Goal: Task Accomplishment & Management: Manage account settings

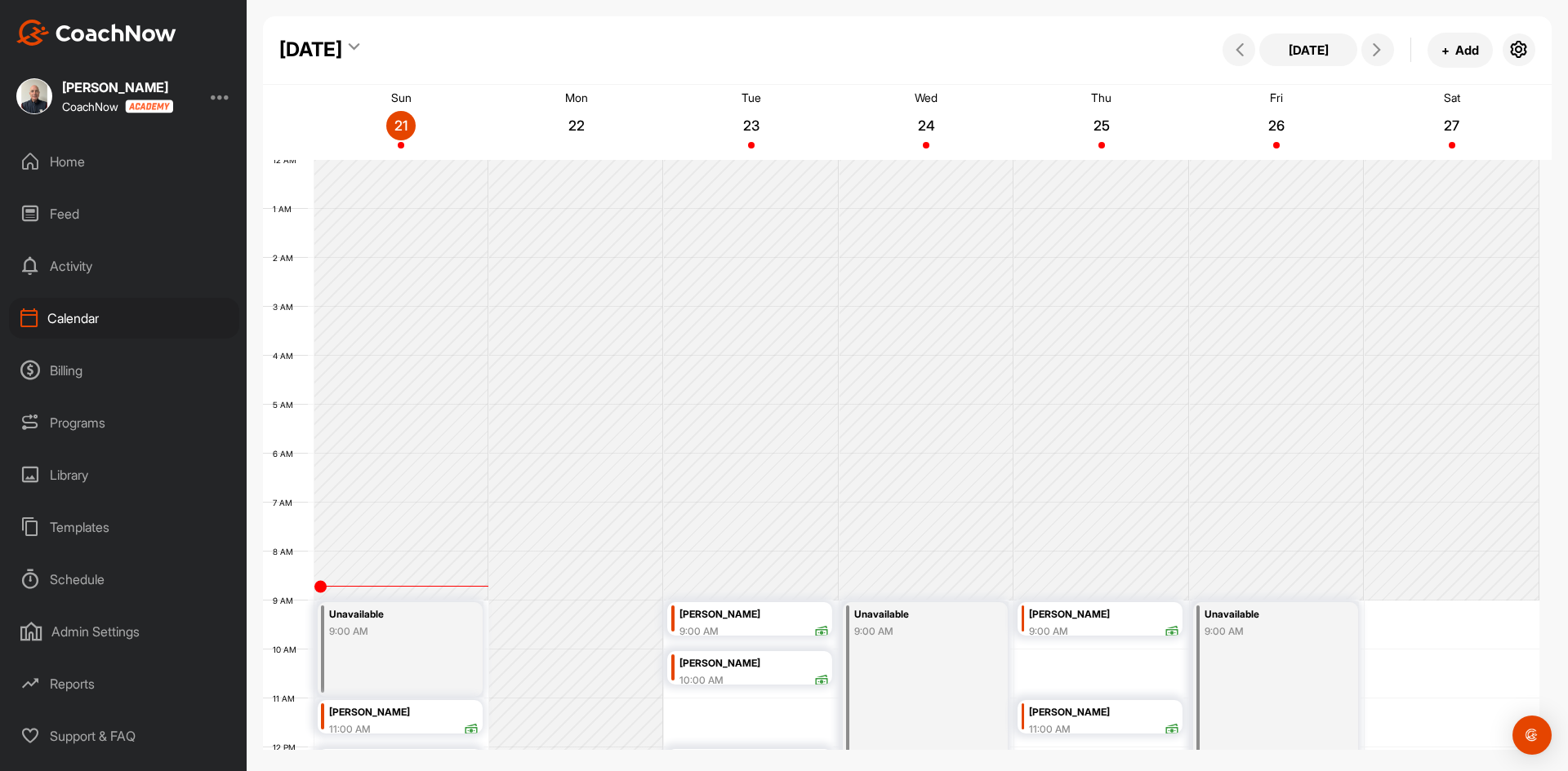
scroll to position [282, 0]
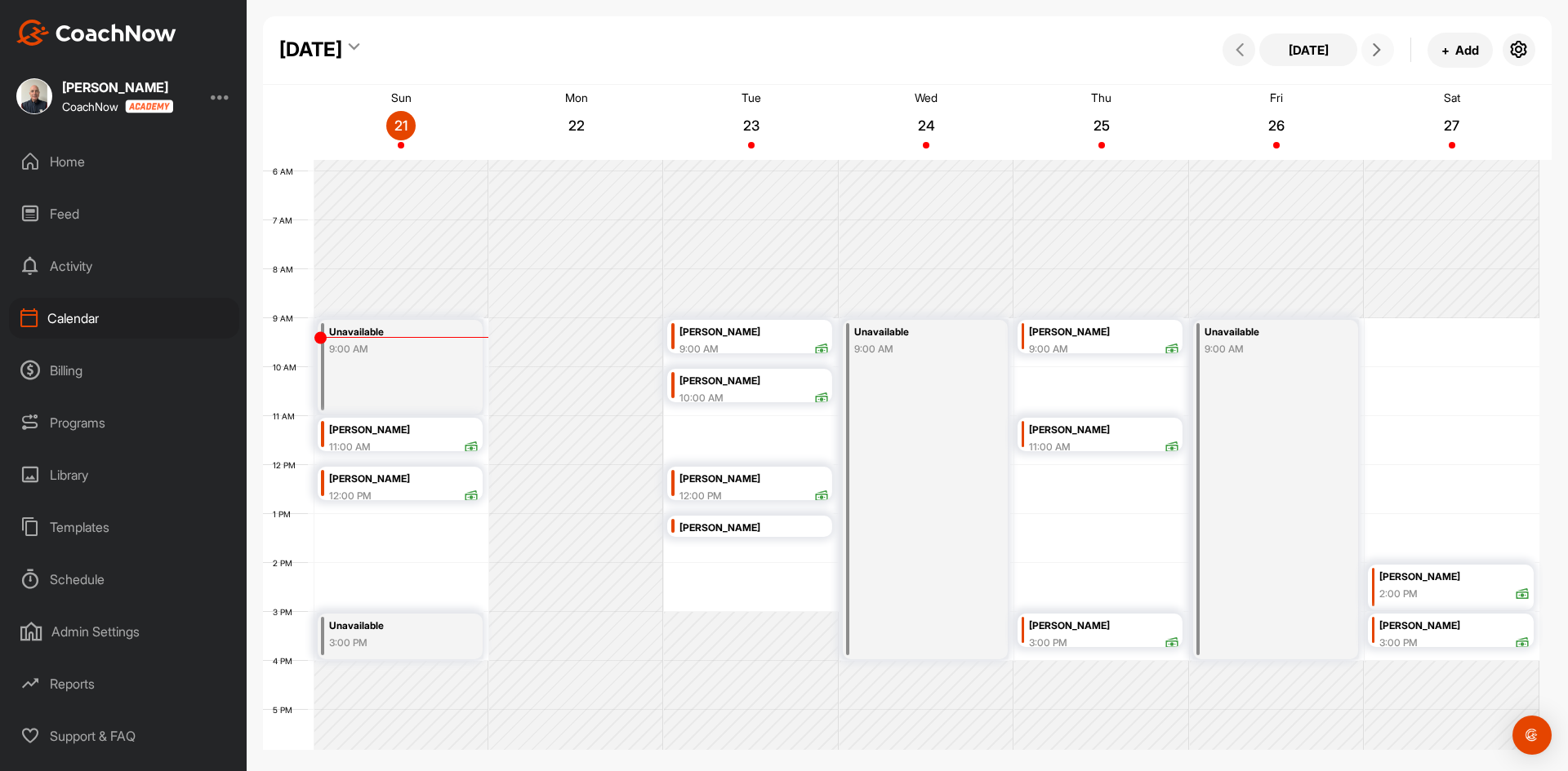
click at [1371, 47] on icon at bounding box center [1376, 49] width 13 height 13
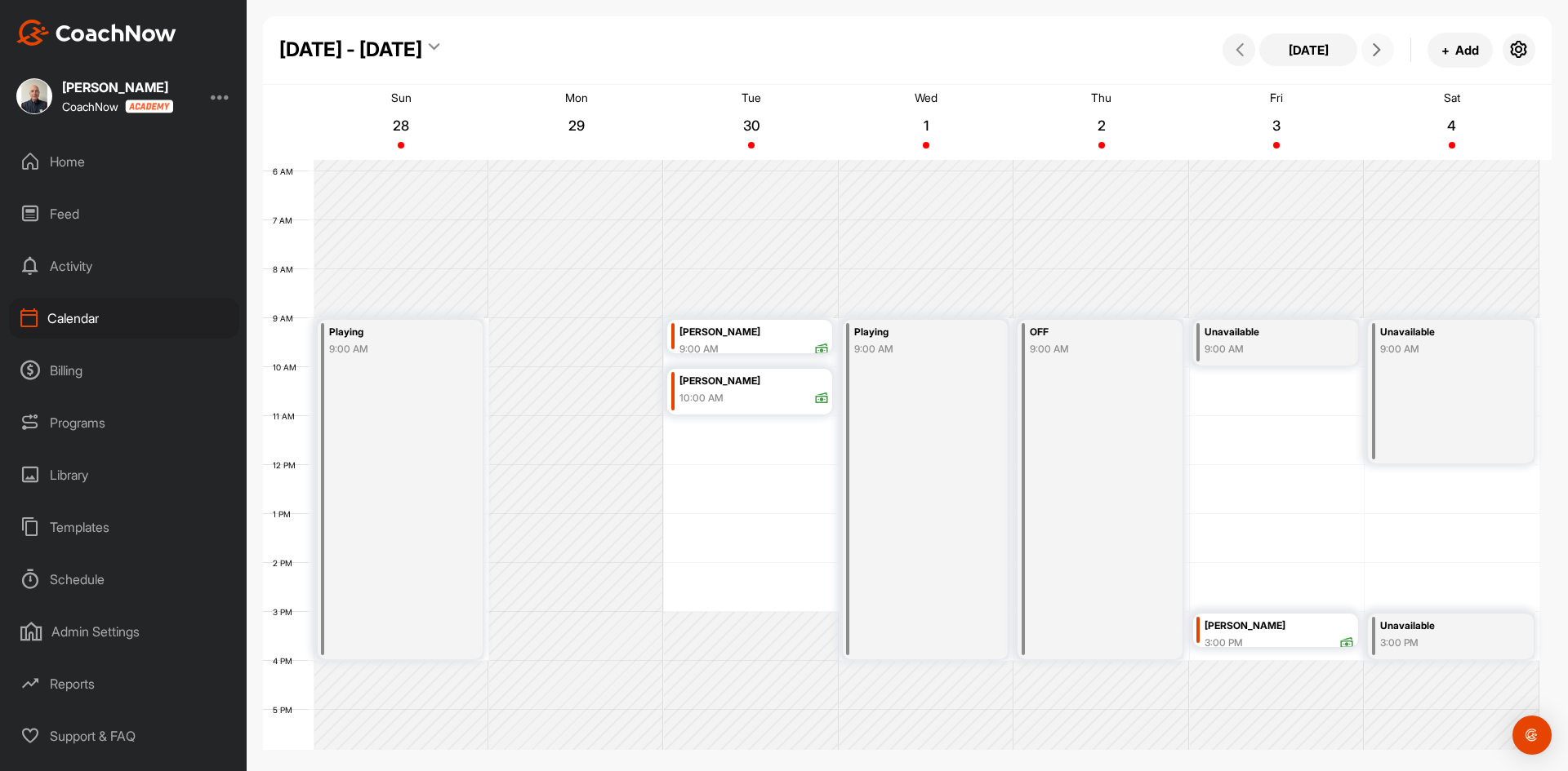
click at [1374, 49] on icon at bounding box center [1376, 49] width 13 height 13
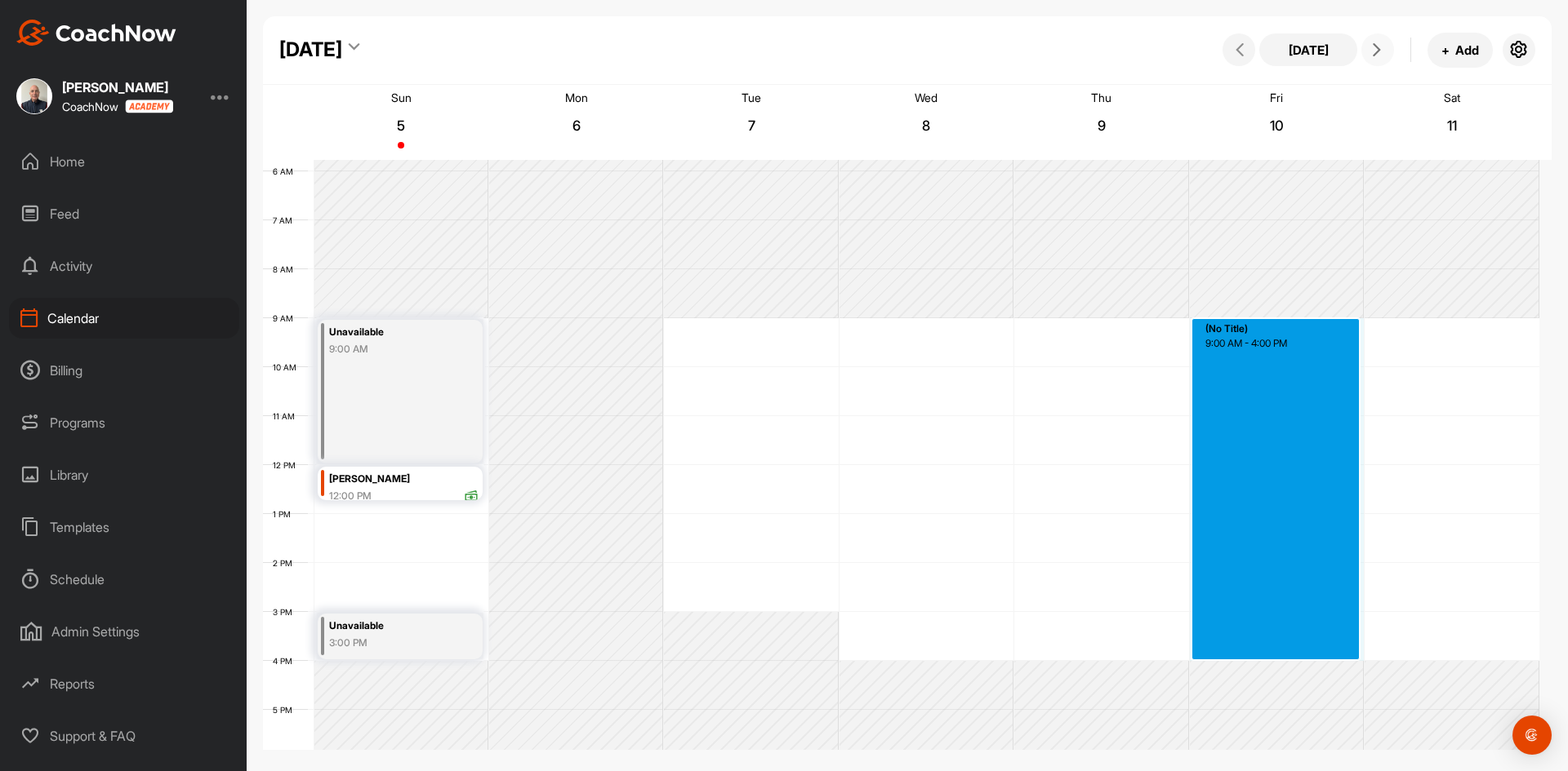
drag, startPoint x: 1267, startPoint y: 325, endPoint x: 1292, endPoint y: 654, distance: 329.9
click at [1292, 654] on div "12 AM 1 AM 2 AM 3 AM 4 AM 5 AM 6 AM 7 AM 8 AM 9 AM 10 AM 11 AM 12 PM 1 PM 2 PM …" at bounding box center [901, 465] width 1276 height 1175
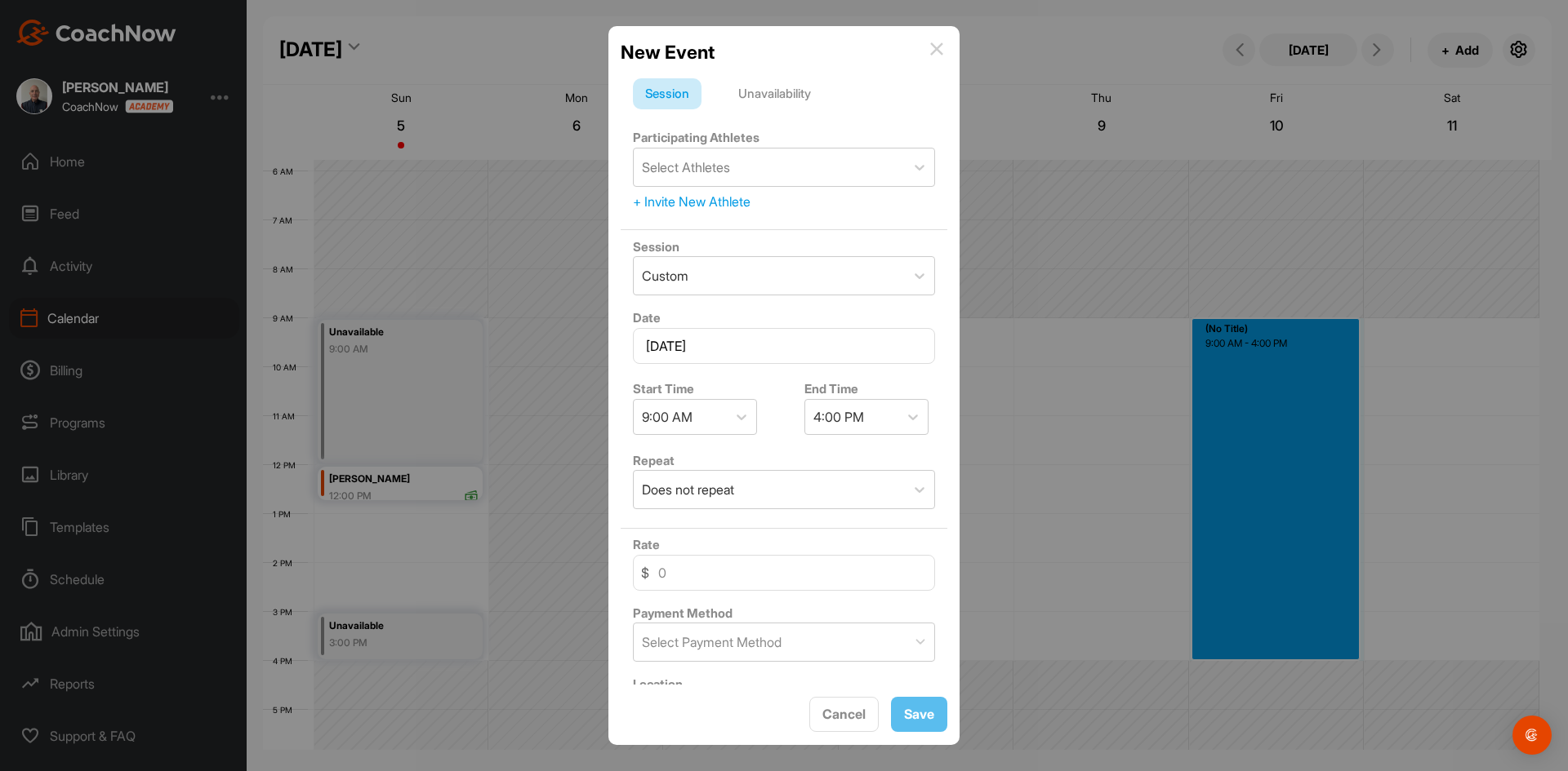
drag, startPoint x: 798, startPoint y: 93, endPoint x: 739, endPoint y: 144, distance: 78.0
click at [797, 93] on div "Unavailability" at bounding box center [774, 94] width 97 height 31
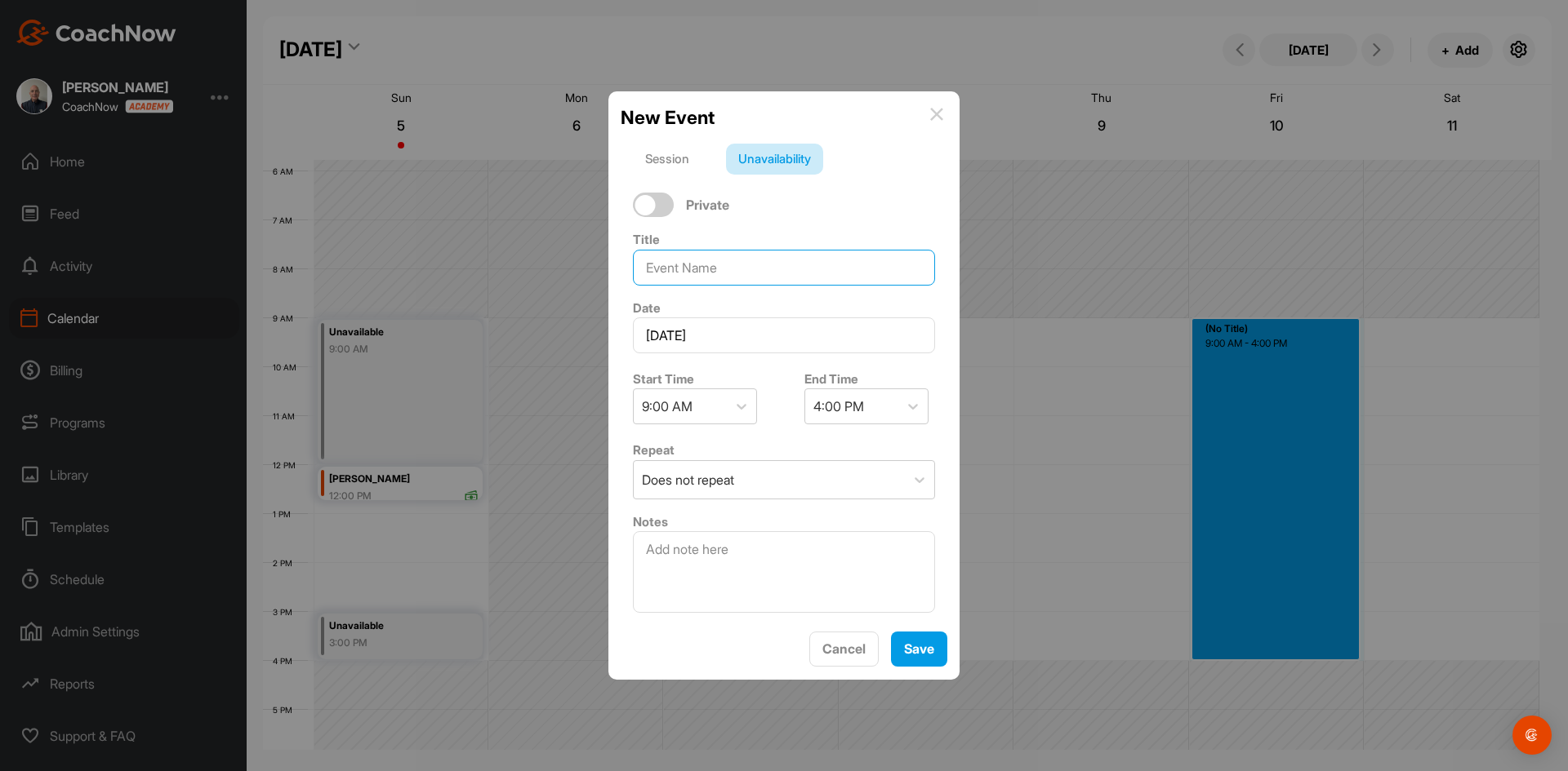
click at [684, 269] on input at bounding box center [784, 267] width 302 height 36
type input "Yardley Cup"
click at [901, 646] on button "Save" at bounding box center [919, 649] width 56 height 35
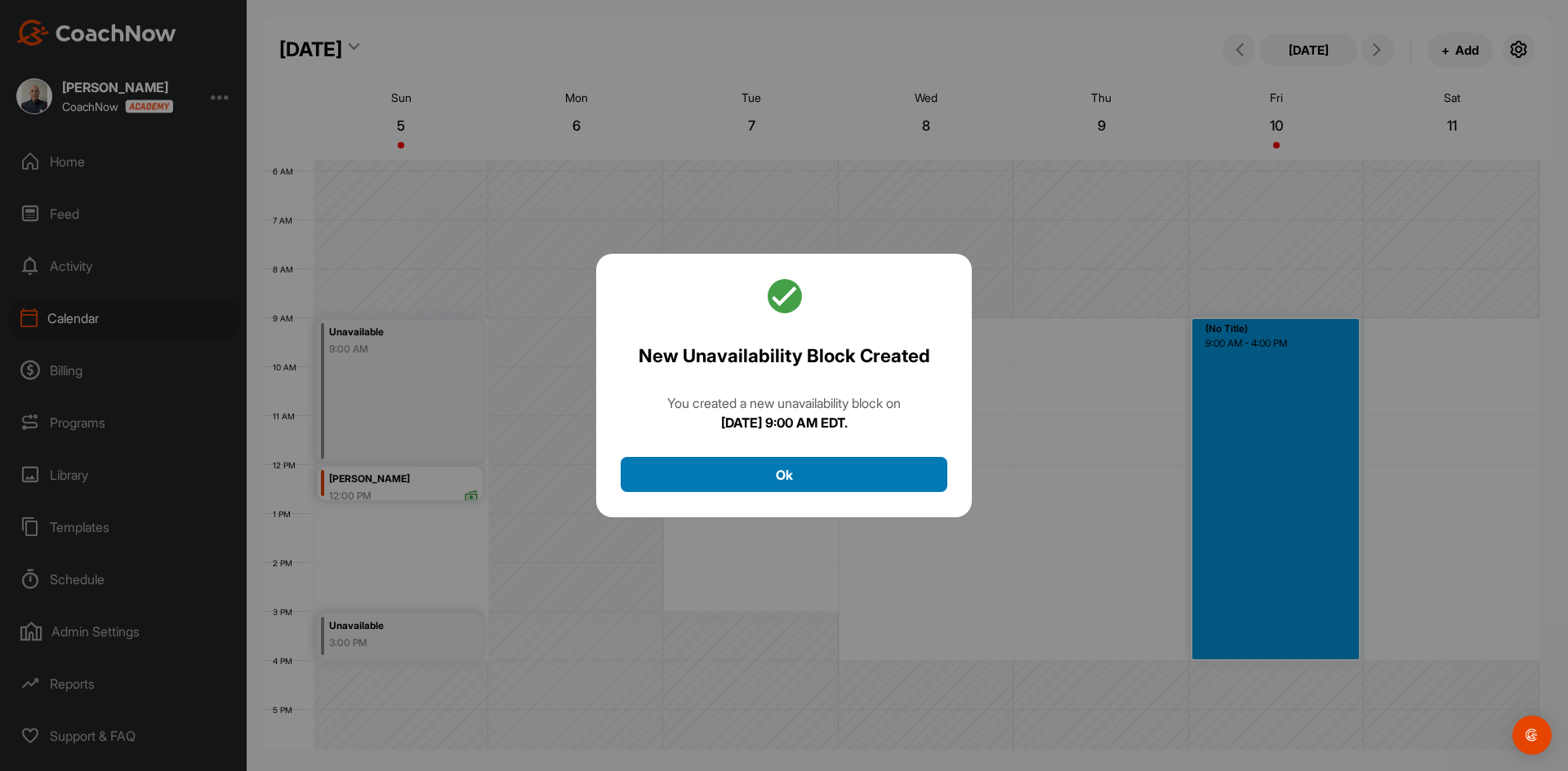
click at [839, 474] on button "Ok" at bounding box center [784, 475] width 326 height 35
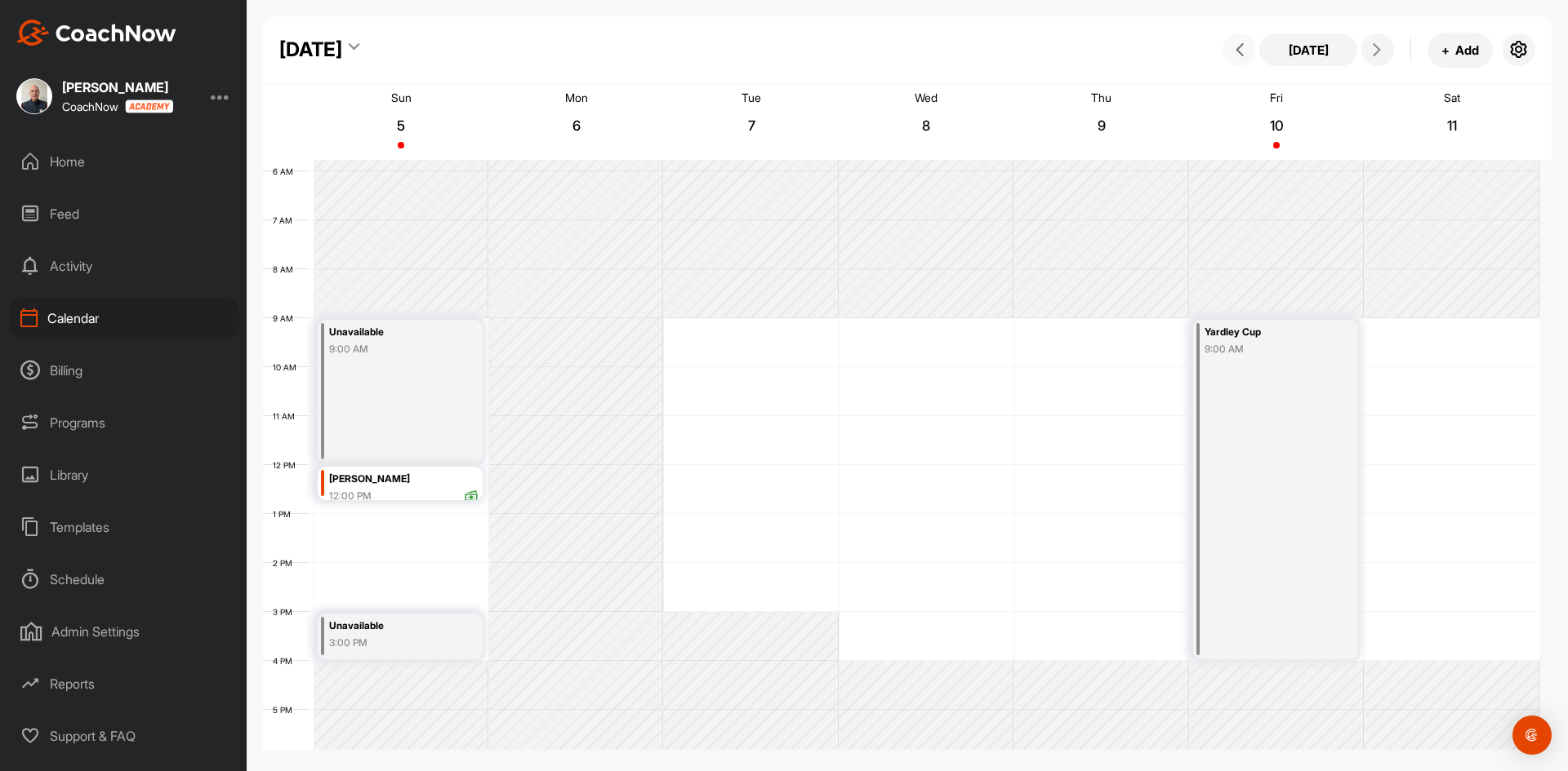
click at [1238, 47] on icon at bounding box center [1239, 49] width 13 height 13
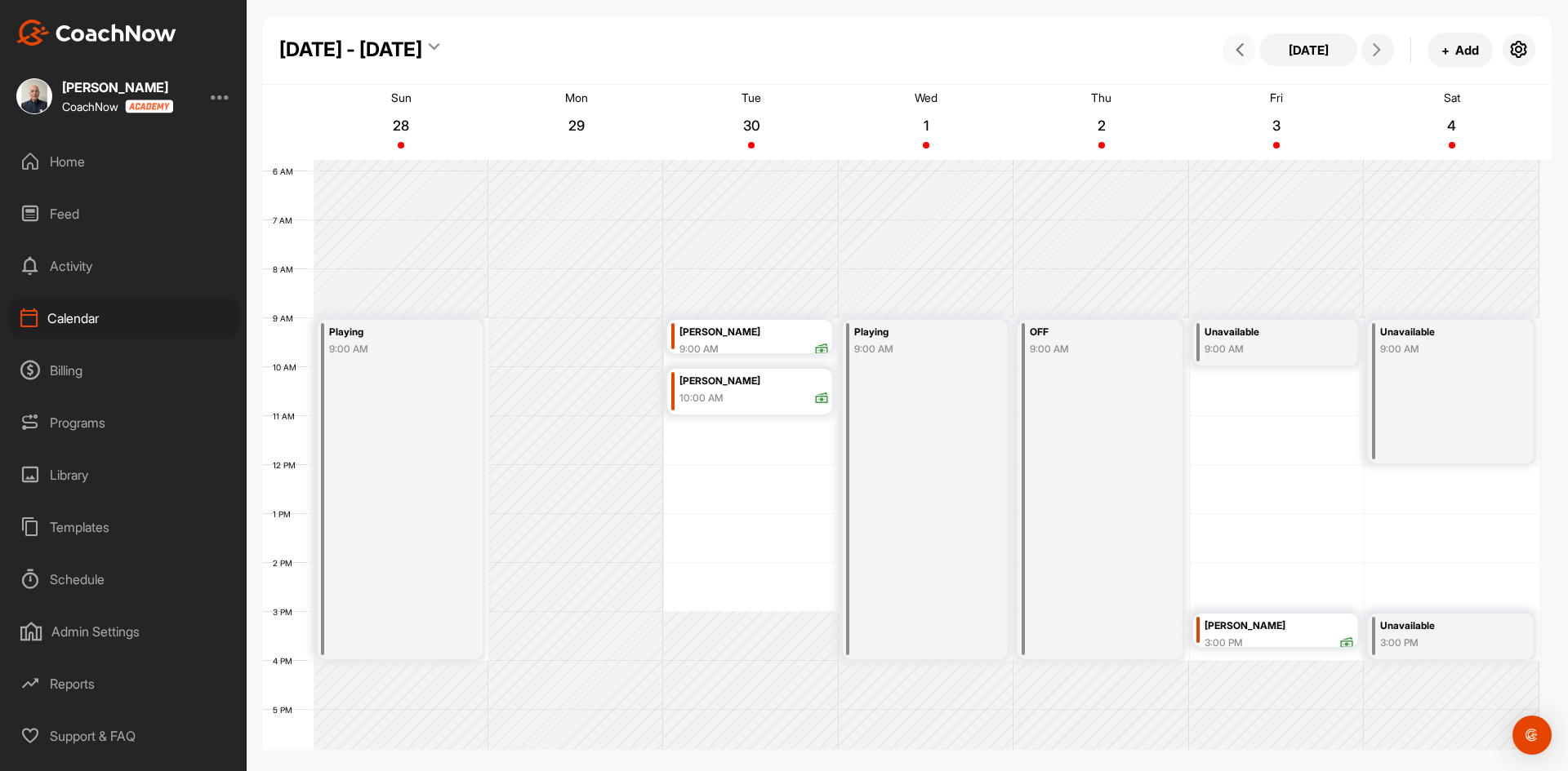
click at [1239, 54] on icon at bounding box center [1239, 49] width 13 height 13
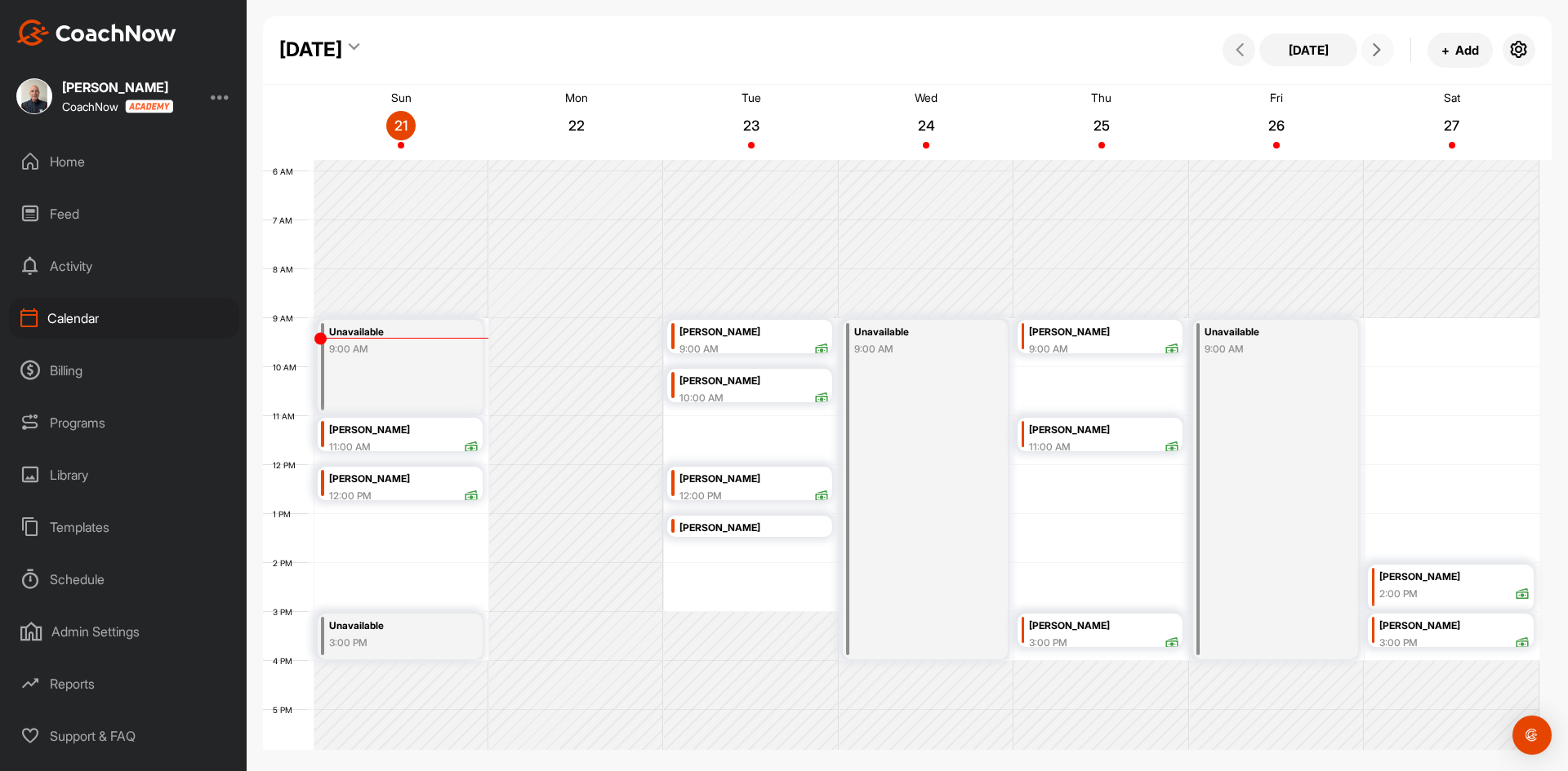
click at [1377, 48] on icon at bounding box center [1376, 49] width 13 height 13
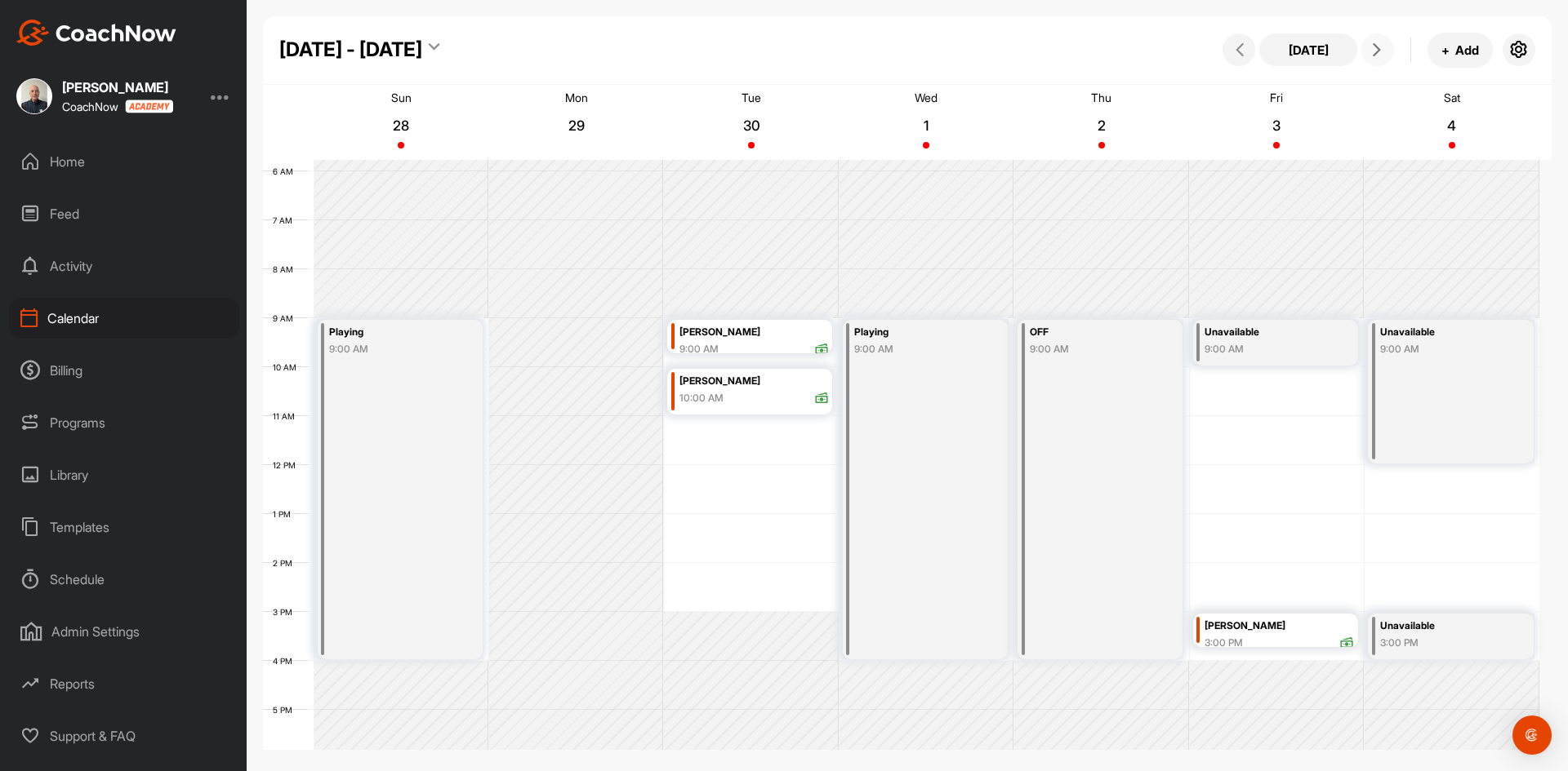
click at [1376, 49] on icon at bounding box center [1376, 49] width 13 height 13
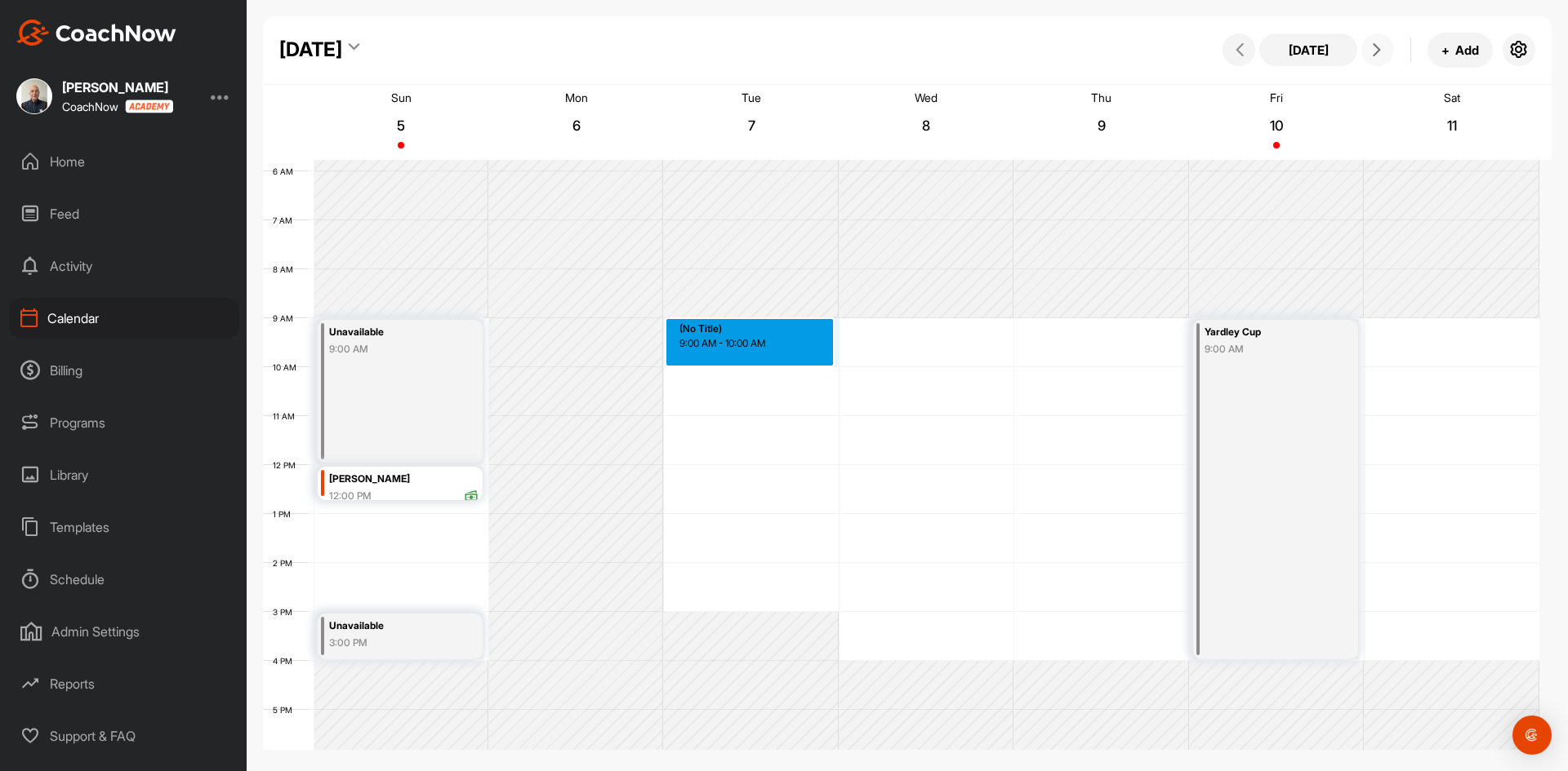
drag, startPoint x: 807, startPoint y: 337, endPoint x: 731, endPoint y: 361, distance: 79.7
click at [731, 361] on div "12 AM 1 AM 2 AM 3 AM 4 AM 5 AM 6 AM 7 AM 8 AM 9 AM 10 AM 11 AM 12 PM 1 PM 2 PM …" at bounding box center [901, 465] width 1276 height 1175
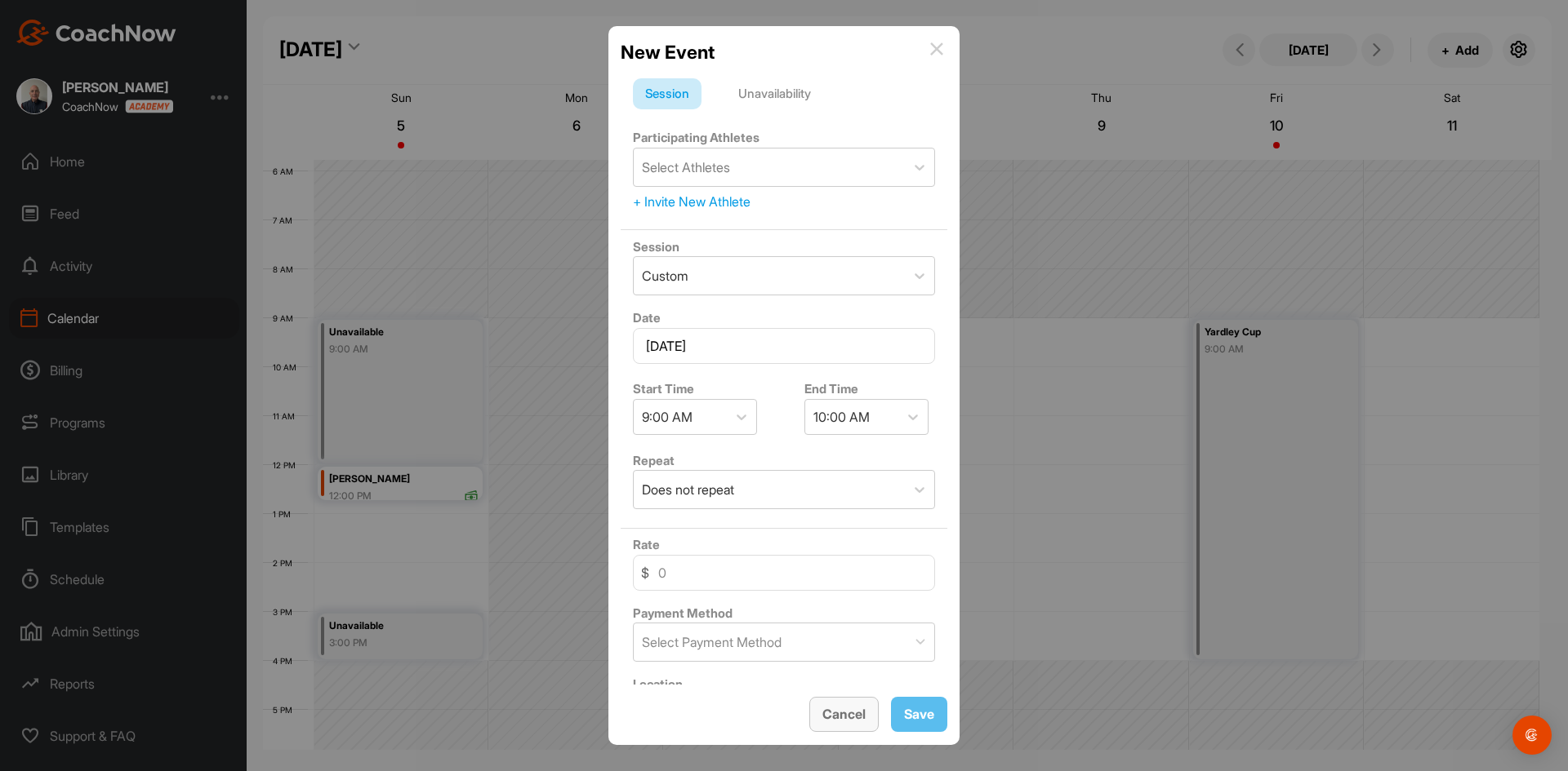
click at [847, 713] on span "Cancel" at bounding box center [843, 714] width 43 height 17
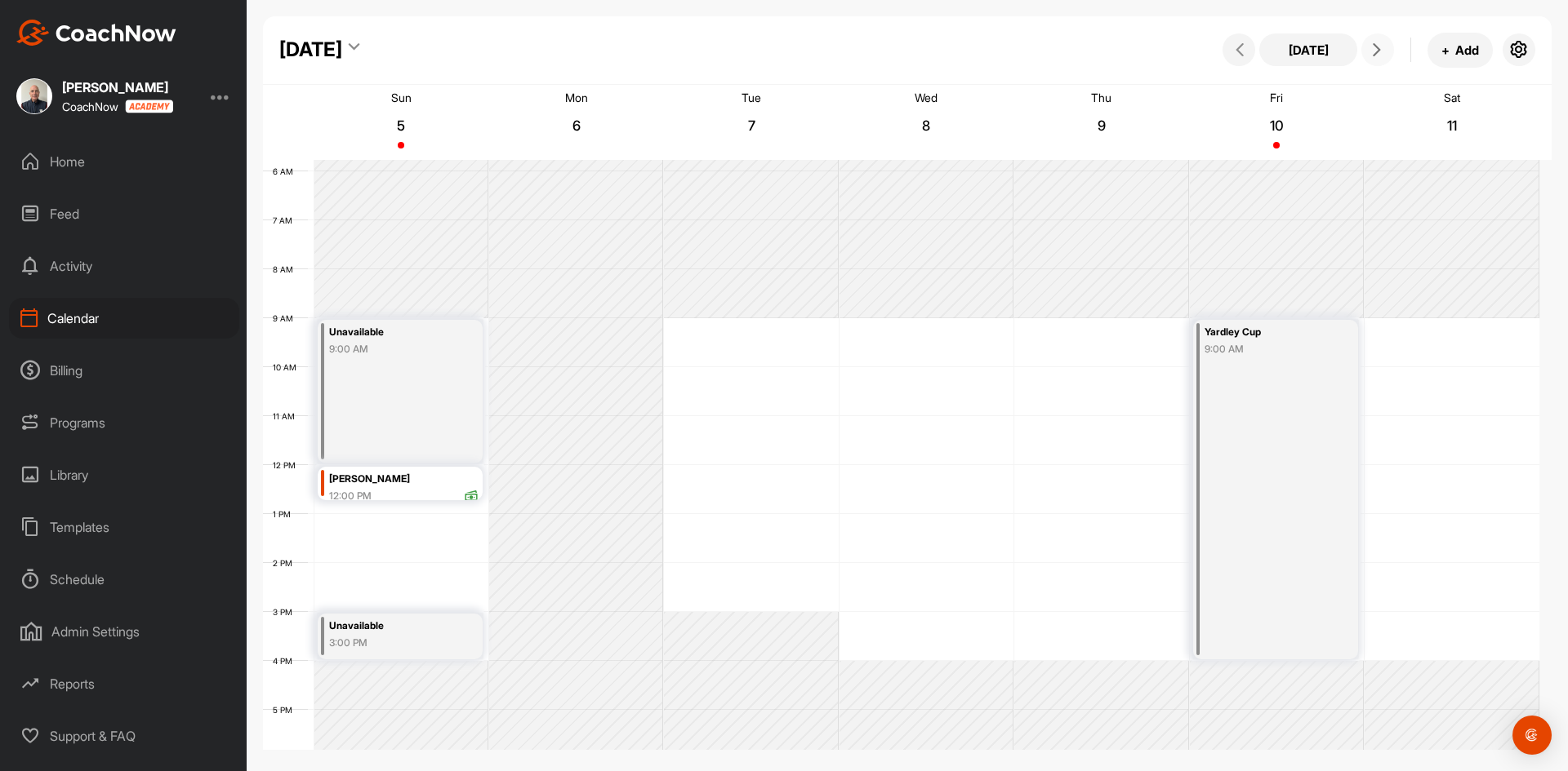
click at [1378, 49] on icon at bounding box center [1376, 49] width 13 height 13
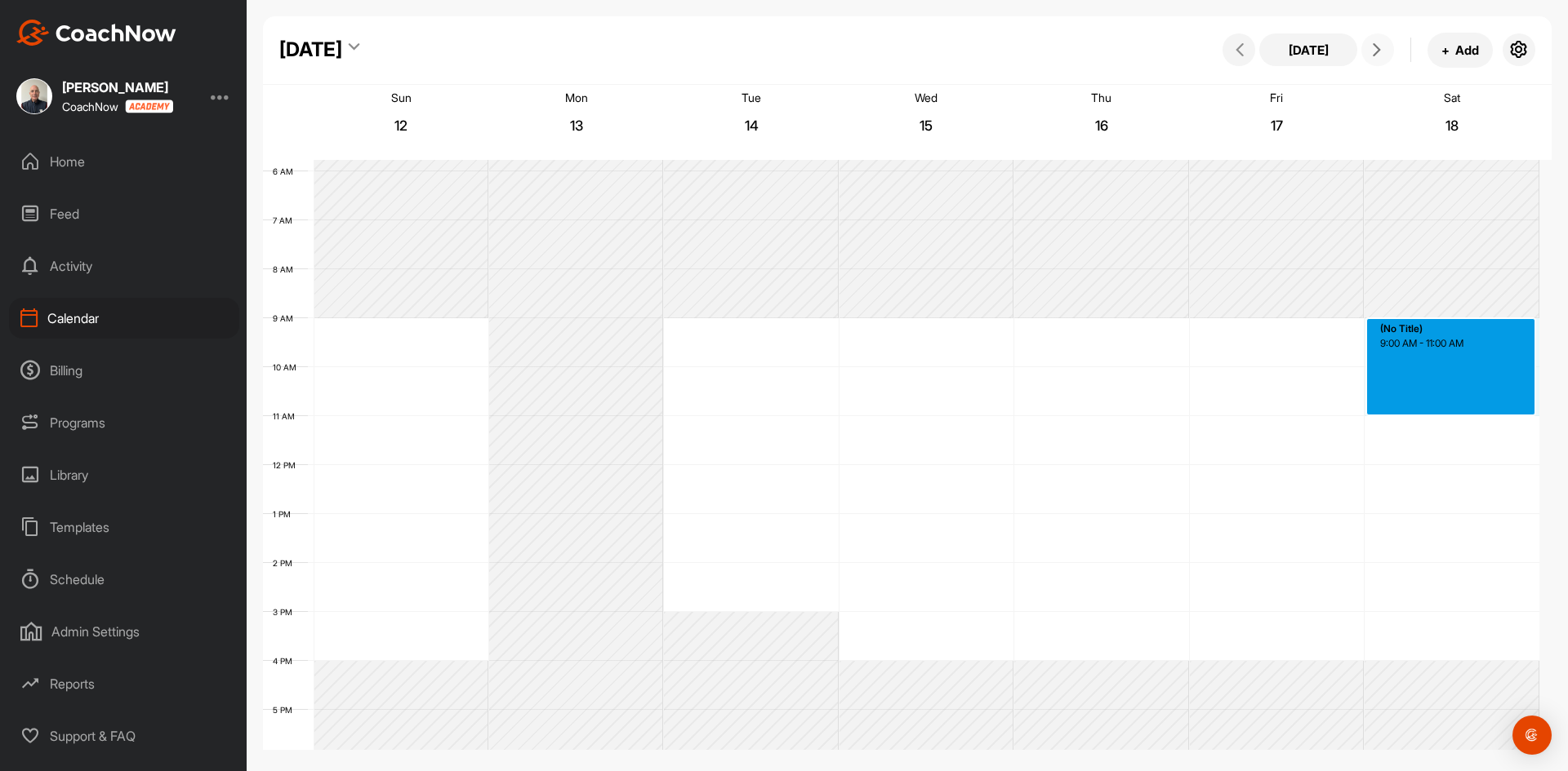
drag, startPoint x: 1469, startPoint y: 331, endPoint x: 1465, endPoint y: 408, distance: 77.1
click at [1465, 408] on div "12 AM 1 AM 2 AM 3 AM 4 AM 5 AM 6 AM 7 AM 8 AM 9 AM 10 AM 11 AM 12 PM 1 PM 2 PM …" at bounding box center [901, 465] width 1276 height 1175
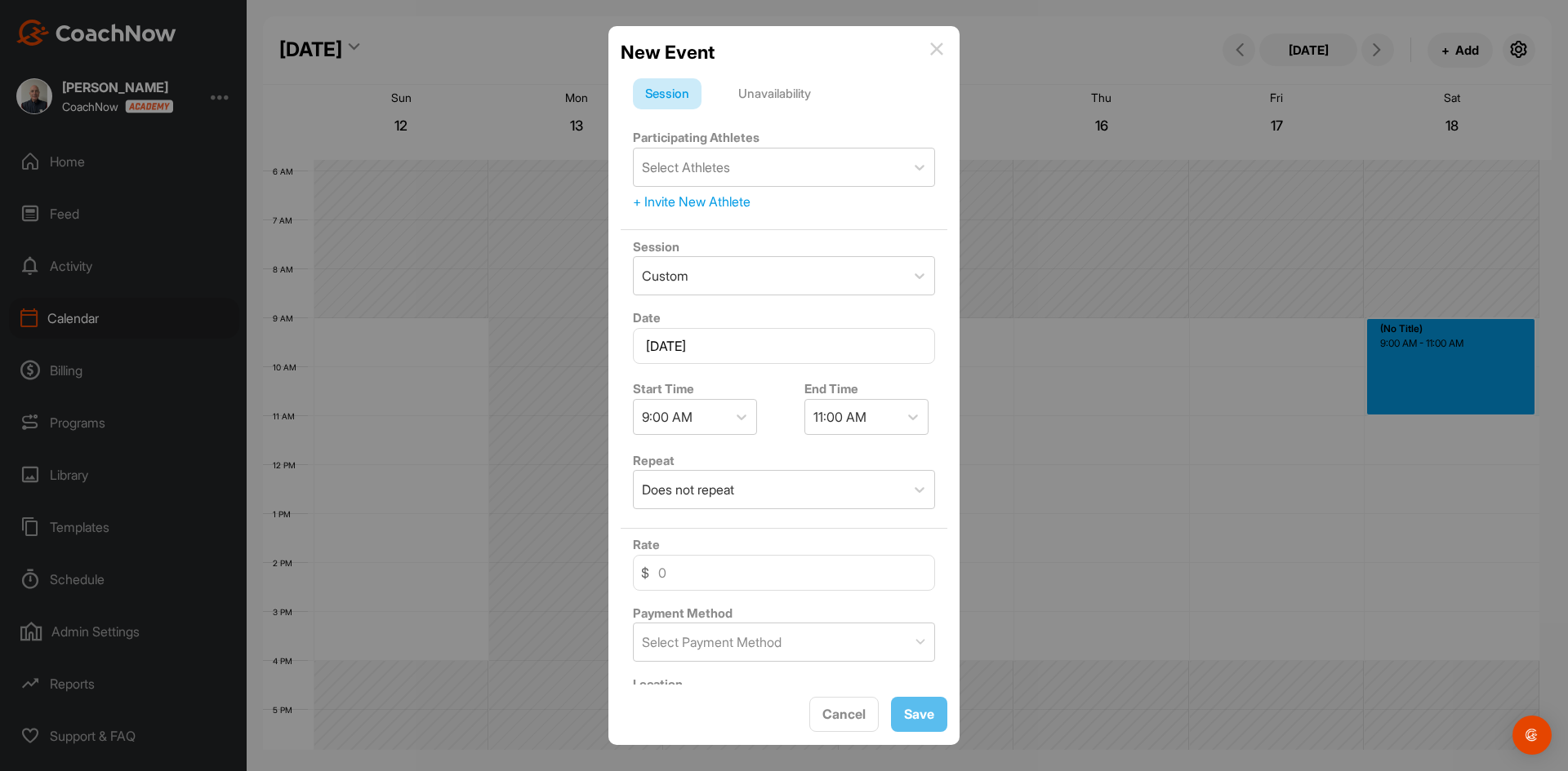
click at [778, 91] on div "Unavailability" at bounding box center [774, 94] width 97 height 31
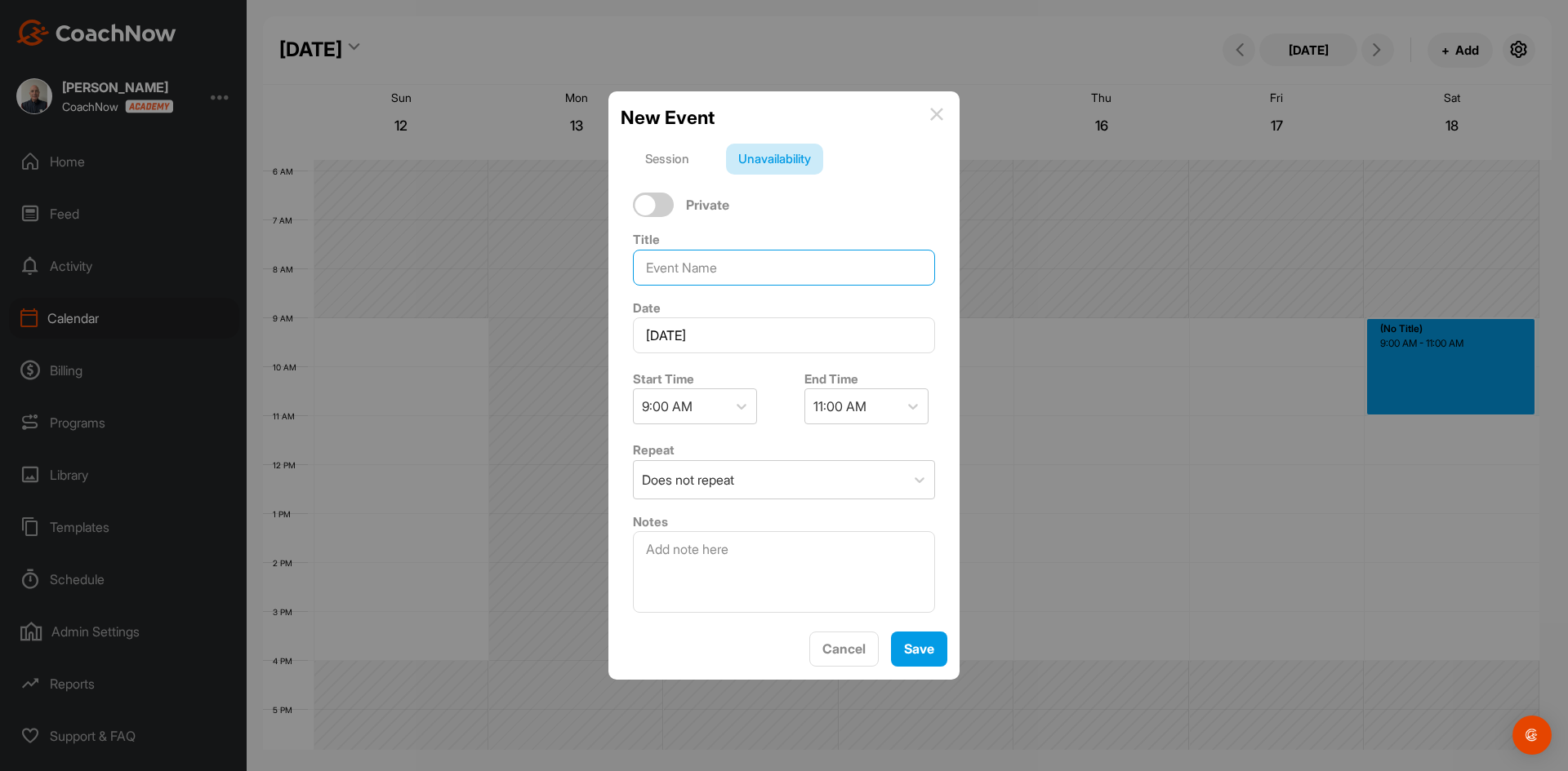
click at [694, 270] on input at bounding box center [784, 267] width 302 height 36
type input "Closing Day"
click at [916, 650] on span "Save" at bounding box center [918, 649] width 31 height 17
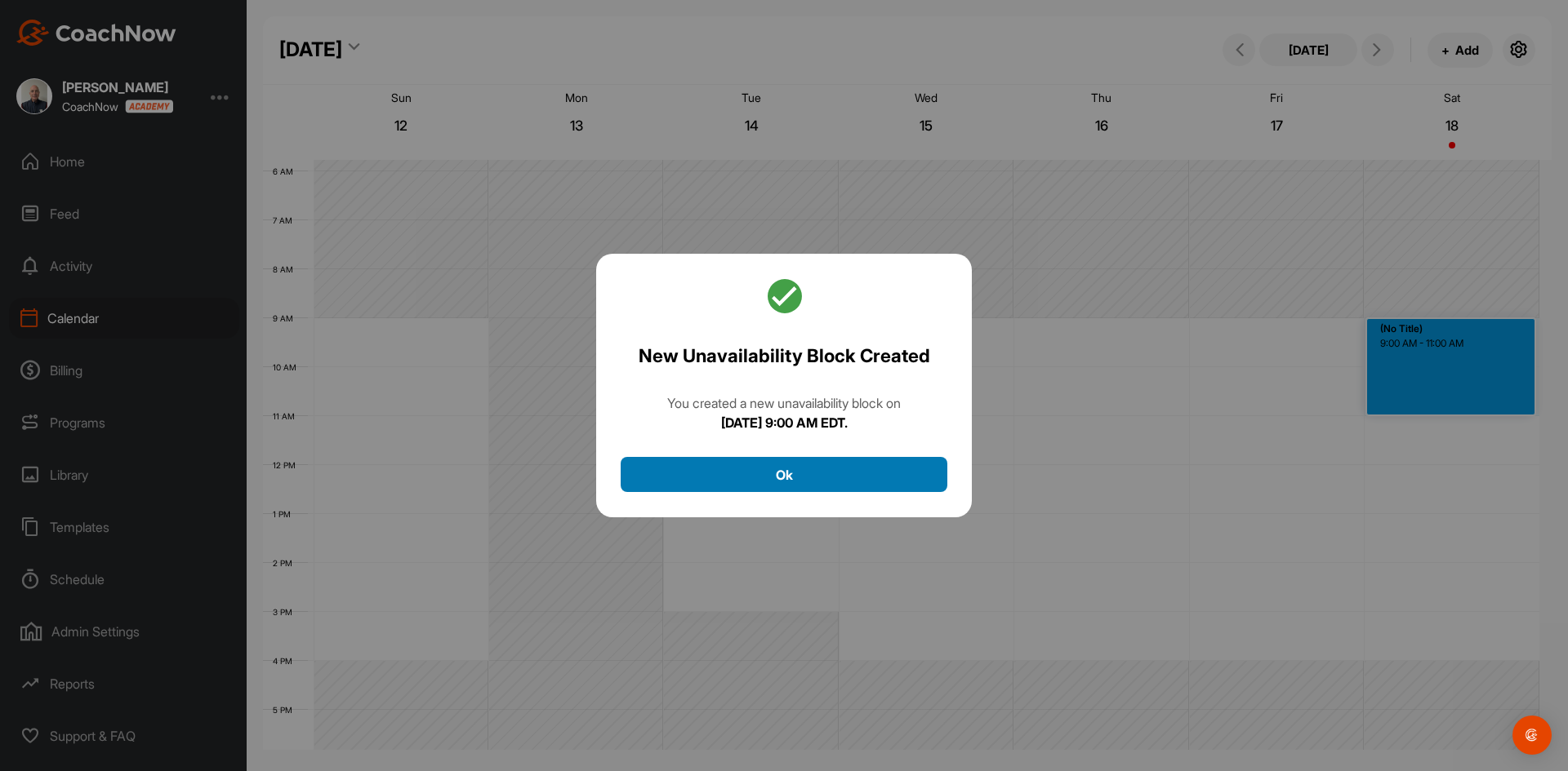
click at [838, 473] on button "Ok" at bounding box center [784, 475] width 326 height 35
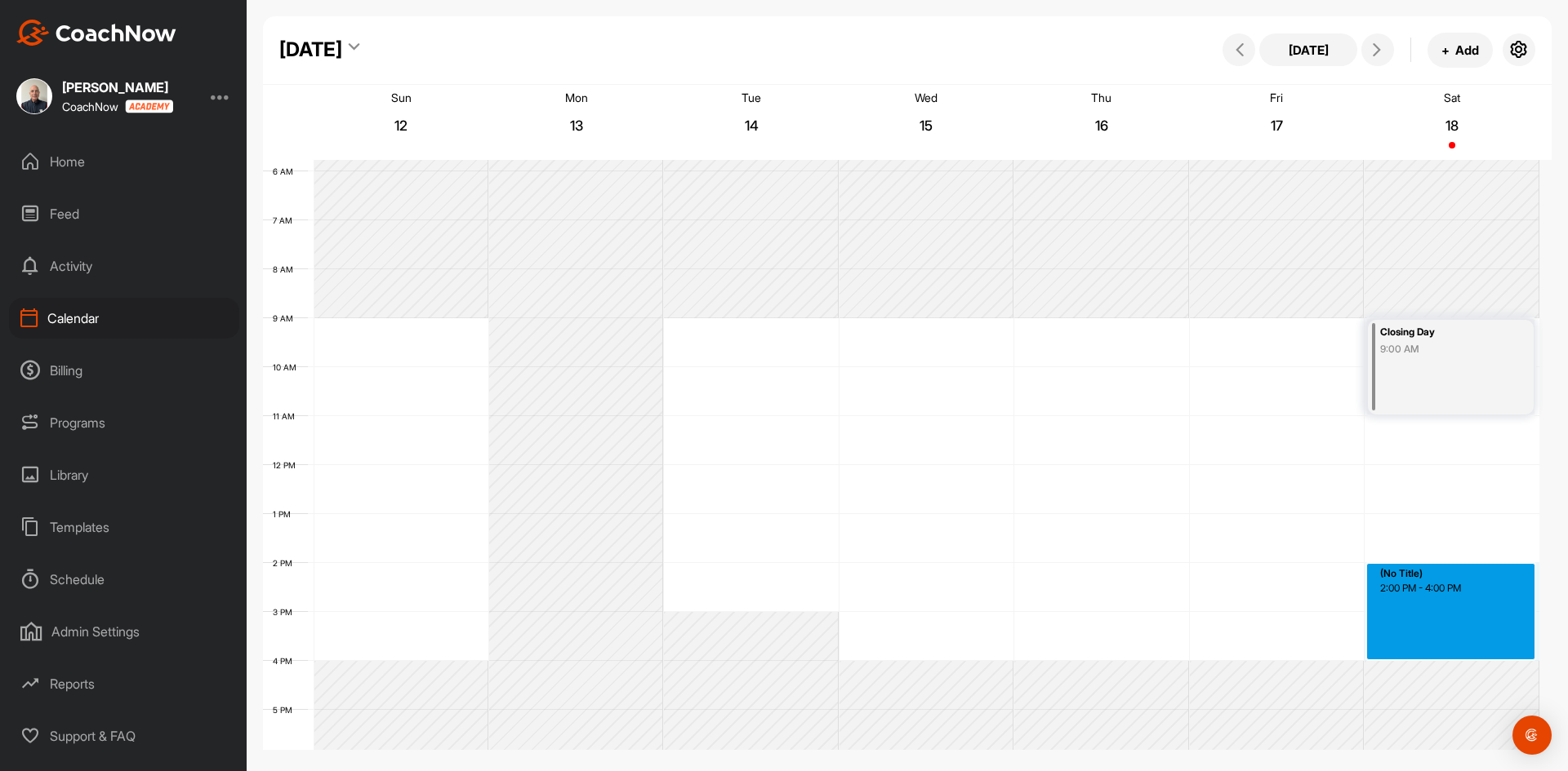
drag, startPoint x: 1425, startPoint y: 566, endPoint x: 1445, endPoint y: 656, distance: 92.2
click at [1445, 656] on div "12 AM 1 AM 2 AM 3 AM 4 AM 5 AM 6 AM 7 AM 8 AM 9 AM 10 AM 11 AM 12 PM 1 PM 2 PM …" at bounding box center [901, 465] width 1276 height 1175
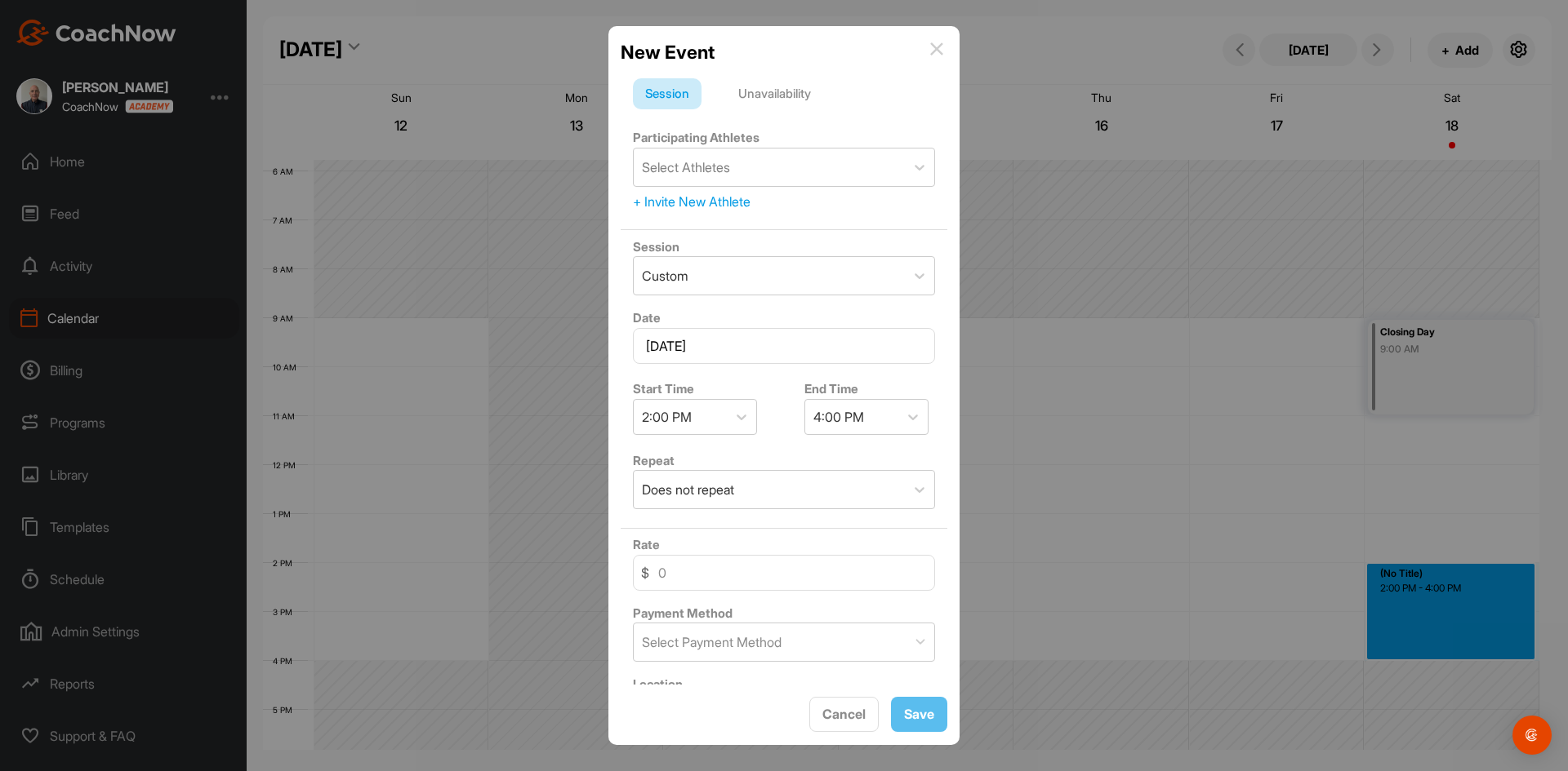
click at [780, 94] on div "Unavailability" at bounding box center [774, 94] width 97 height 31
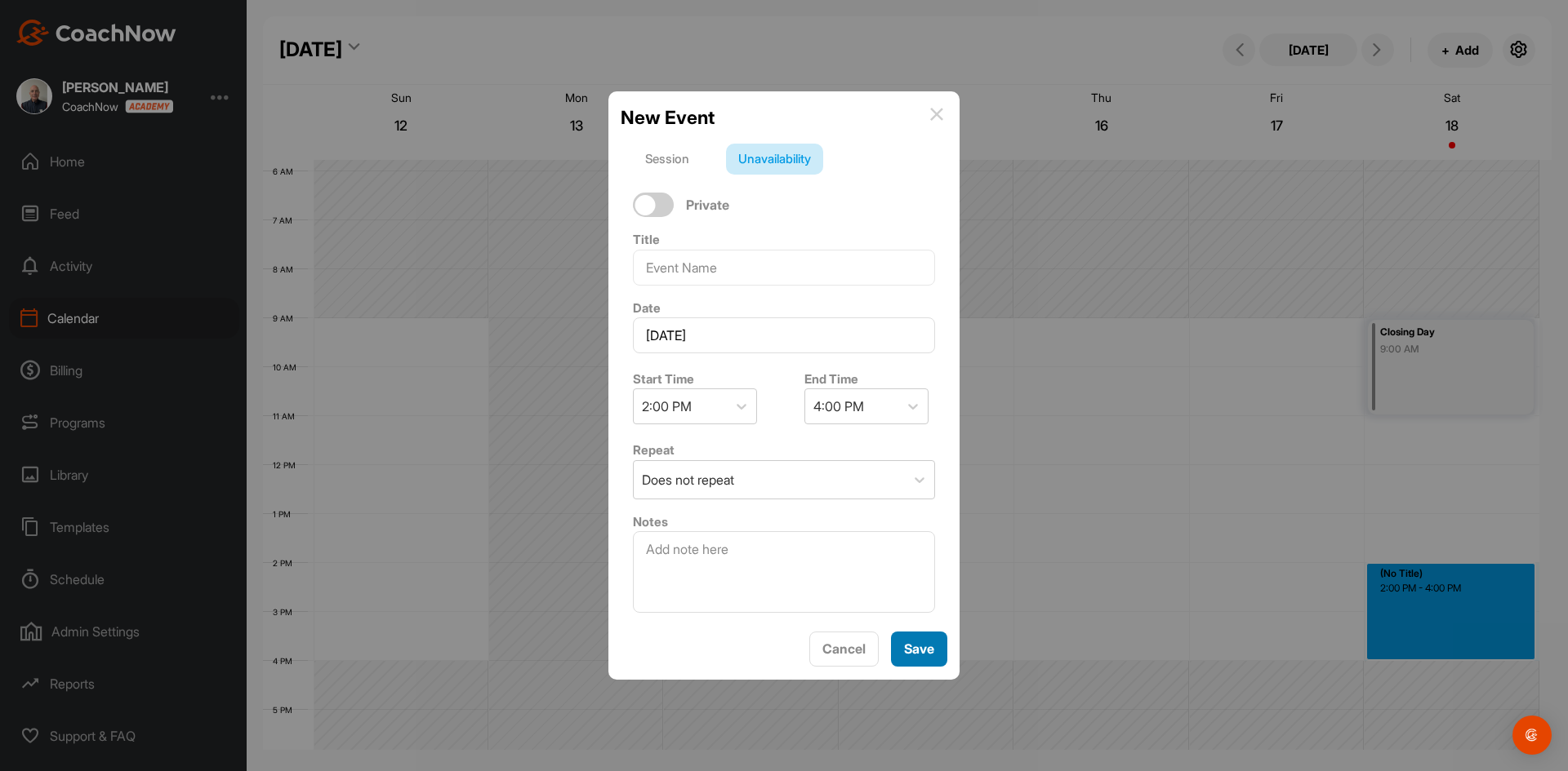
click at [916, 648] on span "Save" at bounding box center [918, 649] width 31 height 17
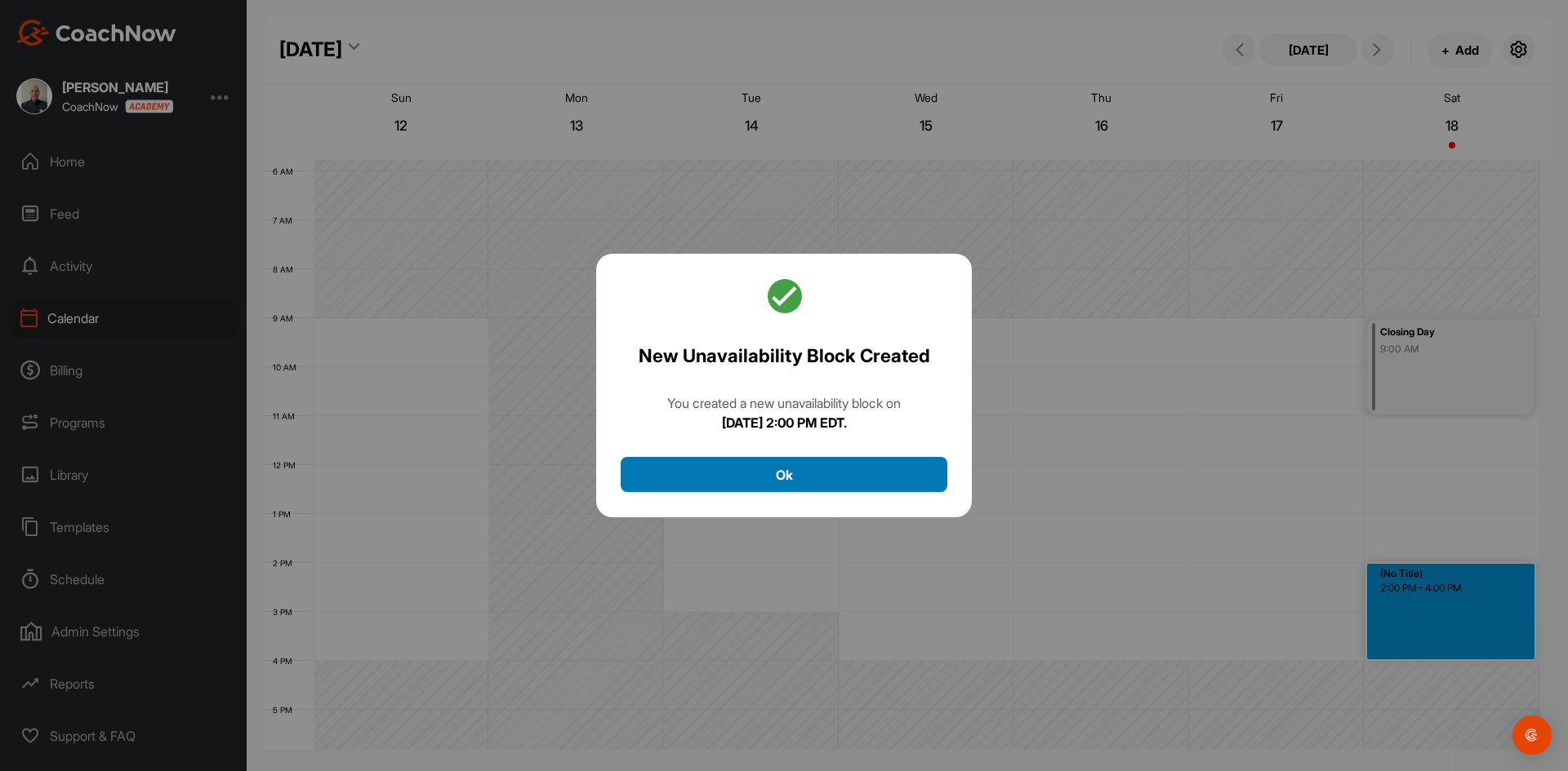
click at [815, 473] on button "Ok" at bounding box center [784, 475] width 326 height 35
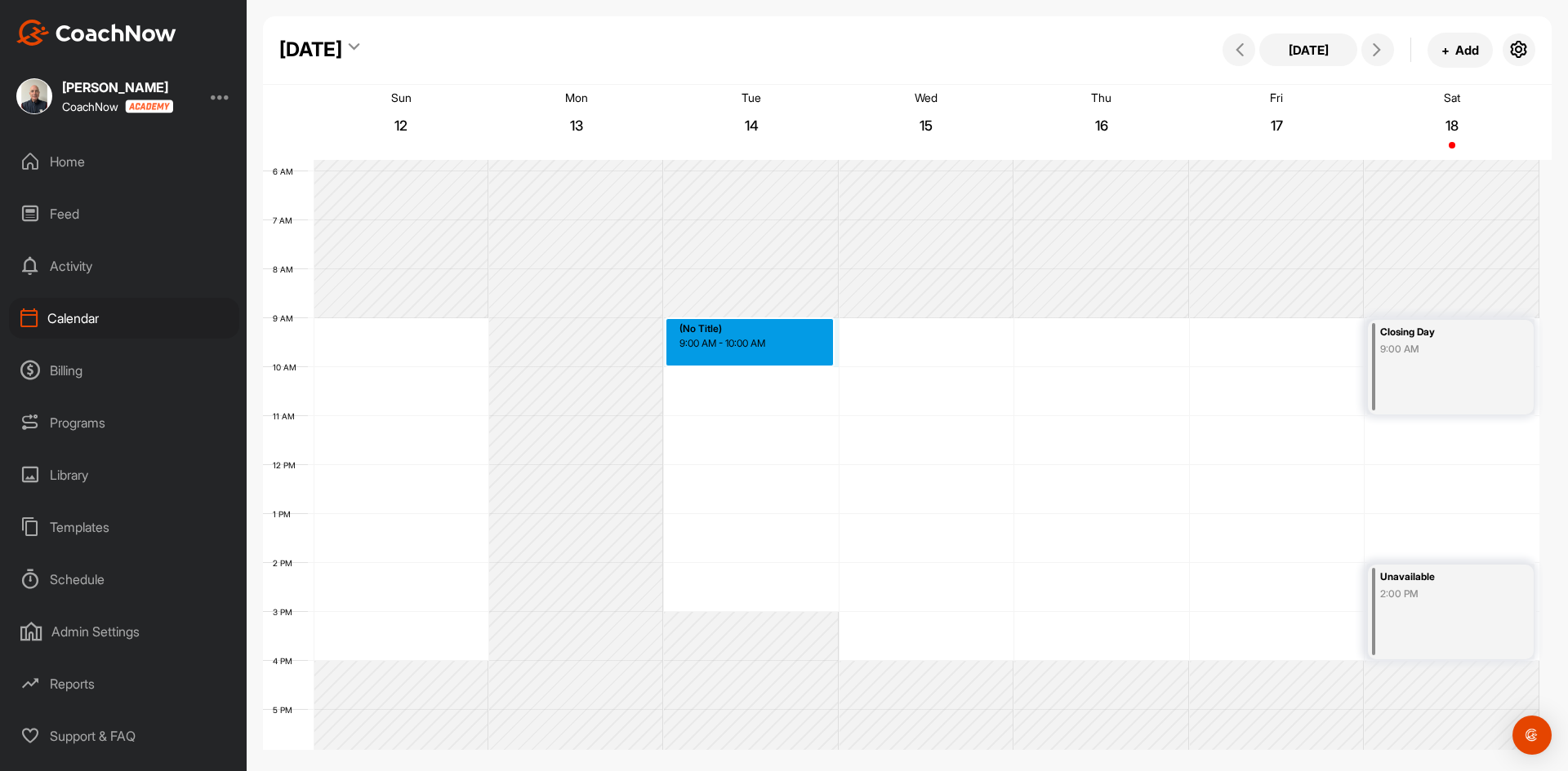
click at [759, 338] on div "12 AM 1 AM 2 AM 3 AM 4 AM 5 AM 6 AM 7 AM 8 AM 9 AM 10 AM 11 AM 12 PM 1 PM 2 PM …" at bounding box center [901, 465] width 1276 height 1175
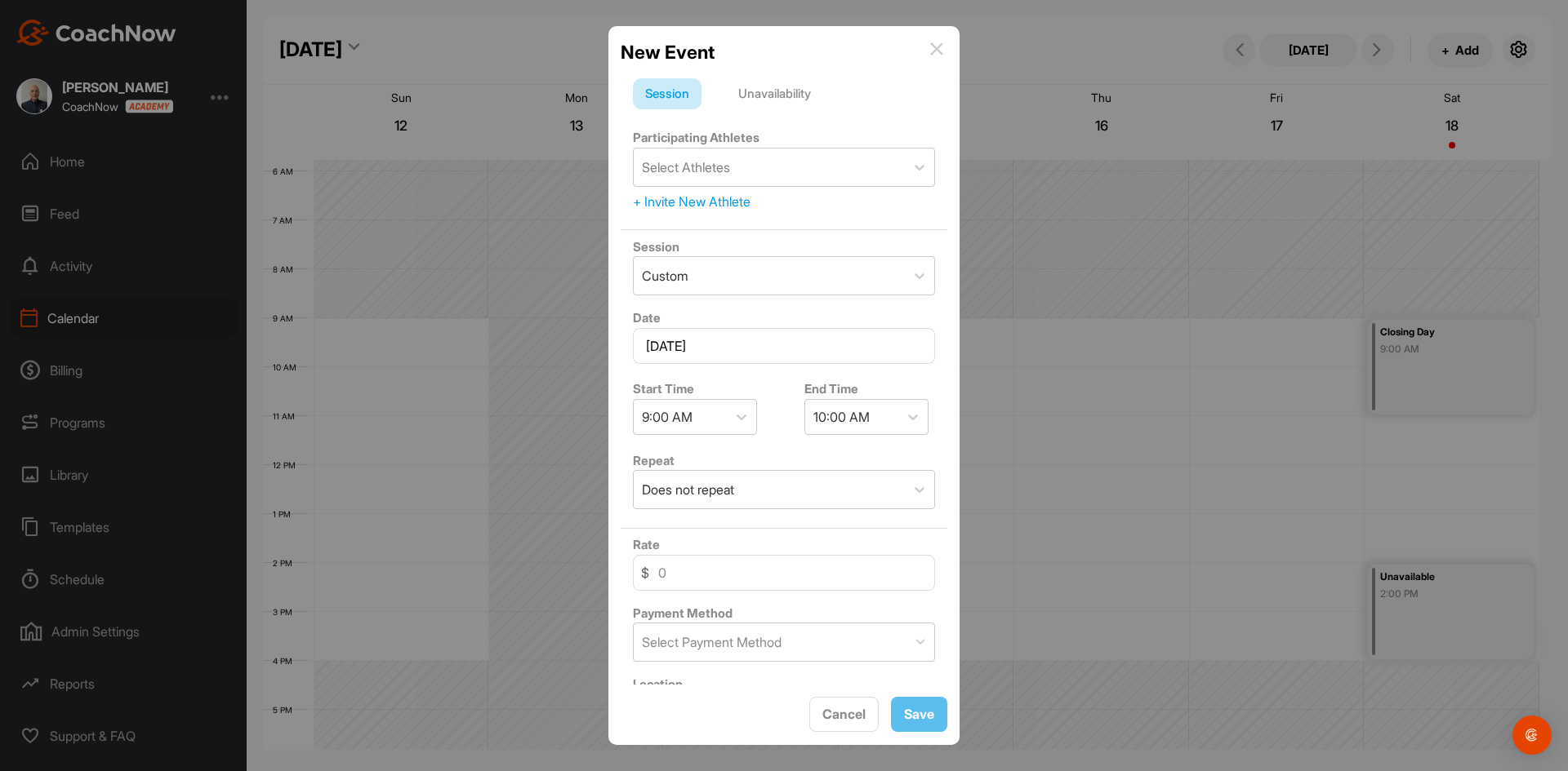
click at [781, 88] on div "Unavailability" at bounding box center [774, 94] width 97 height 31
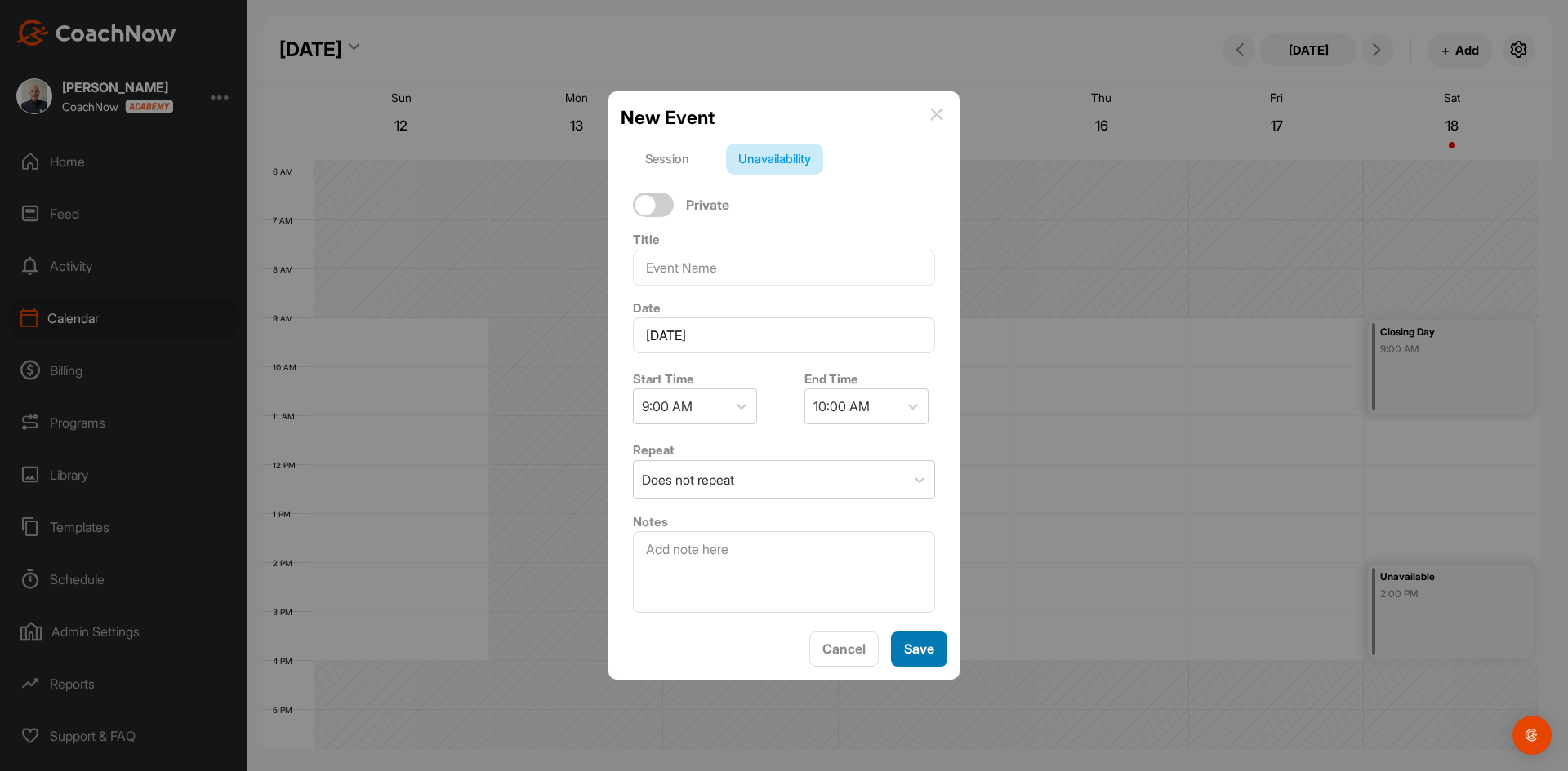
click at [925, 652] on span "Save" at bounding box center [918, 649] width 31 height 17
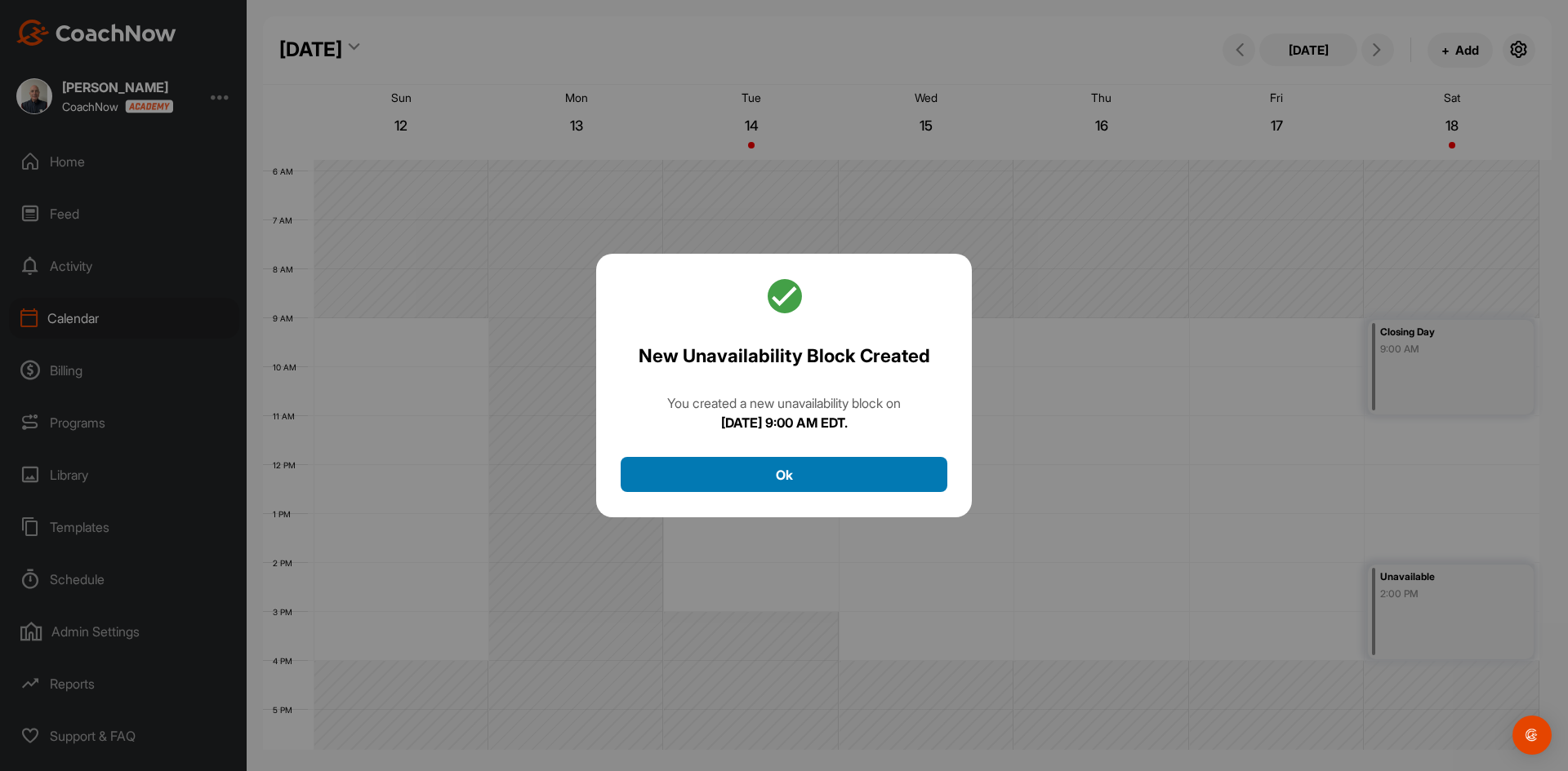
click at [880, 486] on button "Ok" at bounding box center [784, 475] width 326 height 35
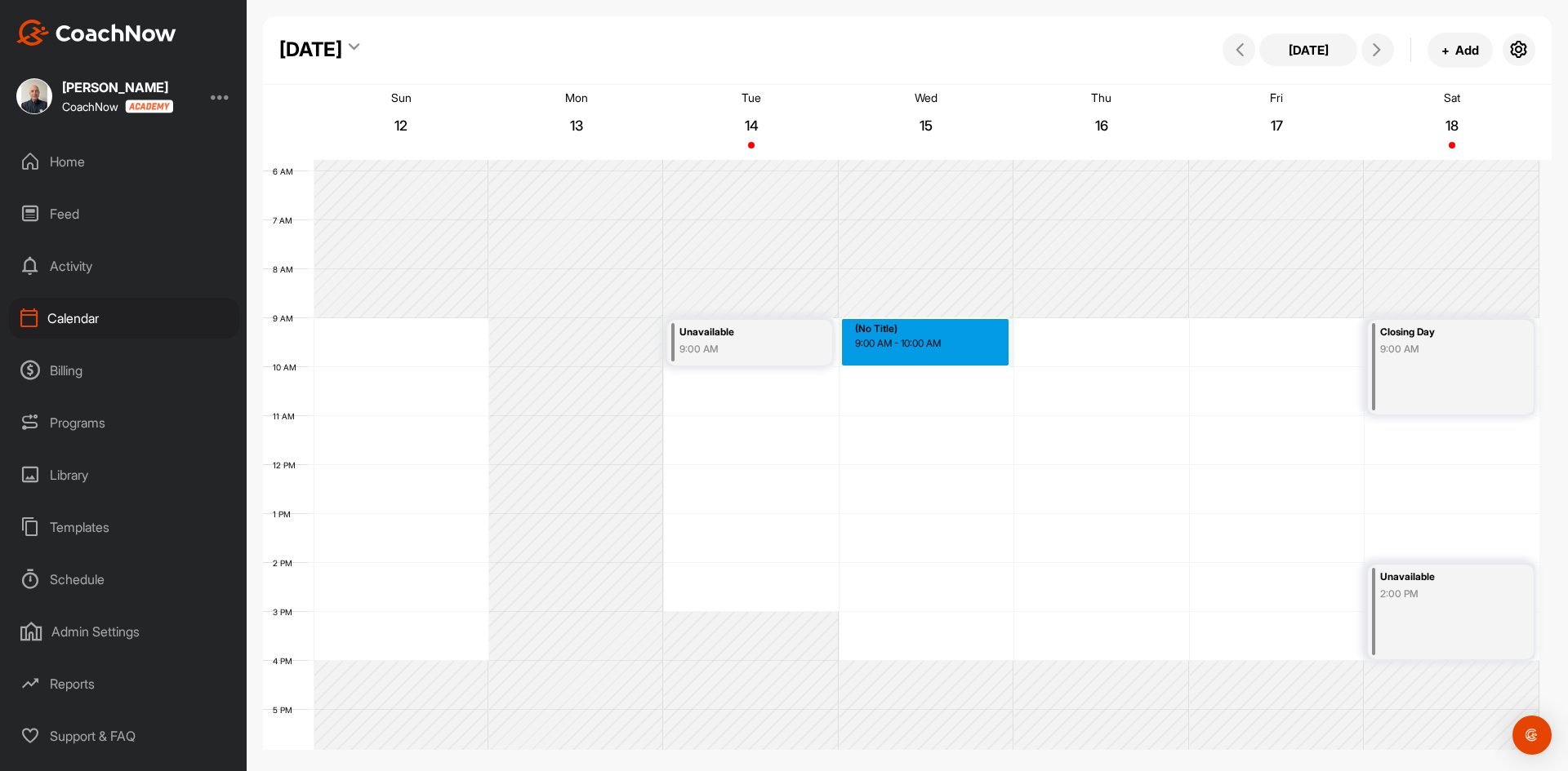
click at [911, 344] on div "12 AM 1 AM 2 AM 3 AM 4 AM 5 AM 6 AM 7 AM 8 AM 9 AM 10 AM 11 AM 12 PM 1 PM 2 PM …" at bounding box center [901, 465] width 1276 height 1175
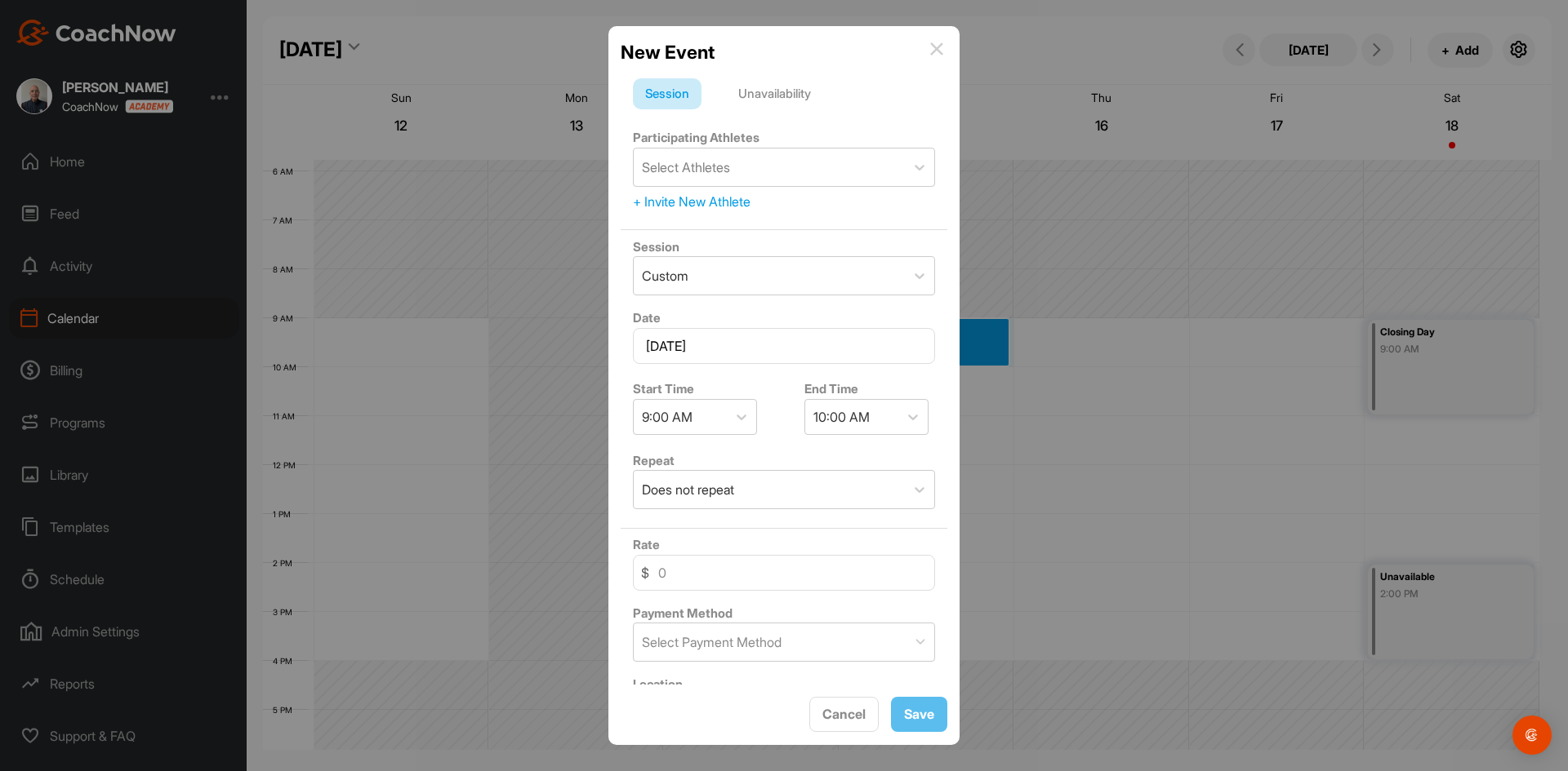
click at [803, 87] on div "Unavailability" at bounding box center [774, 94] width 97 height 31
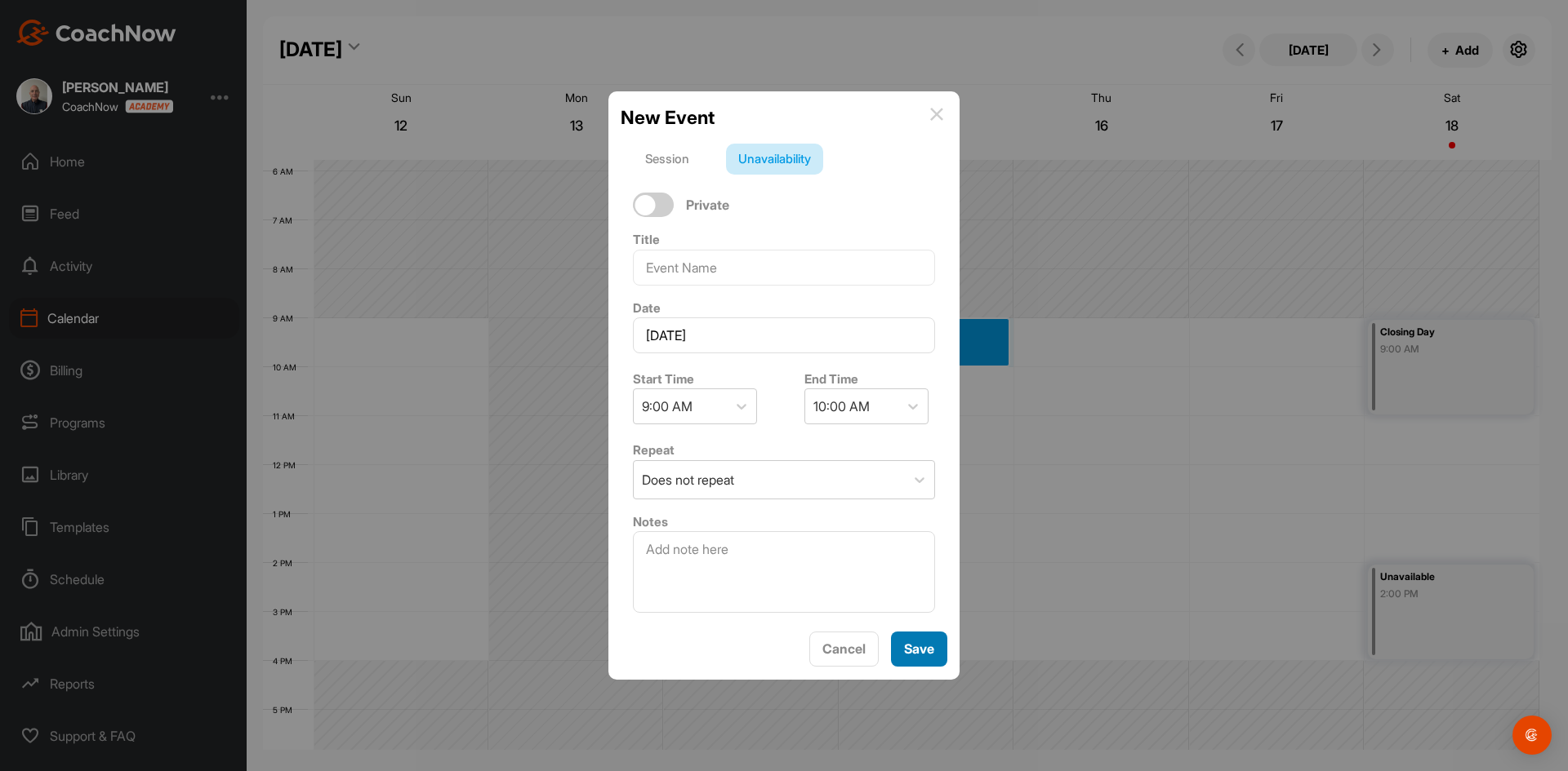
click at [917, 655] on span "Save" at bounding box center [918, 649] width 31 height 17
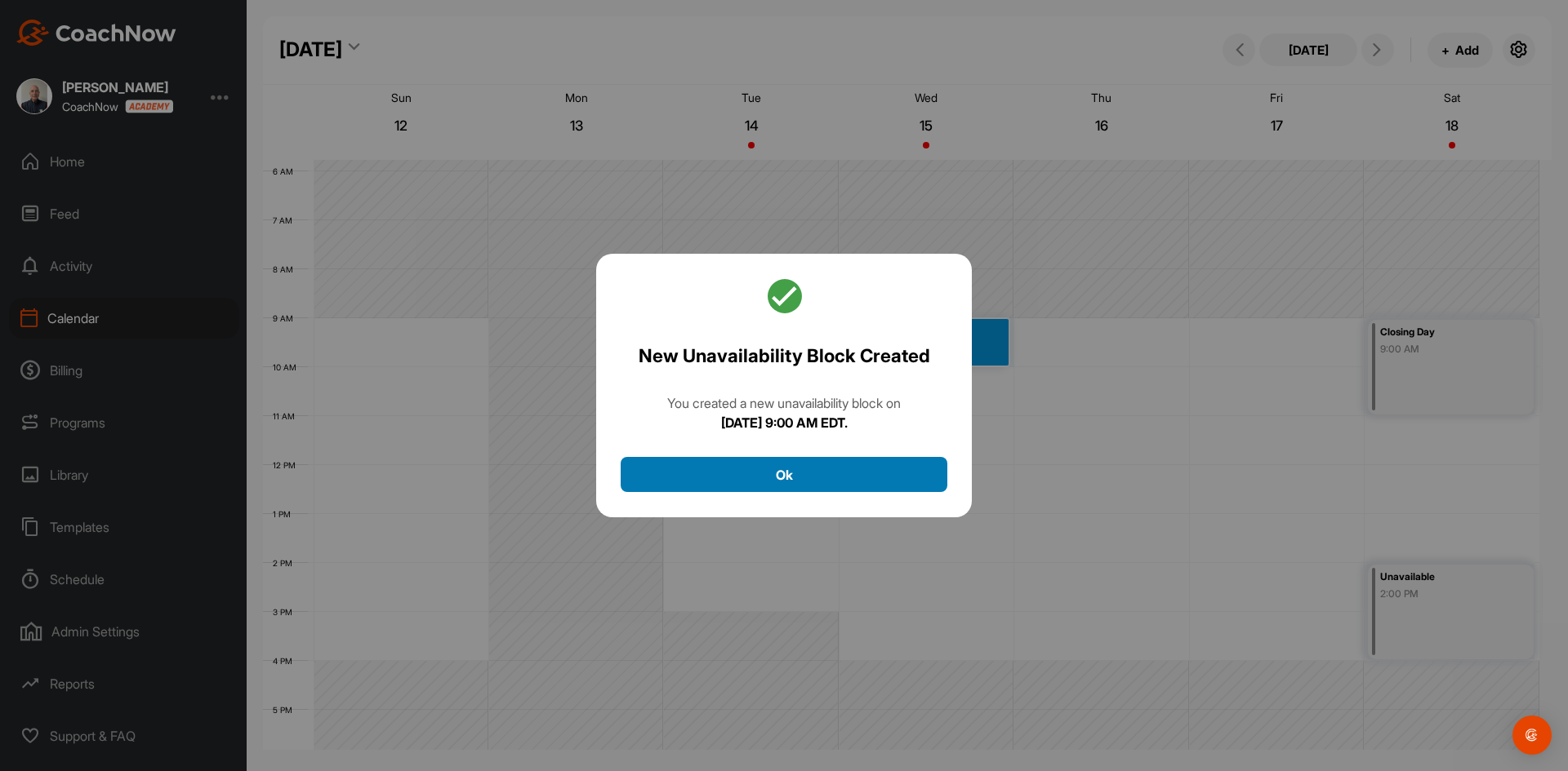
click at [808, 469] on button "Ok" at bounding box center [784, 475] width 326 height 35
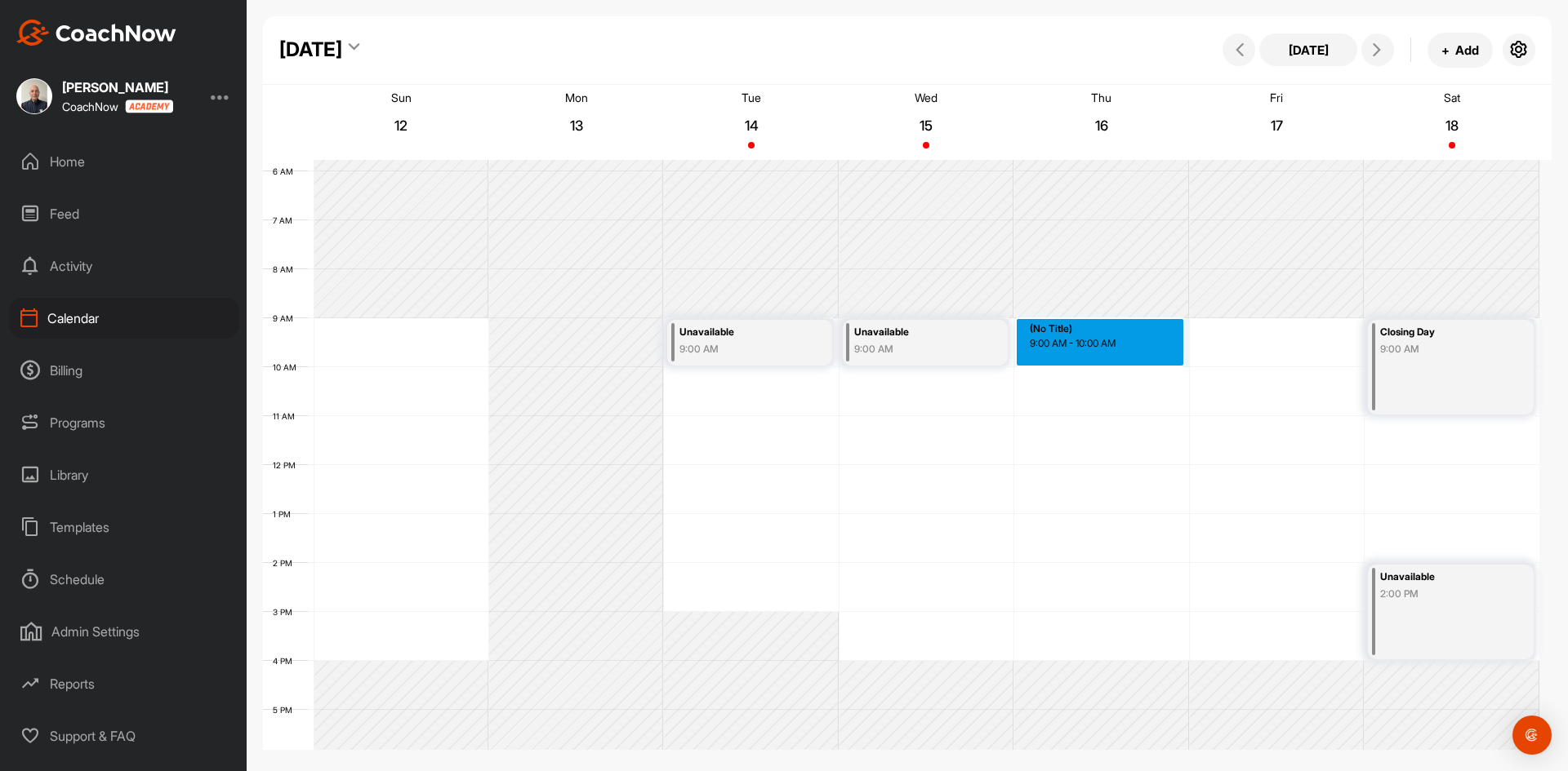
click at [1091, 328] on div "12 AM 1 AM 2 AM 3 AM 4 AM 5 AM 6 AM 7 AM 8 AM 9 AM 10 AM 11 AM 12 PM 1 PM 2 PM …" at bounding box center [901, 465] width 1276 height 1175
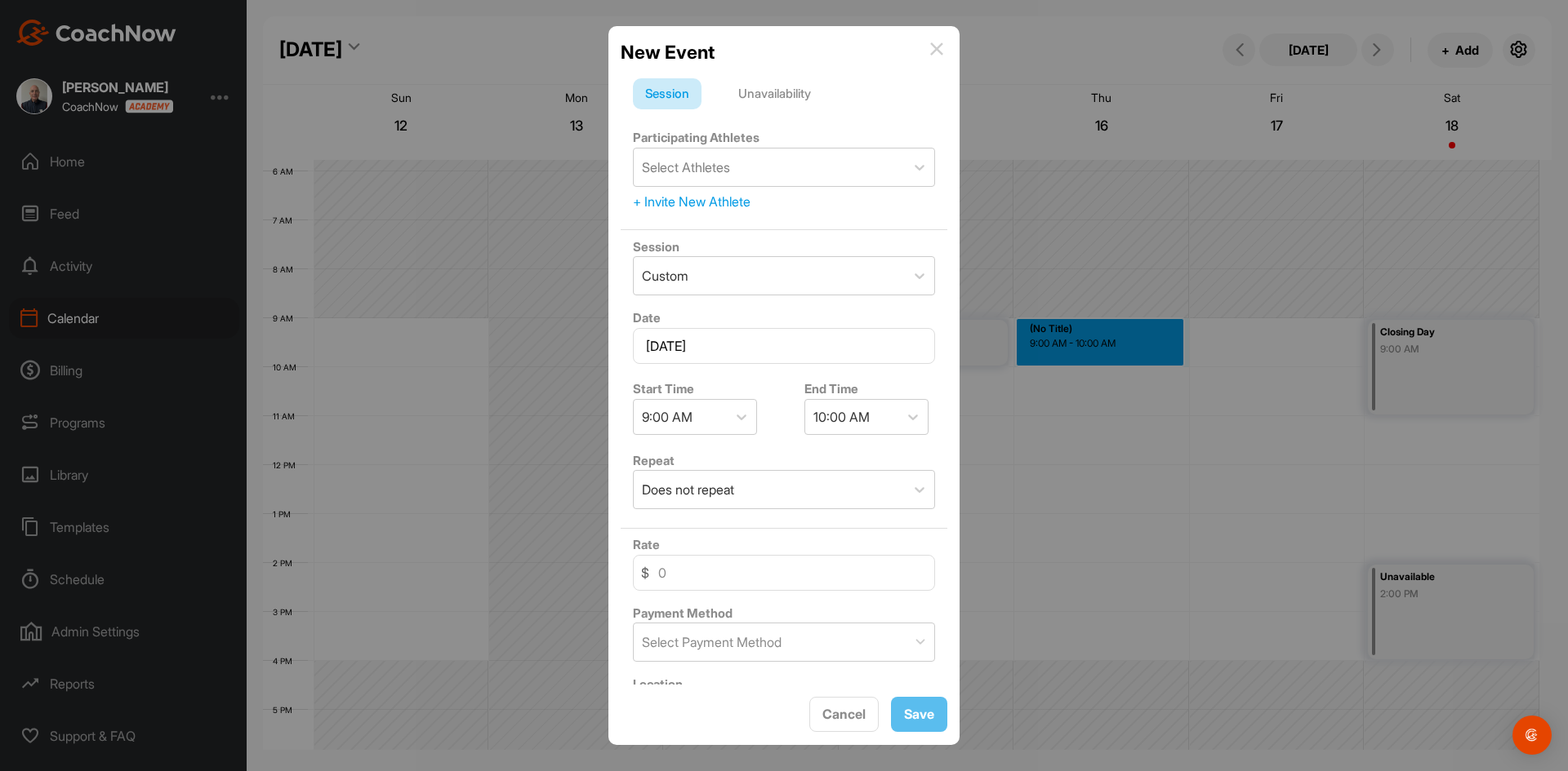
click at [789, 93] on div "Unavailability" at bounding box center [774, 94] width 97 height 31
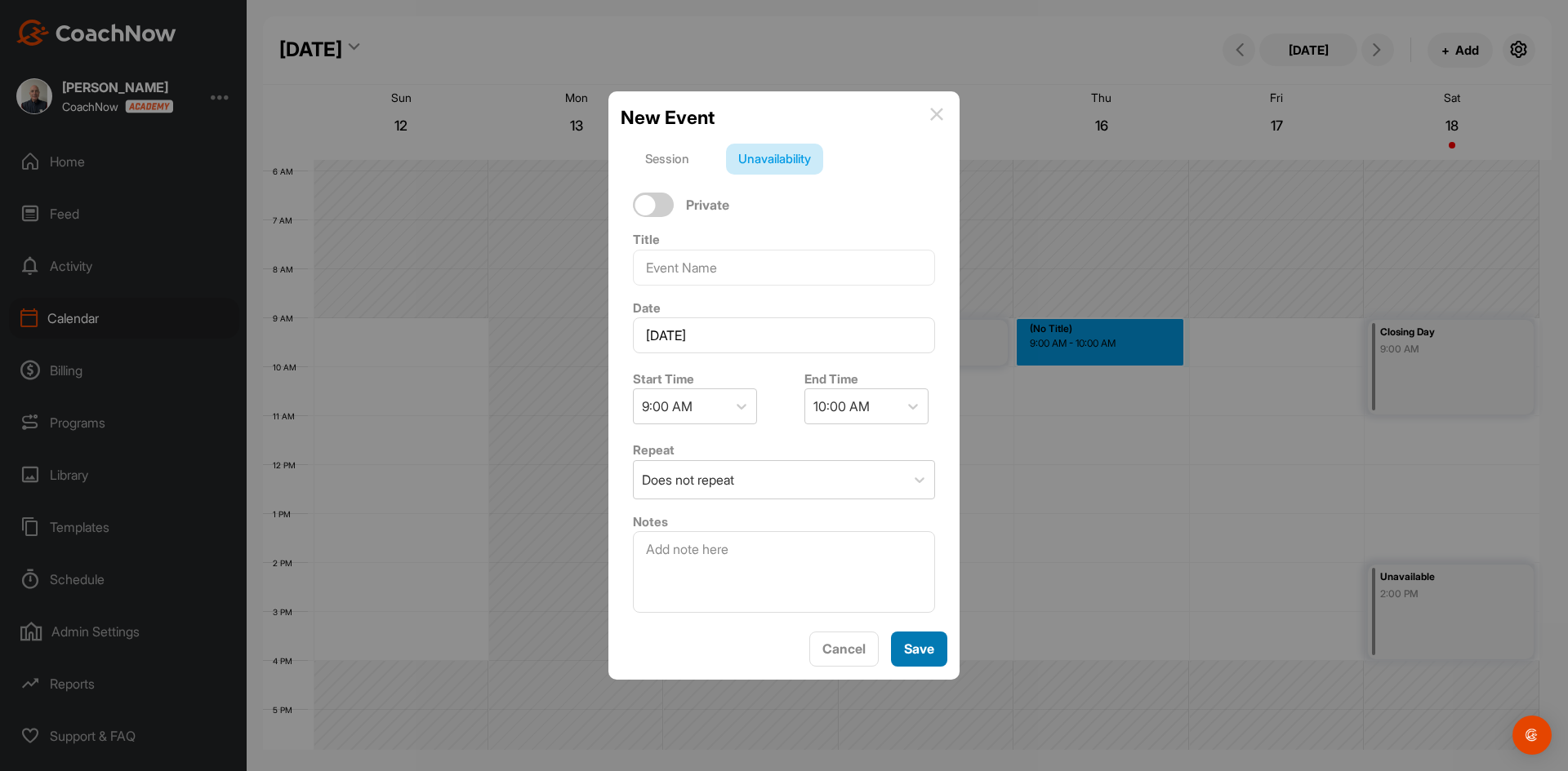
click at [910, 656] on span "Save" at bounding box center [918, 649] width 31 height 17
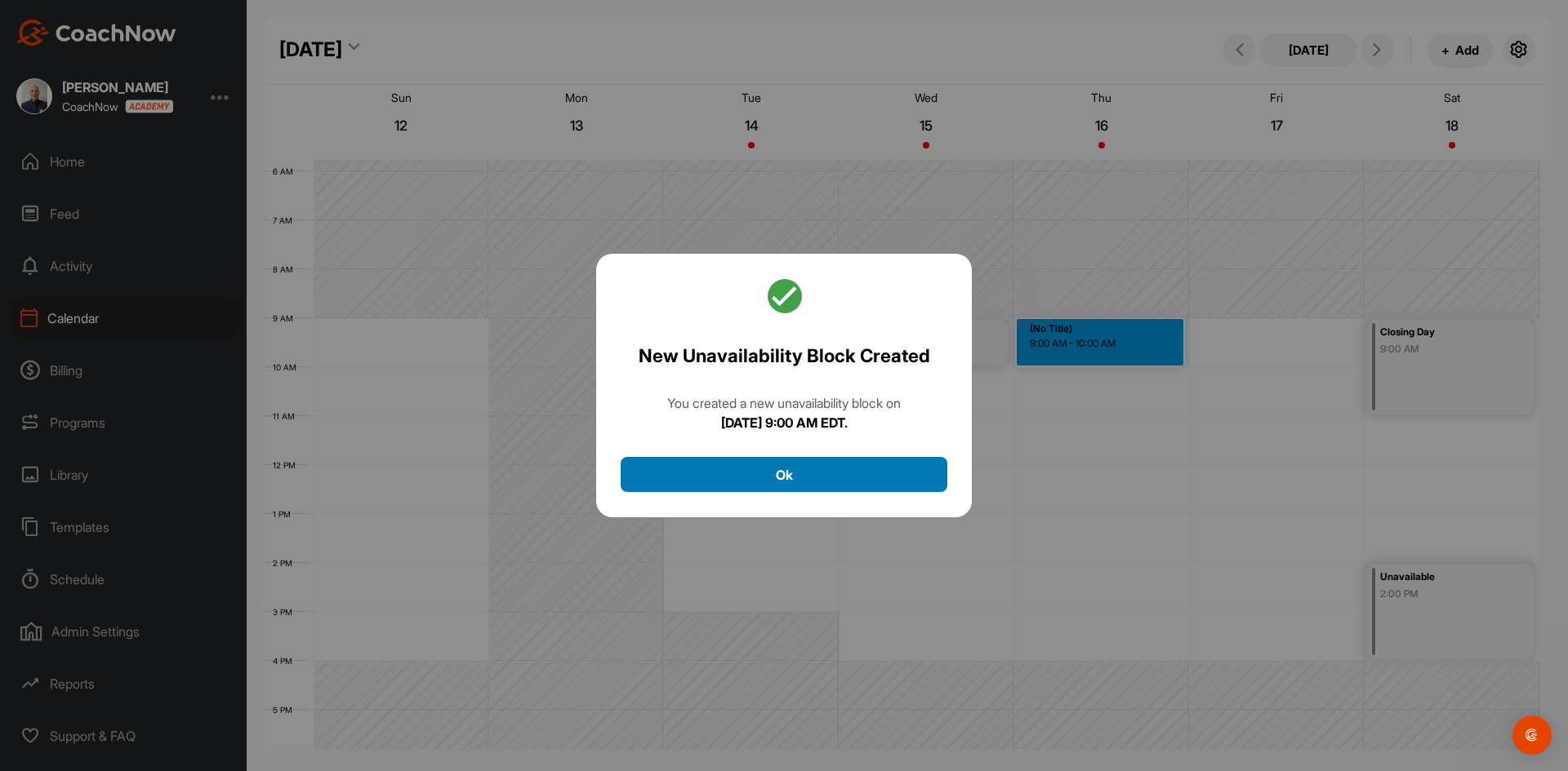
click at [782, 473] on button "Ok" at bounding box center [784, 475] width 326 height 35
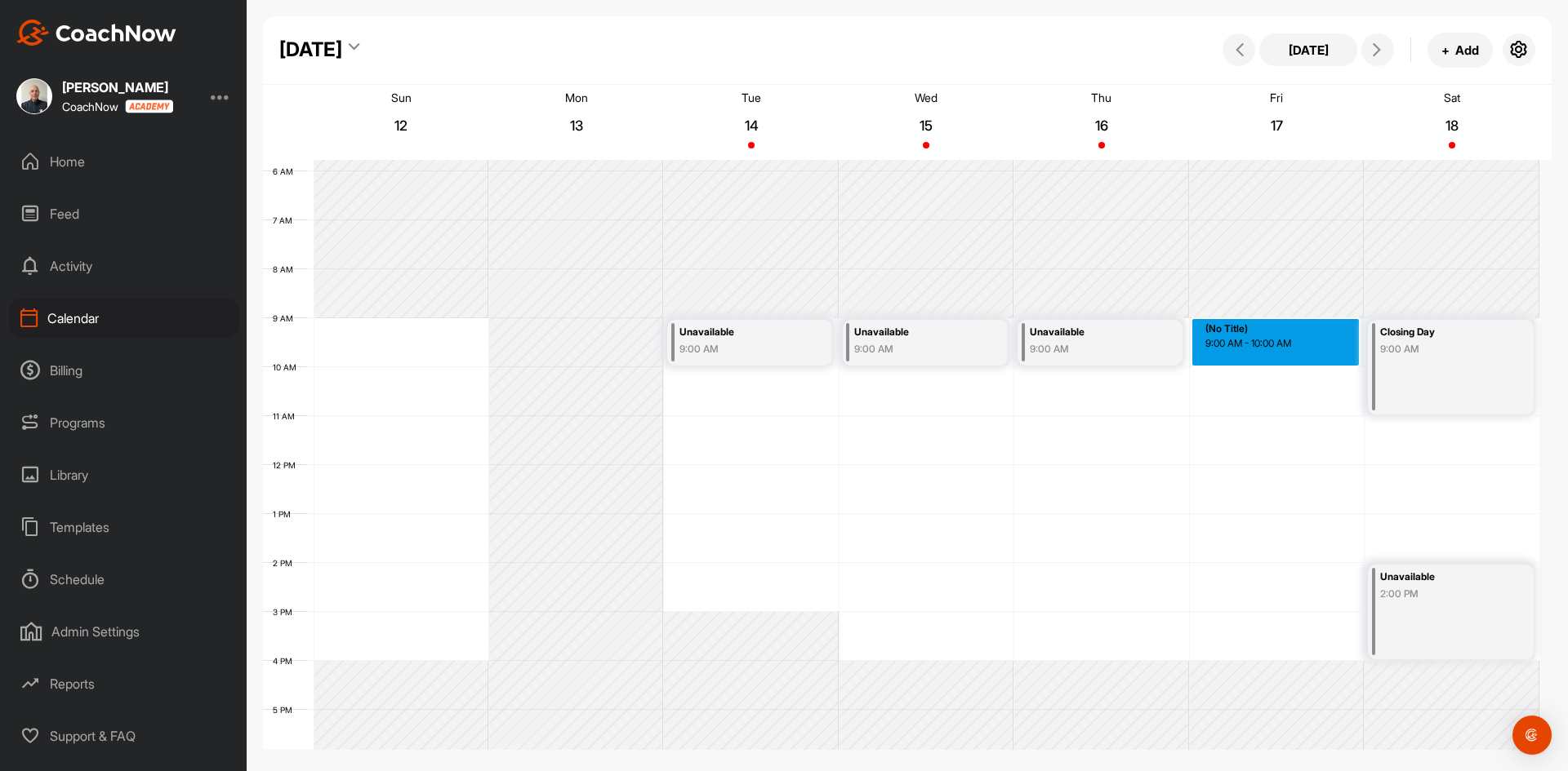
click at [1258, 334] on div "12 AM 1 AM 2 AM 3 AM 4 AM 5 AM 6 AM 7 AM 8 AM 9 AM 10 AM 11 AM 12 PM 1 PM 2 PM …" at bounding box center [901, 465] width 1276 height 1175
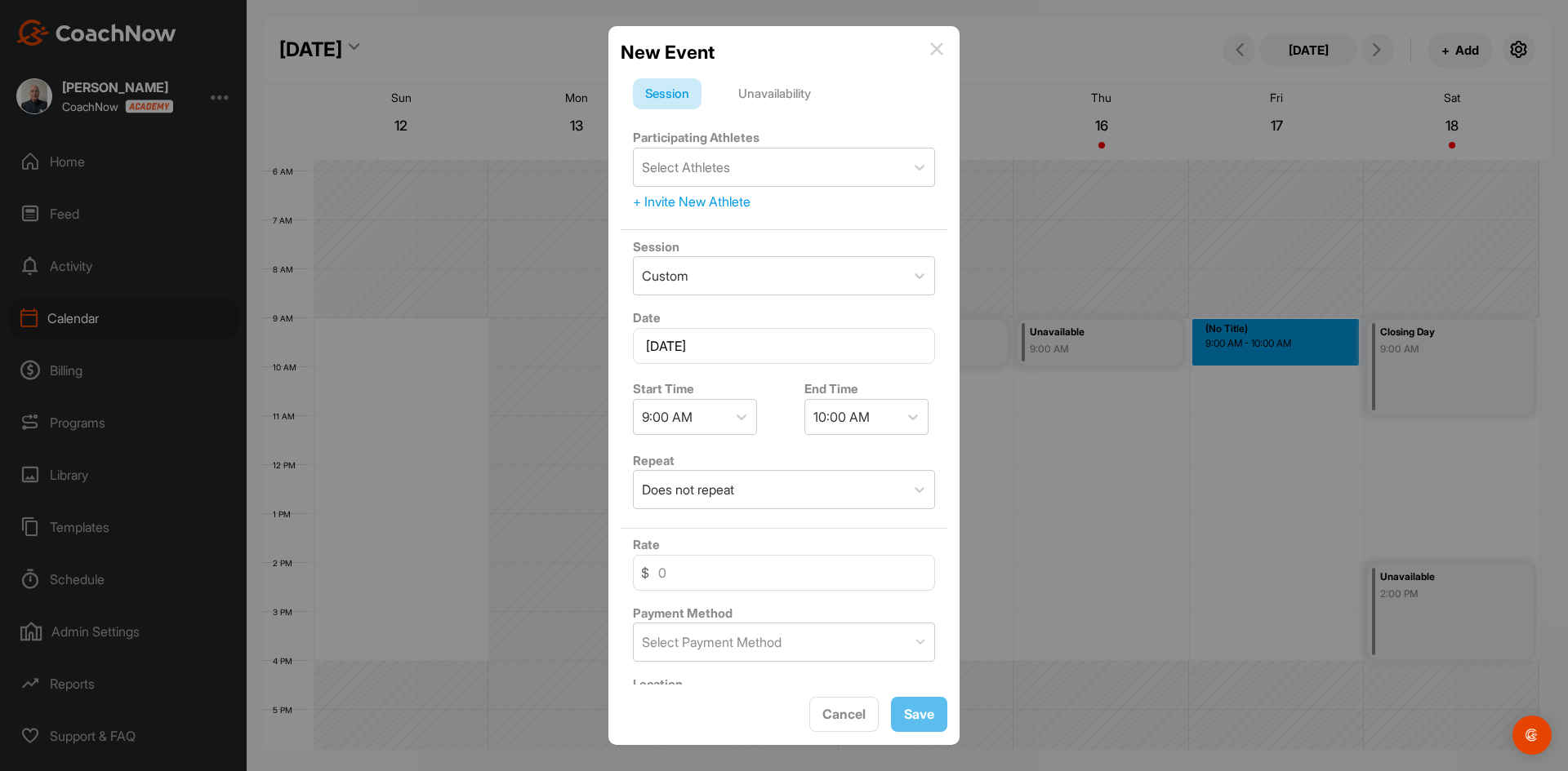
click at [758, 90] on div "Unavailability" at bounding box center [774, 94] width 97 height 31
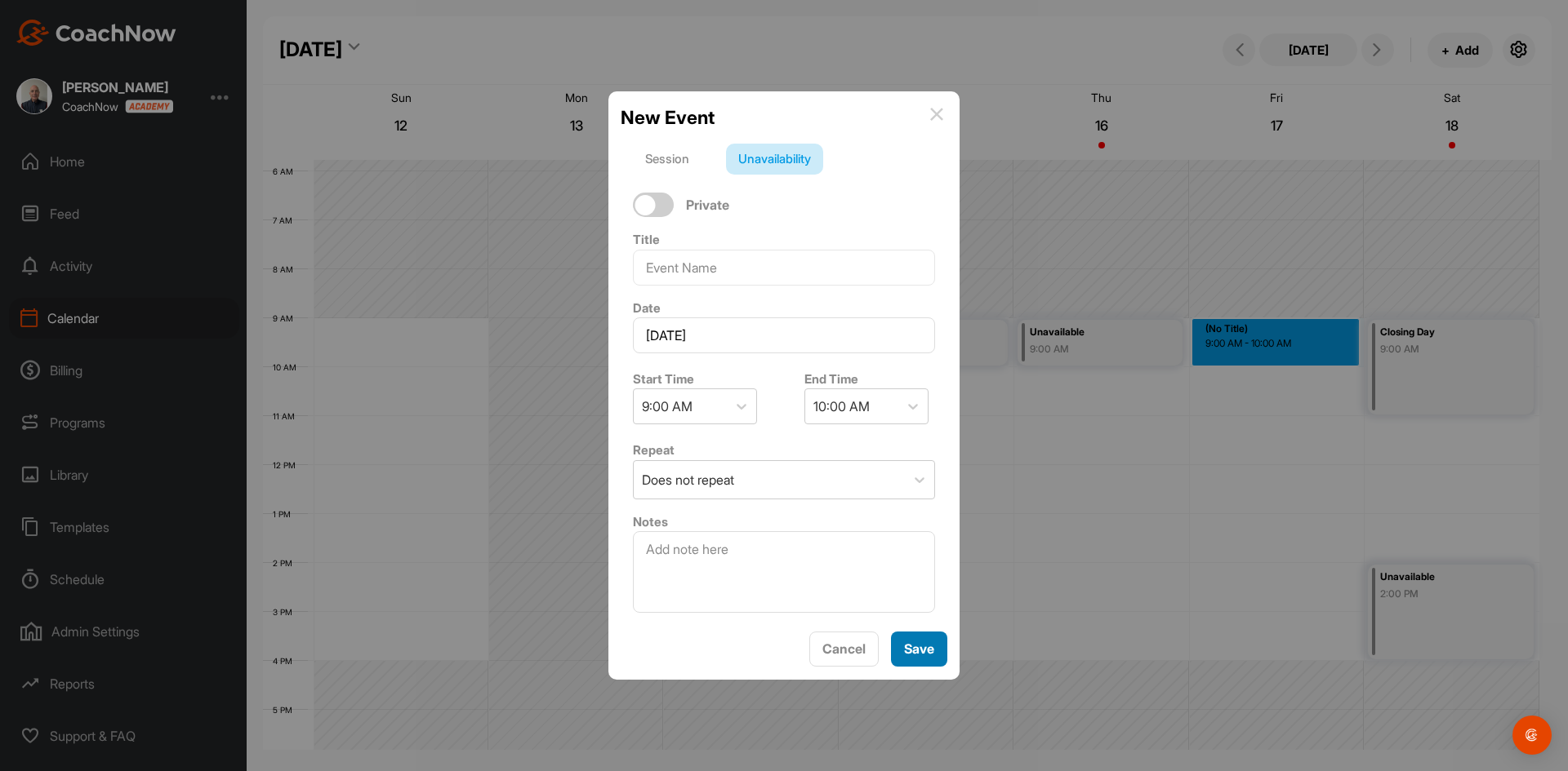
click at [926, 653] on span "Save" at bounding box center [918, 649] width 31 height 17
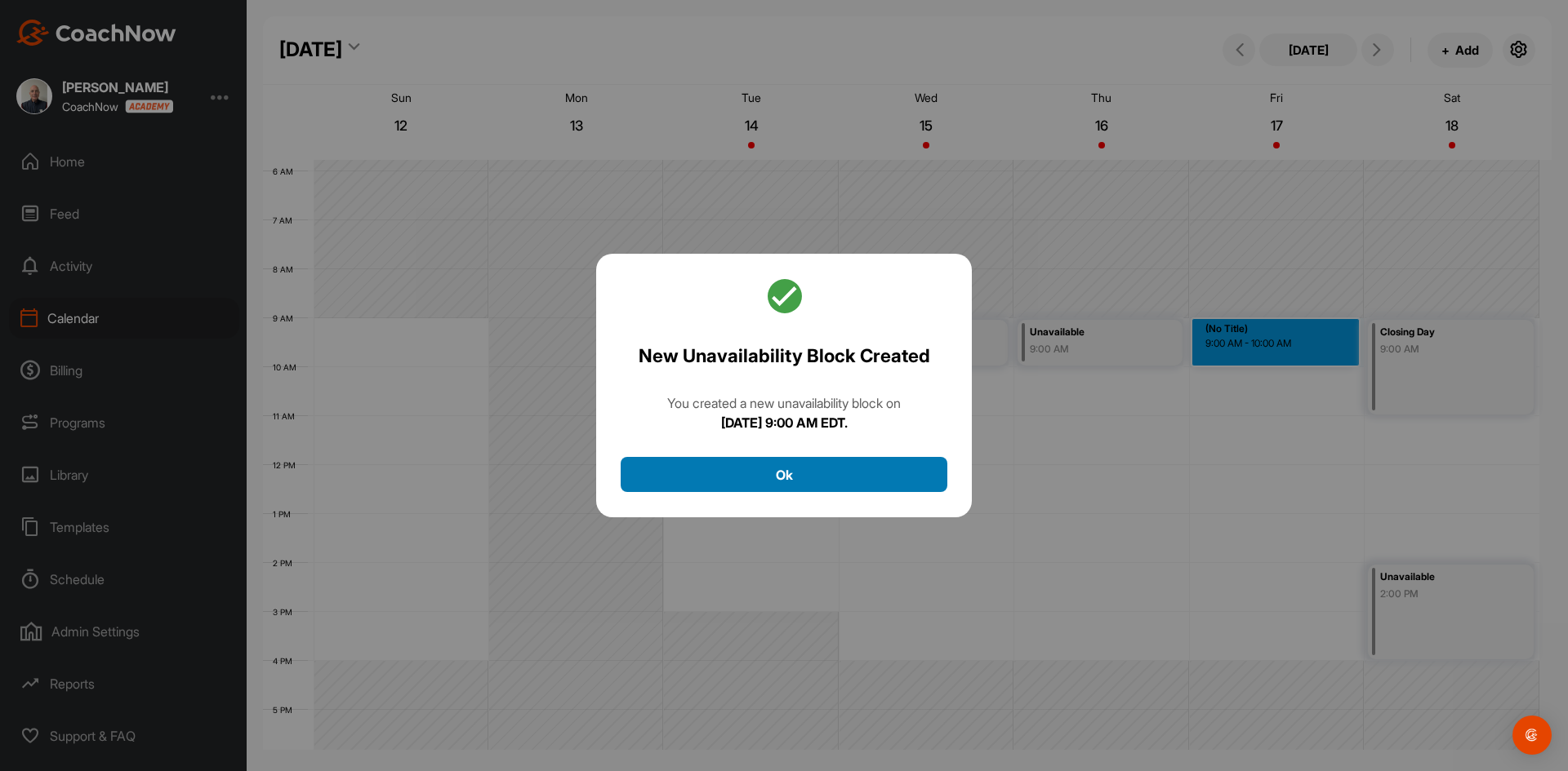
click at [793, 467] on button "Ok" at bounding box center [784, 475] width 326 height 35
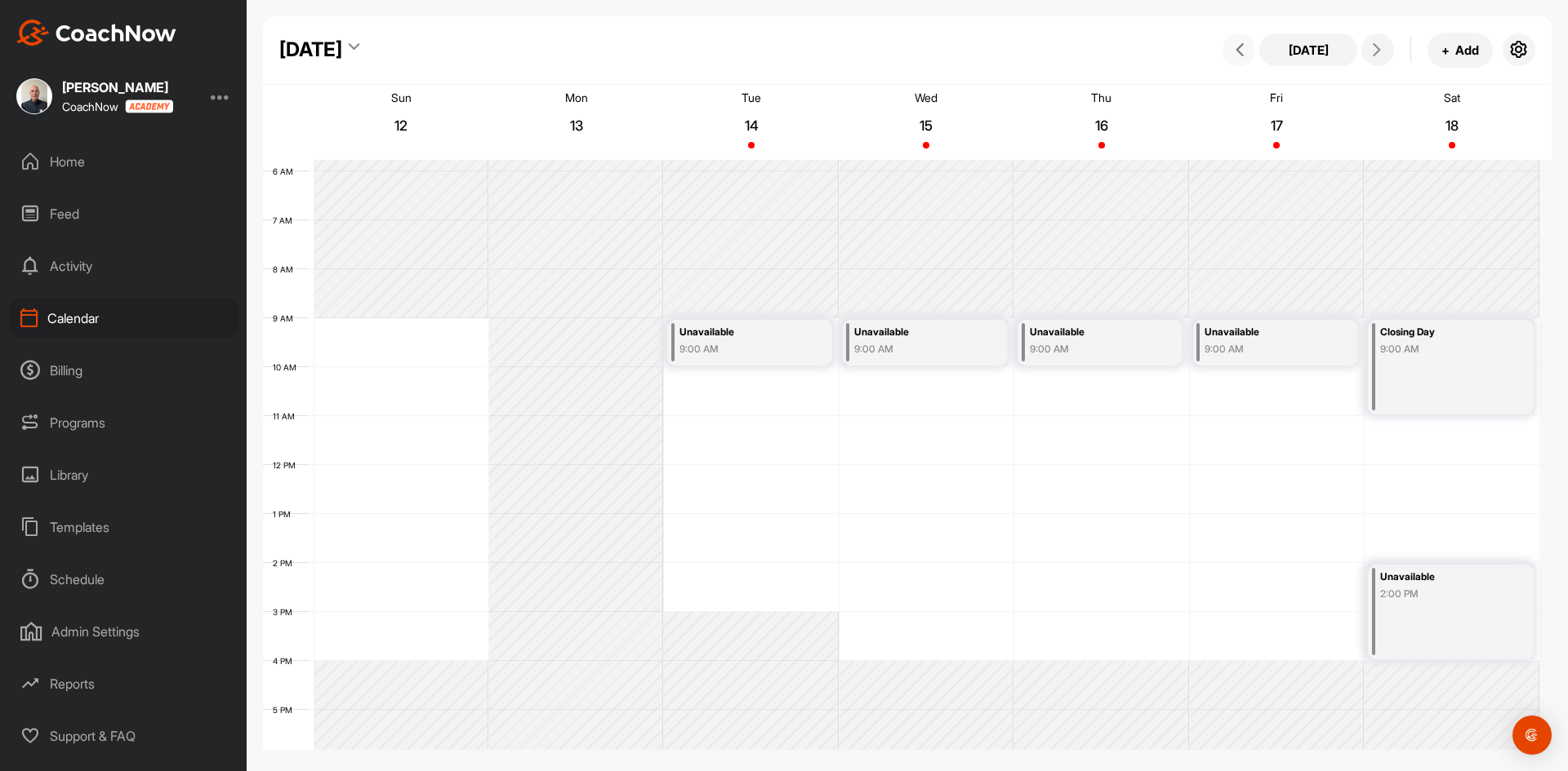
click at [1242, 50] on icon at bounding box center [1239, 49] width 13 height 13
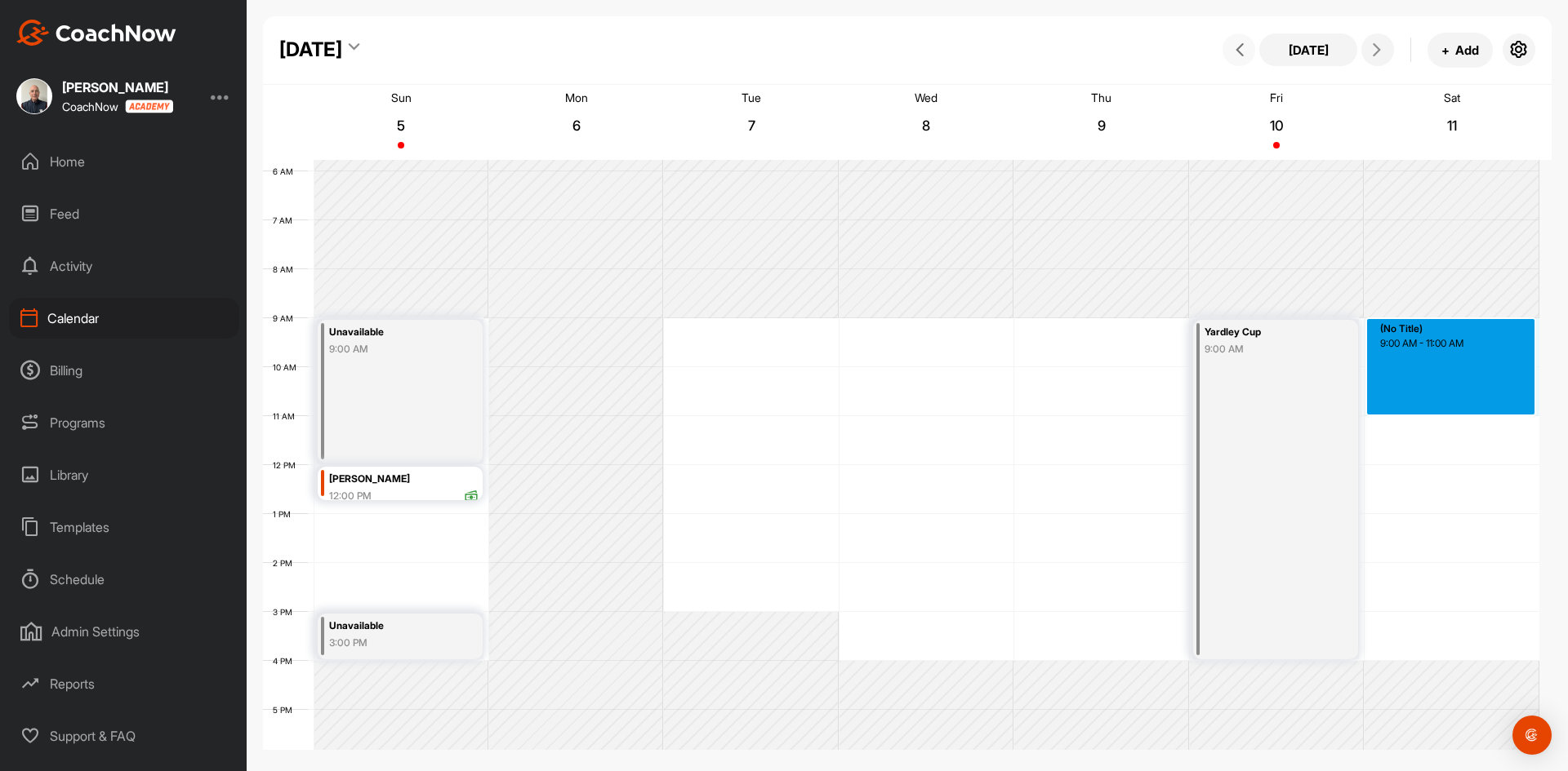
drag, startPoint x: 1467, startPoint y: 320, endPoint x: 1467, endPoint y: 411, distance: 91.0
click at [1467, 411] on div "12 AM 1 AM 2 AM 3 AM 4 AM 5 AM 6 AM 7 AM 8 AM 9 AM 10 AM 11 AM 12 PM 1 PM 2 PM …" at bounding box center [901, 465] width 1276 height 1175
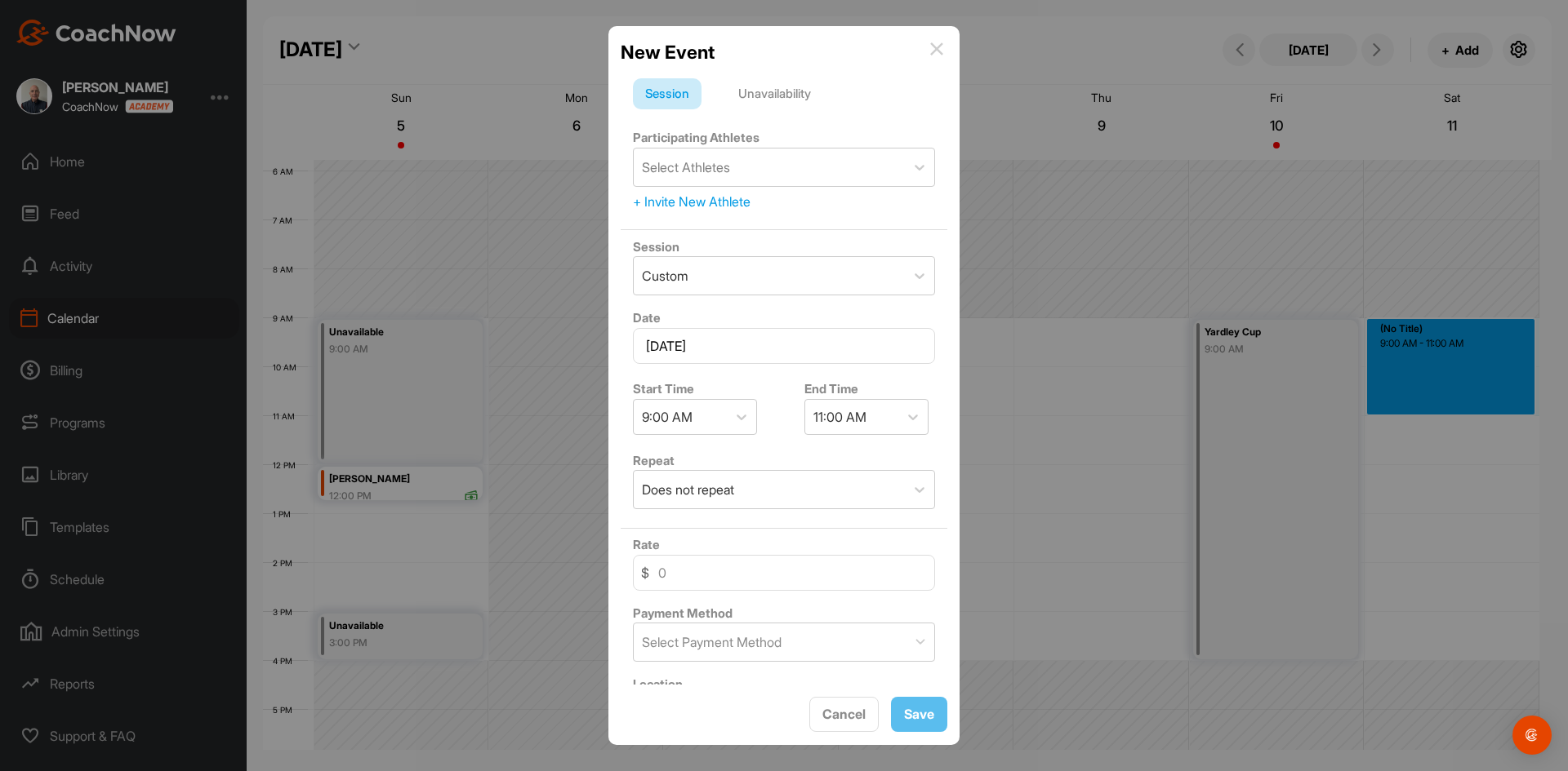
click at [789, 92] on div "Unavailability" at bounding box center [774, 94] width 97 height 31
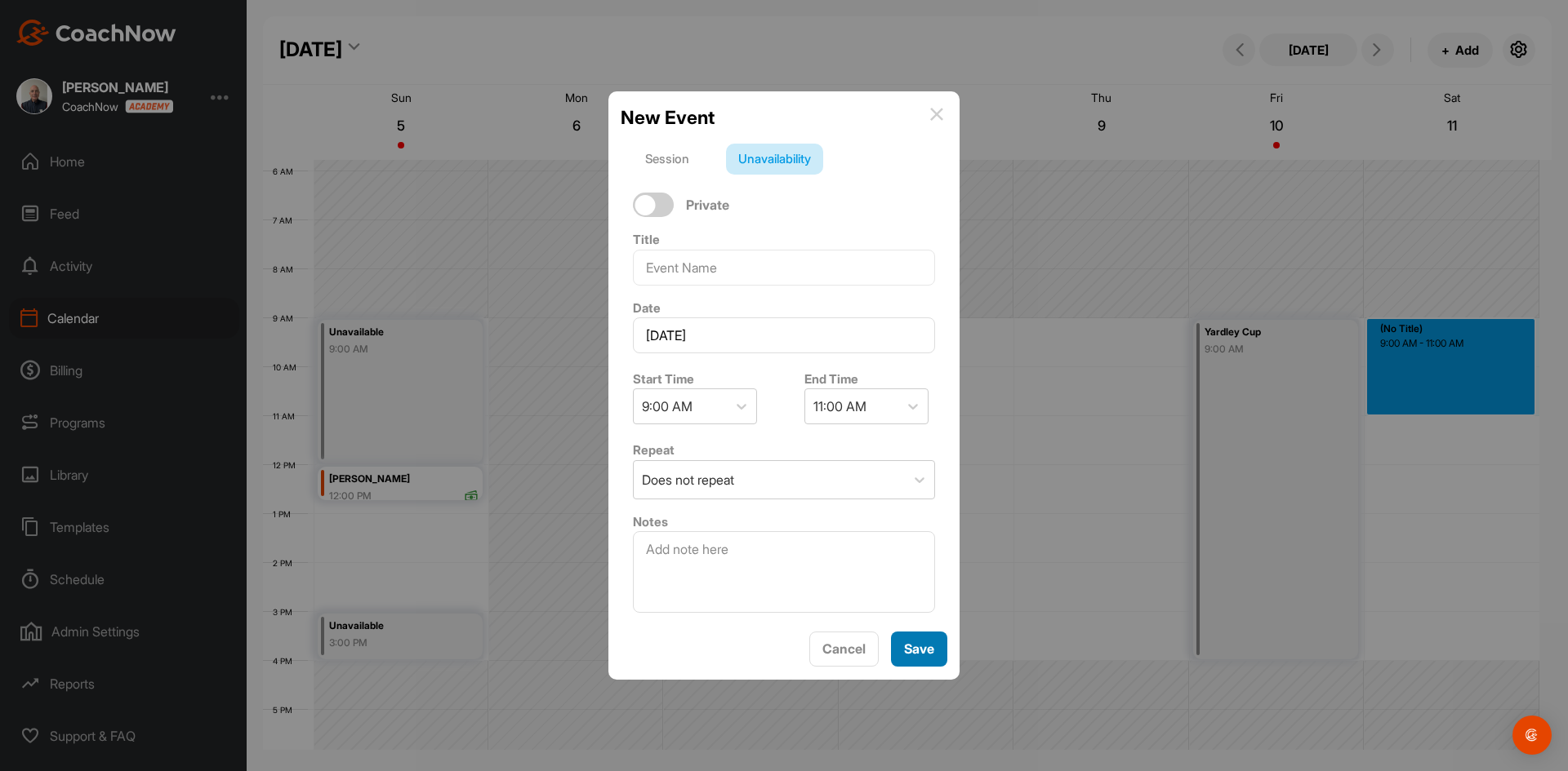
click at [928, 643] on span "Save" at bounding box center [918, 649] width 31 height 17
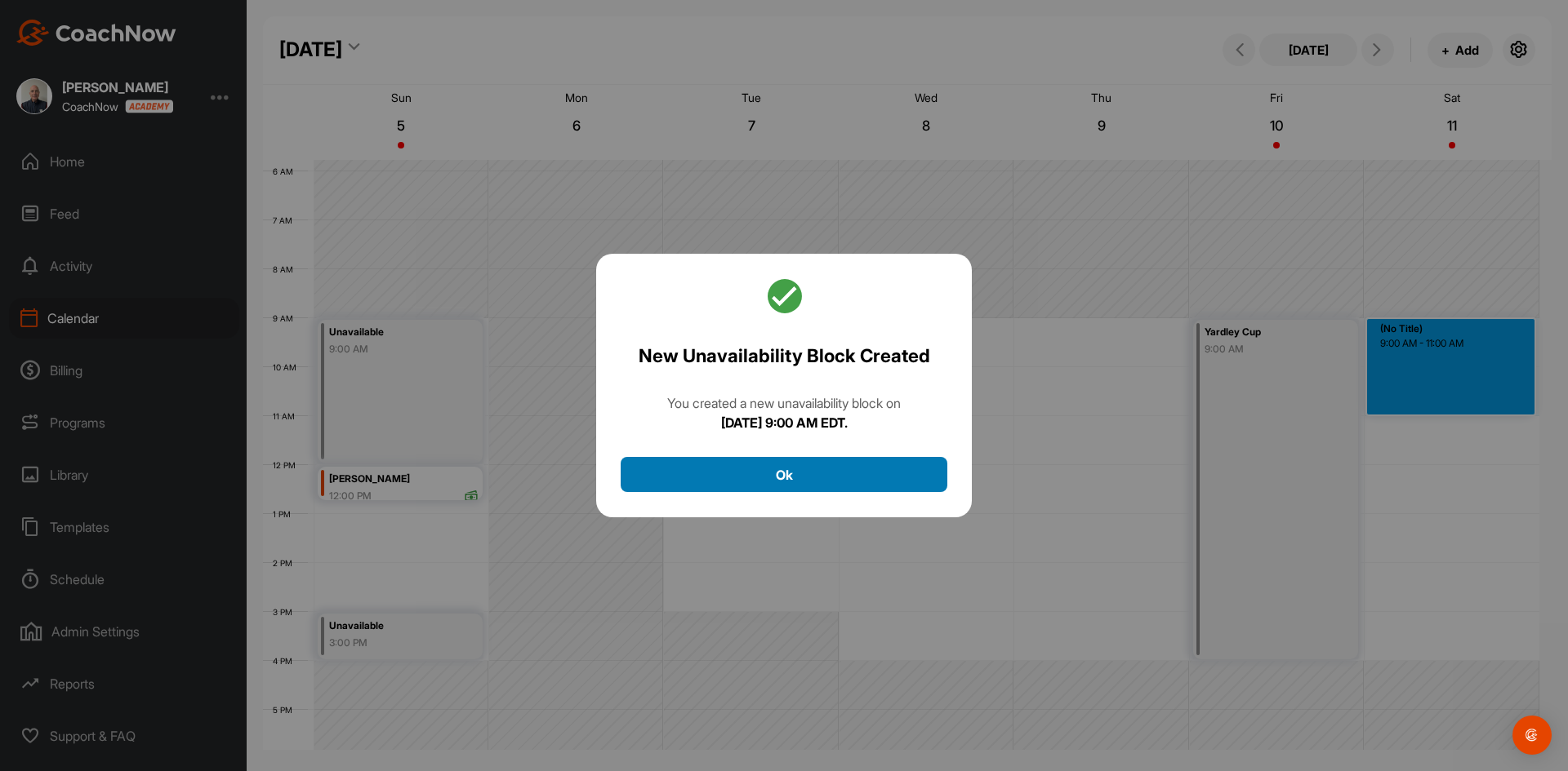
click at [843, 477] on button "Ok" at bounding box center [784, 475] width 326 height 35
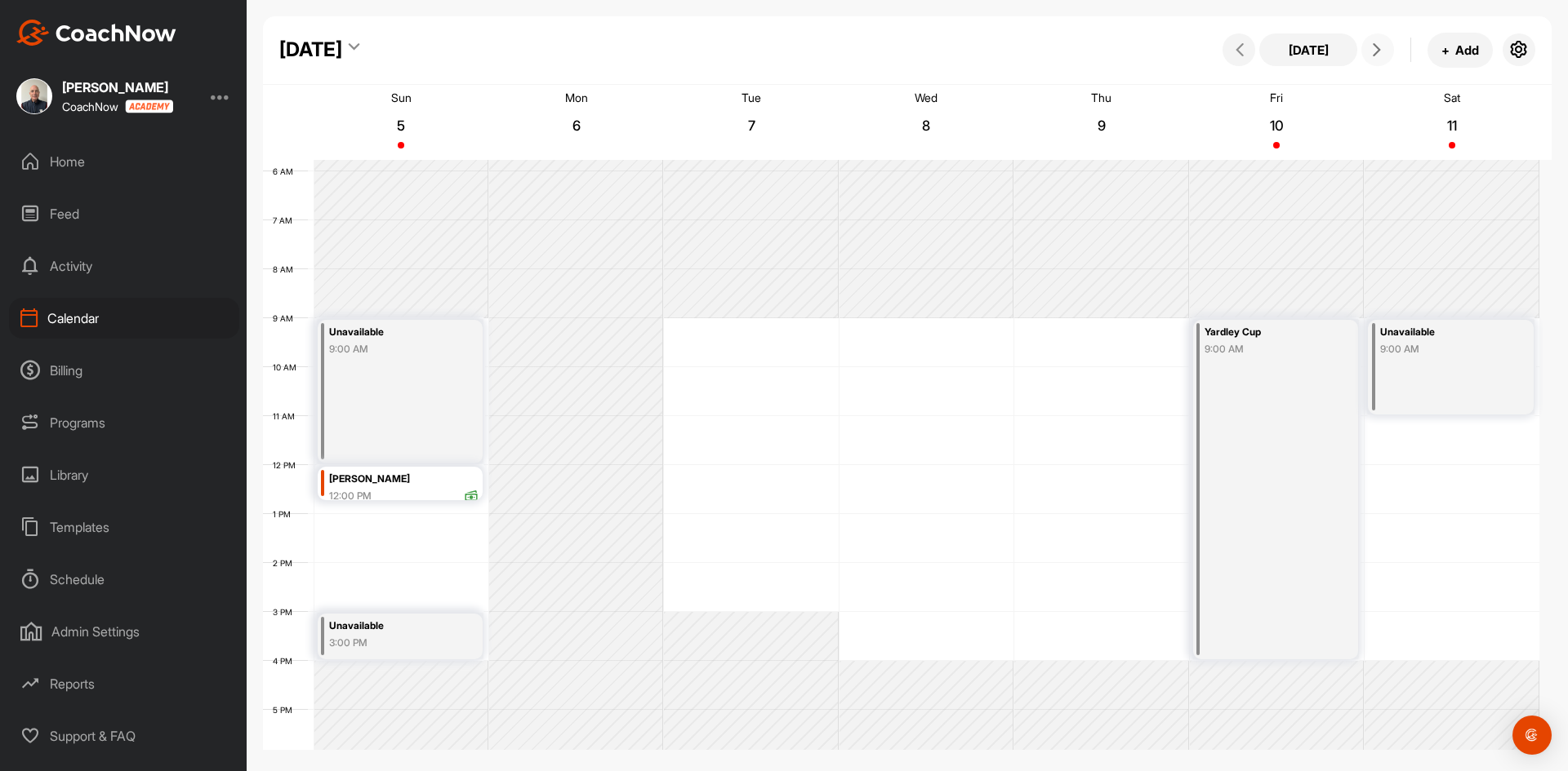
click at [1371, 47] on icon at bounding box center [1376, 49] width 13 height 13
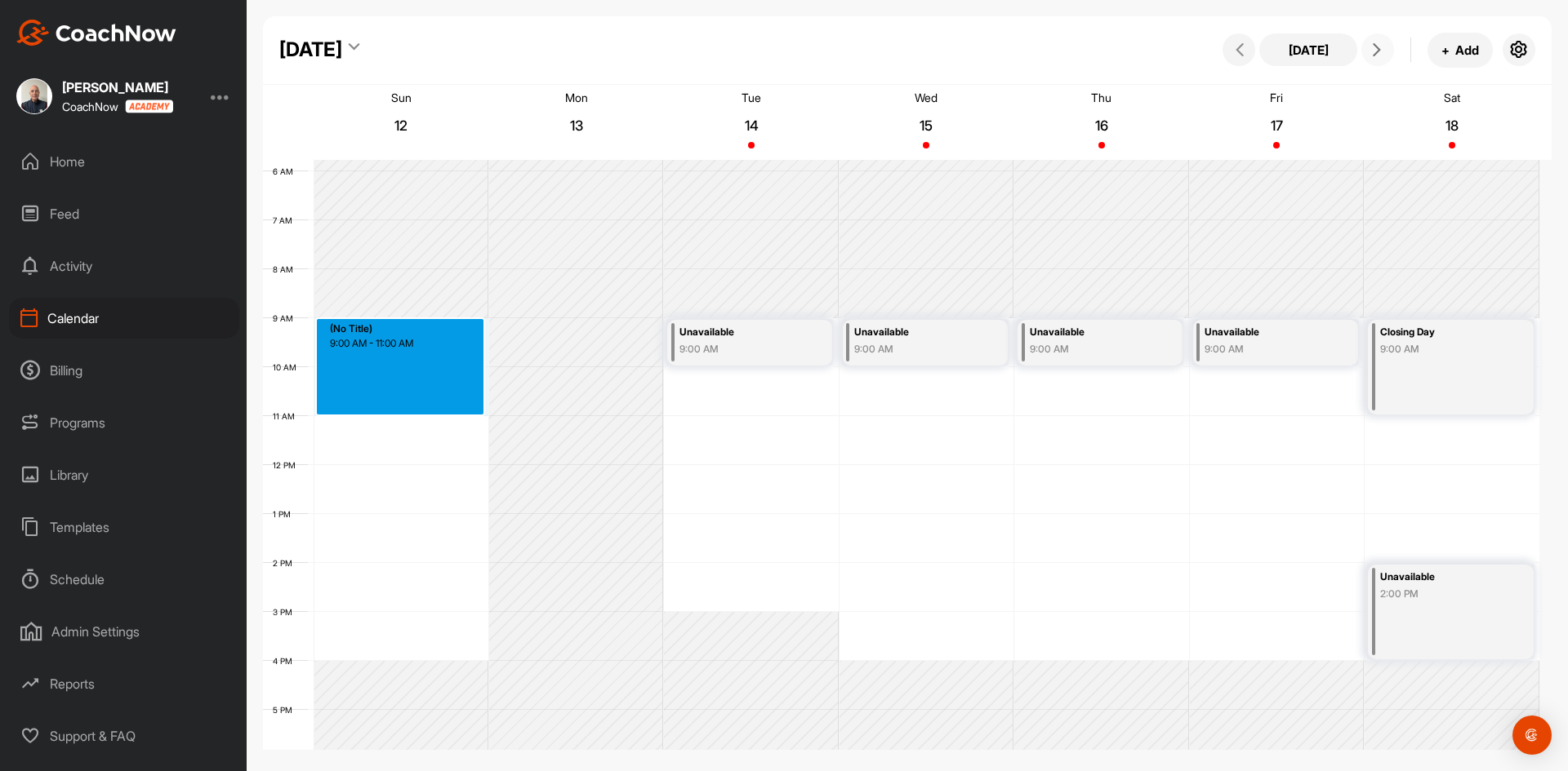
drag, startPoint x: 413, startPoint y: 321, endPoint x: 400, endPoint y: 410, distance: 89.9
click at [400, 410] on div "12 AM 1 AM 2 AM 3 AM 4 AM 5 AM 6 AM 7 AM 8 AM 9 AM 10 AM 11 AM 12 PM 1 PM 2 PM …" at bounding box center [901, 465] width 1276 height 1175
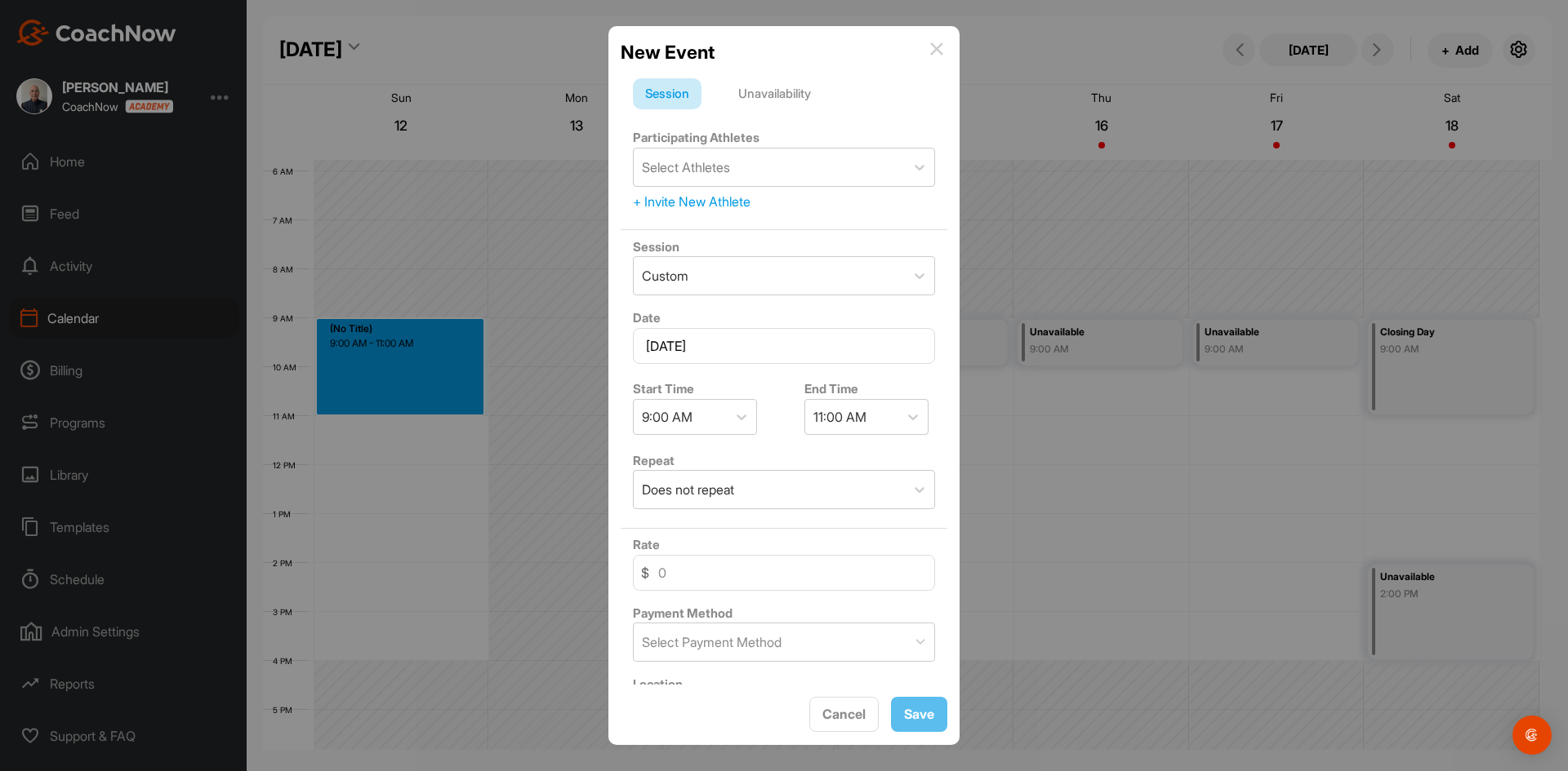
click at [765, 96] on div "Unavailability" at bounding box center [774, 94] width 97 height 31
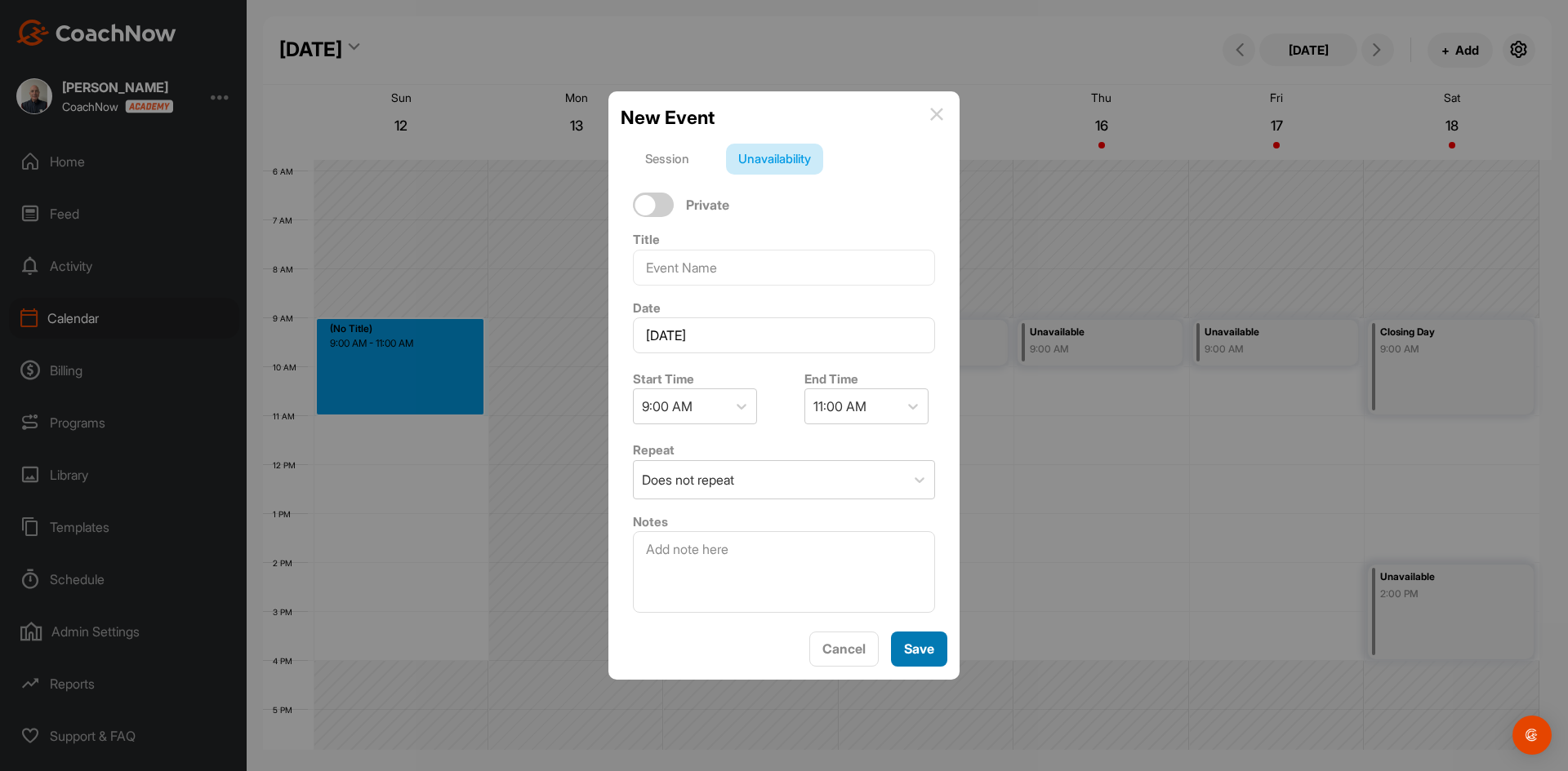
click at [910, 647] on span "Save" at bounding box center [918, 649] width 31 height 17
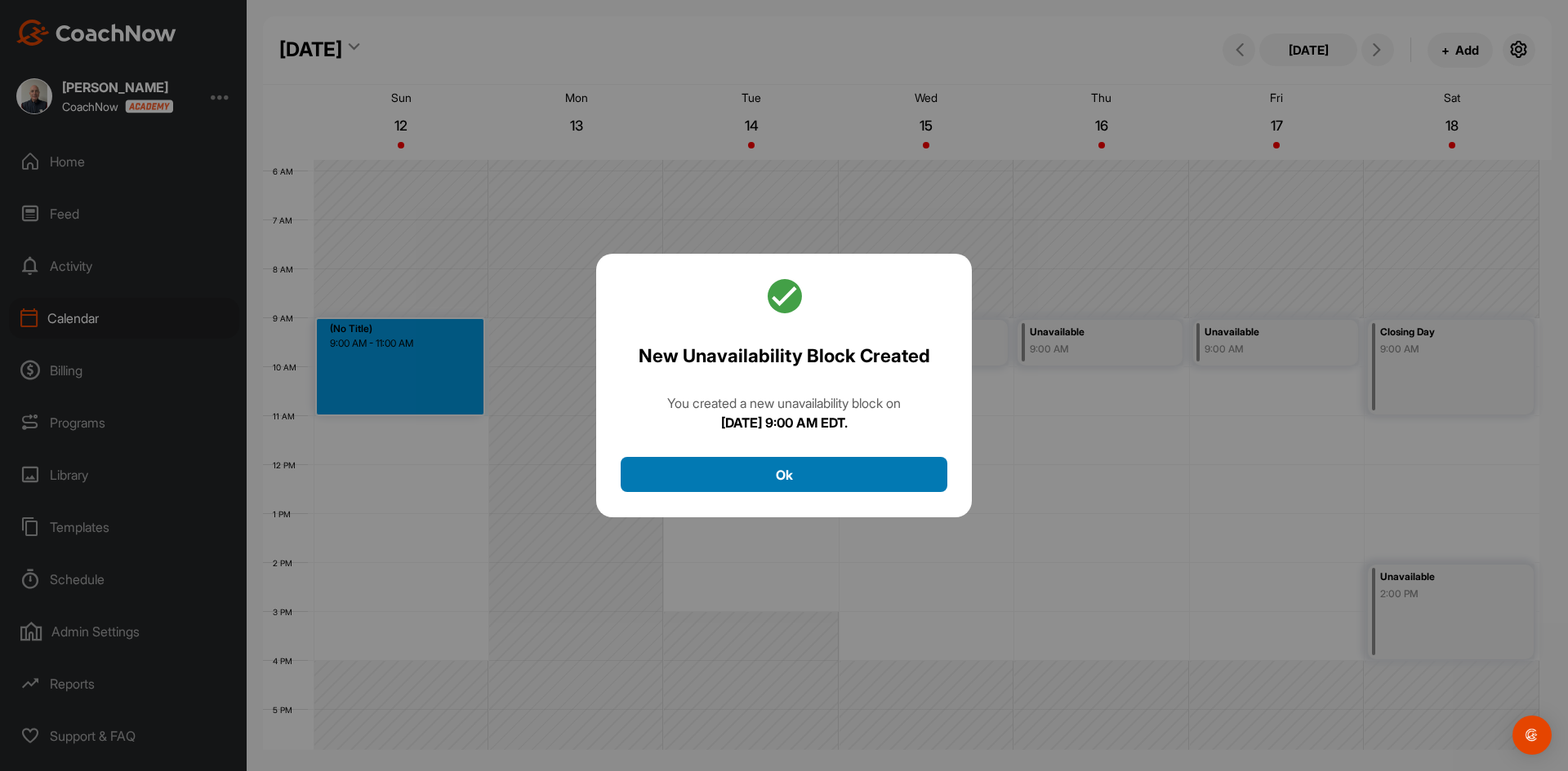
click at [815, 468] on button "Ok" at bounding box center [784, 475] width 326 height 35
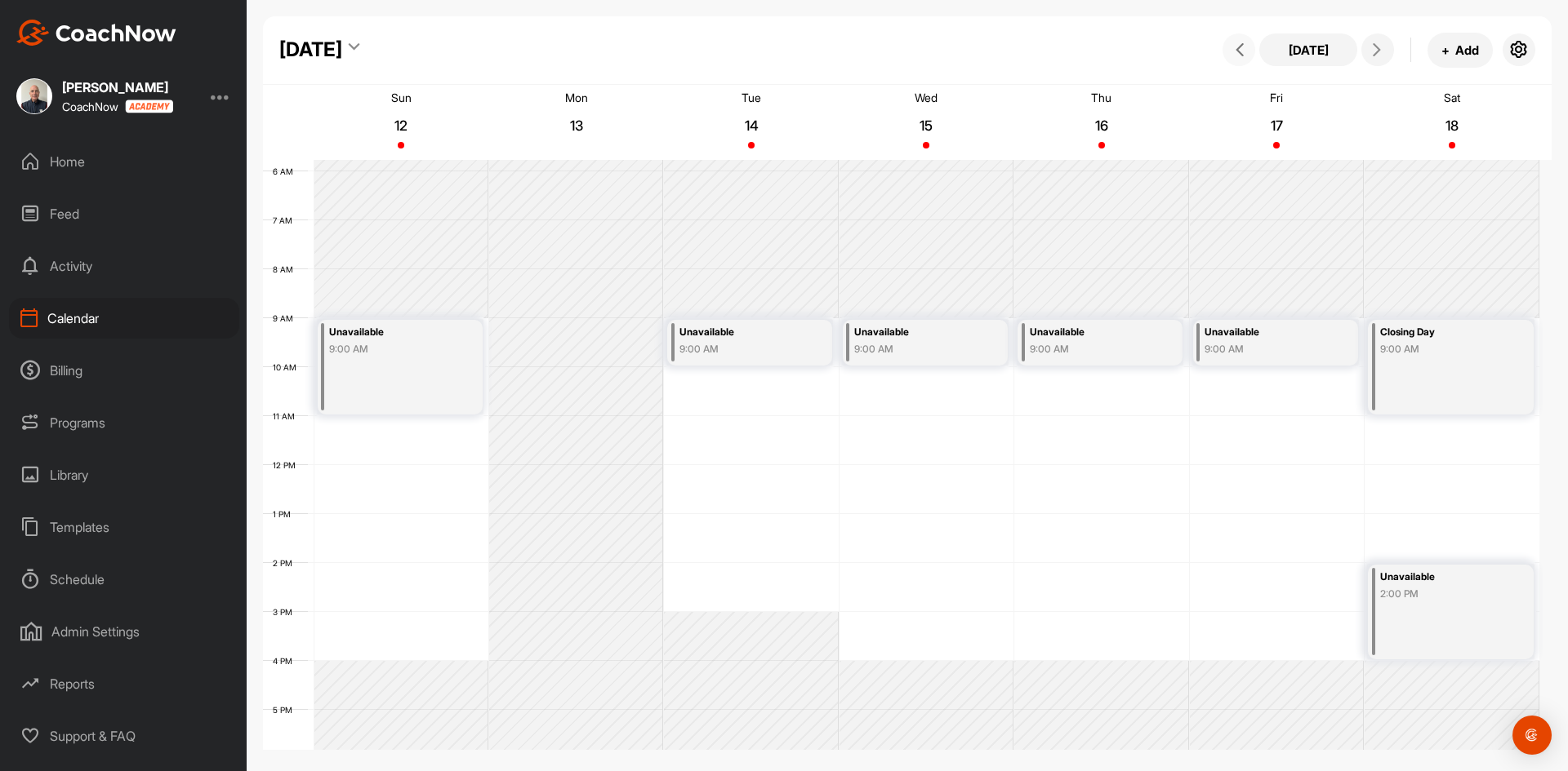
click at [1238, 48] on icon at bounding box center [1239, 49] width 13 height 13
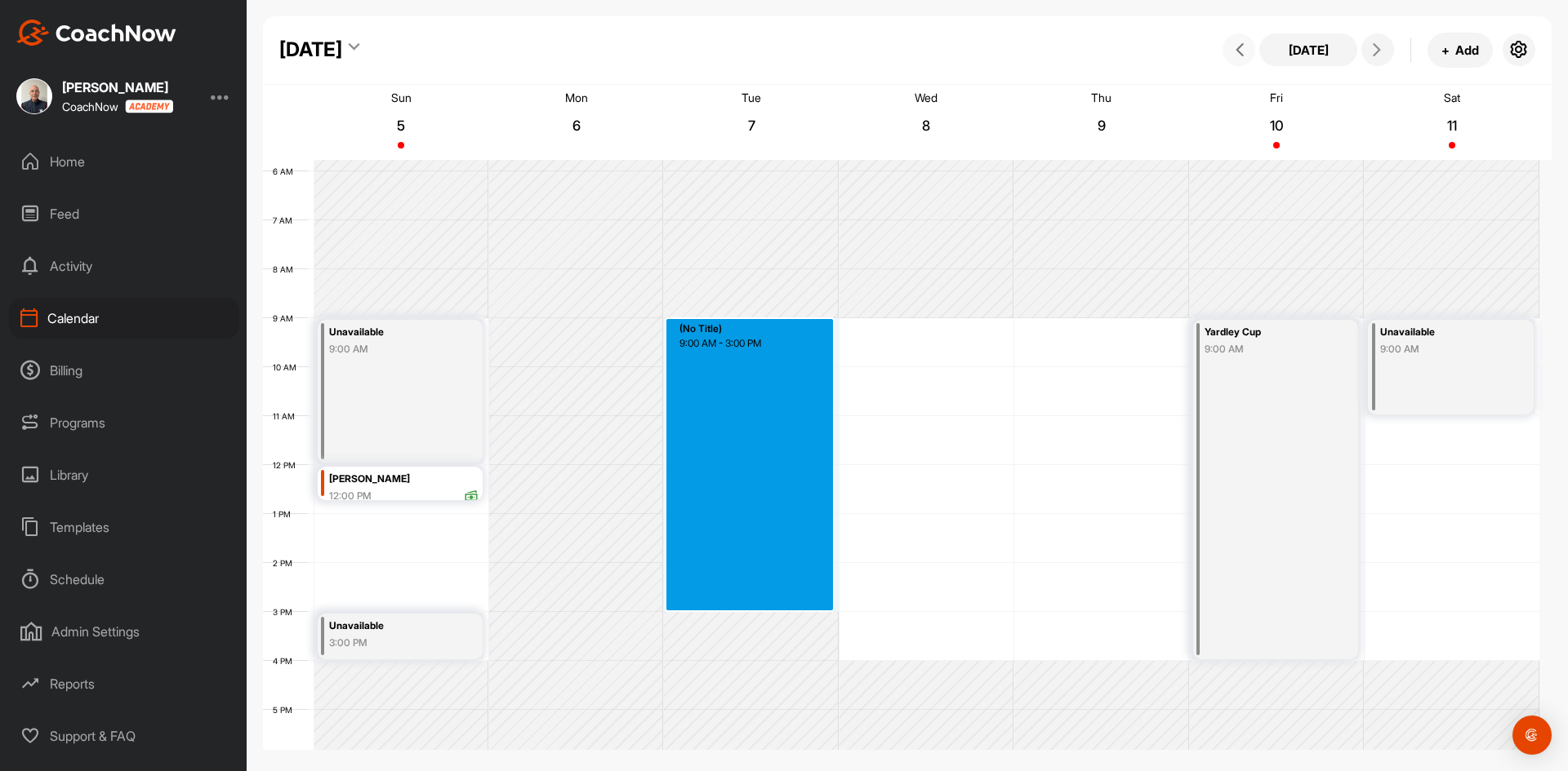
drag, startPoint x: 735, startPoint y: 318, endPoint x: 769, endPoint y: 610, distance: 294.0
click at [769, 610] on div "12 AM 1 AM 2 AM 3 AM 4 AM 5 AM 6 AM 7 AM 8 AM 9 AM 10 AM 11 AM 12 PM 1 PM 2 PM …" at bounding box center [901, 465] width 1276 height 1175
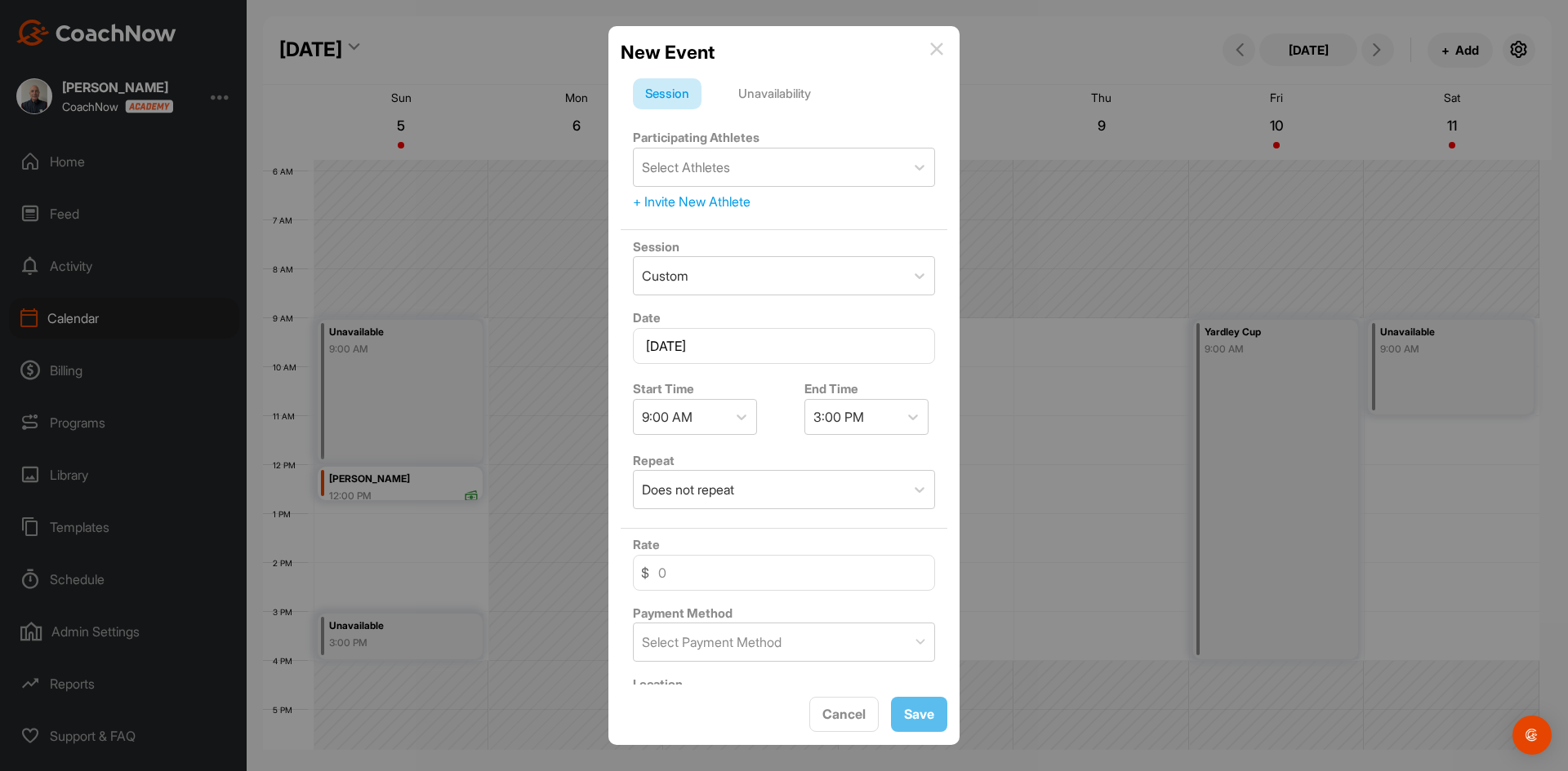
click at [770, 93] on div "Unavailability" at bounding box center [774, 94] width 97 height 31
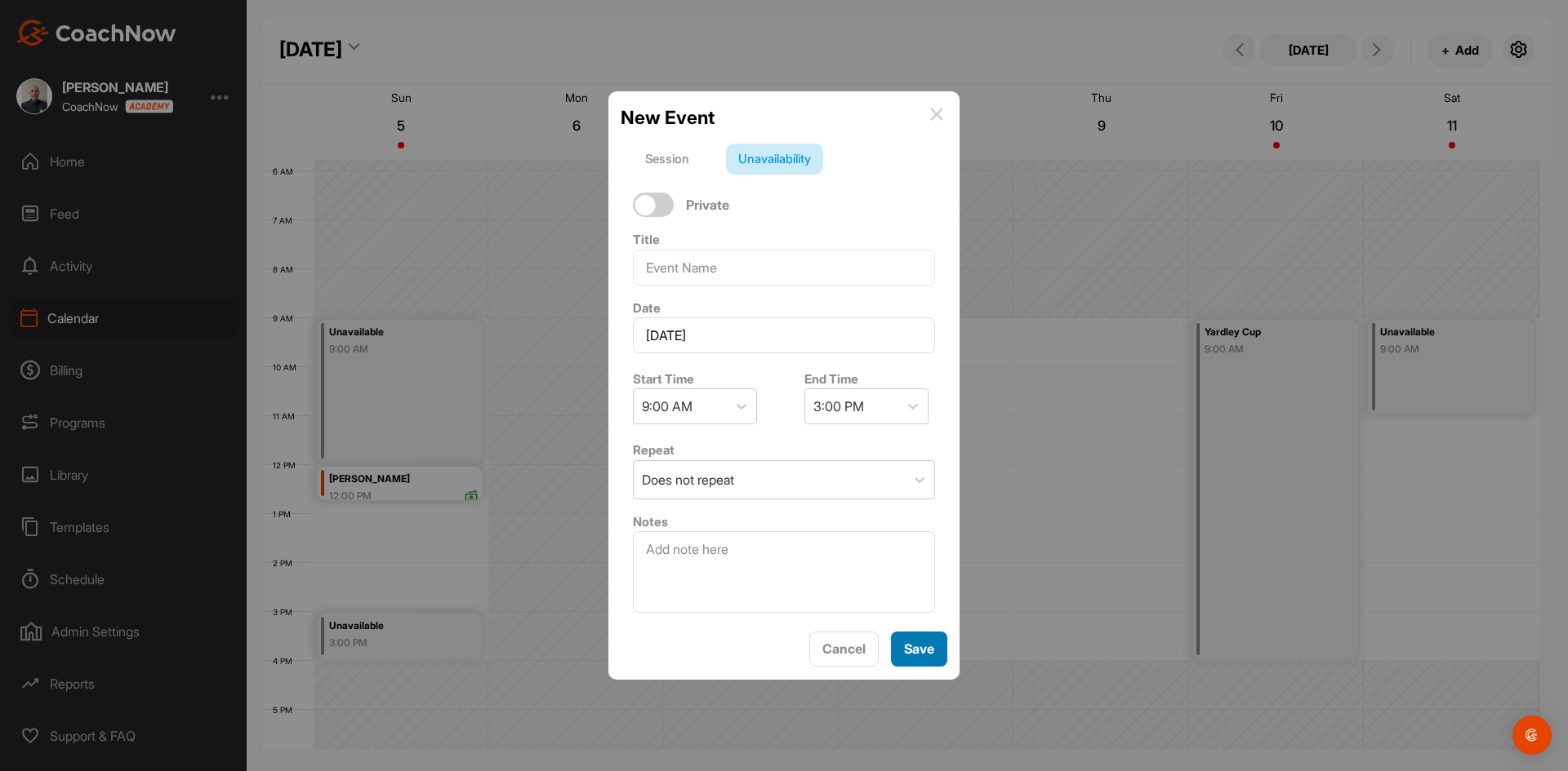
click at [914, 648] on span "Save" at bounding box center [918, 649] width 31 height 17
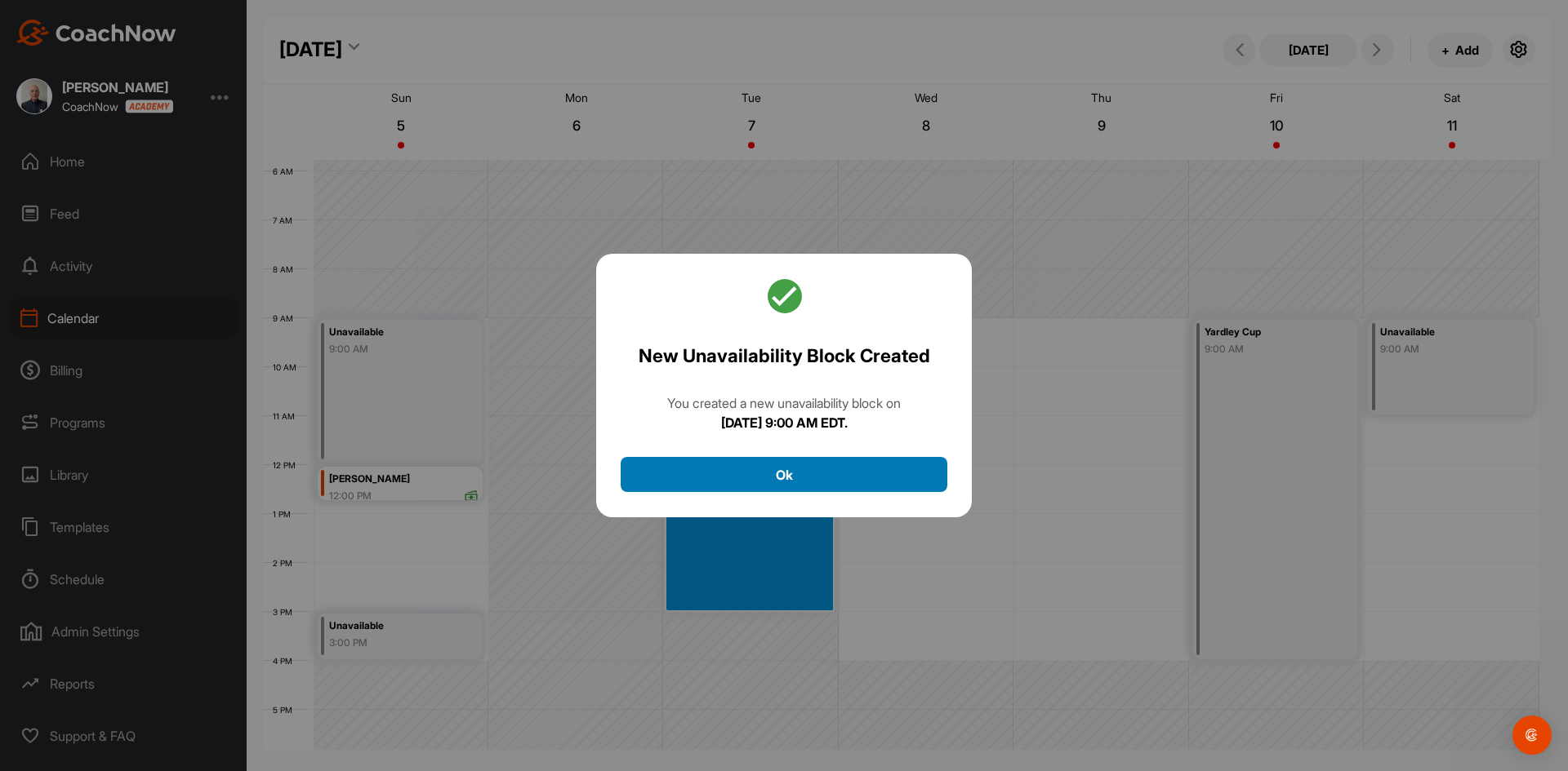
click at [774, 470] on button "Ok" at bounding box center [784, 475] width 326 height 35
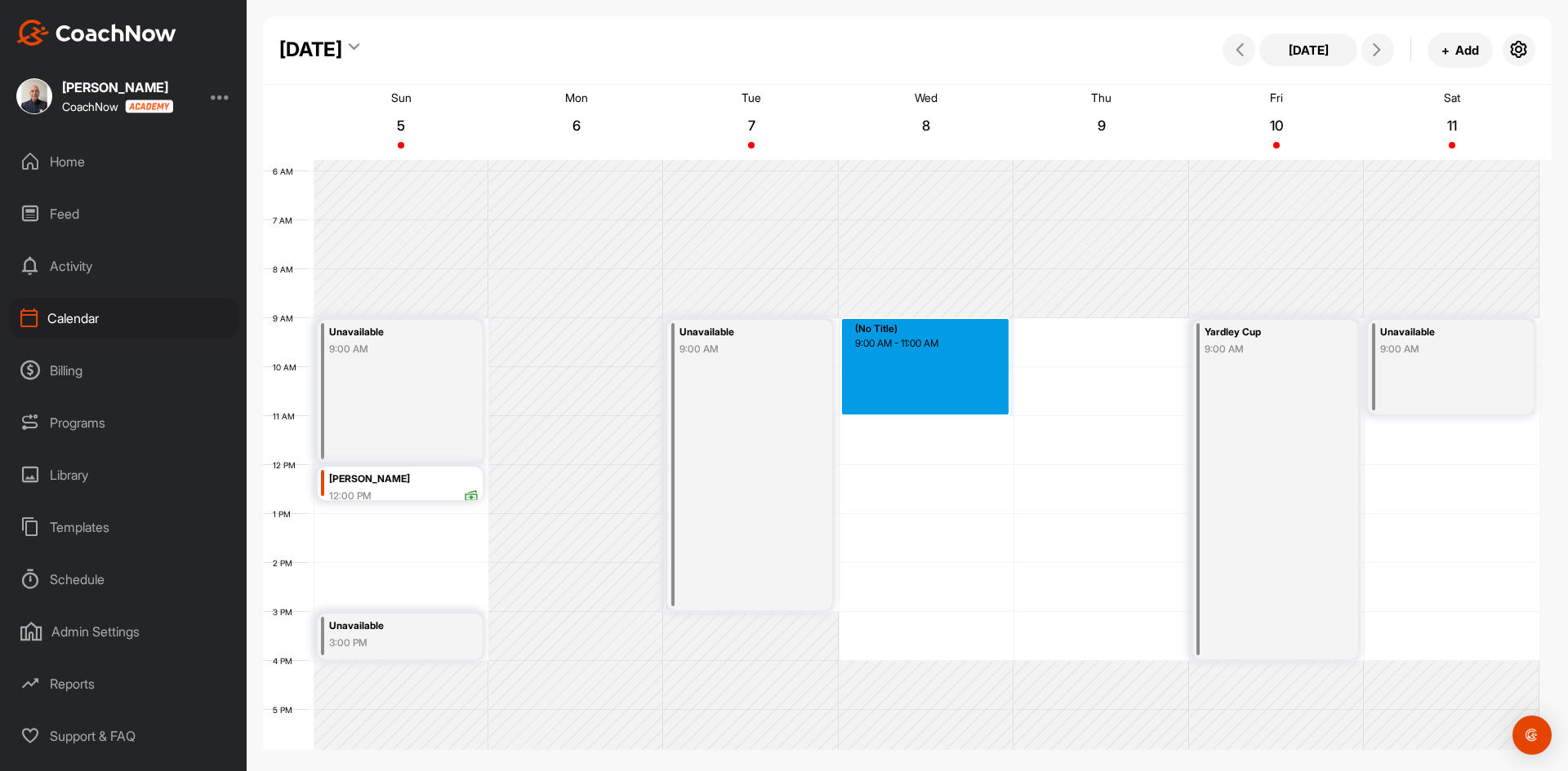
drag, startPoint x: 928, startPoint y: 322, endPoint x: 931, endPoint y: 405, distance: 83.1
click at [931, 405] on div "12 AM 1 AM 2 AM 3 AM 4 AM 5 AM 6 AM 7 AM 8 AM 9 AM 10 AM 11 AM 12 PM 1 PM 2 PM …" at bounding box center [901, 465] width 1276 height 1175
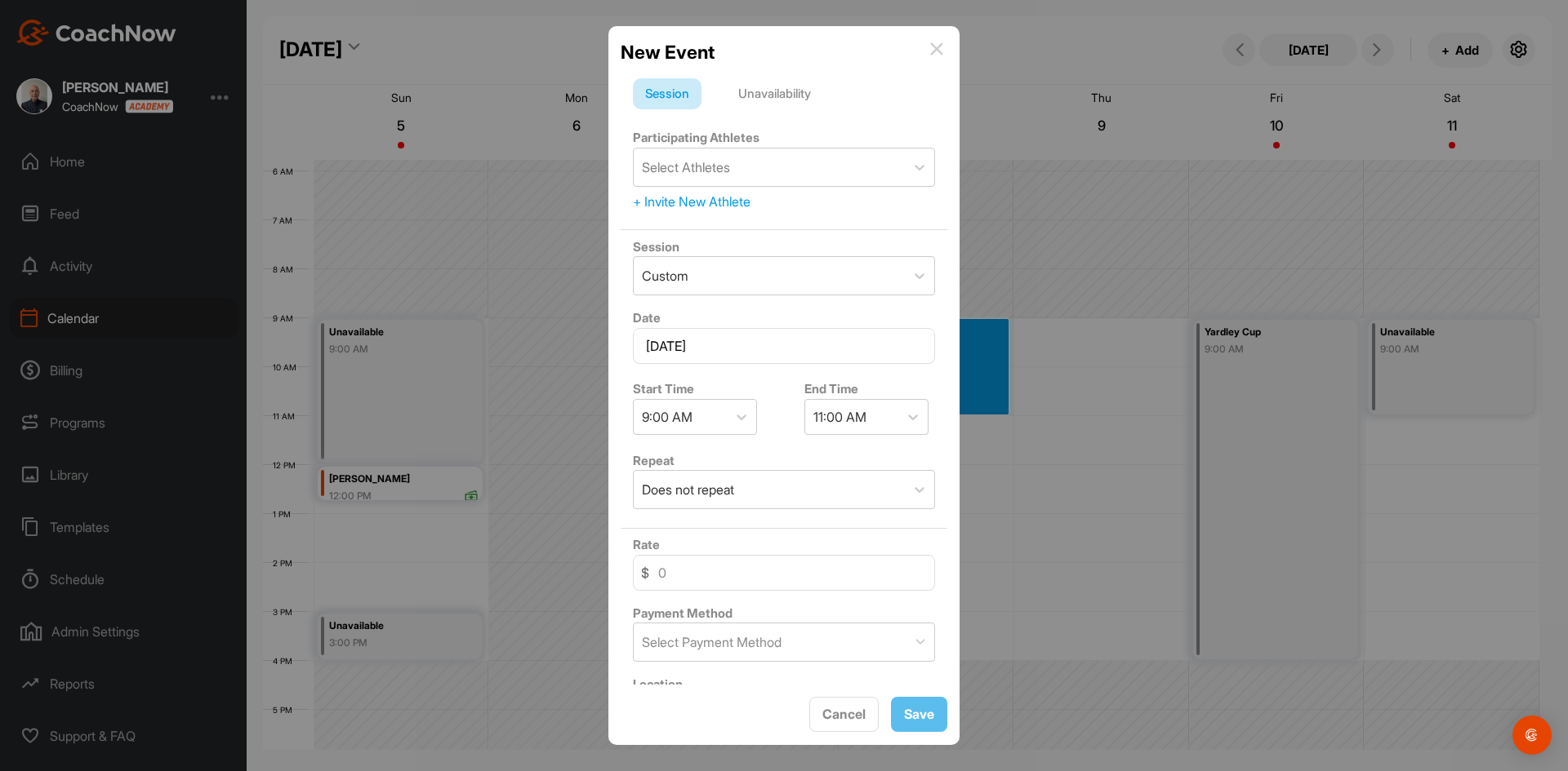
click at [774, 90] on div "Unavailability" at bounding box center [774, 94] width 97 height 31
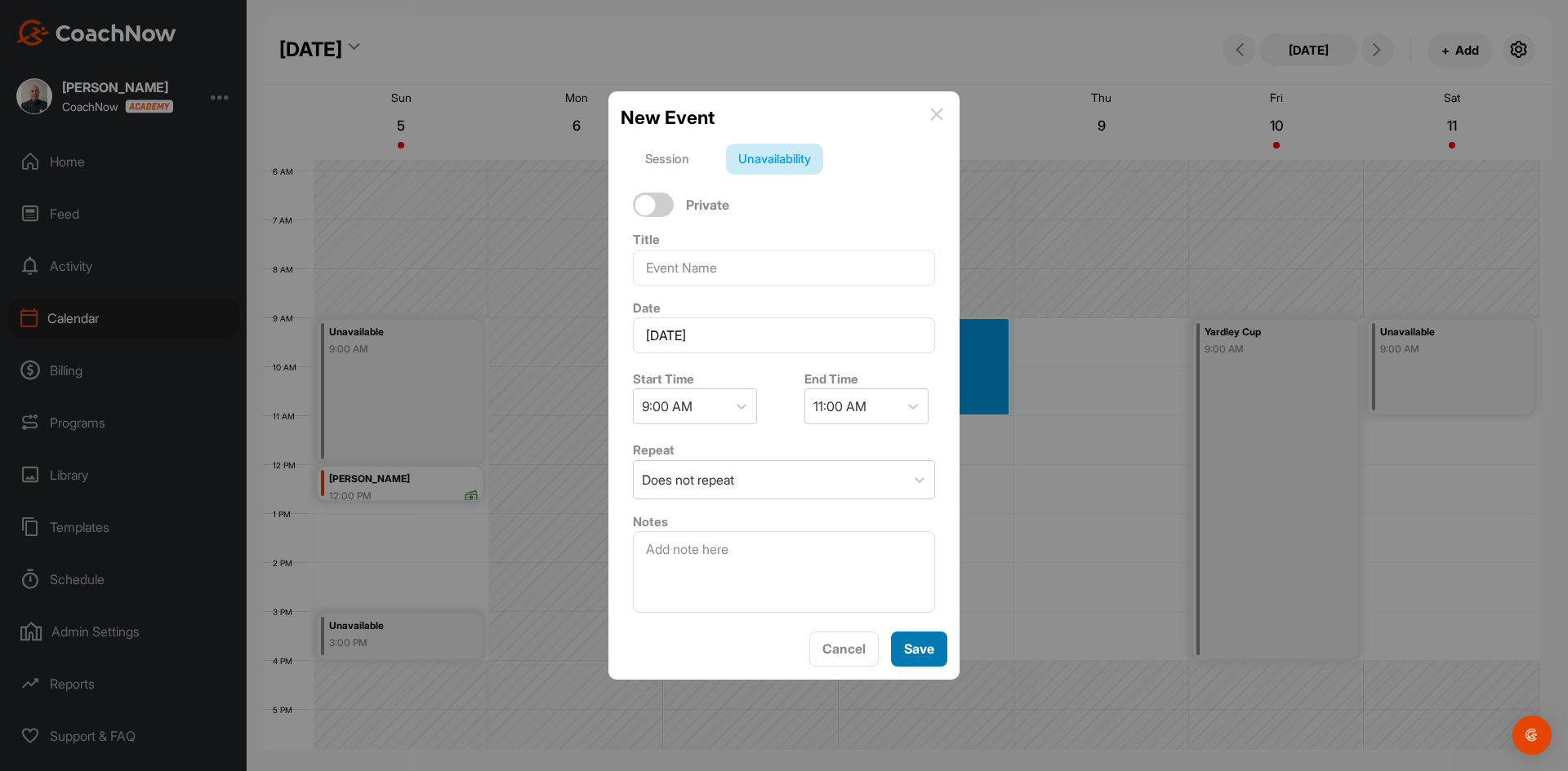
click at [916, 644] on span "Save" at bounding box center [918, 649] width 31 height 17
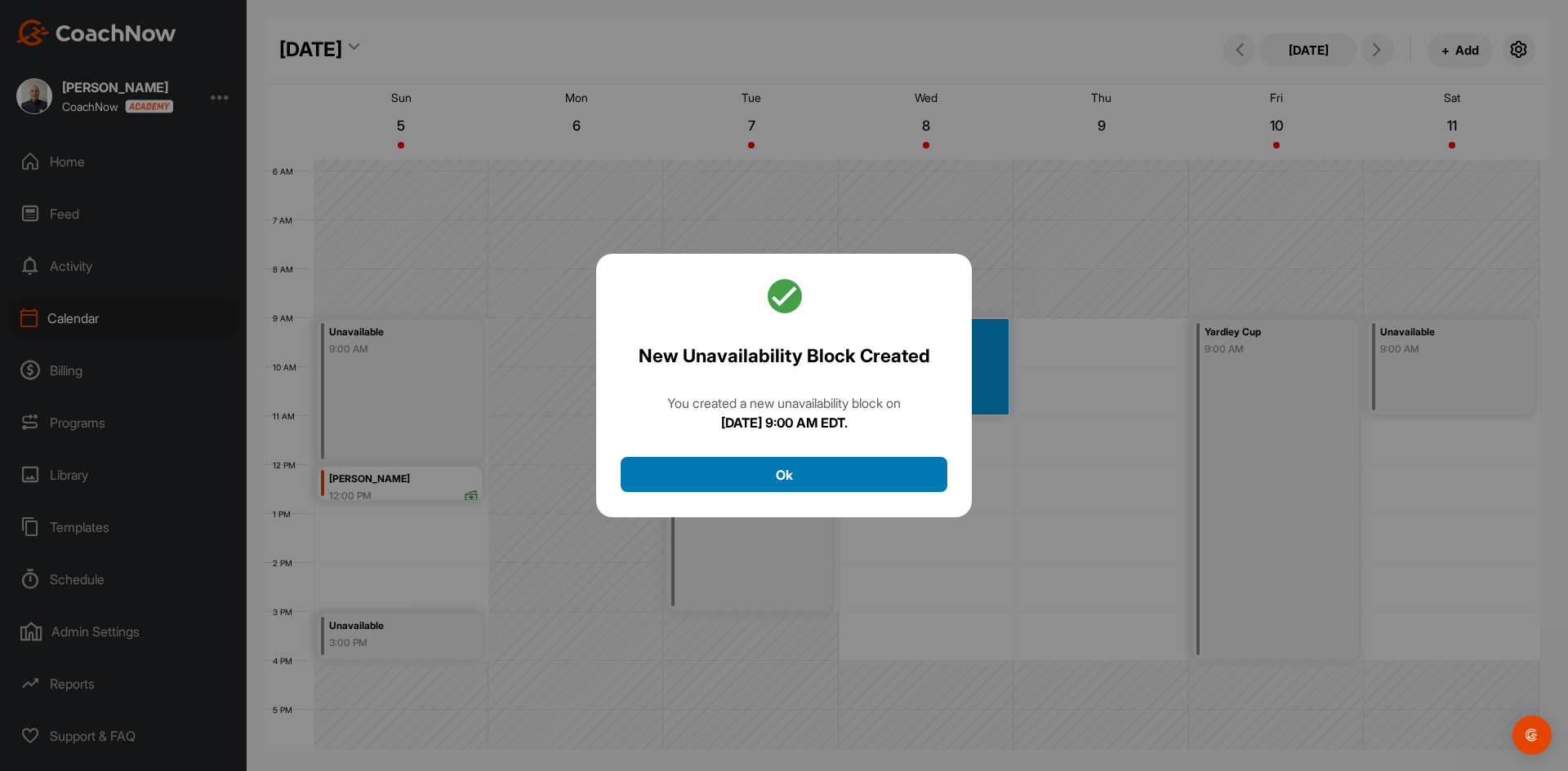
click at [844, 474] on button "Ok" at bounding box center [784, 475] width 326 height 35
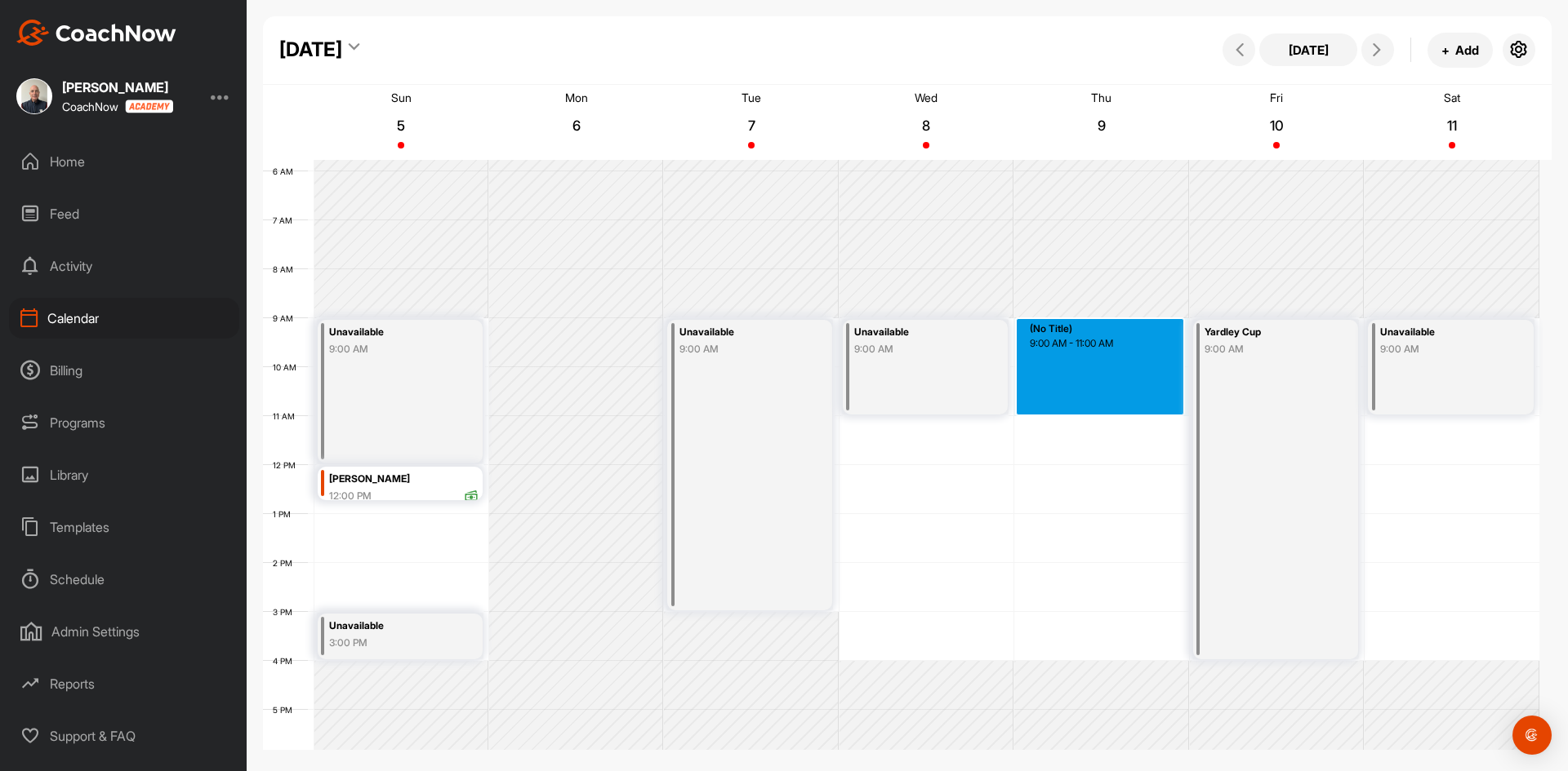
drag, startPoint x: 1091, startPoint y: 319, endPoint x: 1102, endPoint y: 412, distance: 93.6
click at [1102, 412] on div "12 AM 1 AM 2 AM 3 AM 4 AM 5 AM 6 AM 7 AM 8 AM 9 AM 10 AM 11 AM 12 PM 1 PM 2 PM …" at bounding box center [901, 465] width 1276 height 1175
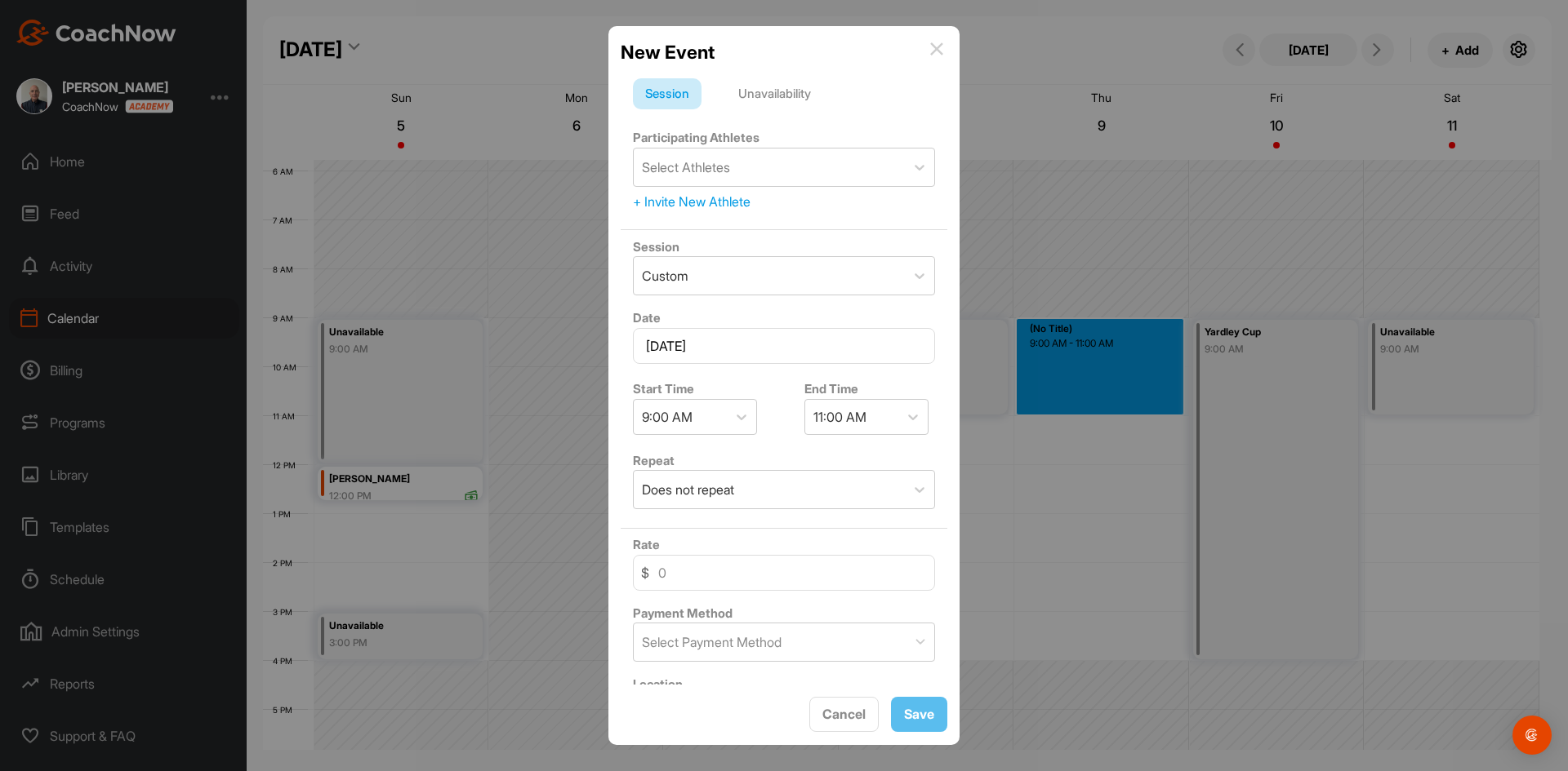
click at [774, 89] on div "Unavailability" at bounding box center [774, 94] width 97 height 31
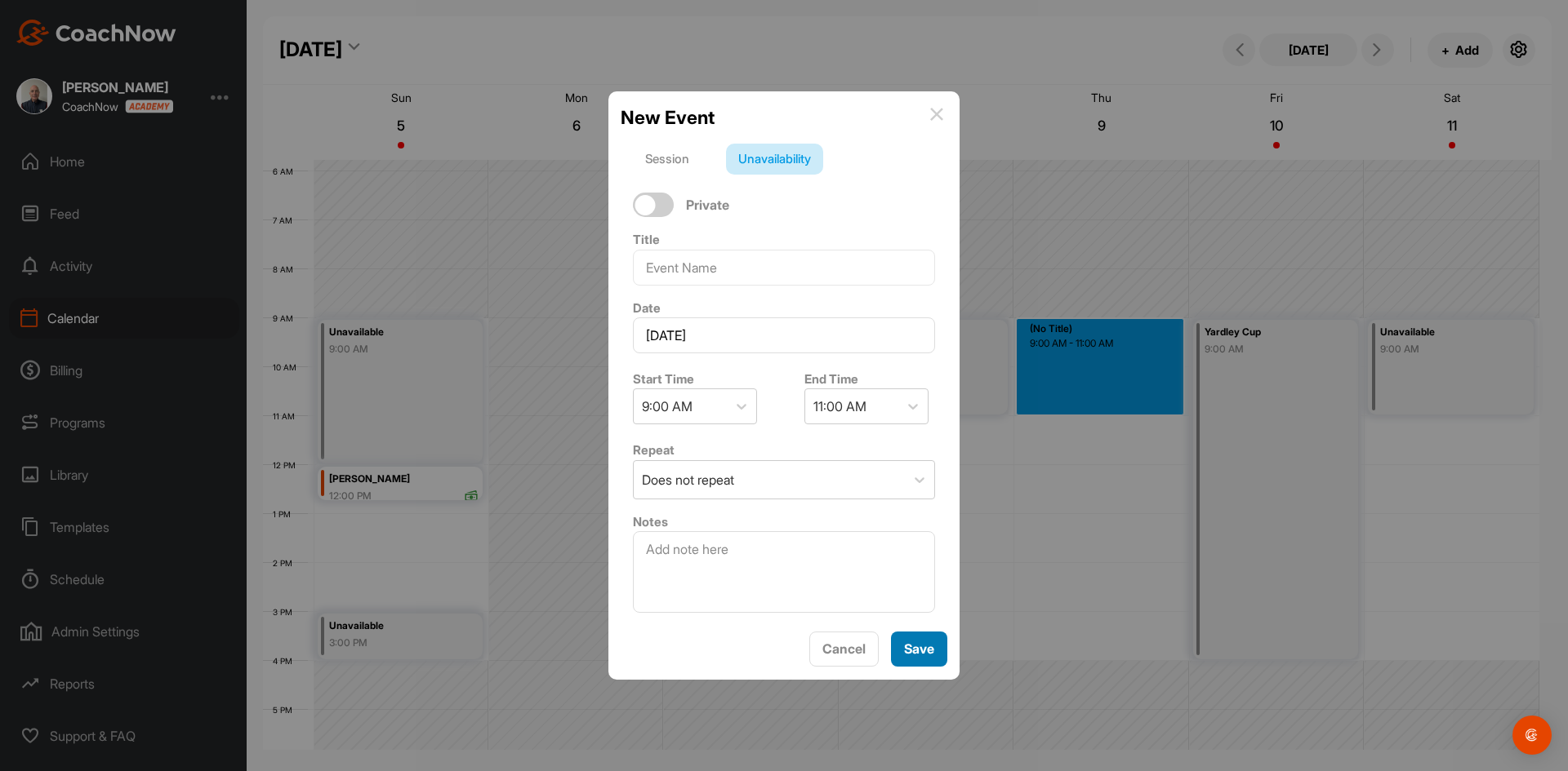
click at [914, 649] on span "Save" at bounding box center [918, 649] width 31 height 17
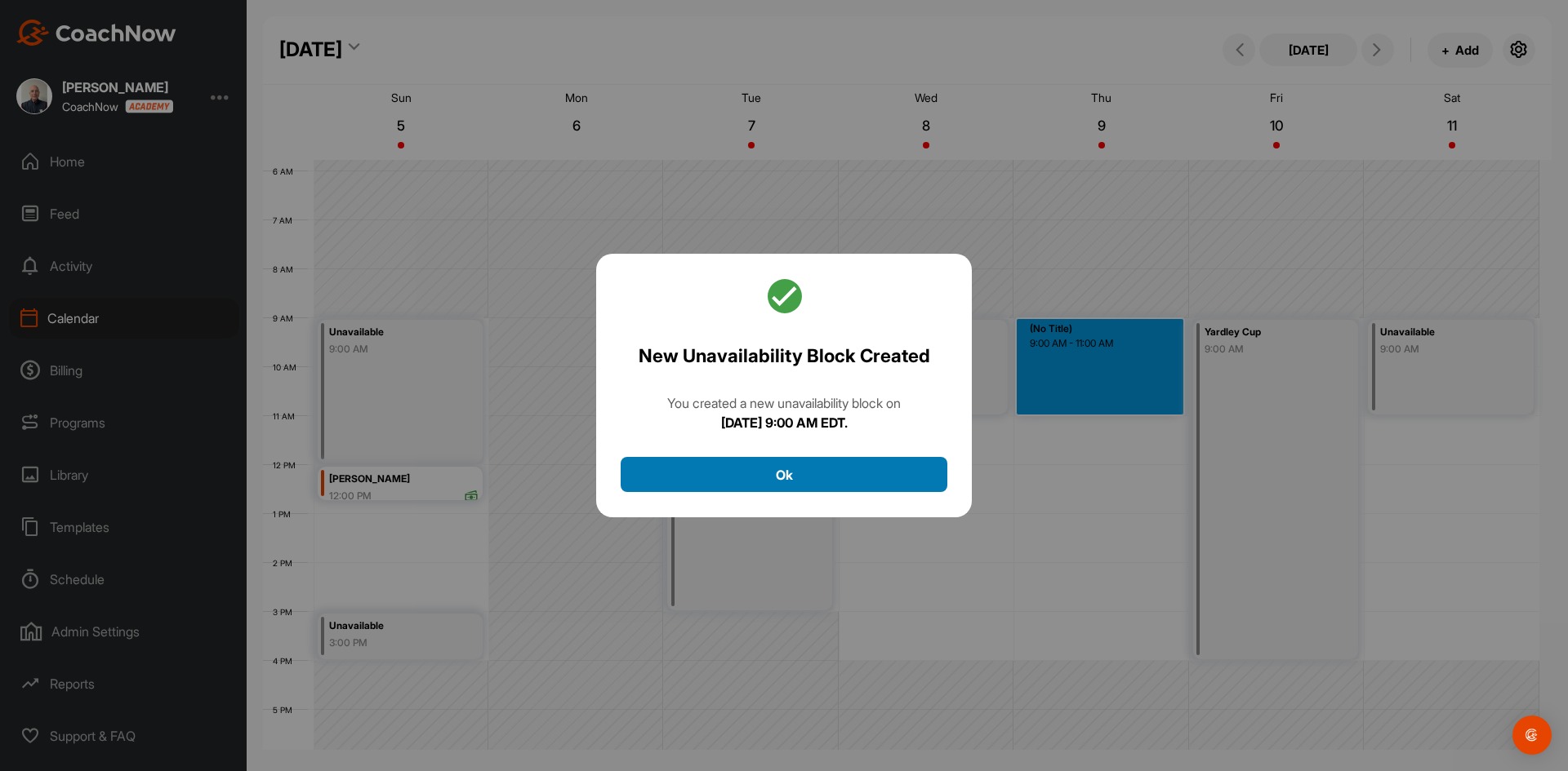
click at [840, 465] on button "Ok" at bounding box center [784, 475] width 326 height 35
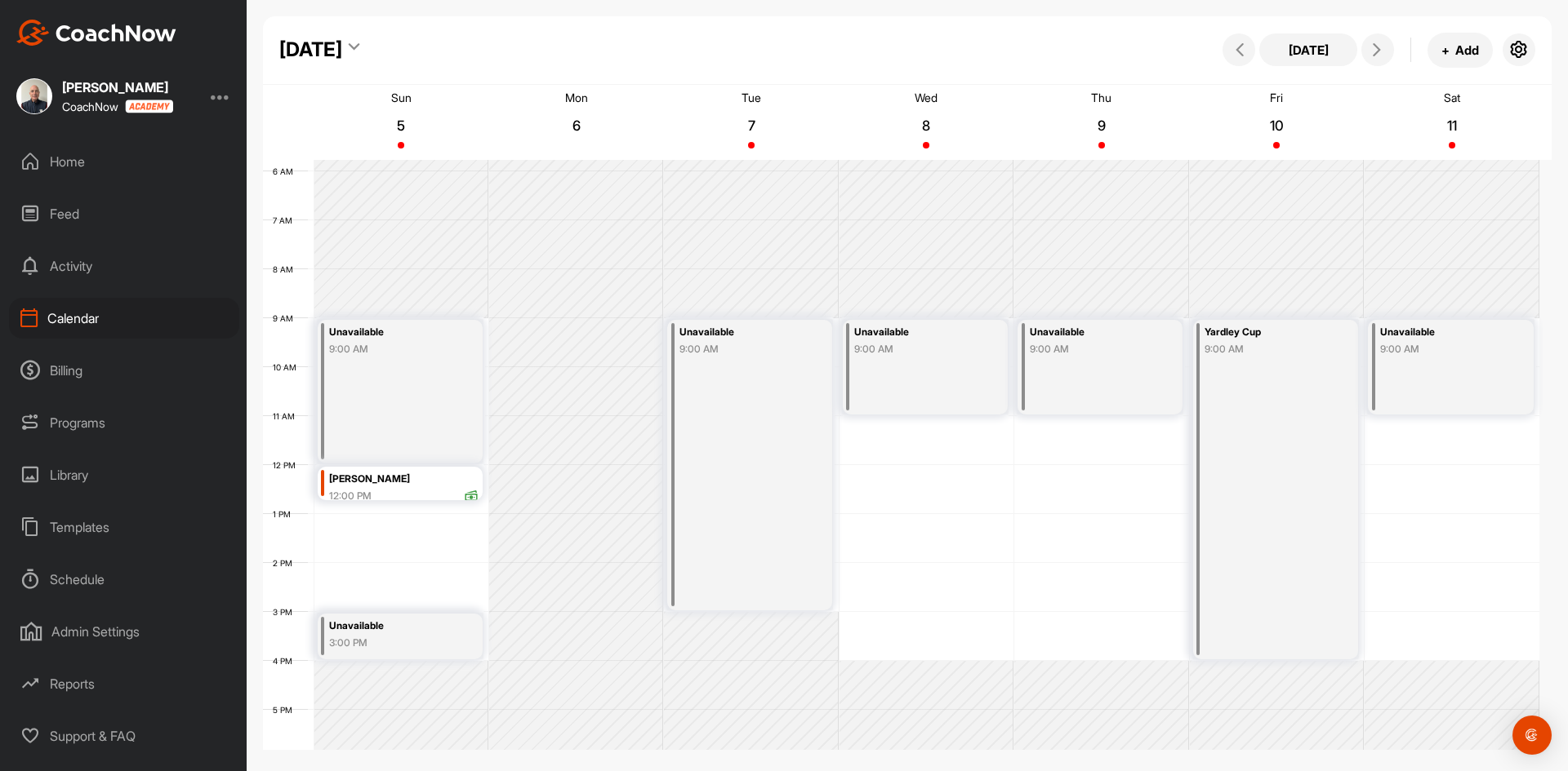
click at [938, 626] on div "12 AM 1 AM 2 AM 3 AM 4 AM 5 AM 6 AM 7 AM 8 AM 9 AM 10 AM 11 AM 12 PM 1 PM 2 PM …" at bounding box center [901, 465] width 1276 height 1175
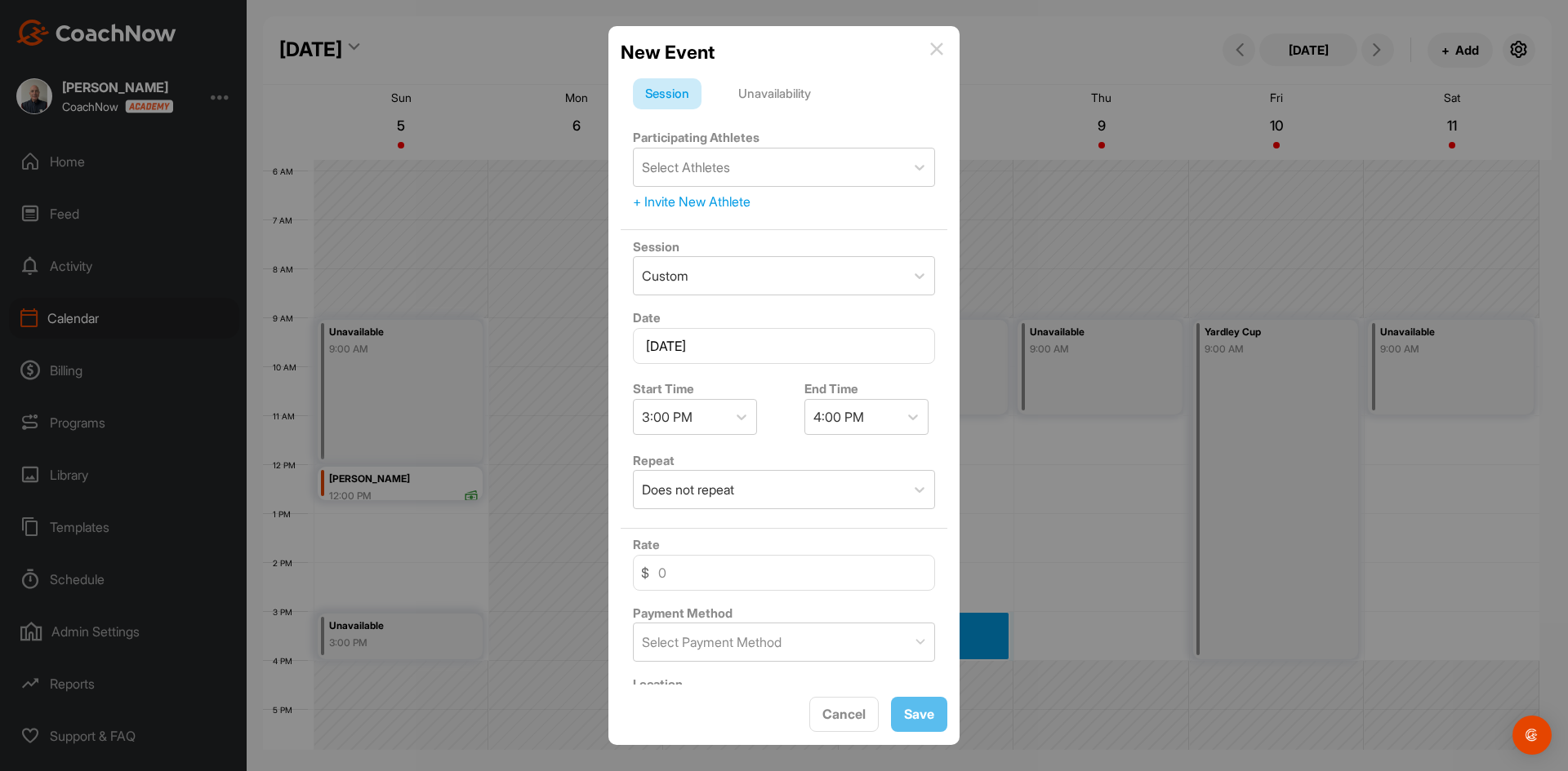
click at [766, 91] on div "Unavailability" at bounding box center [774, 94] width 97 height 31
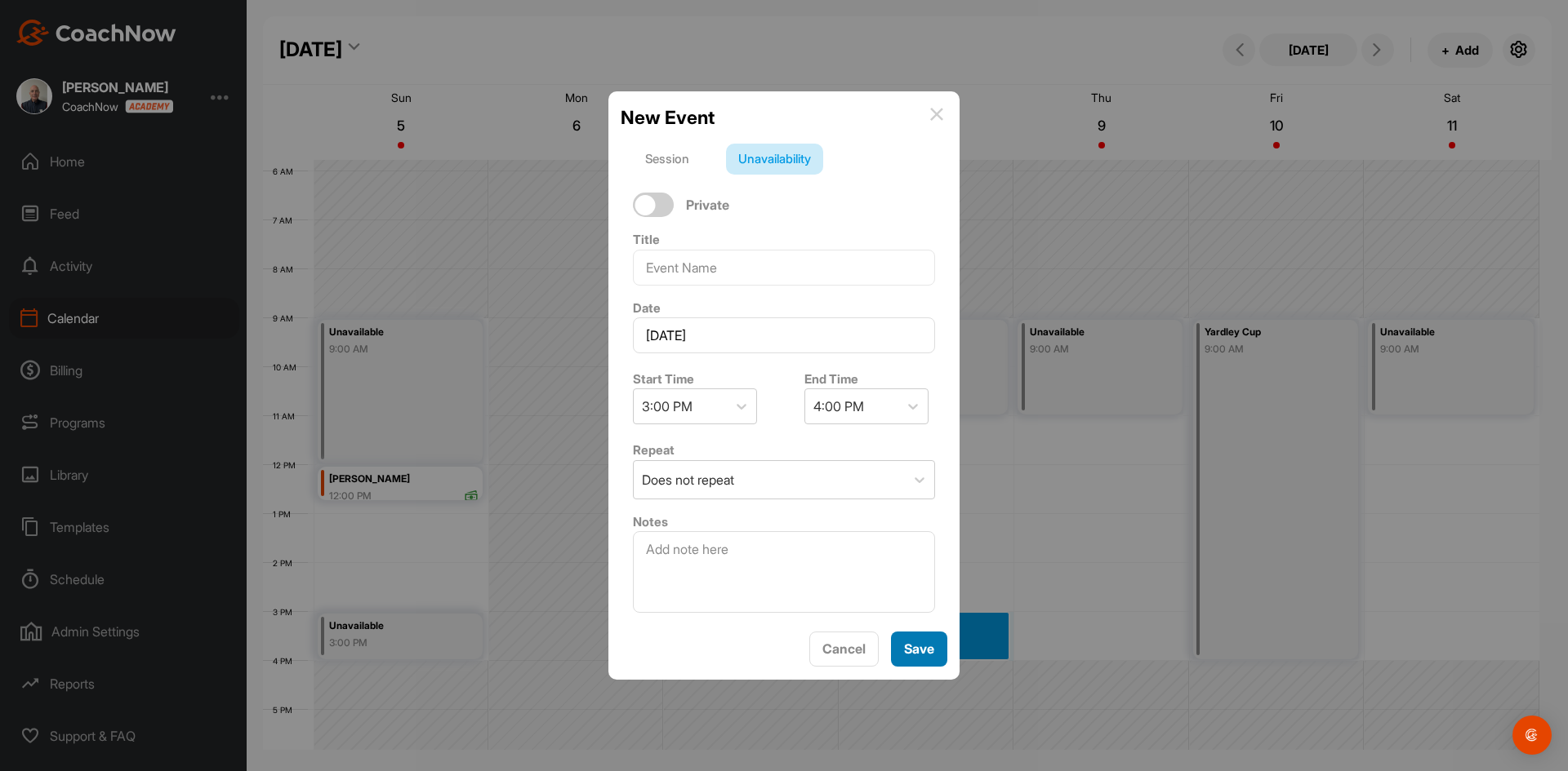
click at [914, 649] on span "Save" at bounding box center [918, 649] width 31 height 17
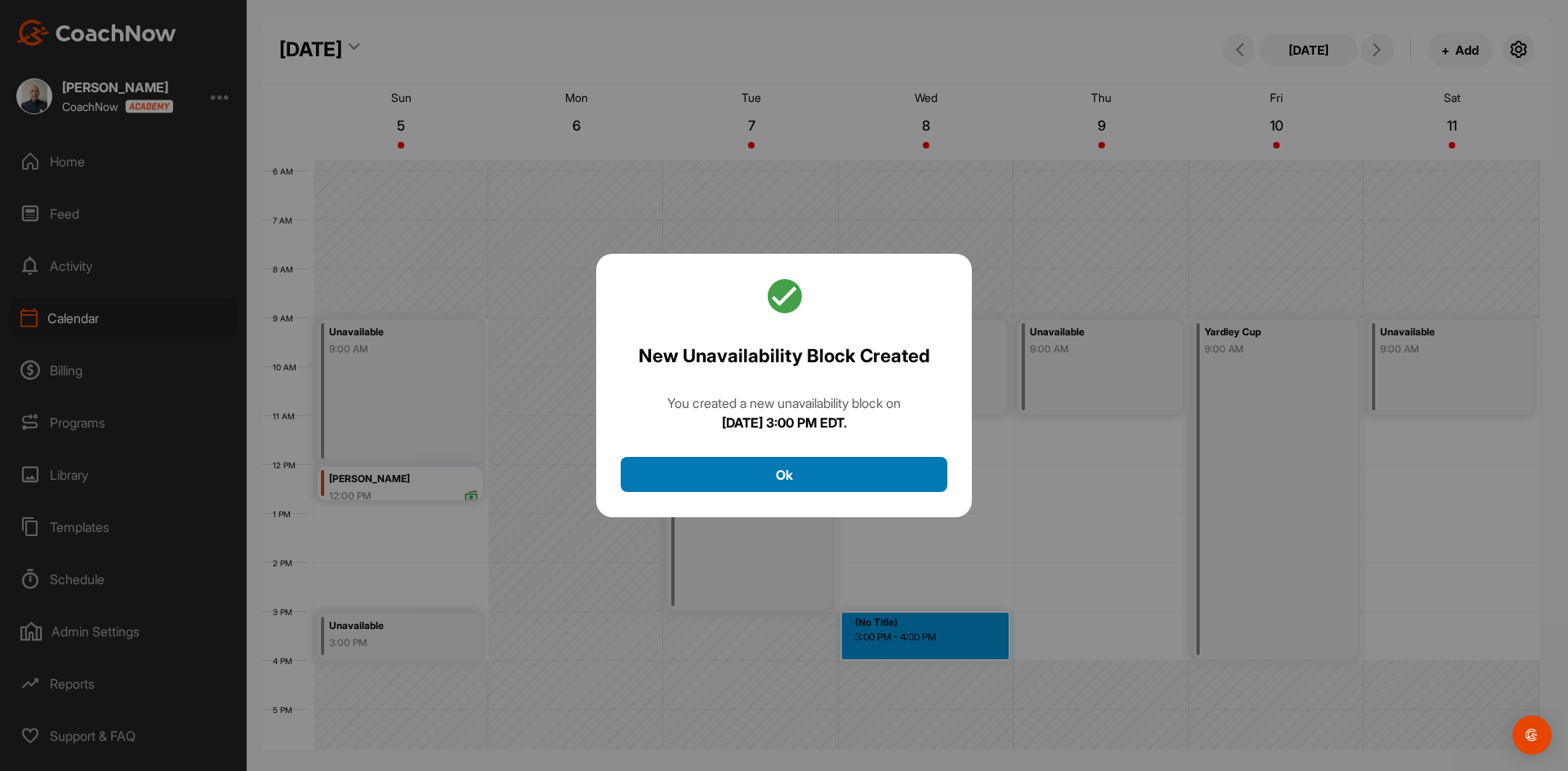
drag, startPoint x: 871, startPoint y: 476, endPoint x: 907, endPoint y: 504, distance: 45.6
click at [873, 478] on button "Ok" at bounding box center [784, 475] width 326 height 35
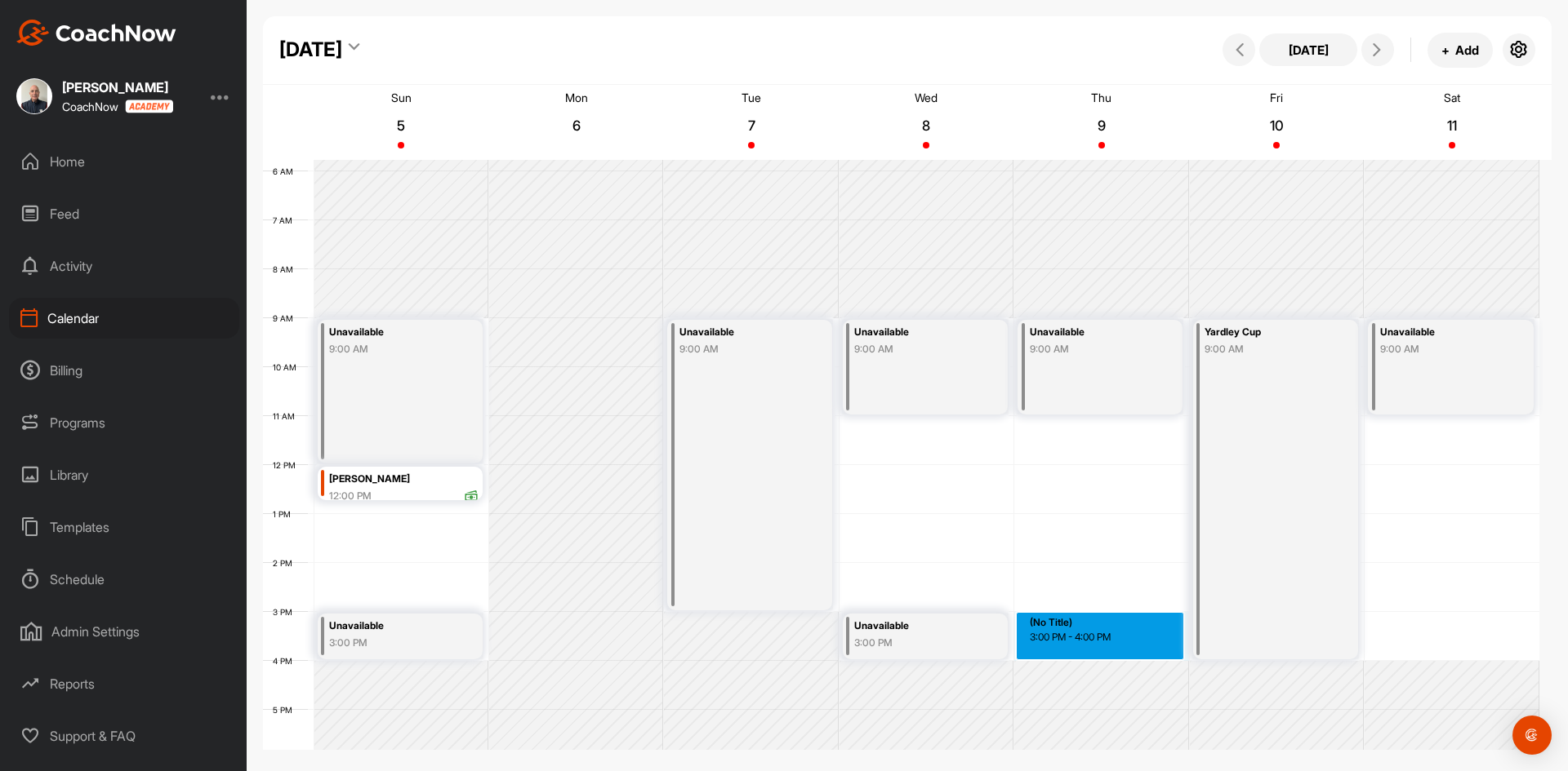
click at [1102, 636] on div "12 AM 1 AM 2 AM 3 AM 4 AM 5 AM 6 AM 7 AM 8 AM 9 AM 10 AM 11 AM 12 PM 1 PM 2 PM …" at bounding box center [901, 465] width 1276 height 1175
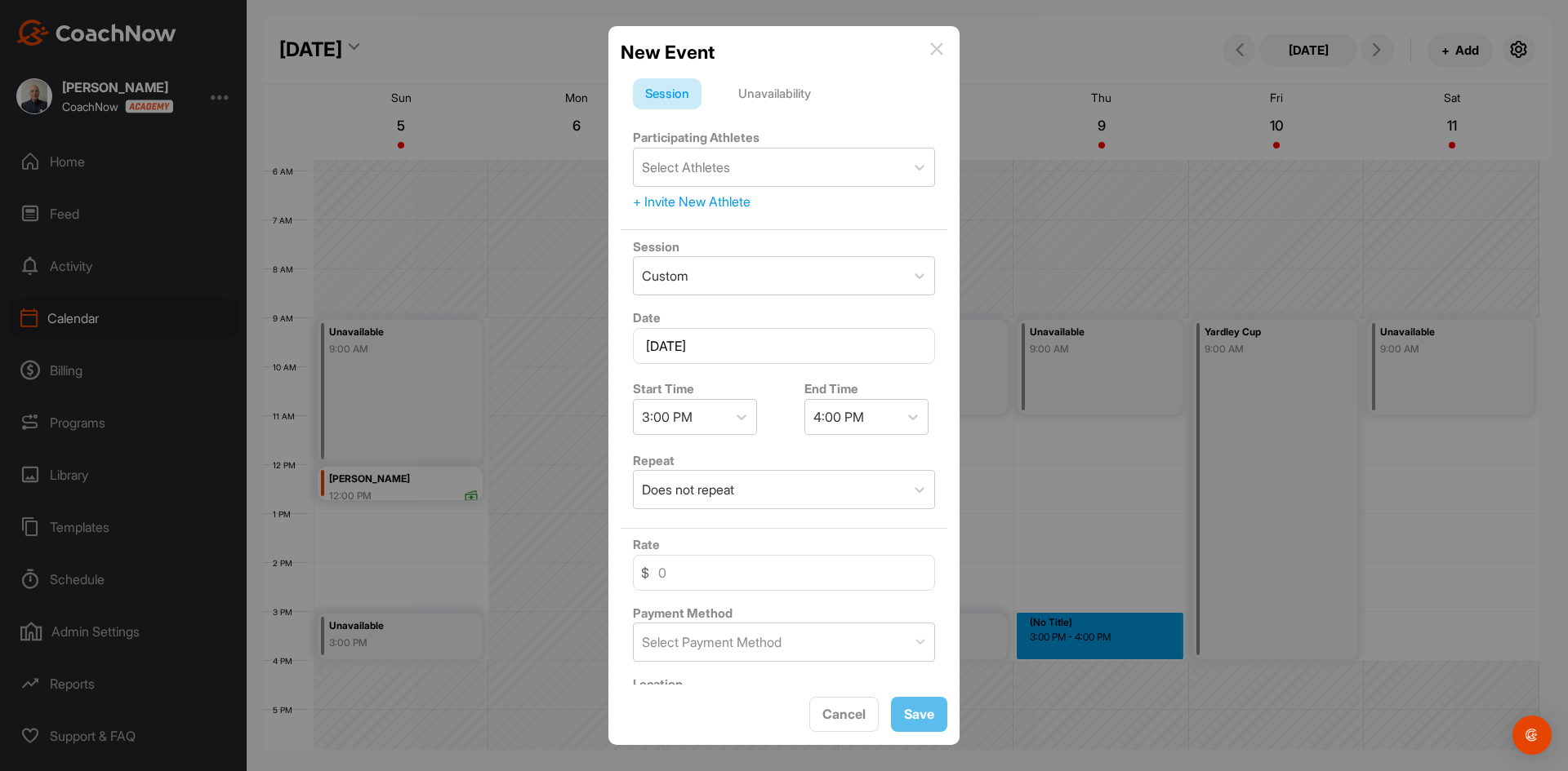
drag, startPoint x: 763, startPoint y: 89, endPoint x: 769, endPoint y: 103, distance: 15.2
click at [763, 92] on div "Unavailability" at bounding box center [774, 94] width 97 height 31
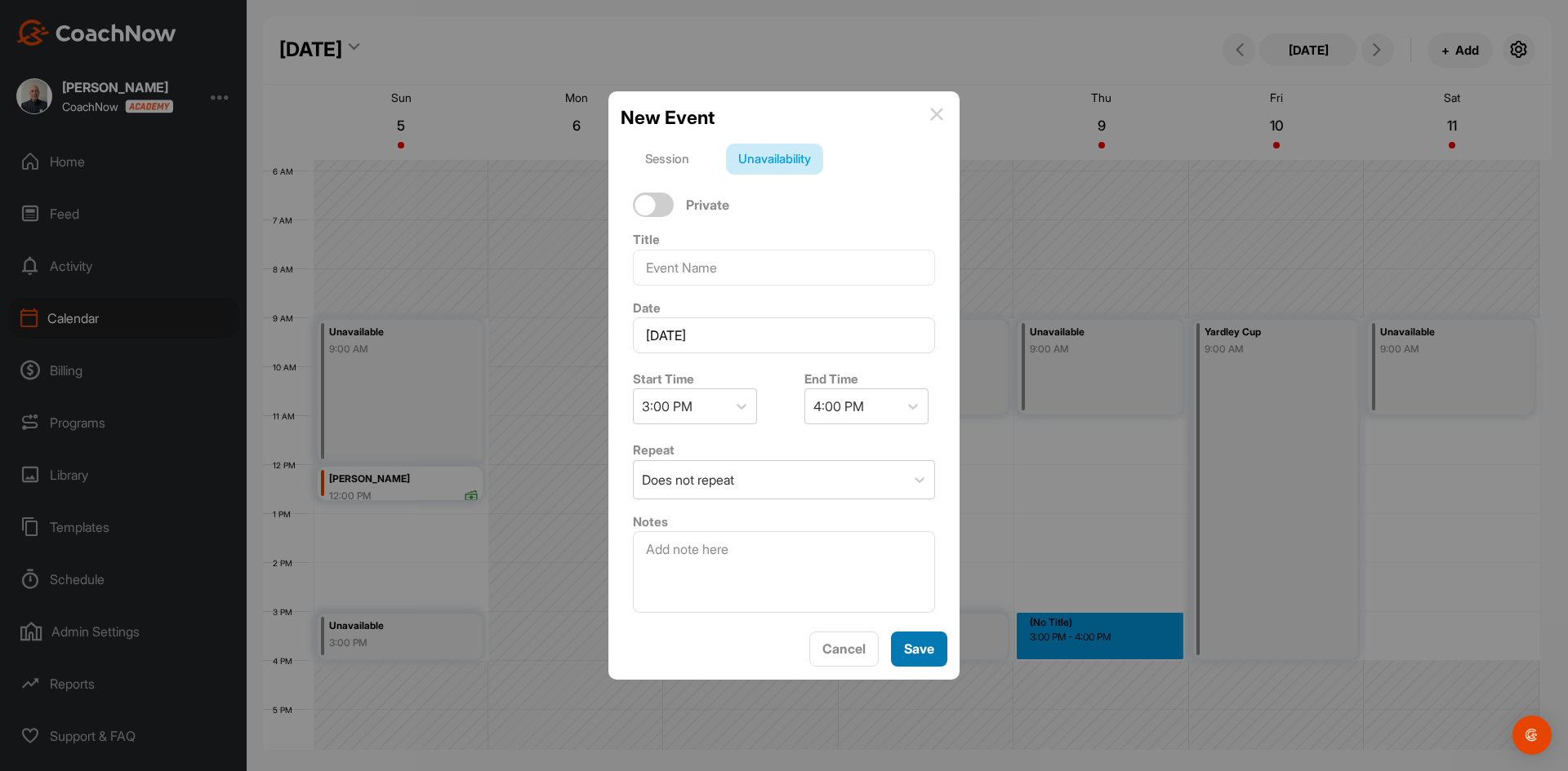
click at [916, 646] on span "Save" at bounding box center [918, 649] width 31 height 17
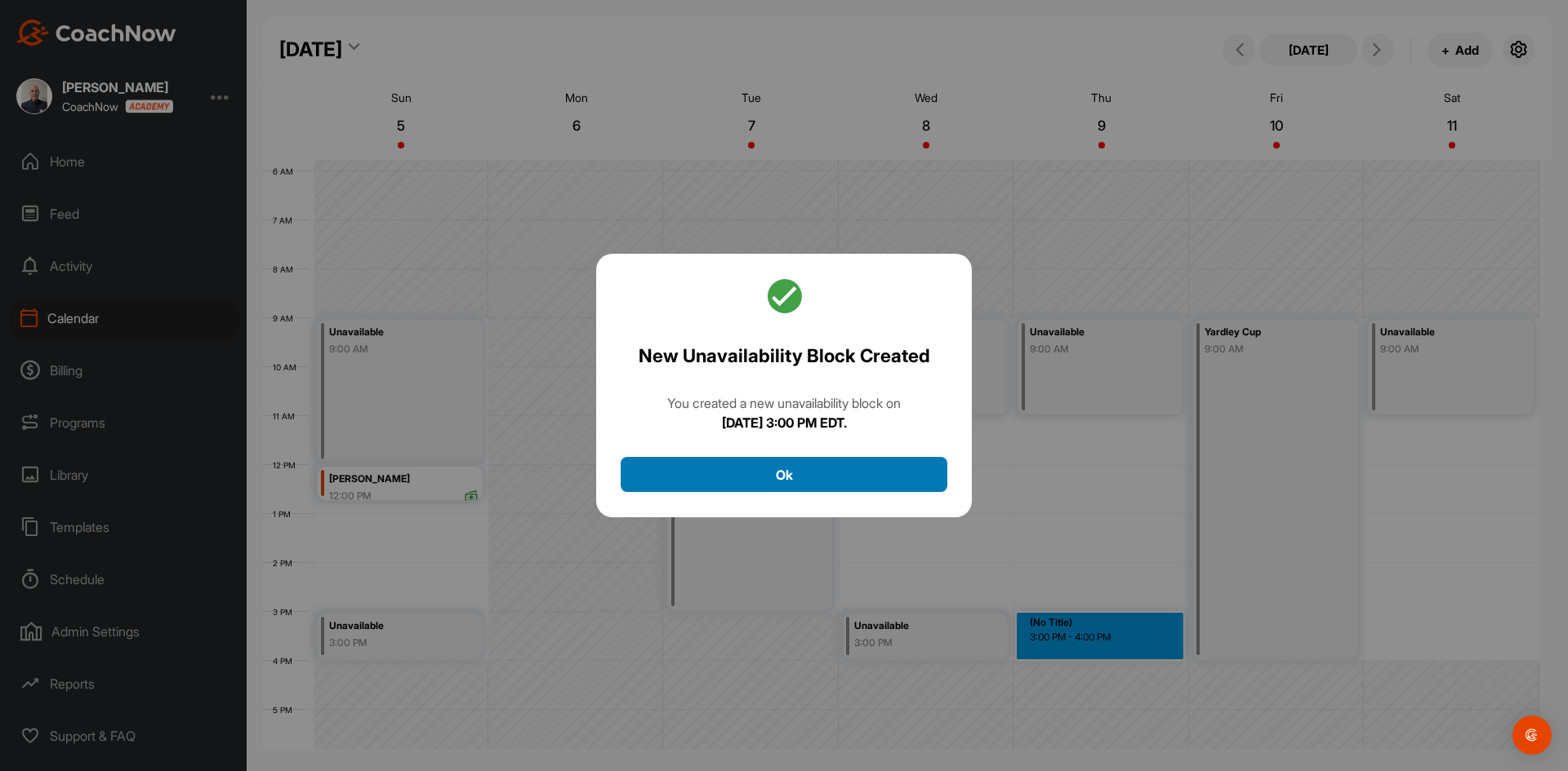
click at [847, 468] on button "Ok" at bounding box center [784, 475] width 326 height 35
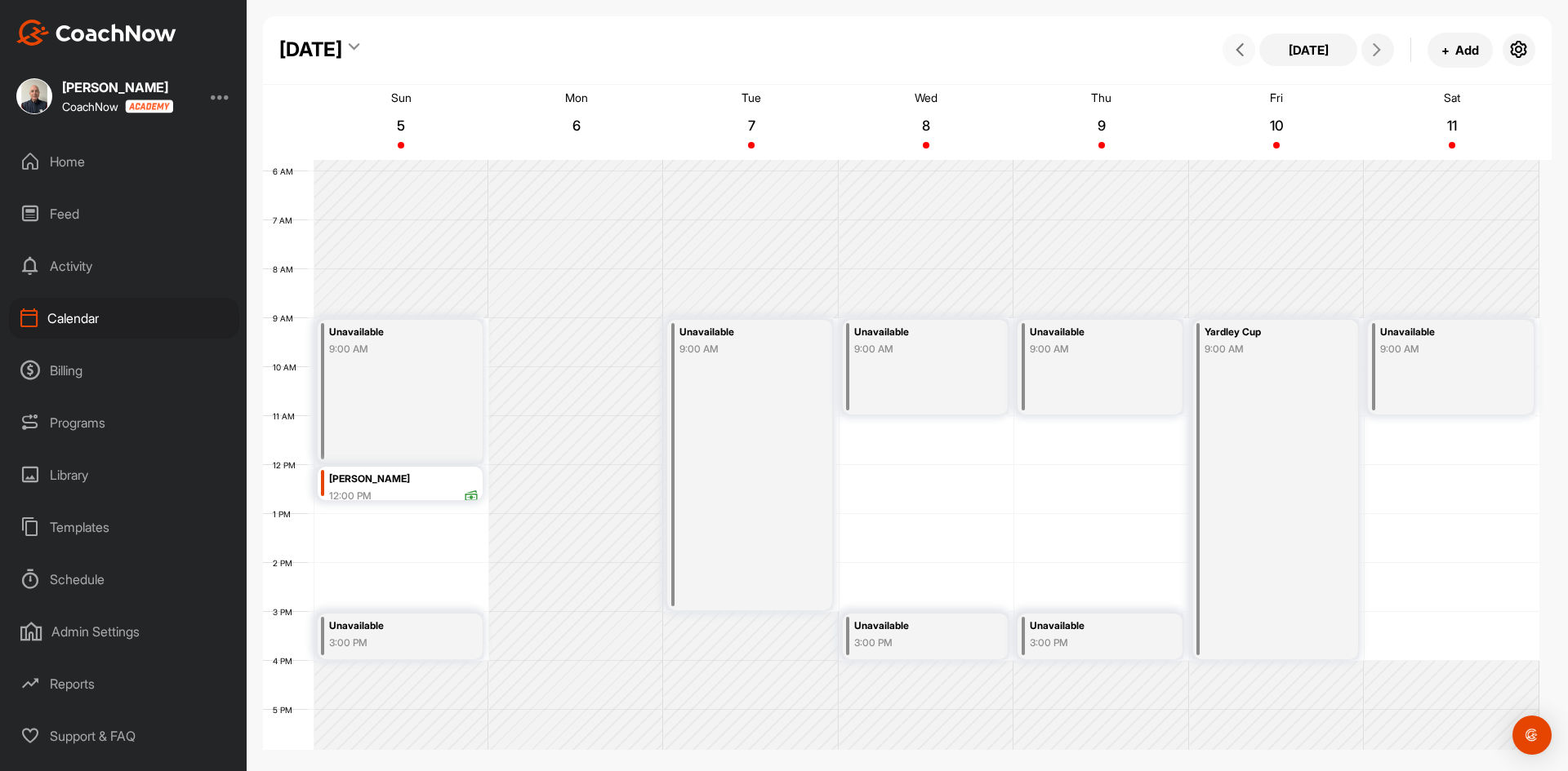
click at [1243, 45] on icon at bounding box center [1239, 49] width 13 height 13
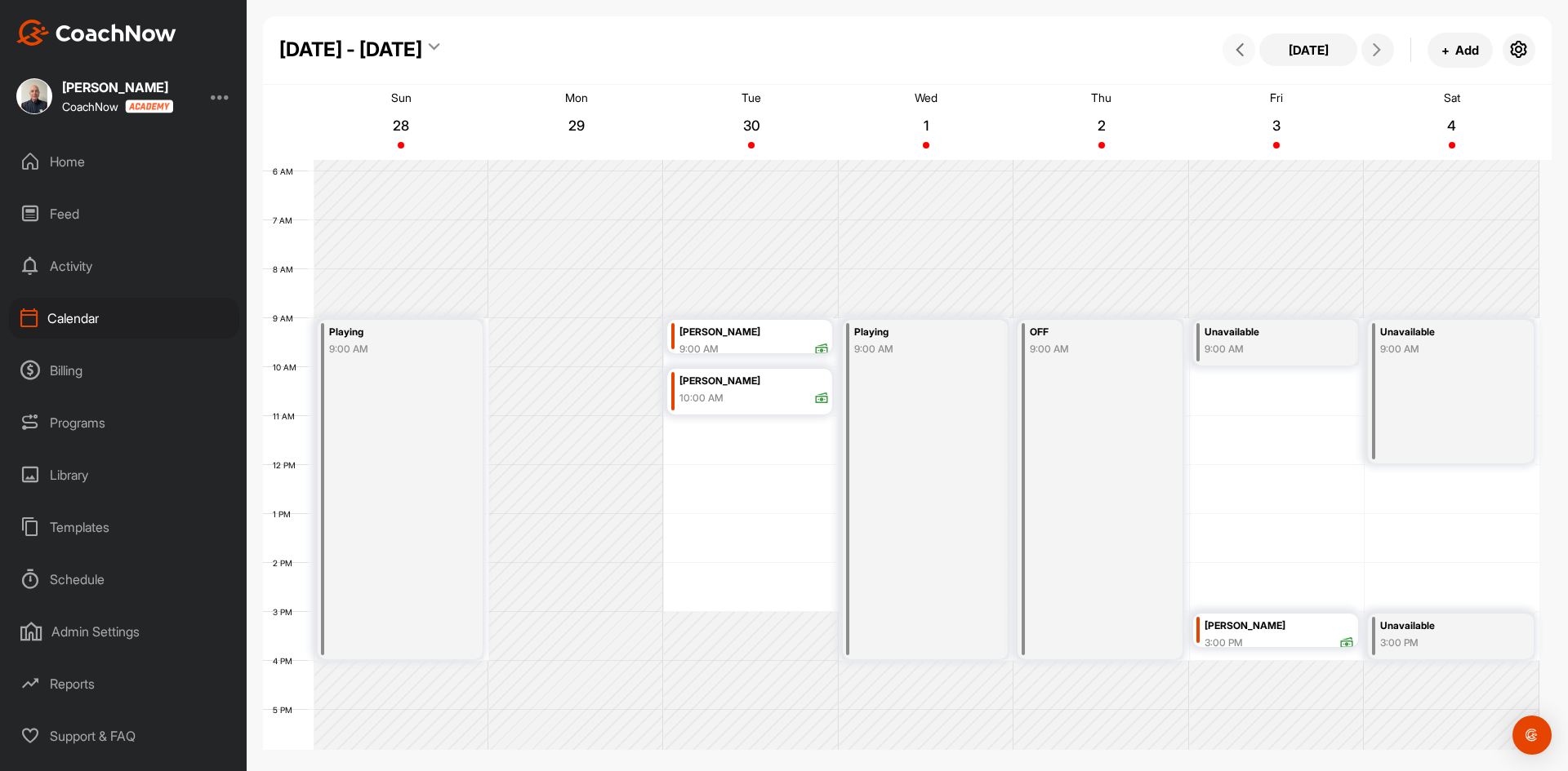
click at [1243, 45] on icon at bounding box center [1239, 49] width 13 height 13
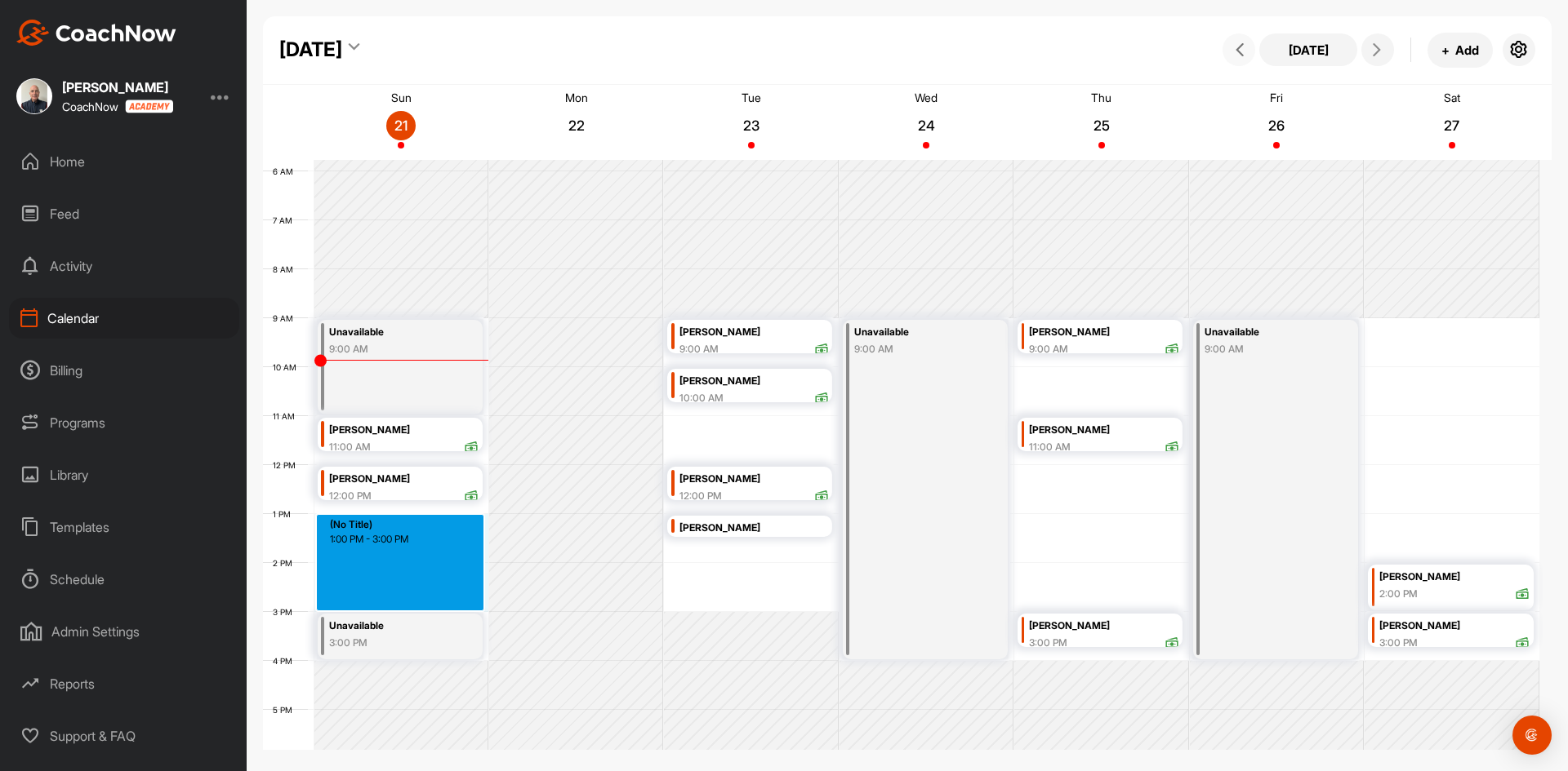
drag, startPoint x: 379, startPoint y: 516, endPoint x: 390, endPoint y: 604, distance: 88.7
click at [390, 604] on div "12 AM 1 AM 2 AM 3 AM 4 AM 5 AM 6 AM 7 AM 8 AM 9 AM 10 AM 11 AM 12 PM 1 PM 2 PM …" at bounding box center [901, 465] width 1276 height 1175
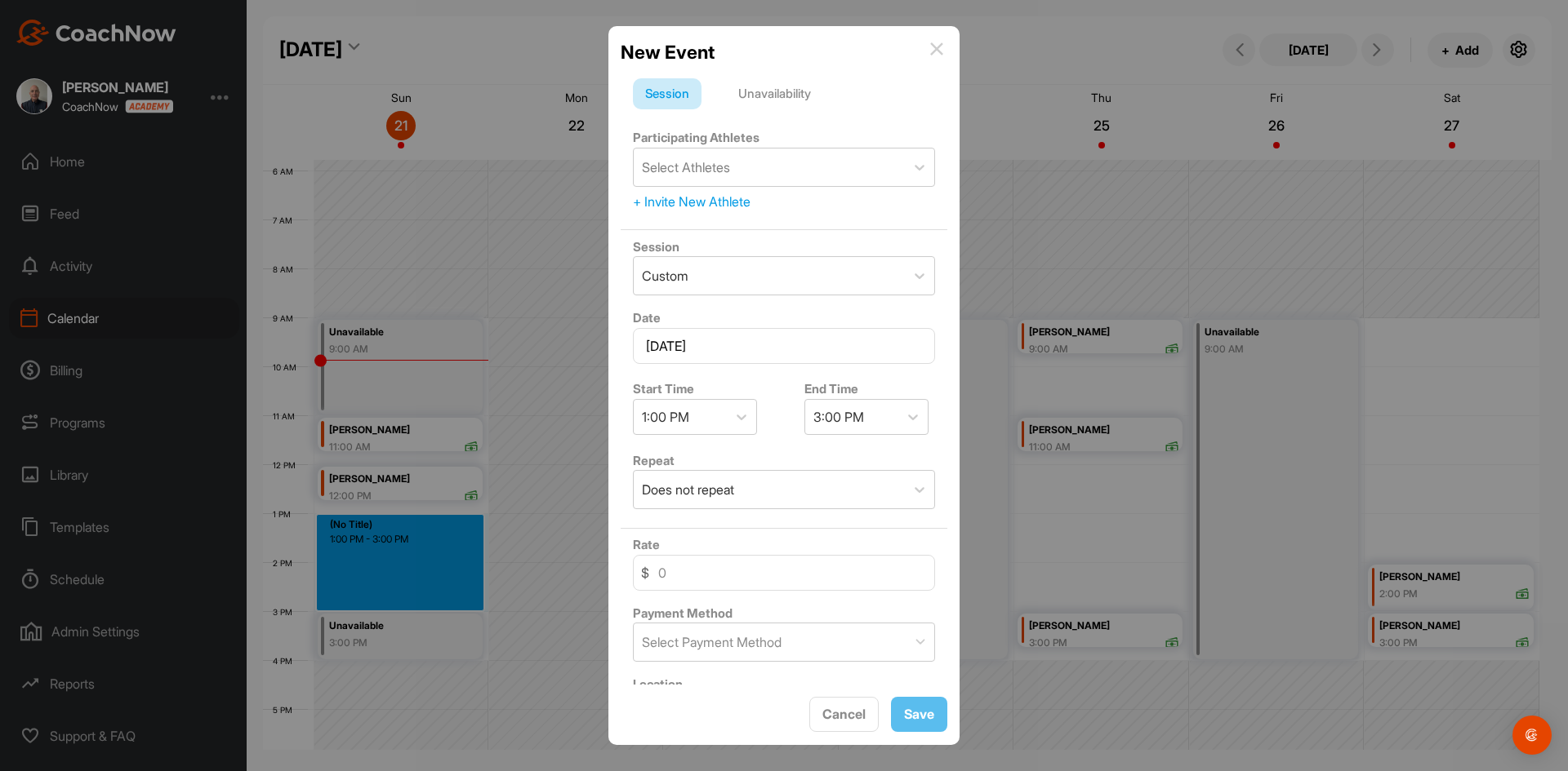
click at [780, 88] on div "Unavailability" at bounding box center [774, 94] width 97 height 31
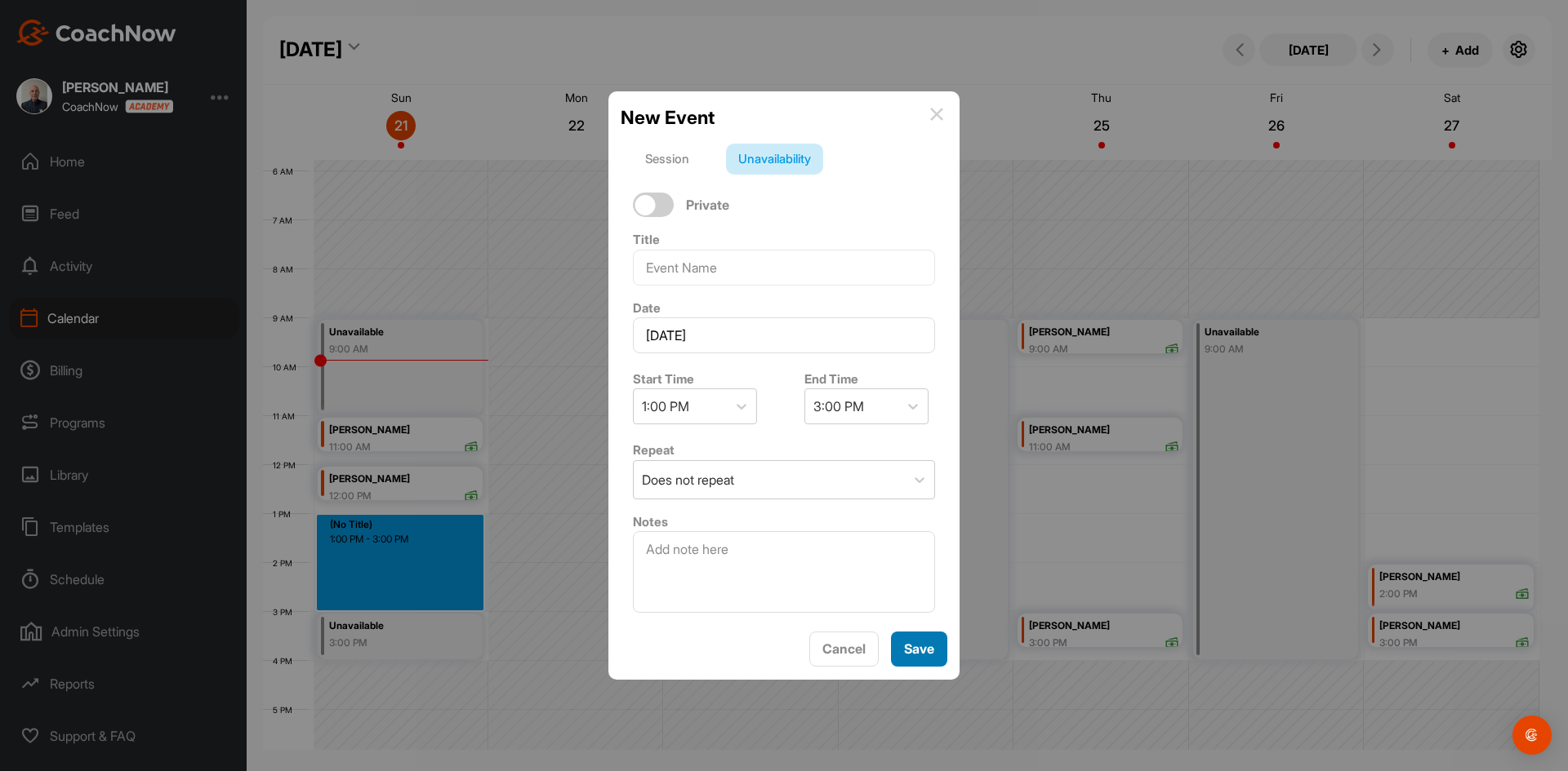
click at [905, 647] on span "Save" at bounding box center [918, 649] width 31 height 17
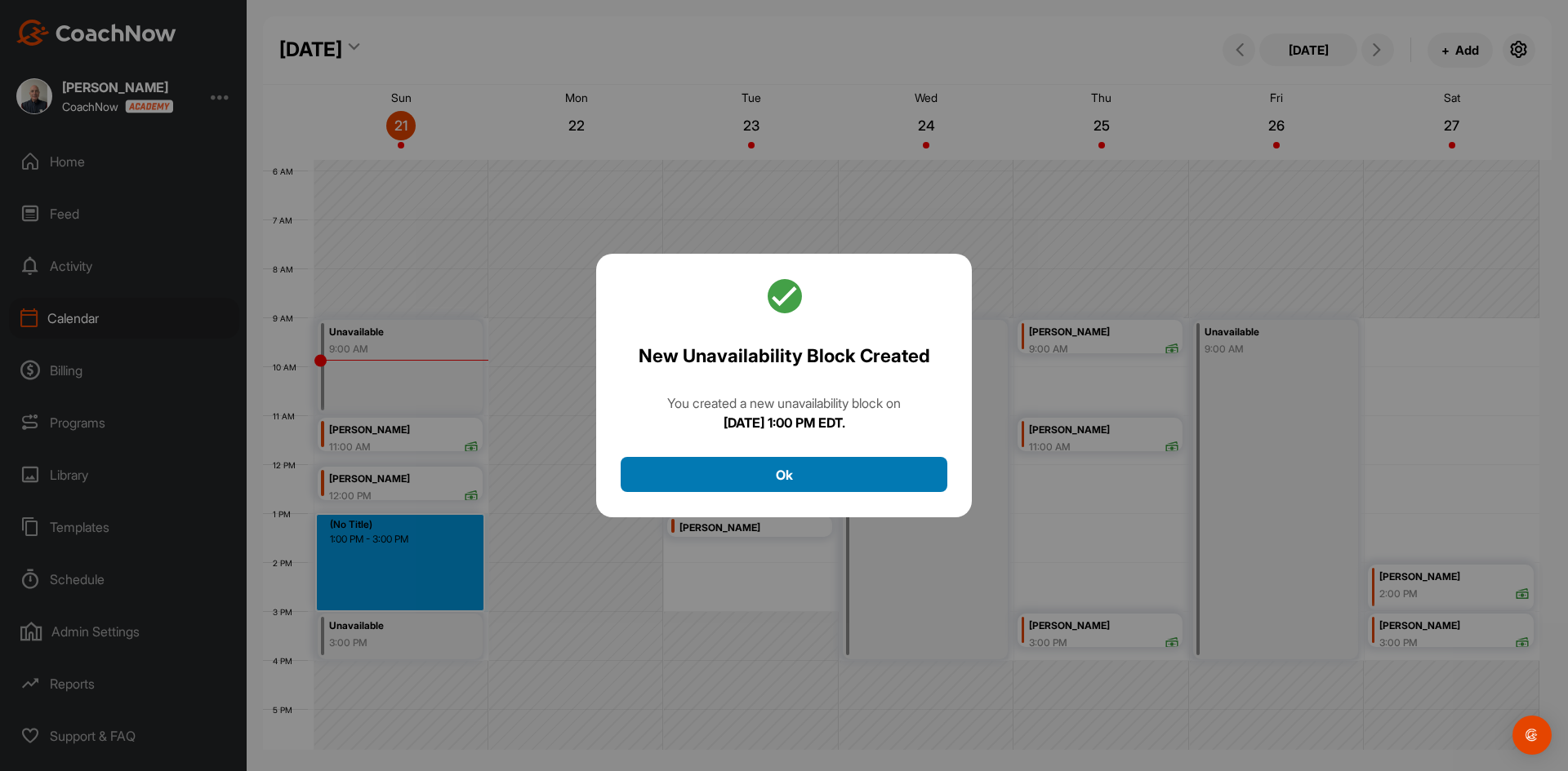
click at [807, 467] on button "Ok" at bounding box center [784, 475] width 326 height 35
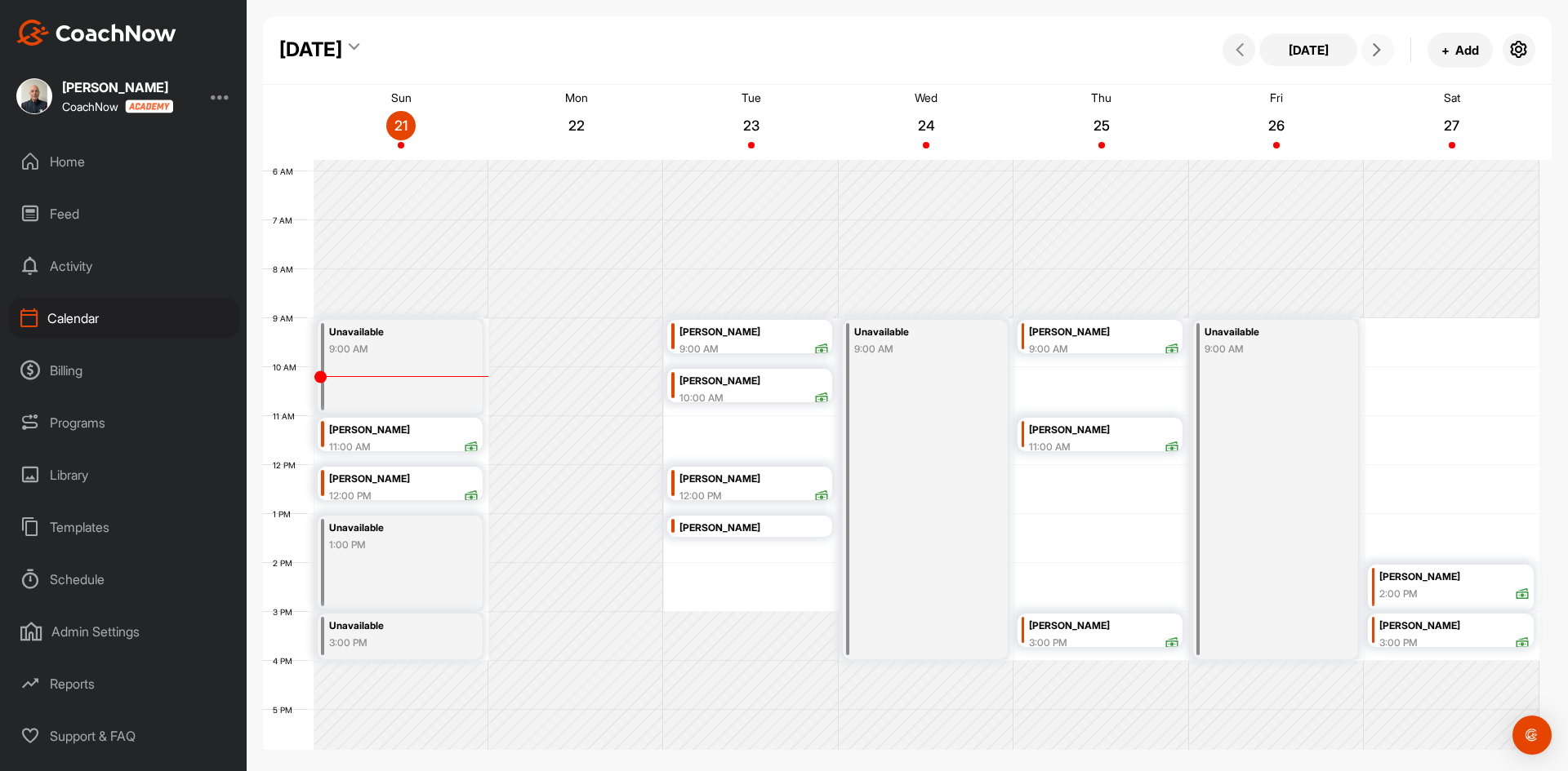
click at [1376, 50] on icon at bounding box center [1376, 49] width 13 height 13
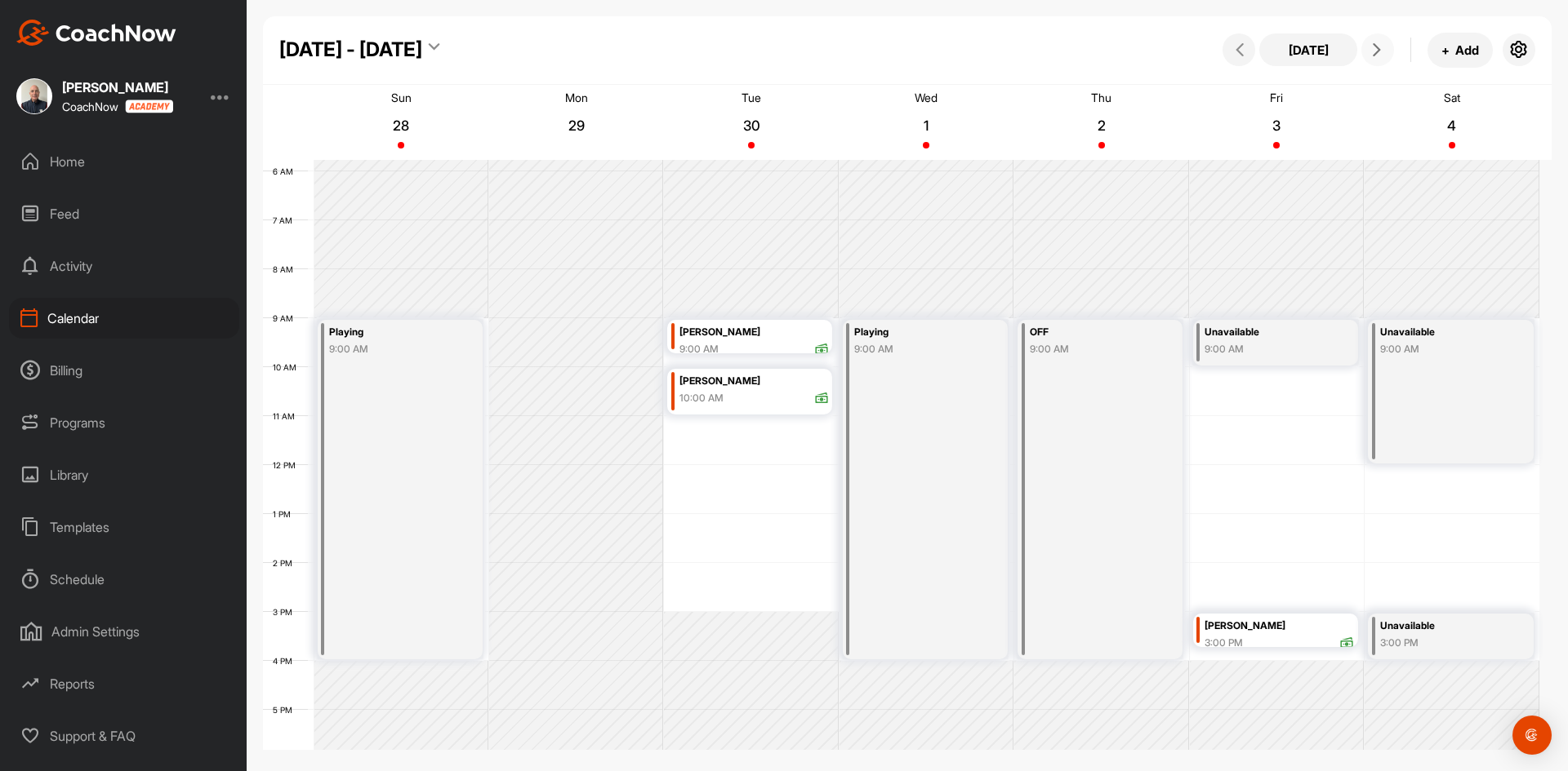
click at [1376, 50] on icon at bounding box center [1376, 49] width 13 height 13
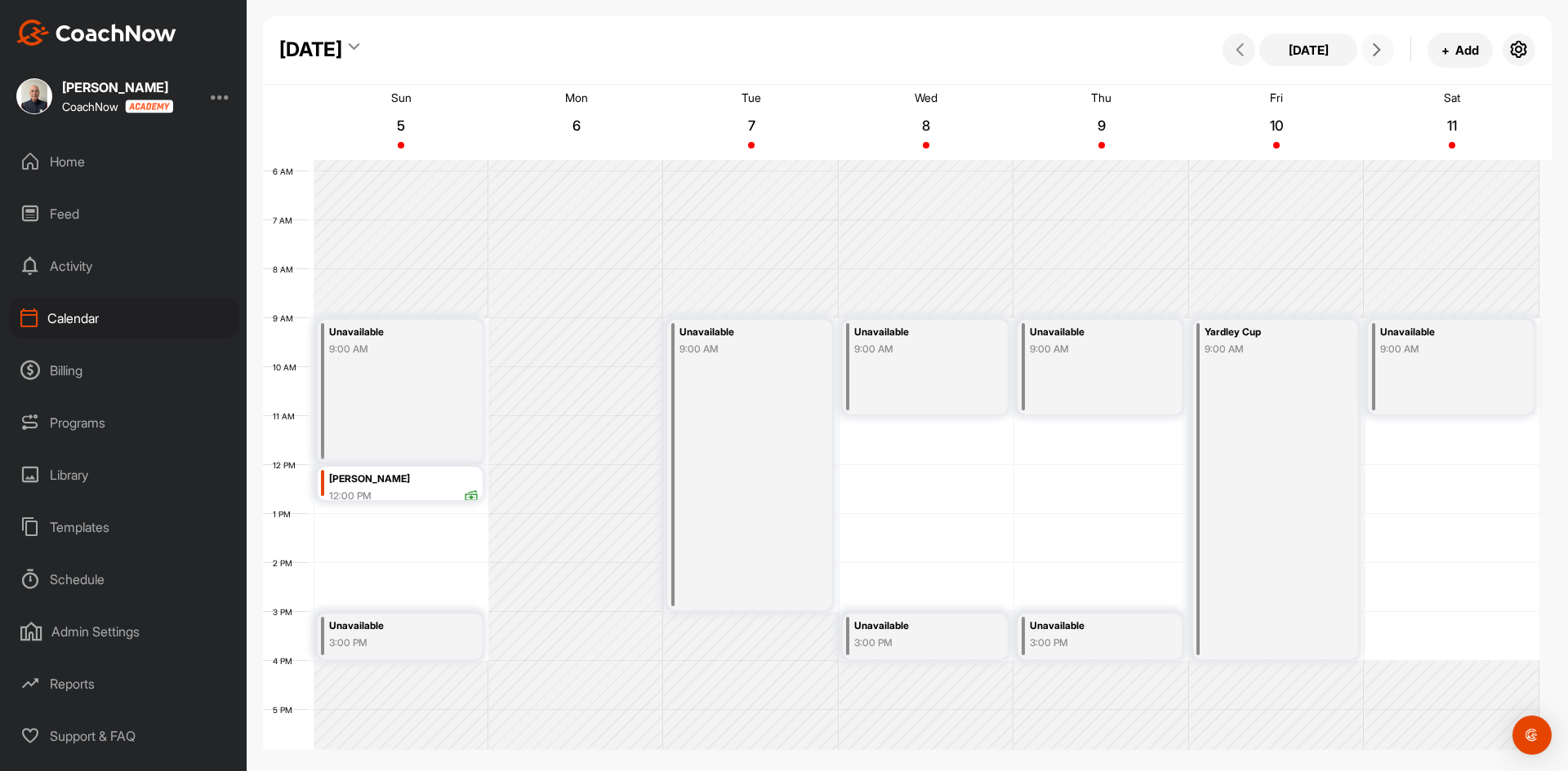
click at [941, 362] on div "Unavailable 9:00 AM" at bounding box center [924, 367] width 165 height 94
click at [1035, 442] on icon at bounding box center [1032, 442] width 18 height 18
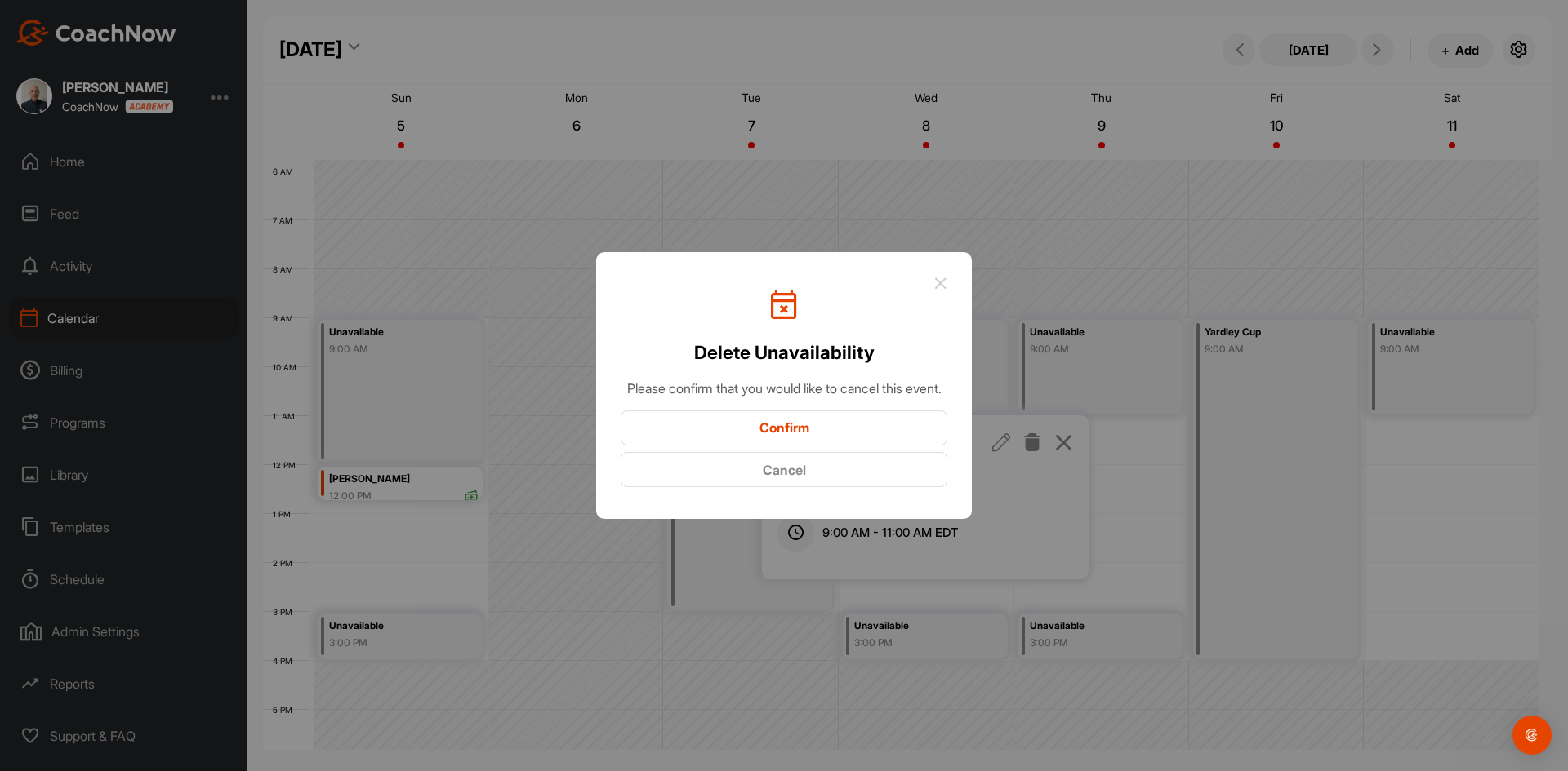
click at [809, 430] on button "Confirm" at bounding box center [784, 428] width 326 height 35
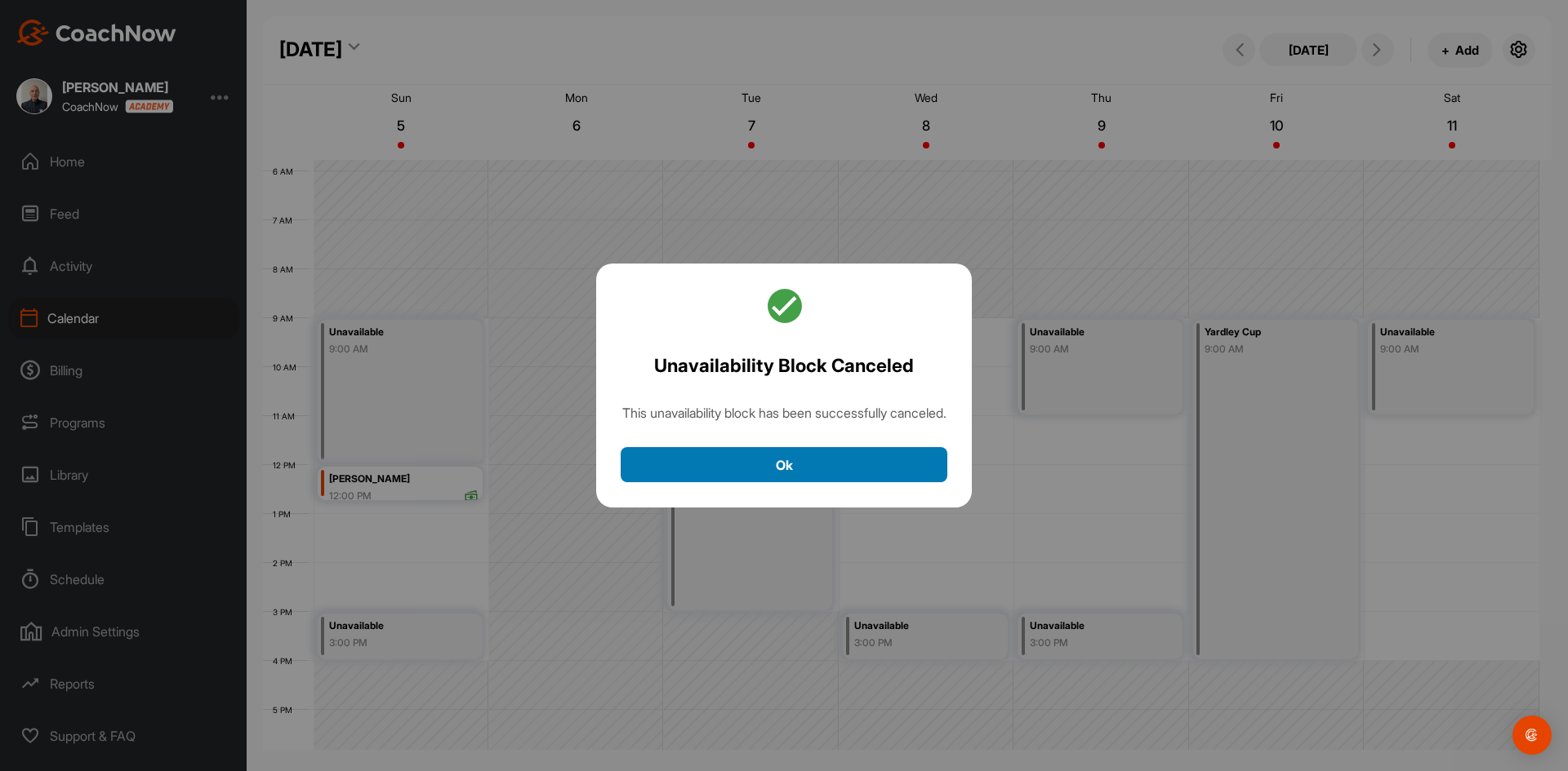
click at [827, 476] on button "Ok" at bounding box center [784, 465] width 326 height 35
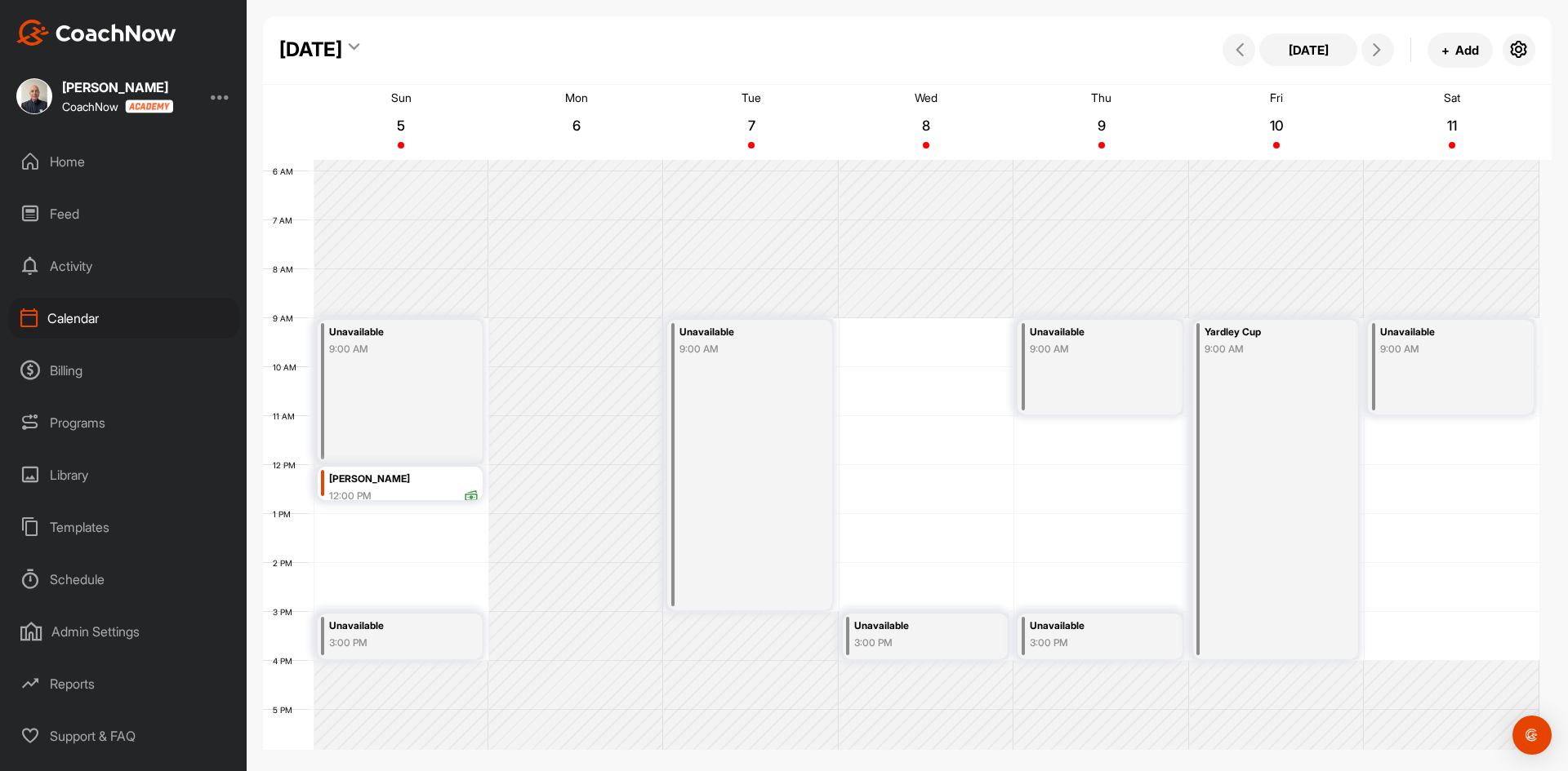
click at [896, 636] on div "3:00 PM" at bounding box center [917, 642] width 126 height 15
click at [1032, 474] on icon at bounding box center [1032, 475] width 18 height 18
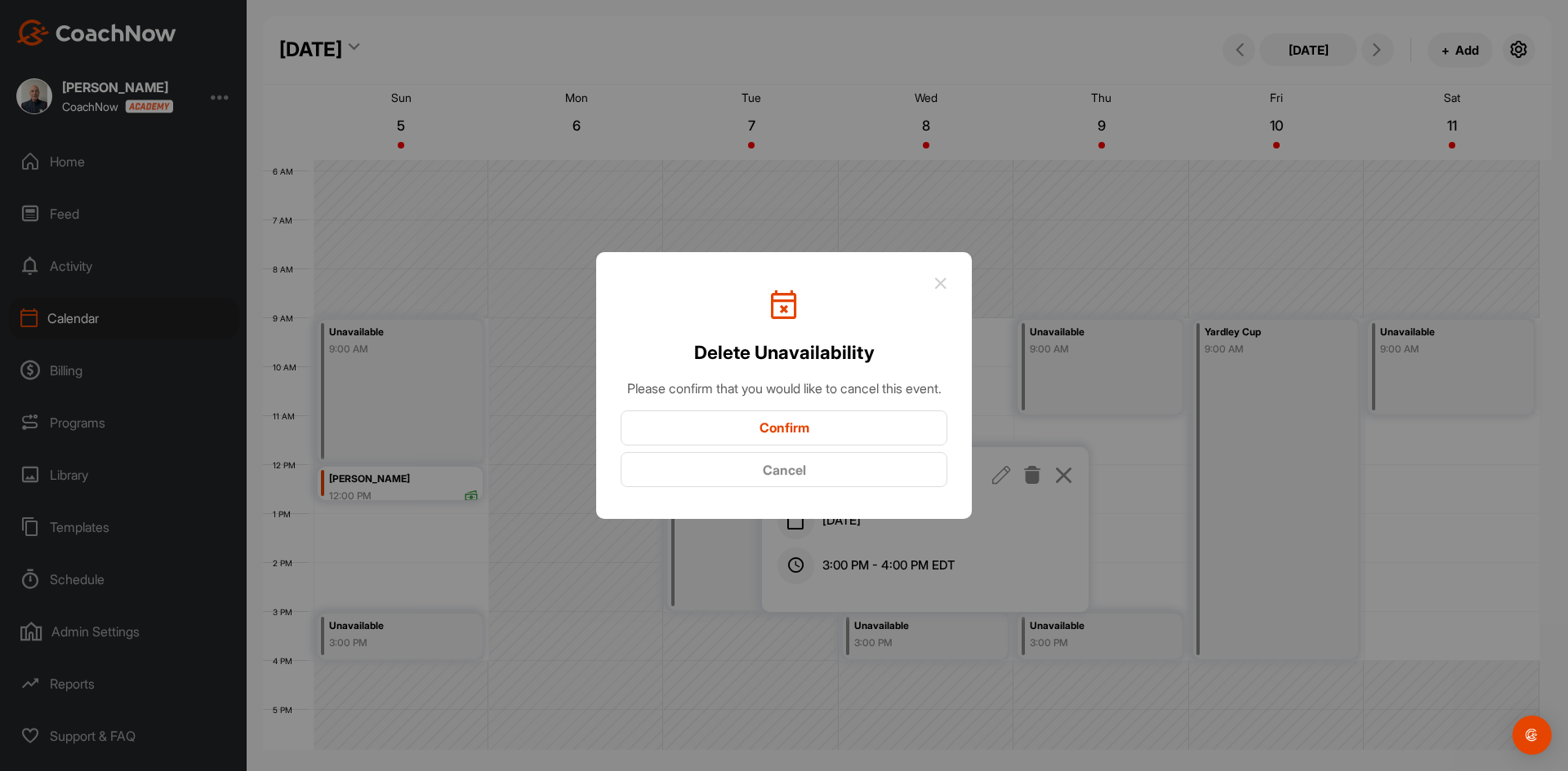
click at [805, 429] on button "Confirm" at bounding box center [784, 428] width 326 height 35
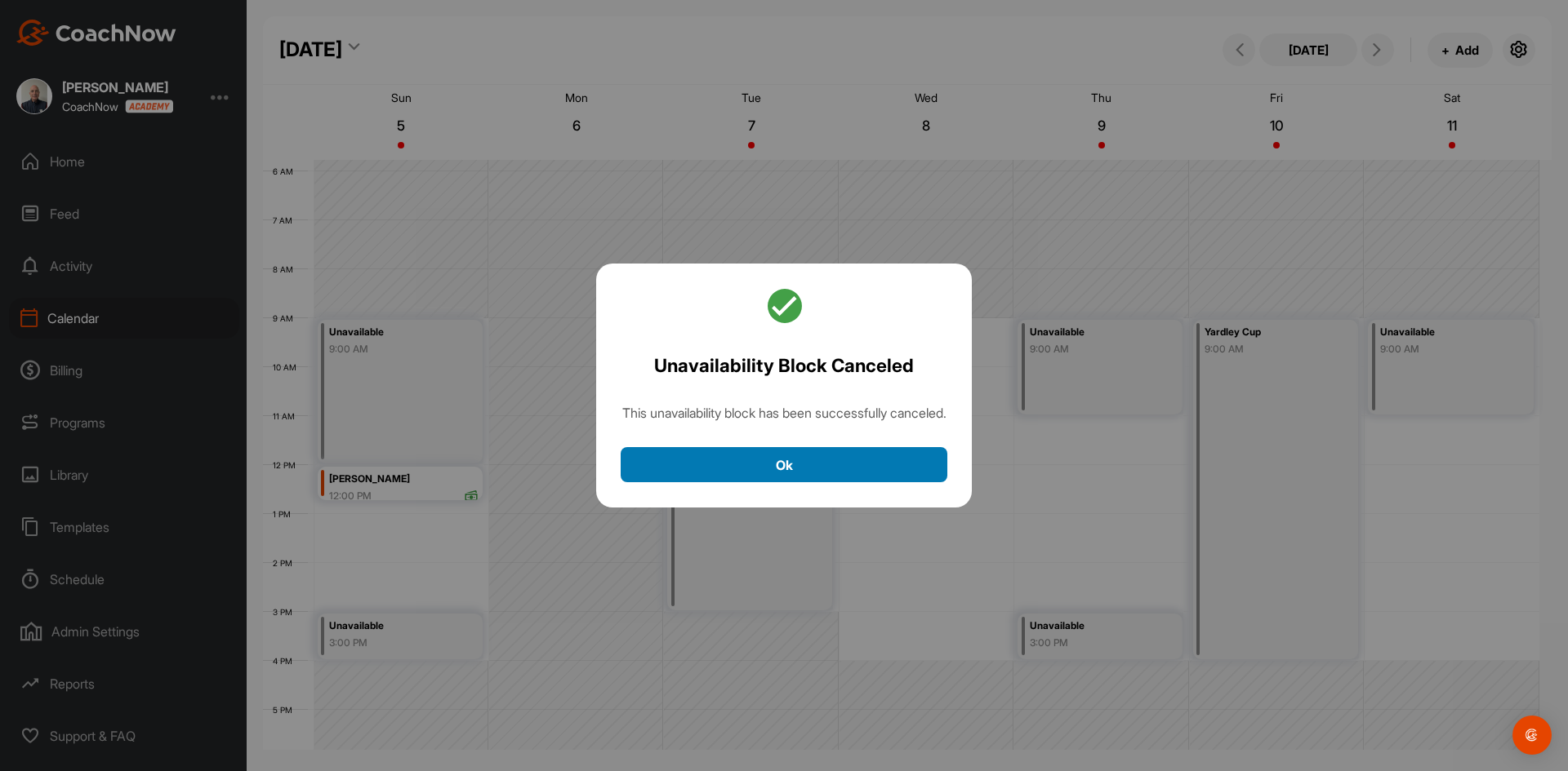
click at [848, 467] on button "Ok" at bounding box center [784, 465] width 326 height 35
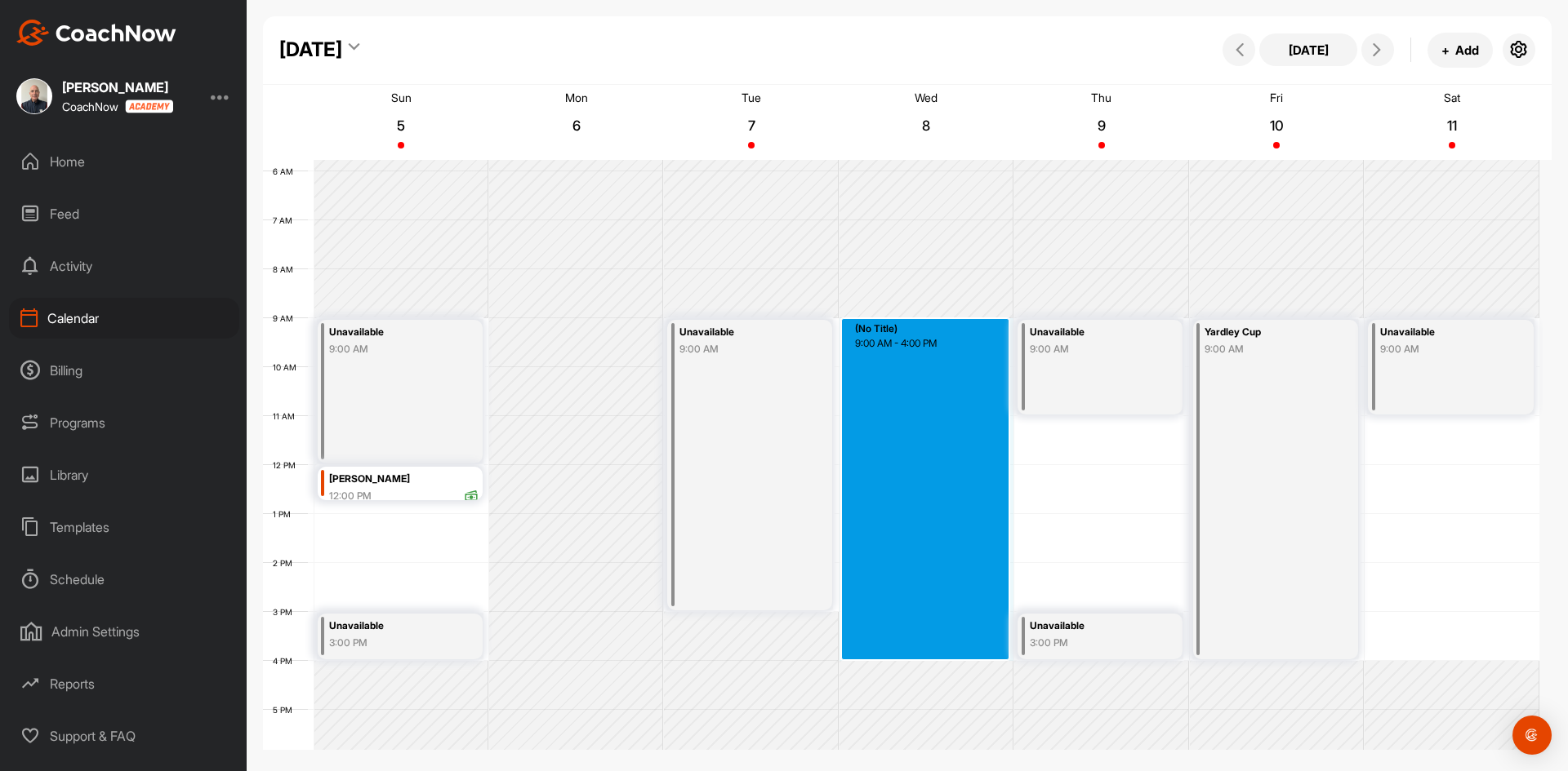
drag, startPoint x: 942, startPoint y: 323, endPoint x: 942, endPoint y: 653, distance: 330.0
click at [942, 653] on div "12 AM 1 AM 2 AM 3 AM 4 AM 5 AM 6 AM 7 AM 8 AM 9 AM 10 AM 11 AM 12 PM 1 PM 2 PM …" at bounding box center [901, 465] width 1276 height 1175
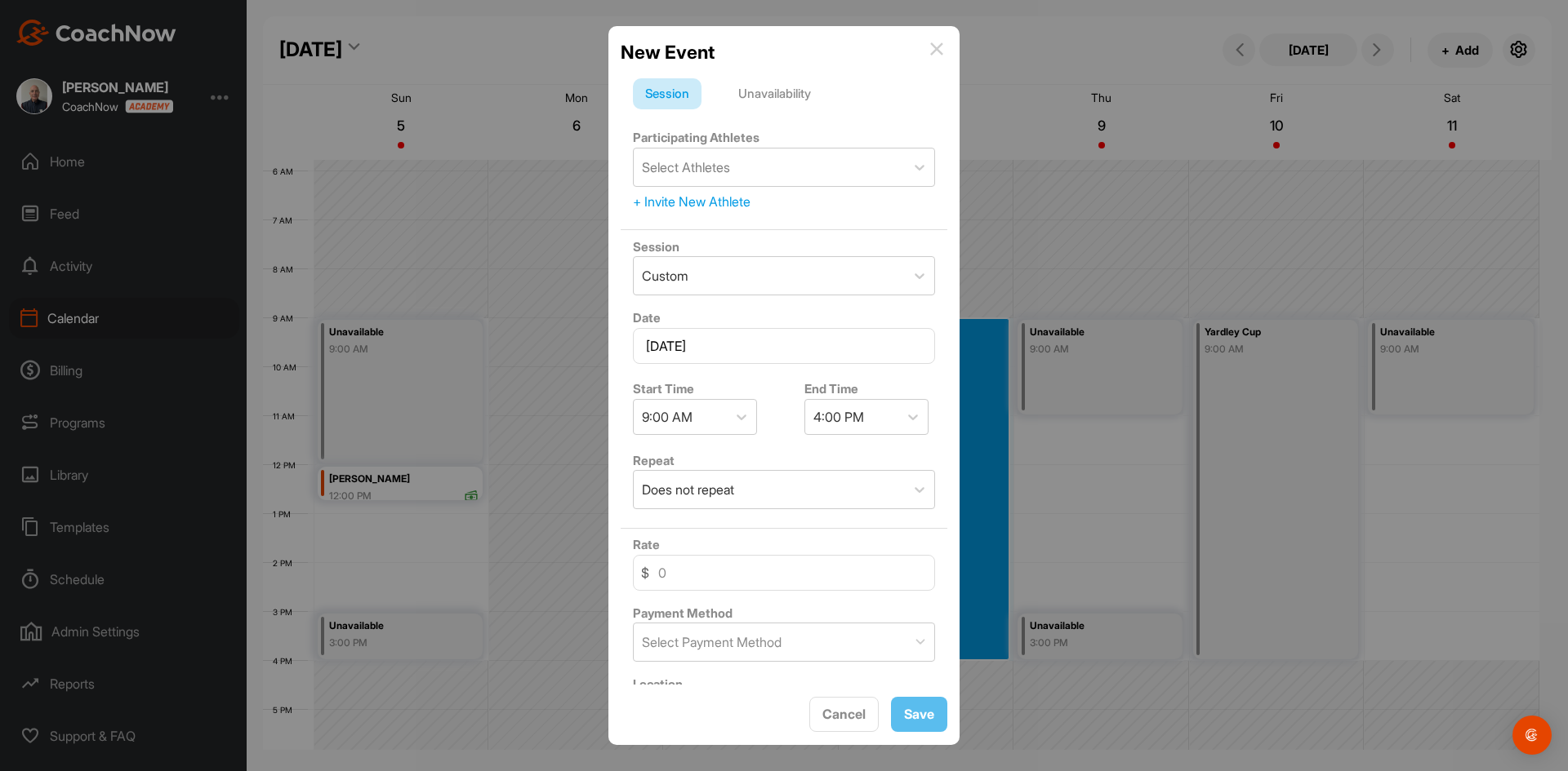
click at [792, 94] on div "Unavailability" at bounding box center [774, 94] width 97 height 31
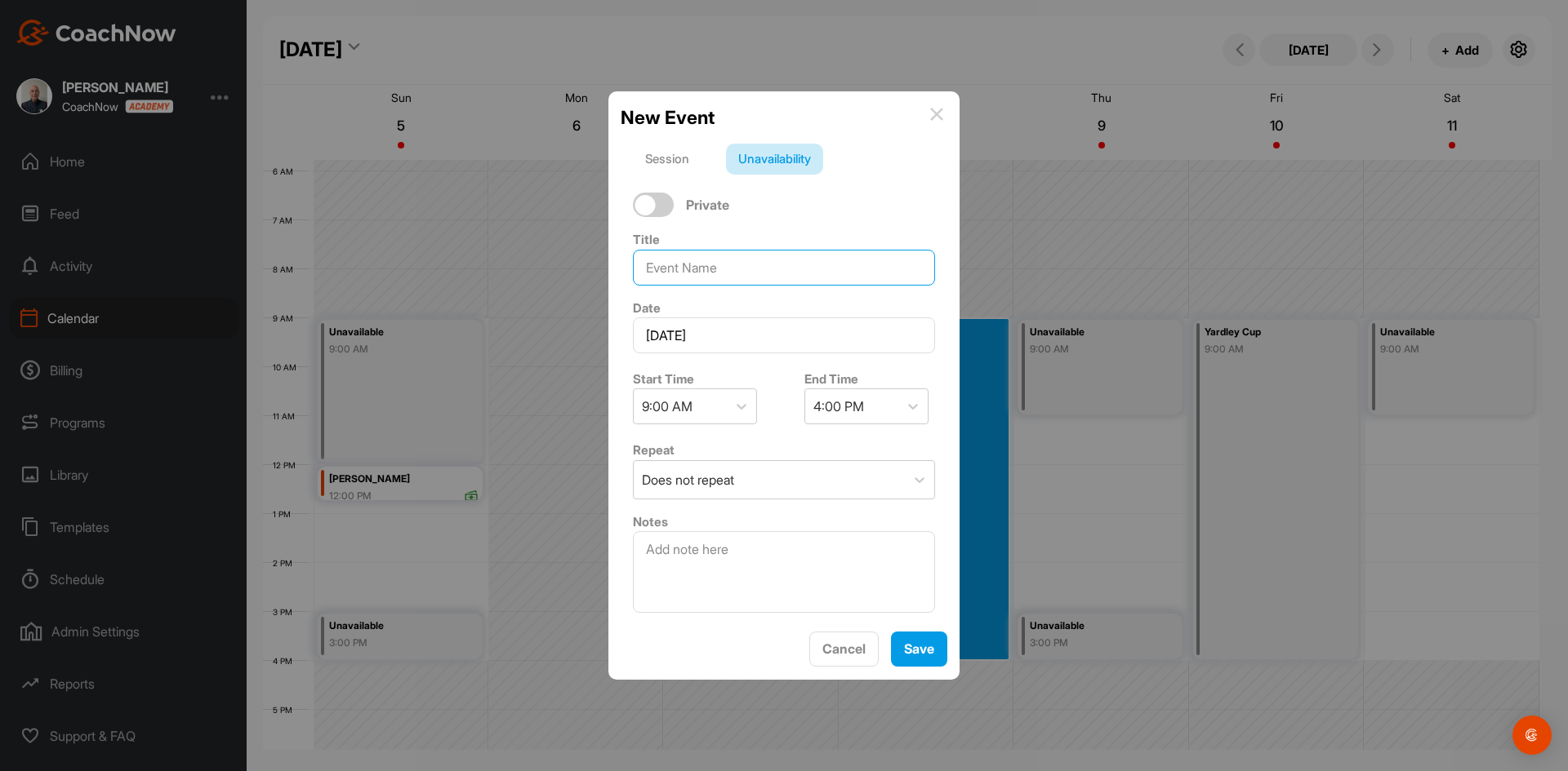
click at [667, 267] on input at bounding box center [784, 267] width 302 height 36
type input "OFF"
click at [922, 645] on span "Save" at bounding box center [918, 649] width 31 height 17
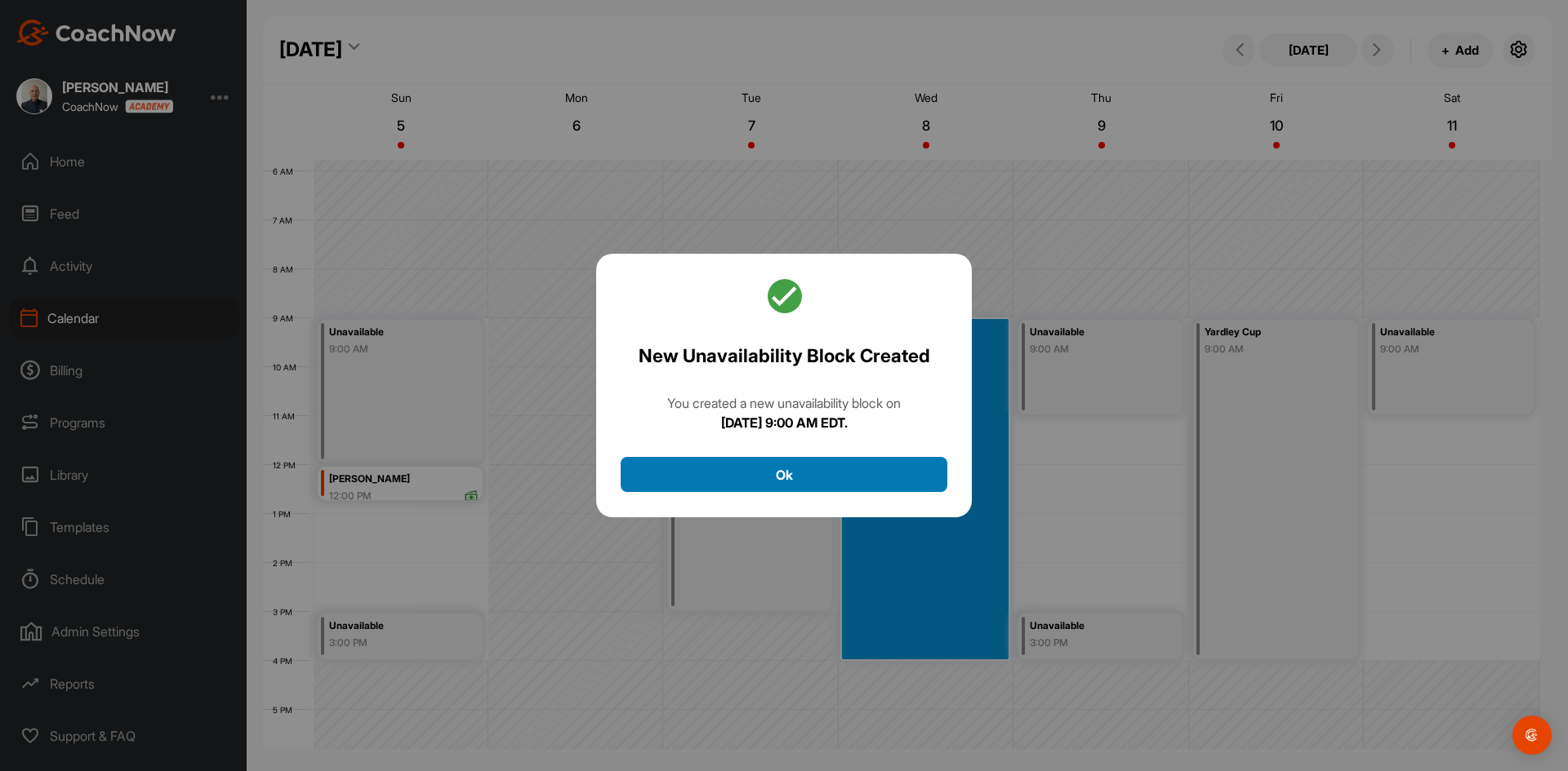
click at [782, 470] on button "Ok" at bounding box center [784, 475] width 326 height 35
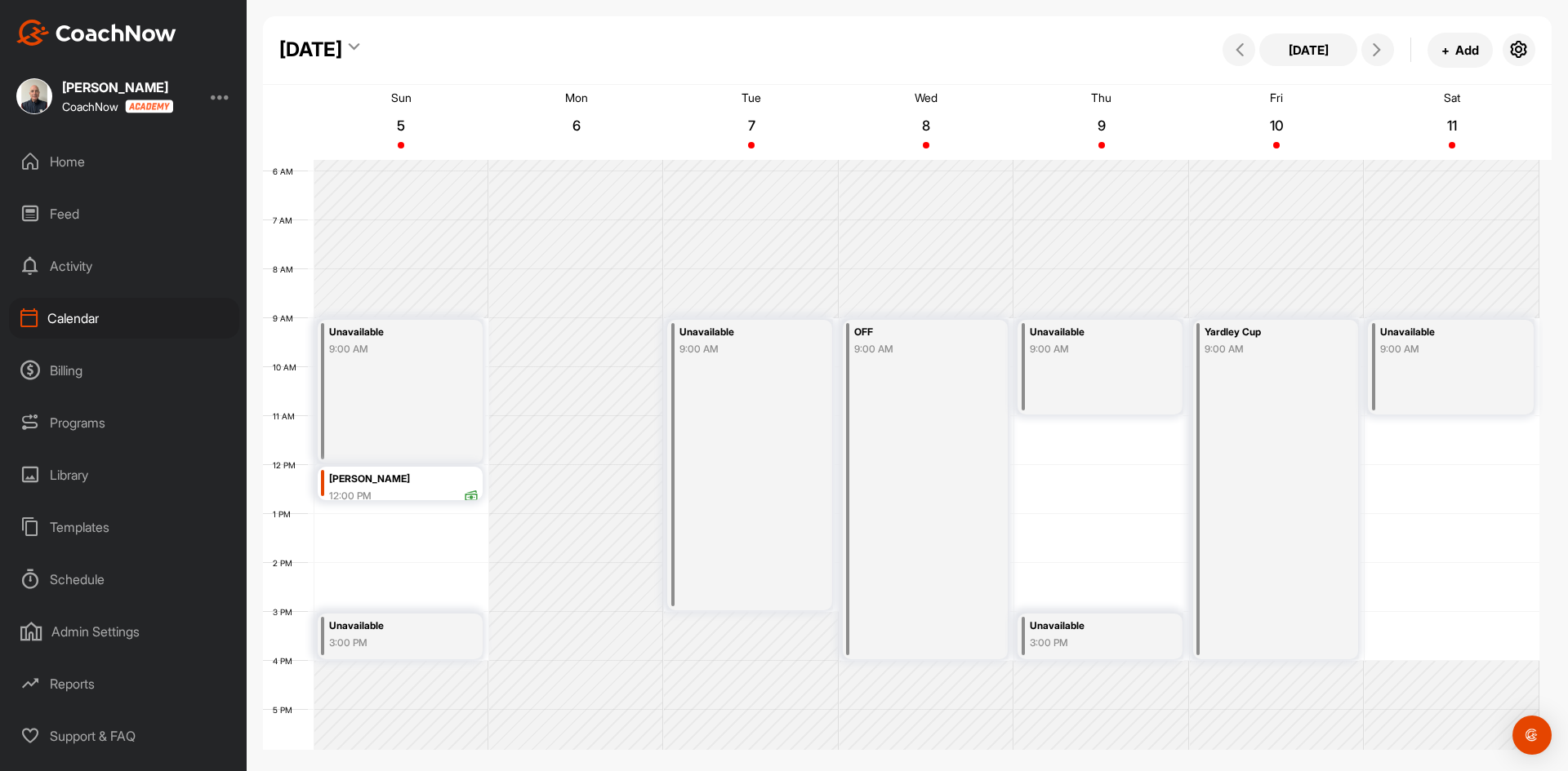
click at [744, 375] on div "Unavailable 9:00 AM" at bounding box center [749, 465] width 165 height 290
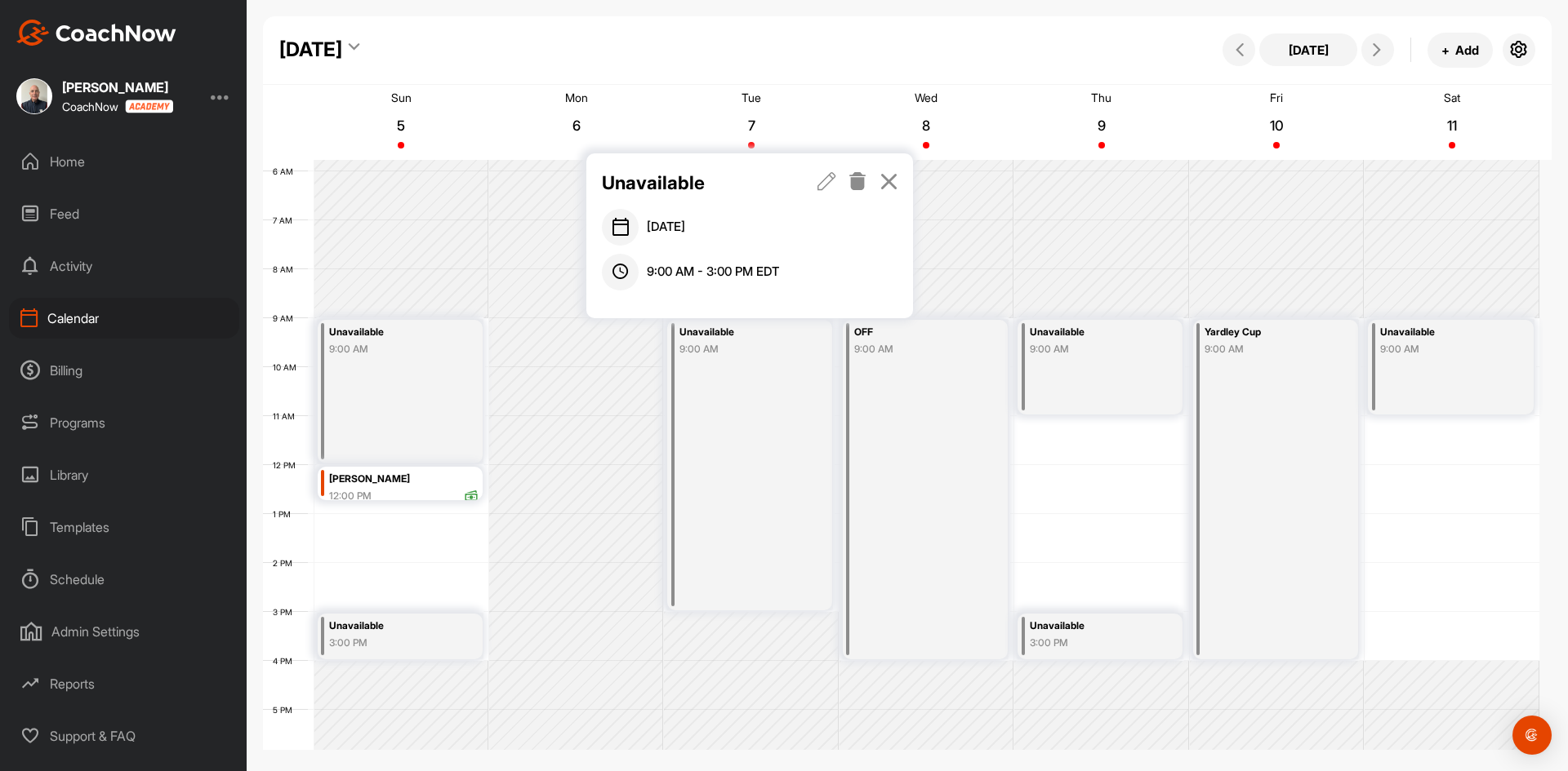
click at [826, 179] on icon at bounding box center [826, 181] width 18 height 18
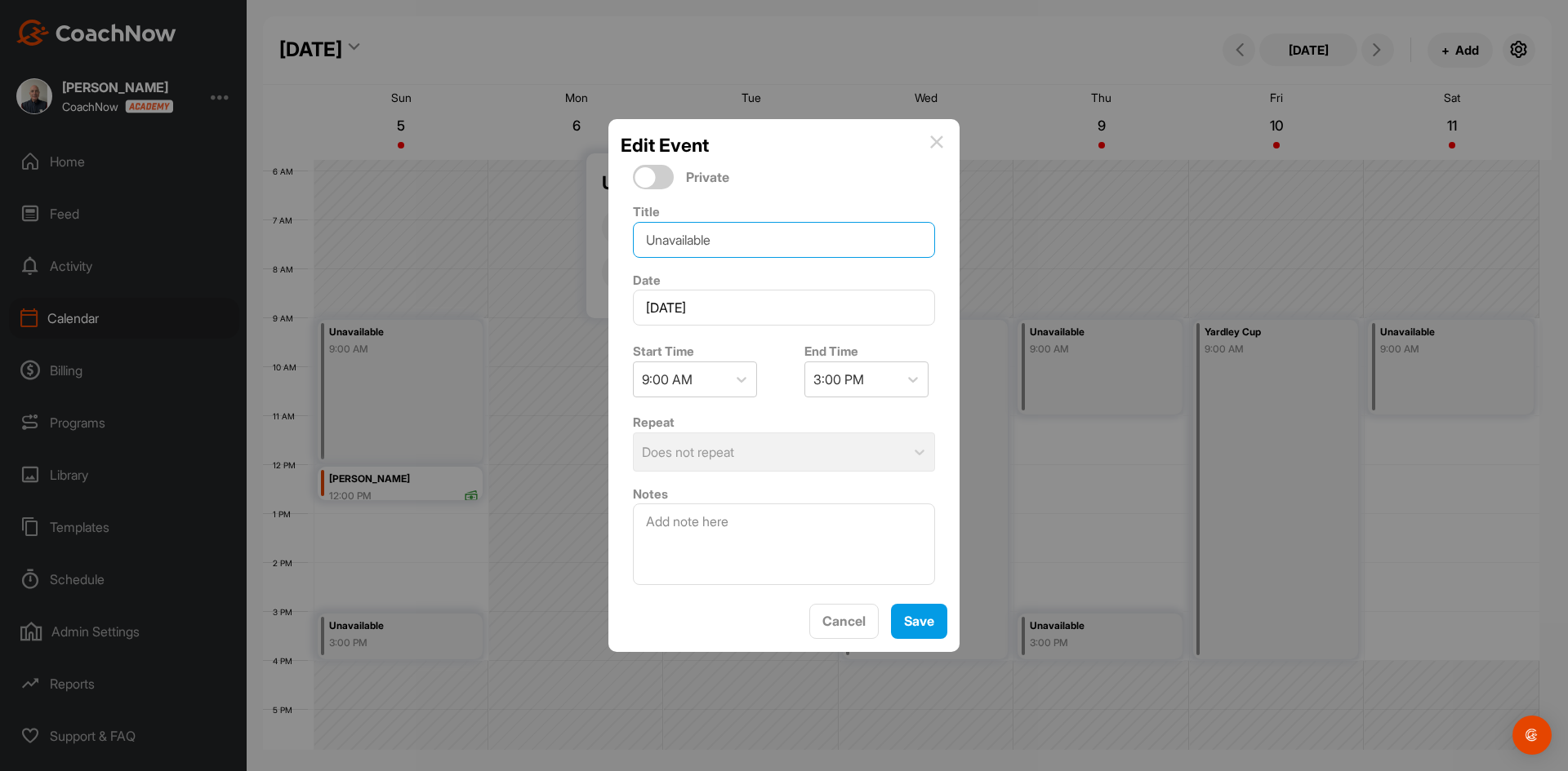
drag, startPoint x: 719, startPoint y: 239, endPoint x: 596, endPoint y: 247, distance: 123.3
click at [596, 247] on div "Edit Event Private Title Unavailable Date [DATE] Start Time 9:00 AM End Time 3:…" at bounding box center [784, 386] width 1568 height 771
type input "Playing"
click at [909, 616] on span "Save" at bounding box center [918, 621] width 31 height 17
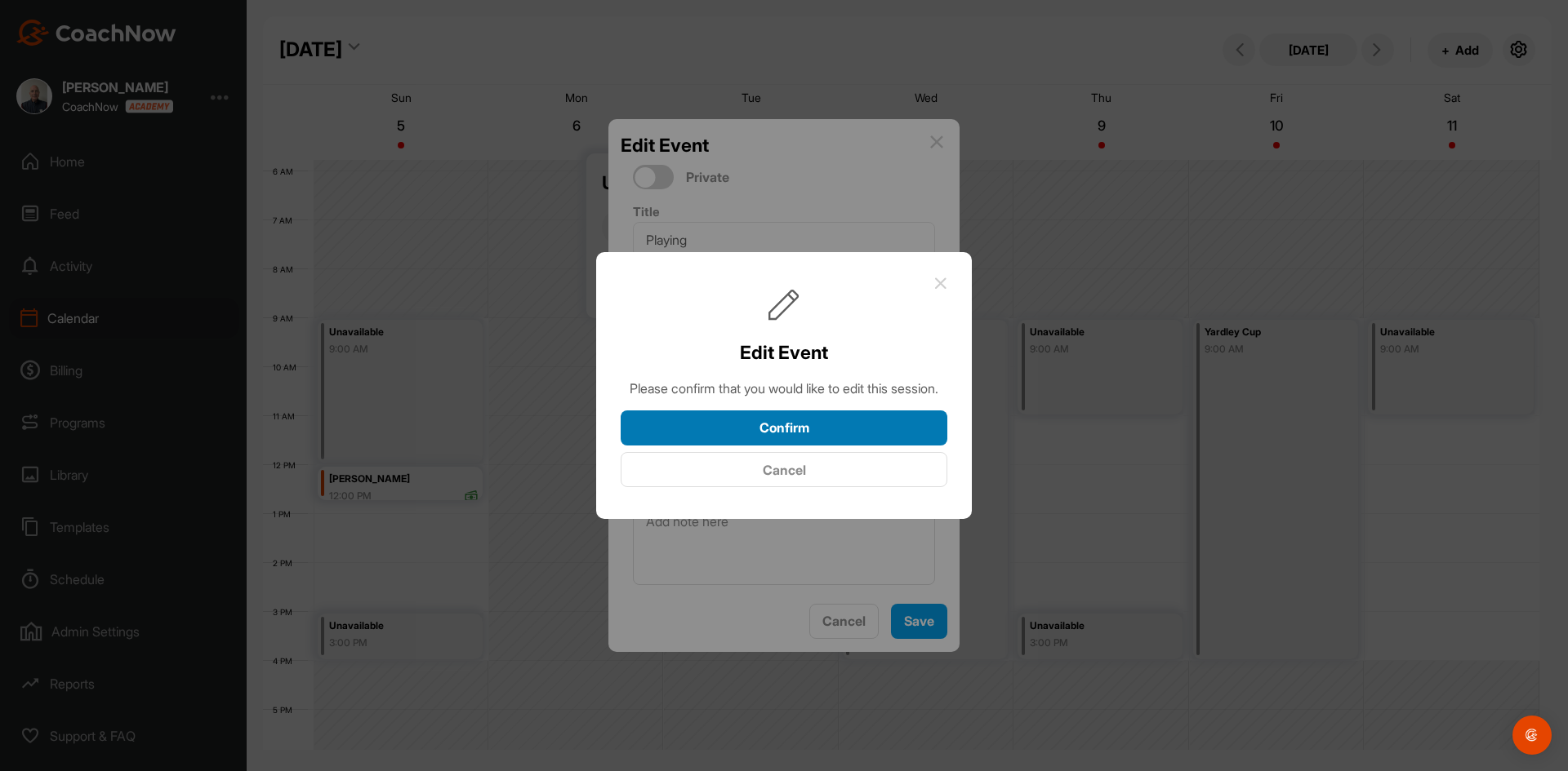
click at [788, 434] on button "Confirm" at bounding box center [784, 428] width 326 height 35
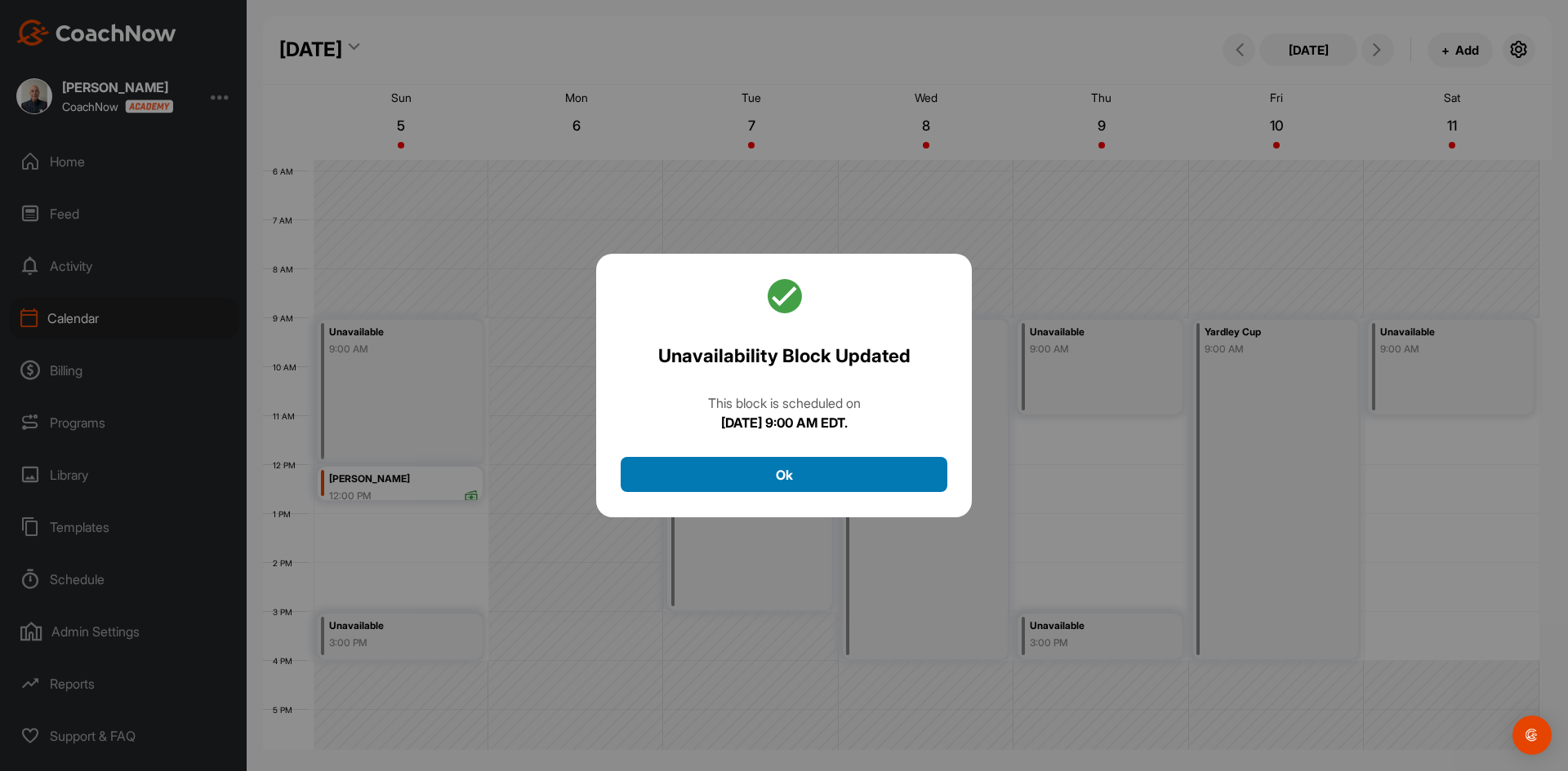
click at [781, 471] on button "Ok" at bounding box center [784, 475] width 326 height 35
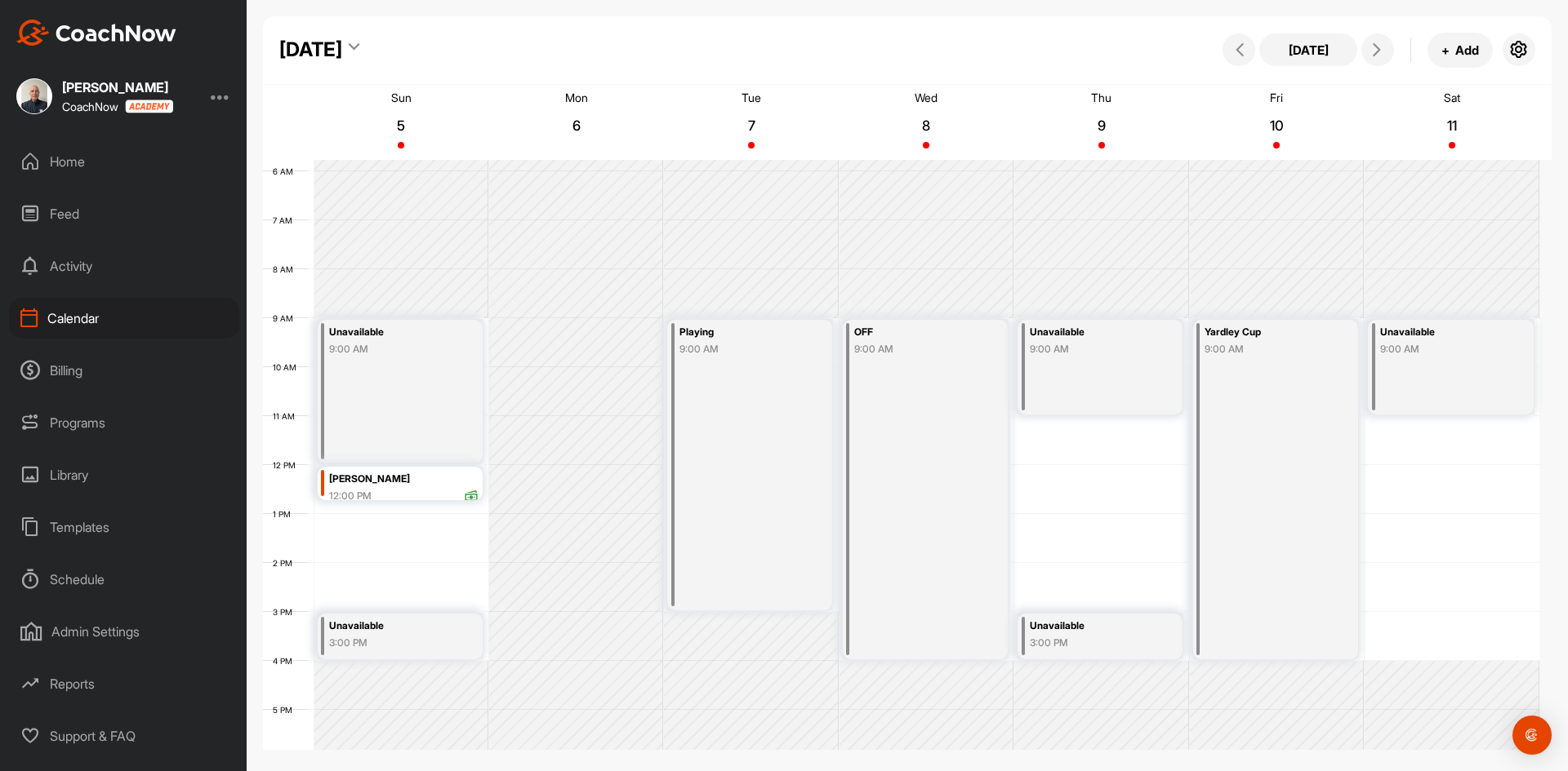
click at [1078, 632] on div "Unavailable" at bounding box center [1092, 626] width 126 height 18
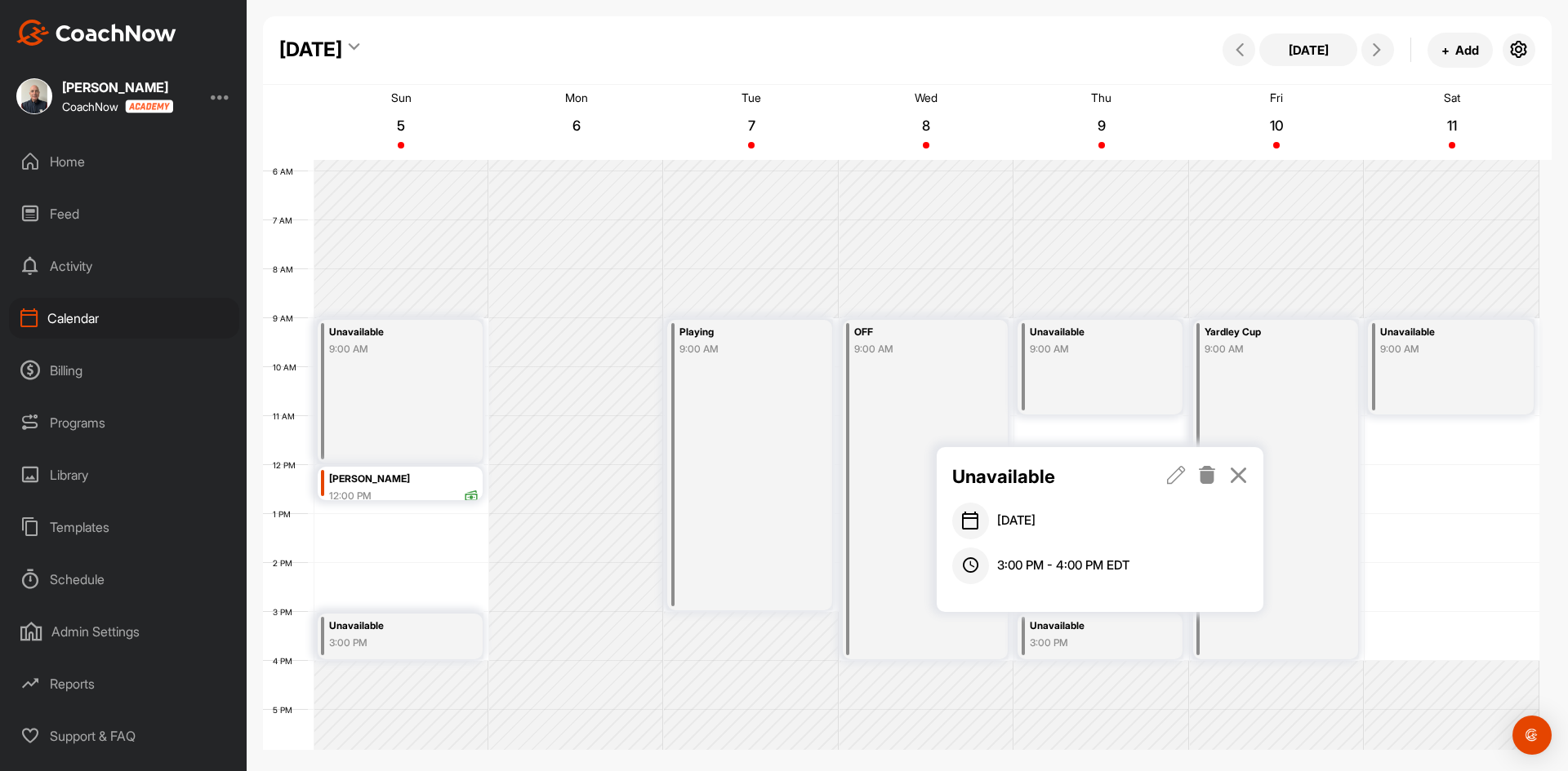
click at [1207, 472] on icon at bounding box center [1207, 475] width 18 height 18
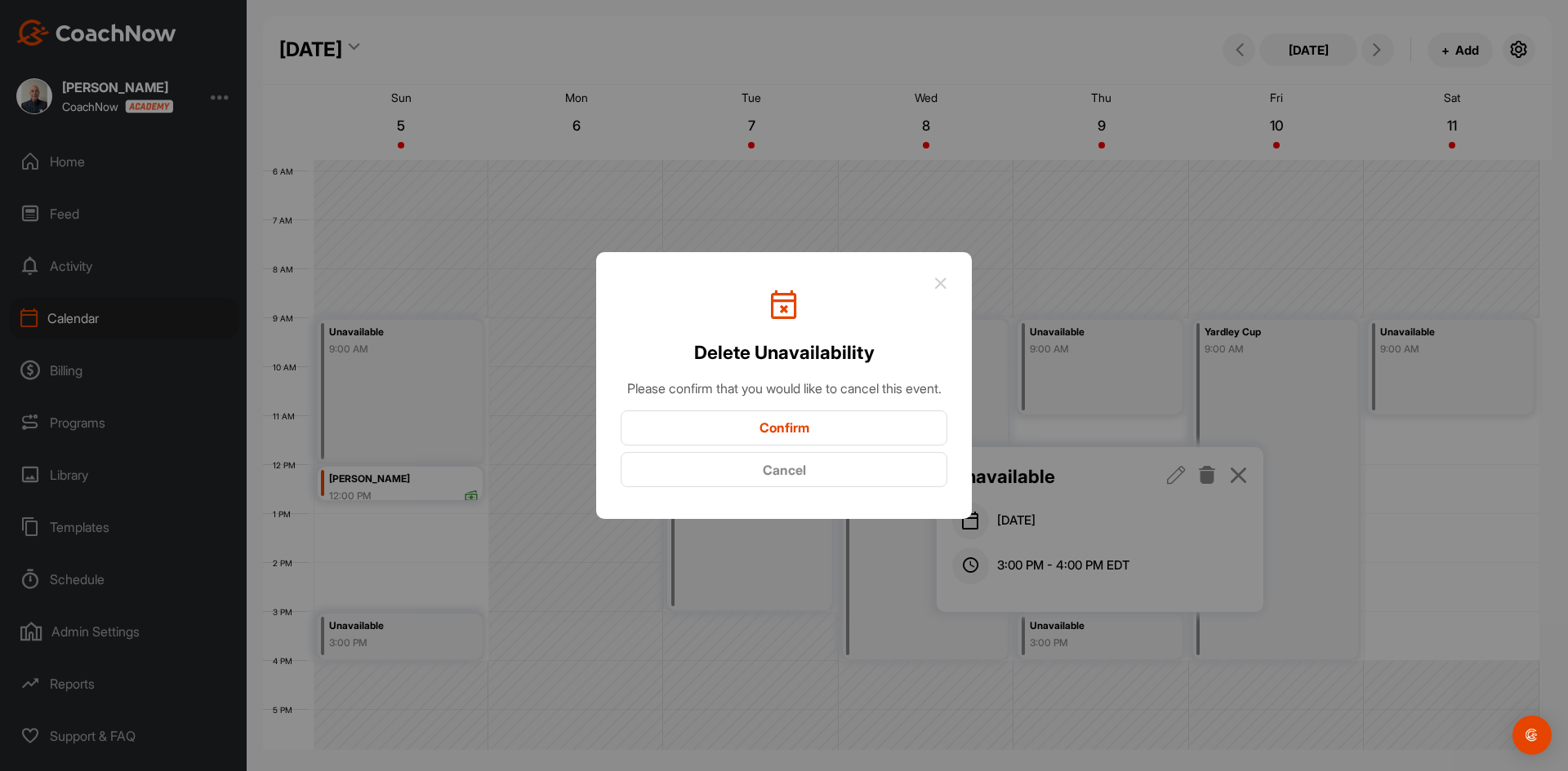
click at [785, 433] on button "Confirm" at bounding box center [784, 428] width 326 height 35
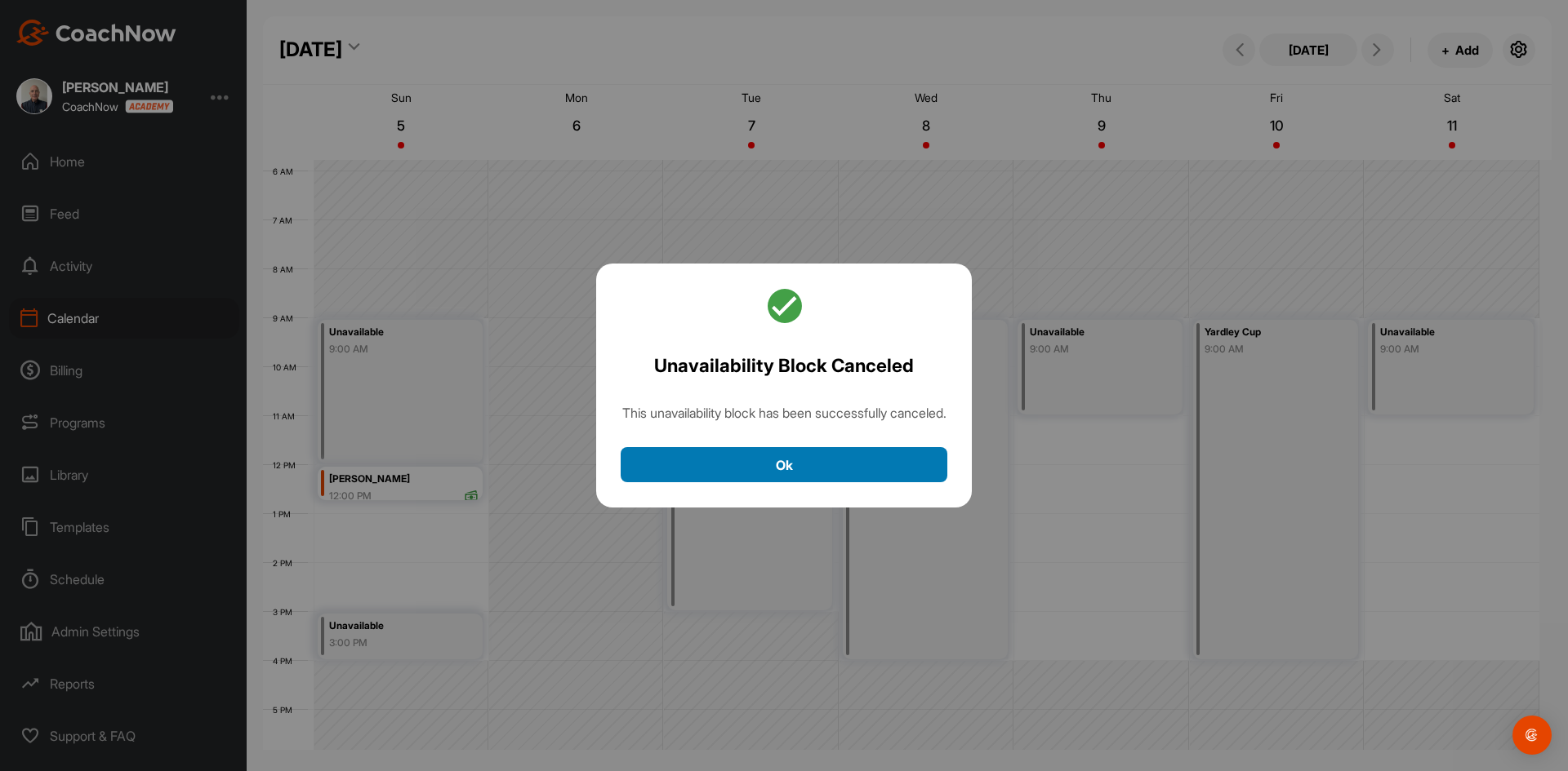
click at [753, 469] on button "Ok" at bounding box center [784, 465] width 326 height 35
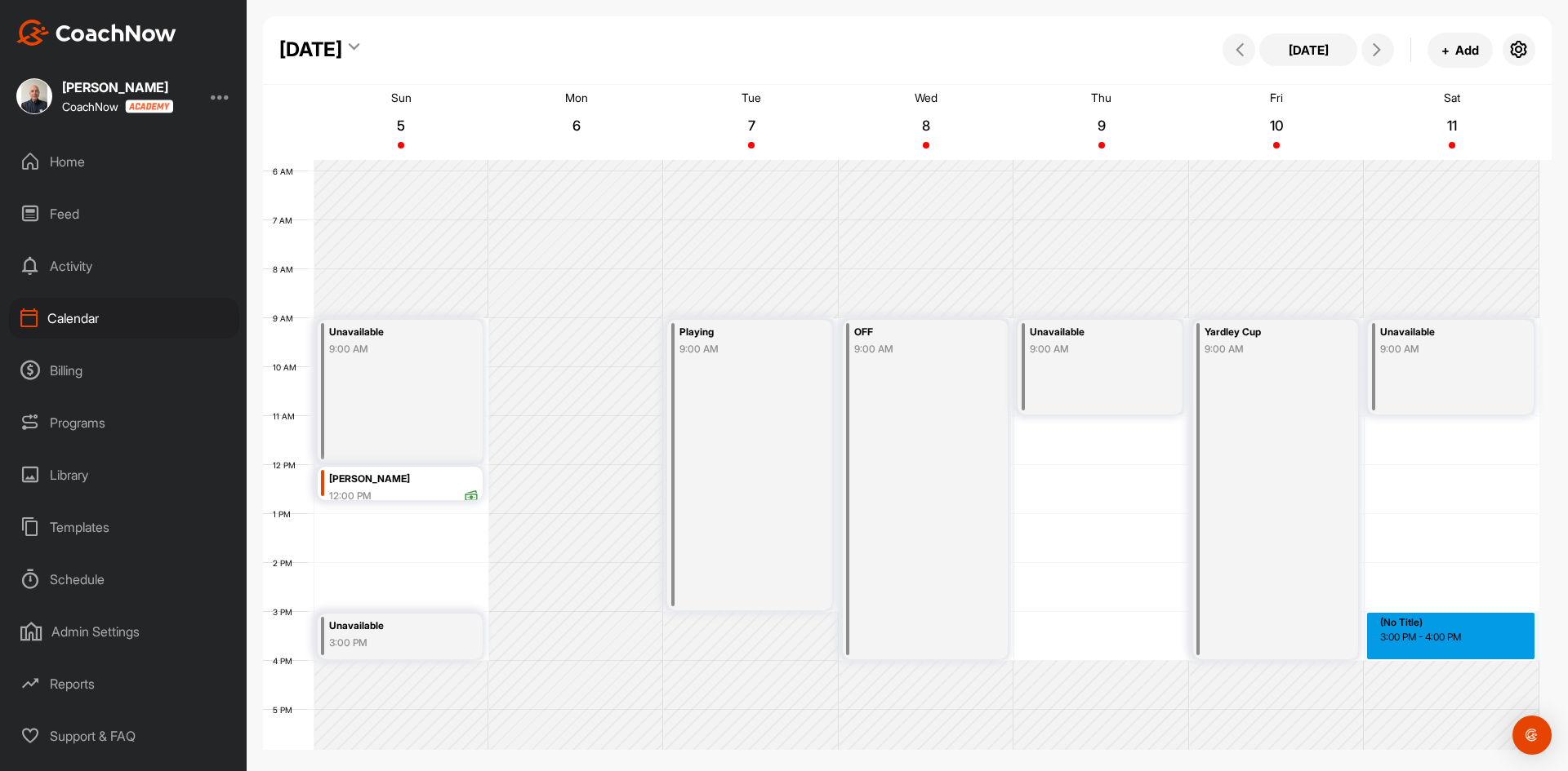
click at [1431, 629] on div "12 AM 1 AM 2 AM 3 AM 4 AM 5 AM 6 AM 7 AM 8 AM 9 AM 10 AM 11 AM 12 PM 1 PM 2 PM …" at bounding box center [901, 465] width 1276 height 1175
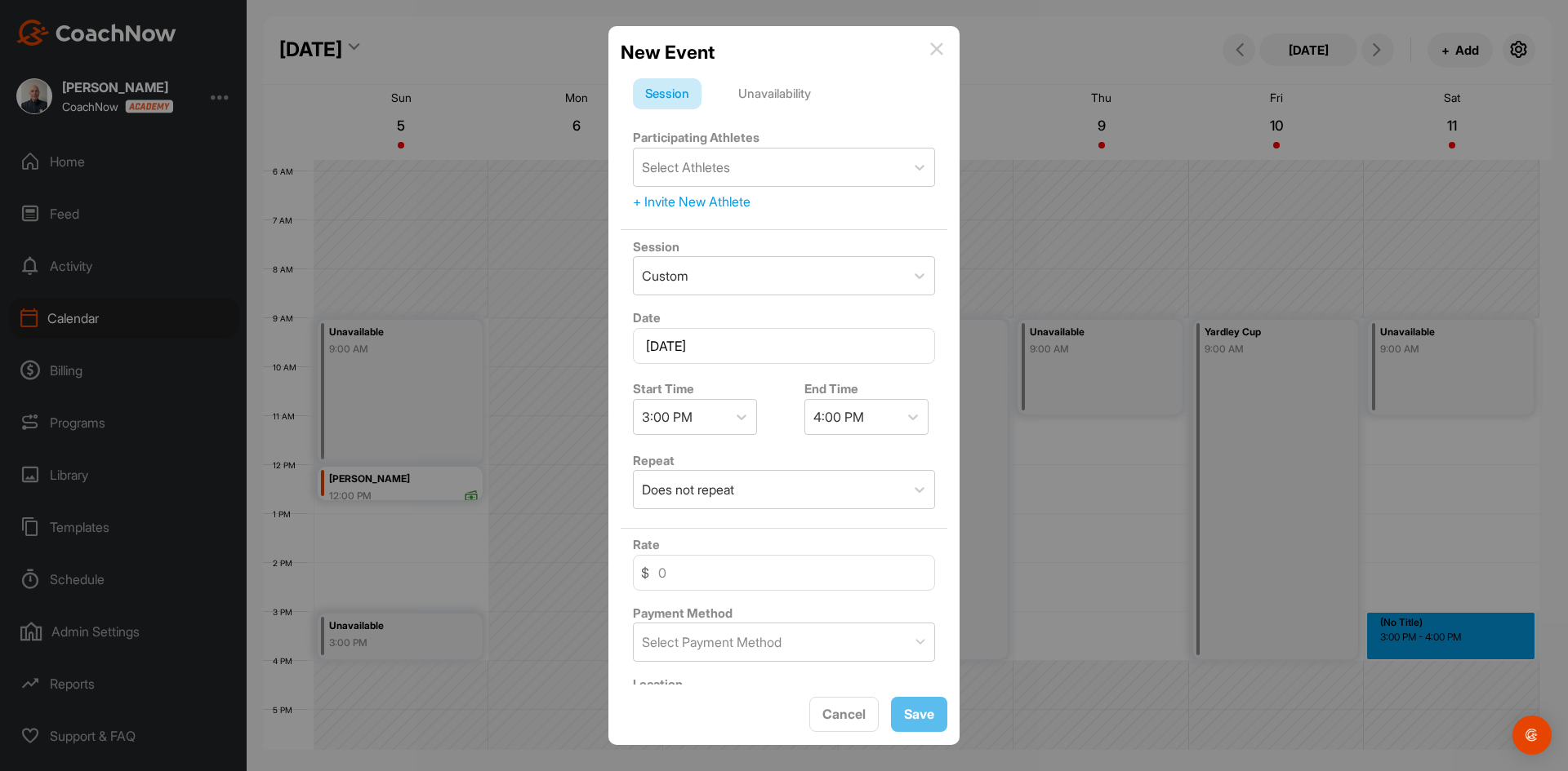
click at [770, 92] on div "Unavailability" at bounding box center [774, 94] width 97 height 31
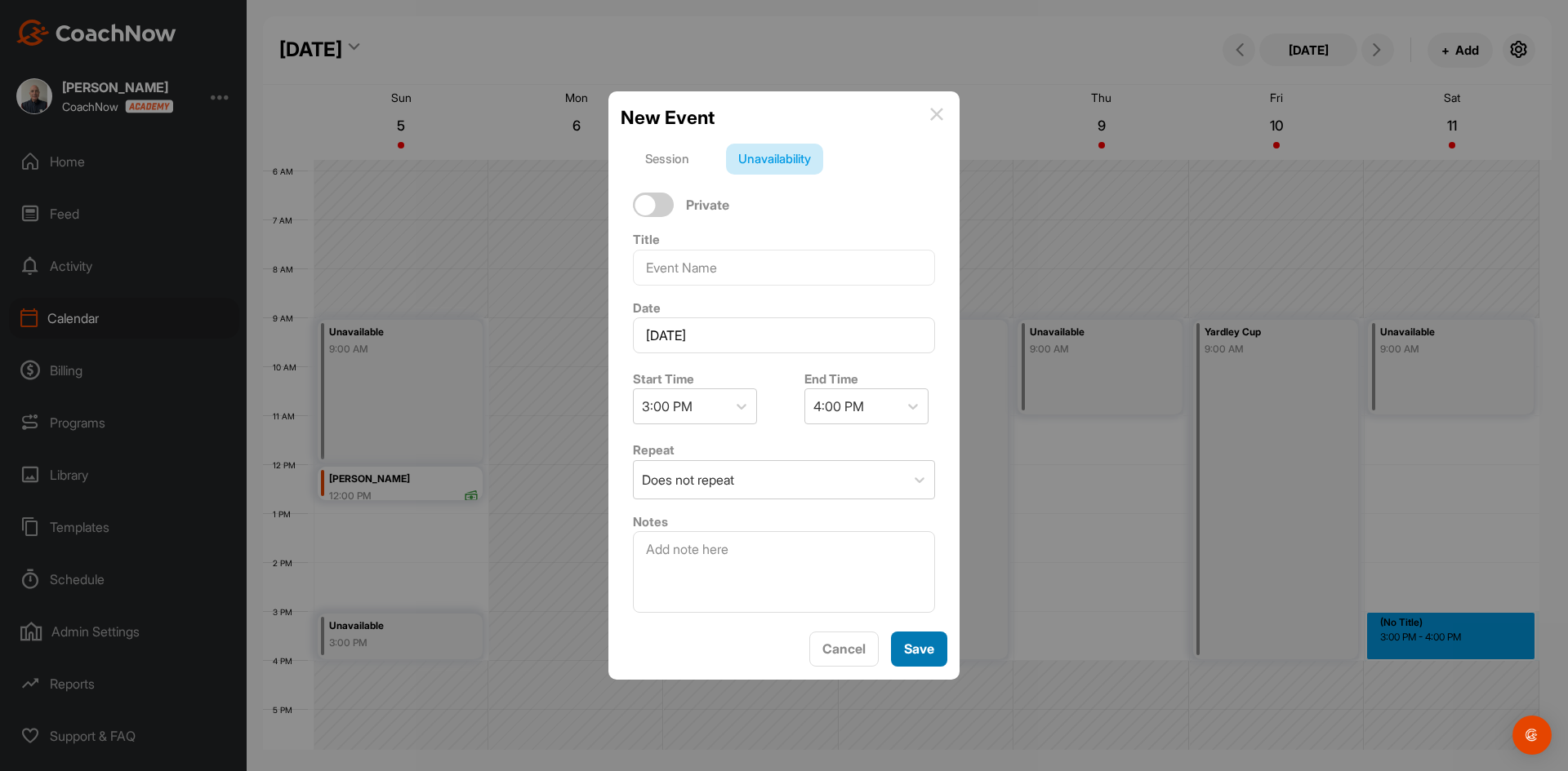
click at [916, 650] on span "Save" at bounding box center [918, 649] width 31 height 17
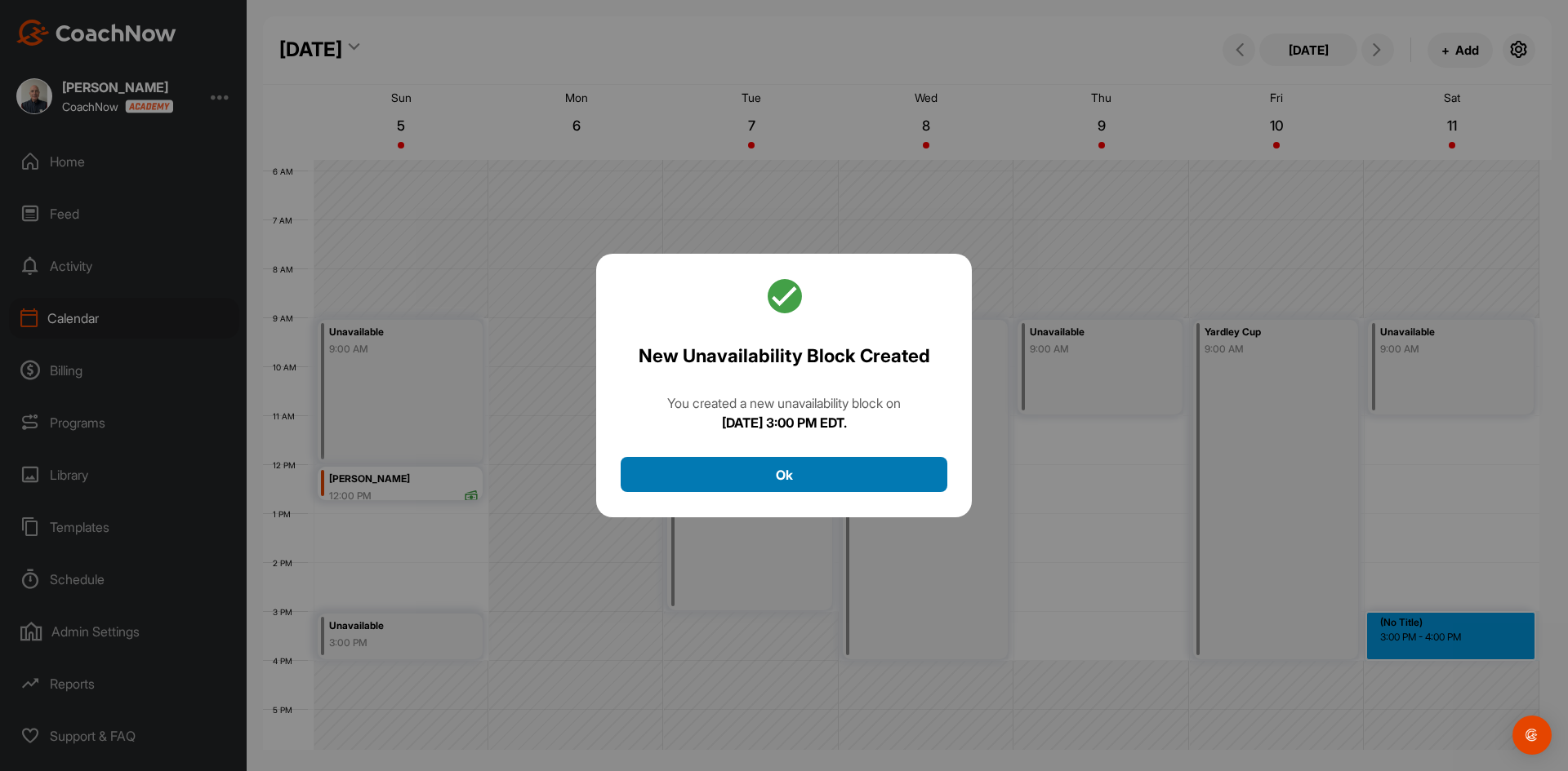
click at [827, 467] on button "Ok" at bounding box center [784, 475] width 326 height 35
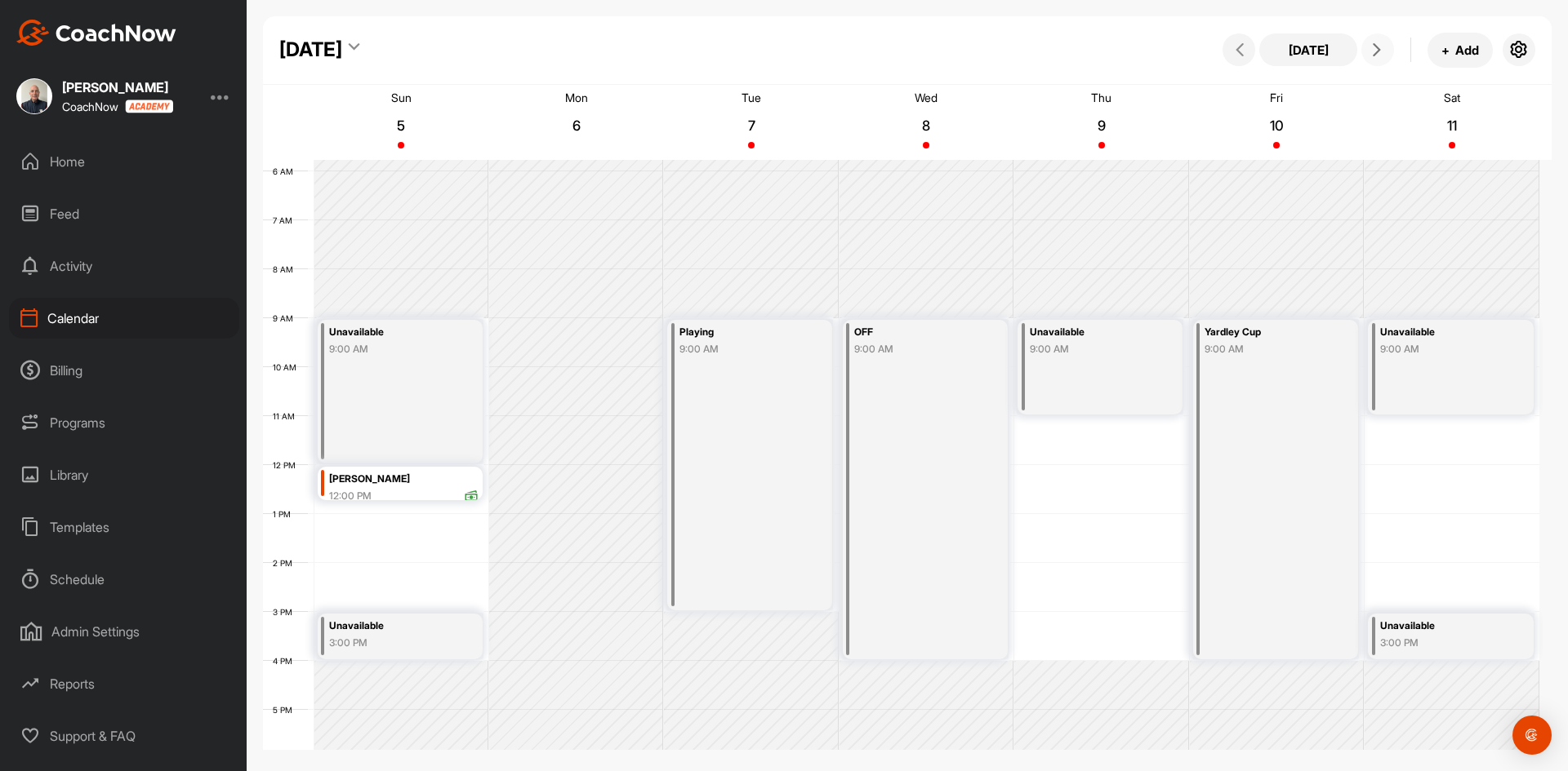
click at [1375, 53] on icon at bounding box center [1376, 49] width 13 height 13
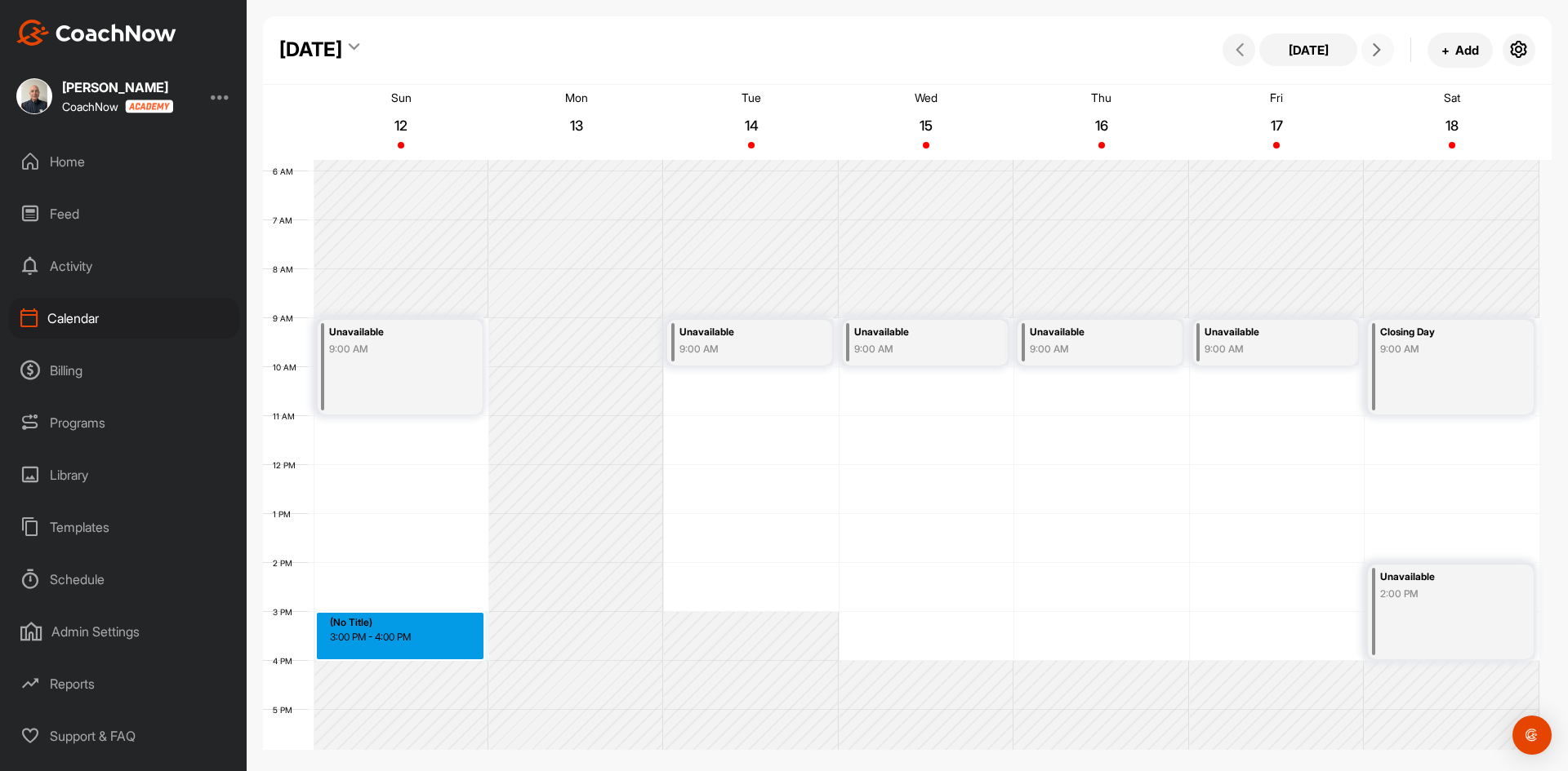
click at [356, 631] on div "12 AM 1 AM 2 AM 3 AM 4 AM 5 AM 6 AM 7 AM 8 AM 9 AM 10 AM 11 AM 12 PM 1 PM 2 PM …" at bounding box center [901, 465] width 1276 height 1175
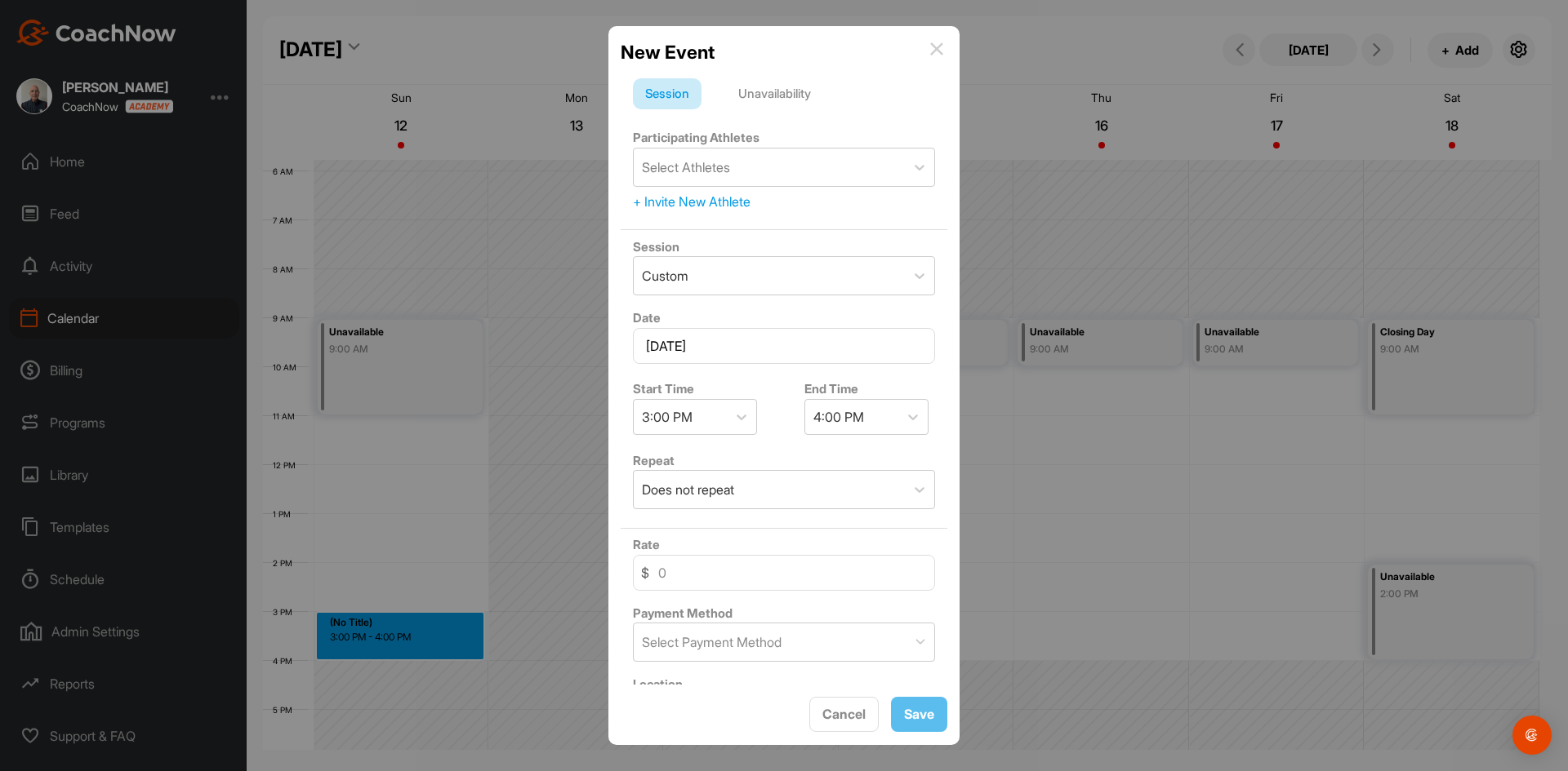
click at [781, 89] on div "Unavailability" at bounding box center [774, 94] width 97 height 31
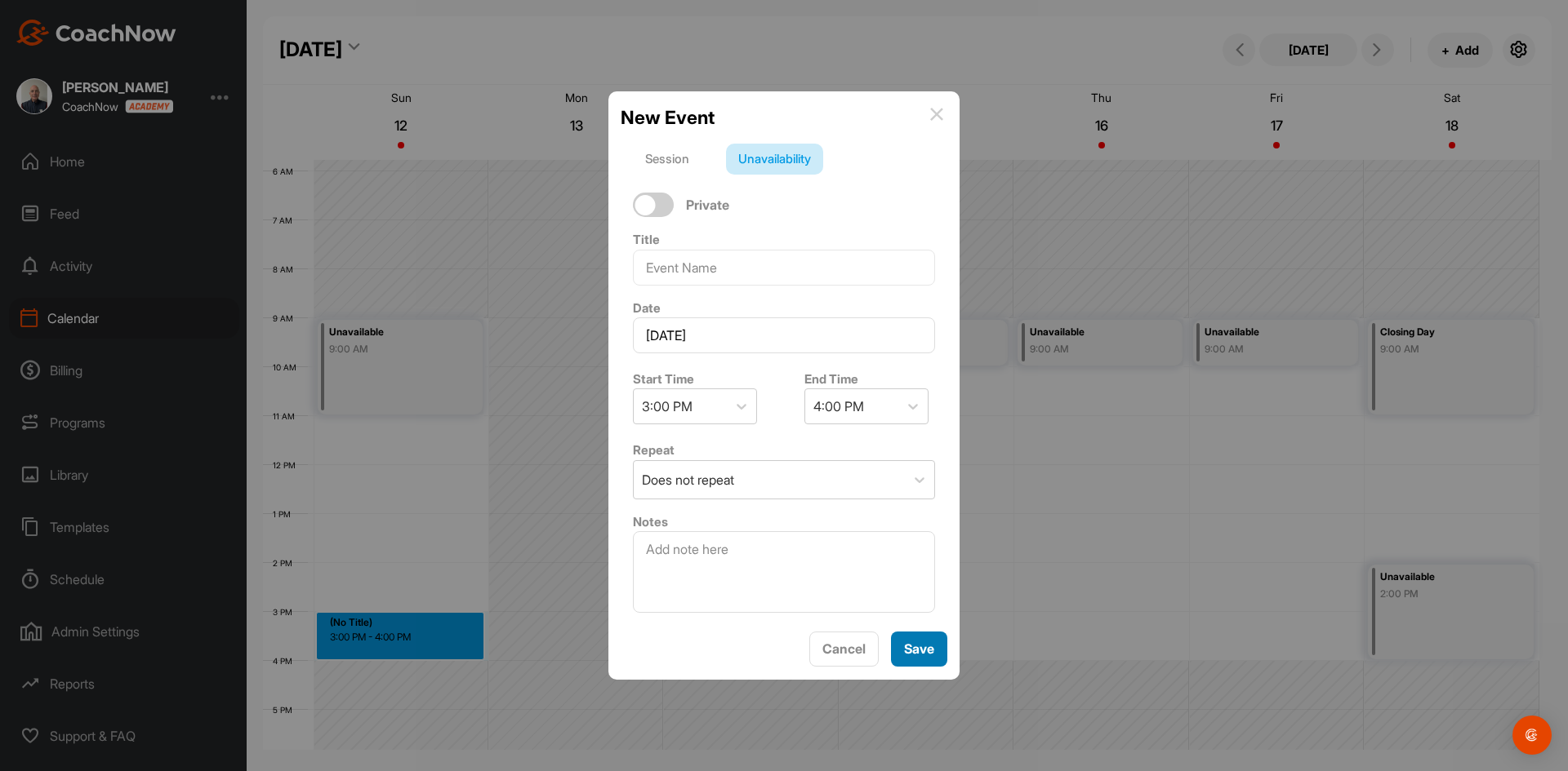
click at [917, 645] on span "Save" at bounding box center [918, 649] width 31 height 17
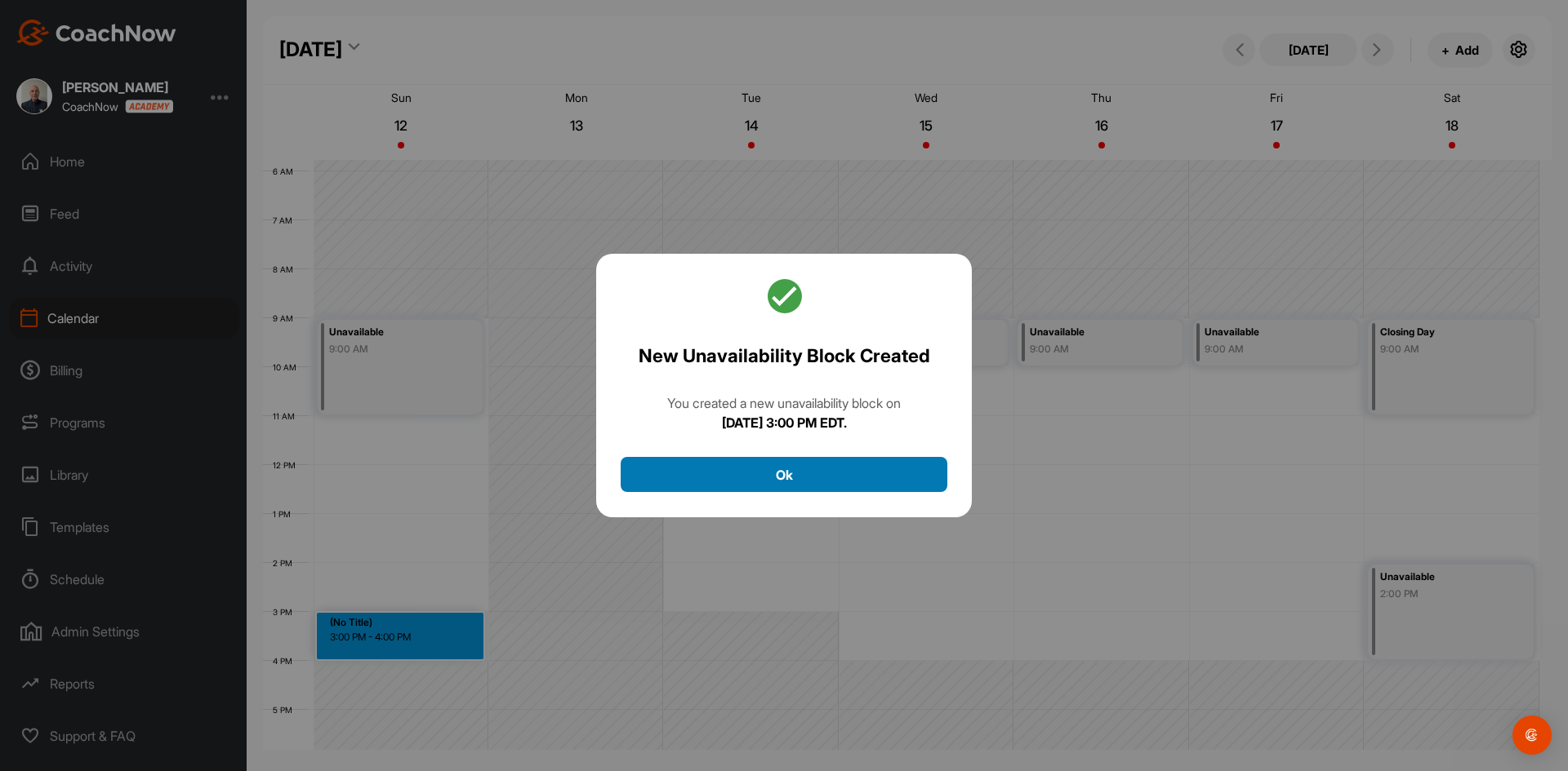
click at [767, 474] on button "Ok" at bounding box center [784, 475] width 326 height 35
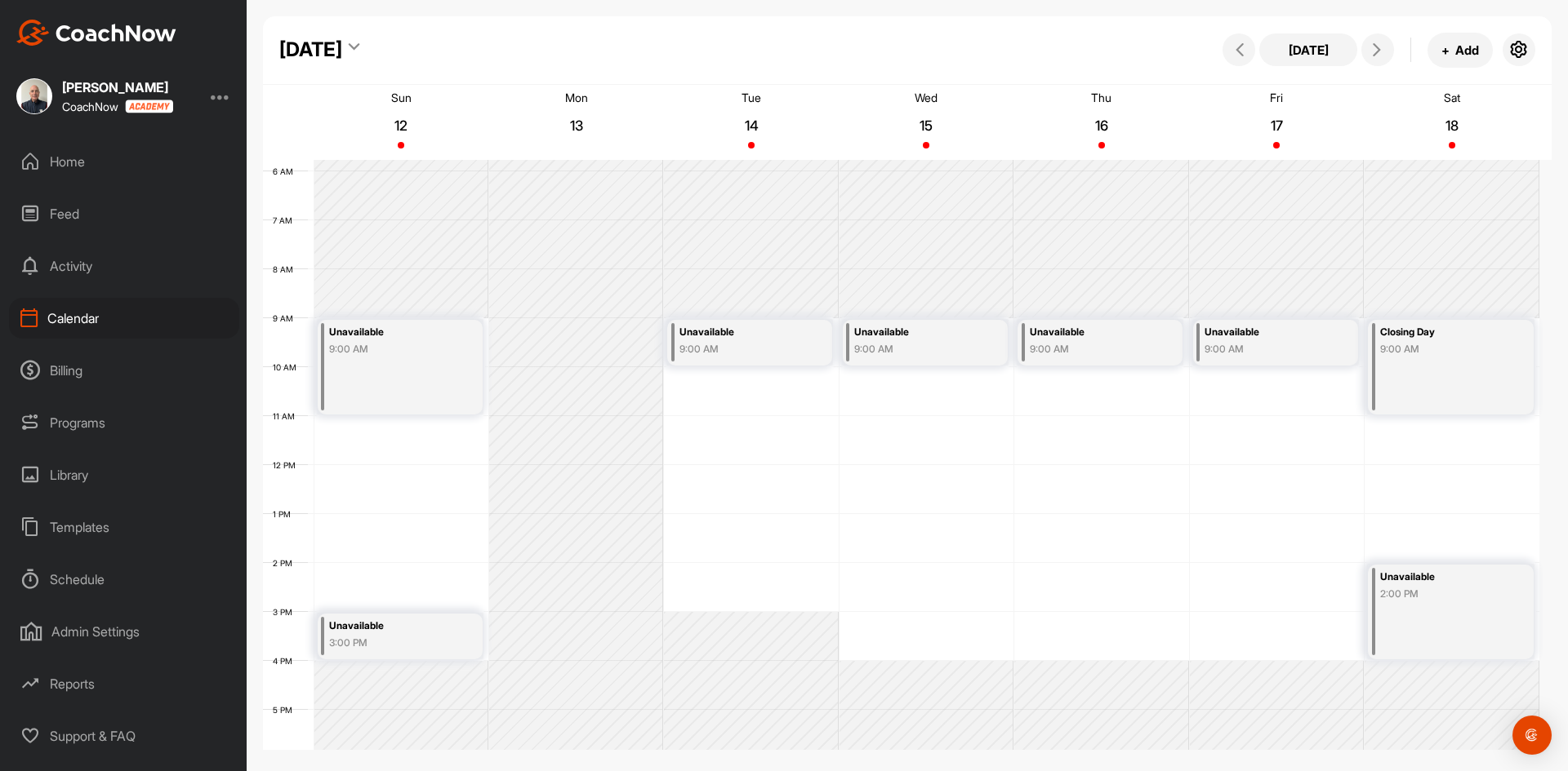
click at [738, 345] on div "9:00 AM" at bounding box center [742, 349] width 126 height 15
click at [827, 391] on icon at bounding box center [826, 393] width 18 height 18
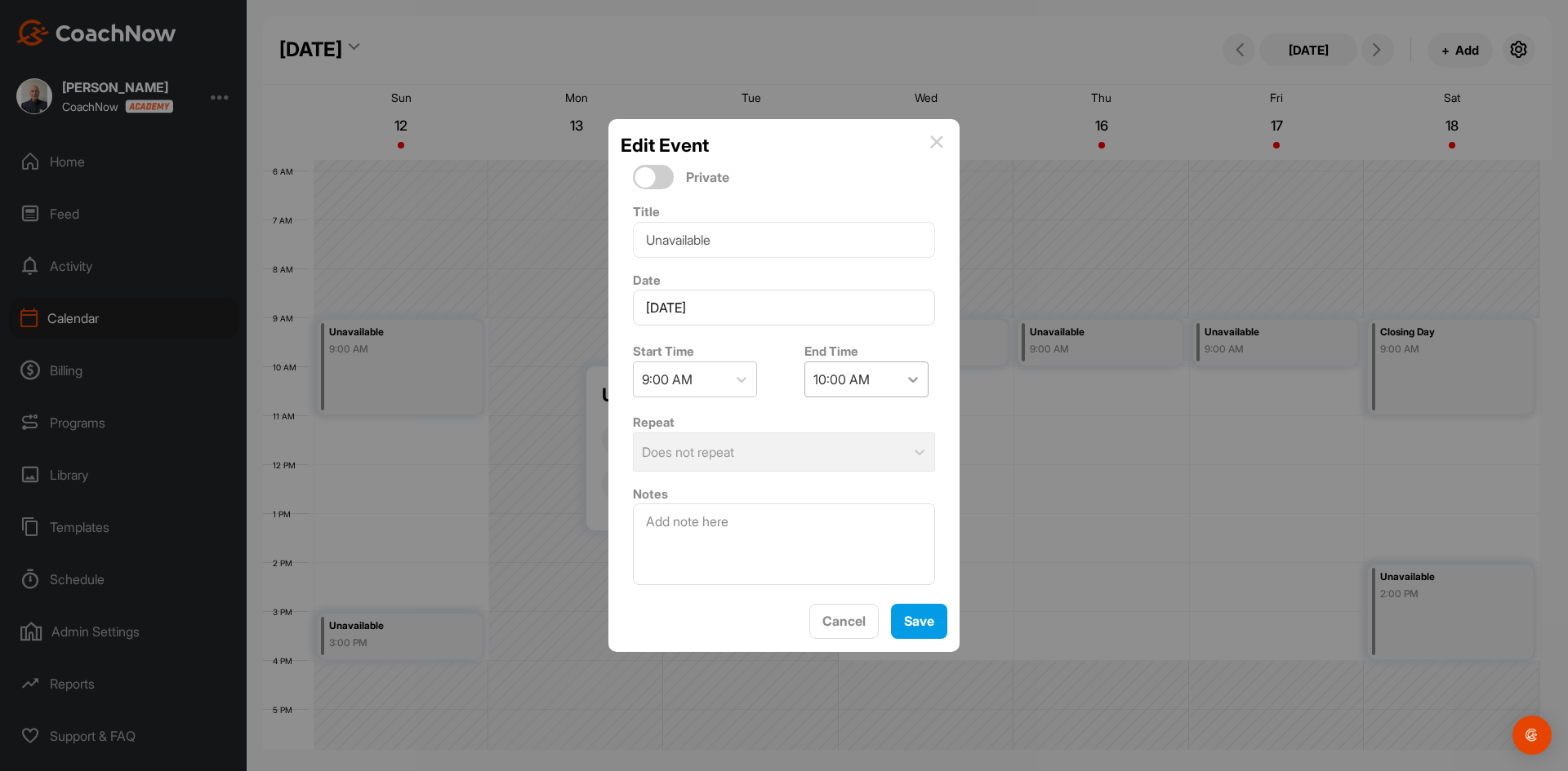
click at [904, 375] on icon at bounding box center [912, 379] width 17 height 17
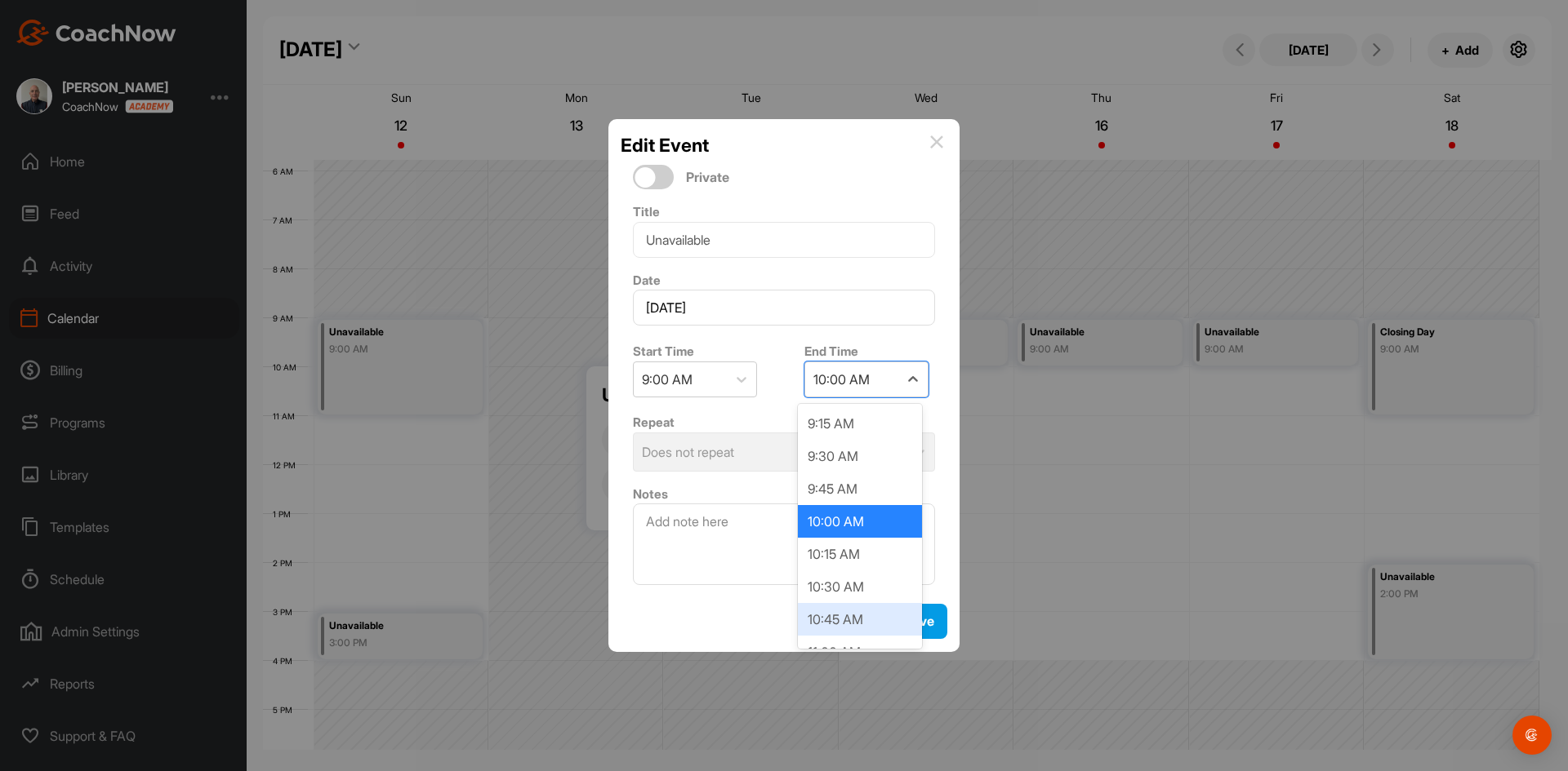
scroll to position [32, 0]
click at [853, 616] on div "11:00 AM" at bounding box center [860, 619] width 124 height 32
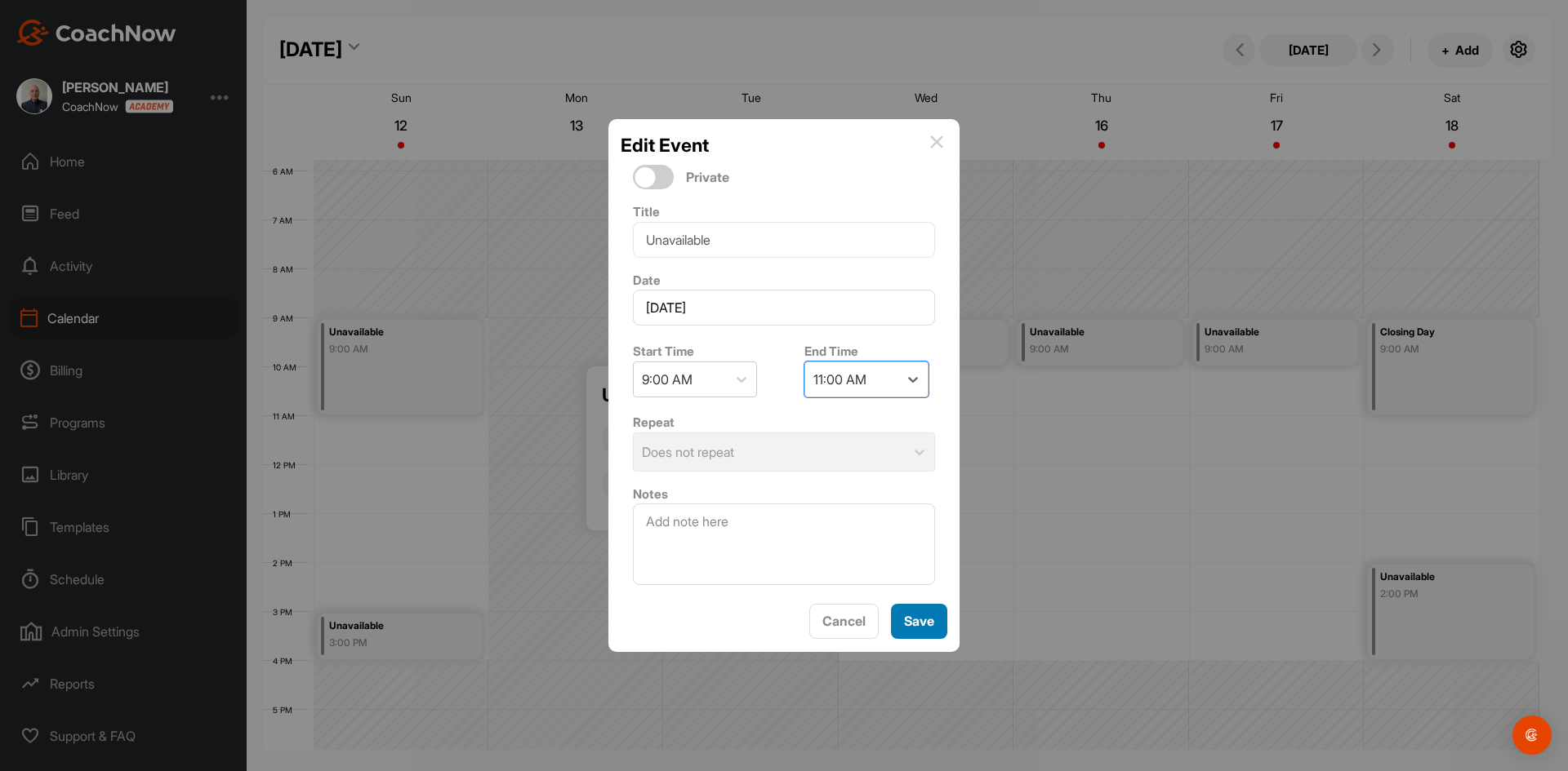
click at [916, 621] on span "Save" at bounding box center [918, 621] width 31 height 17
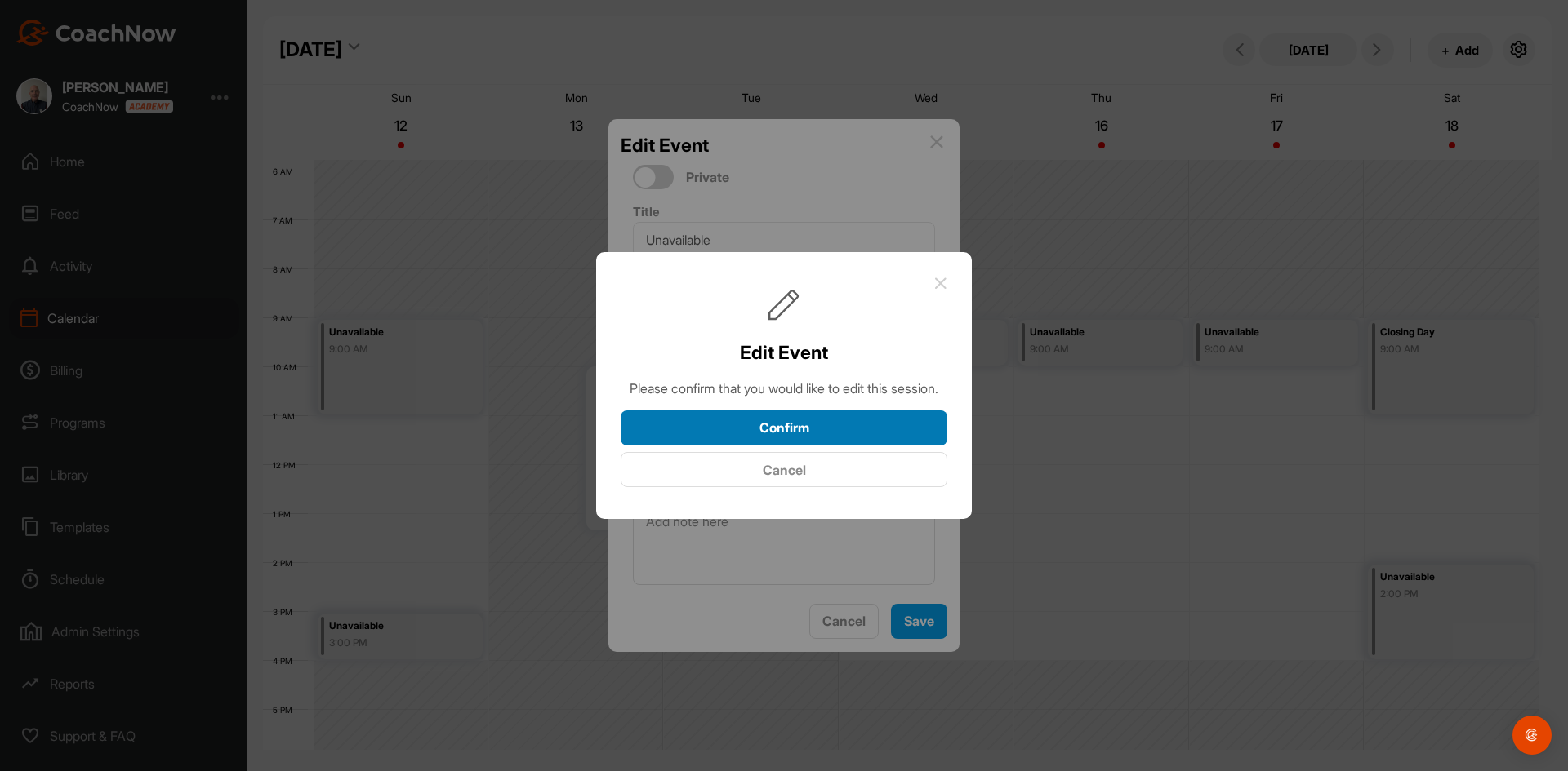
click at [792, 431] on button "Confirm" at bounding box center [784, 428] width 326 height 35
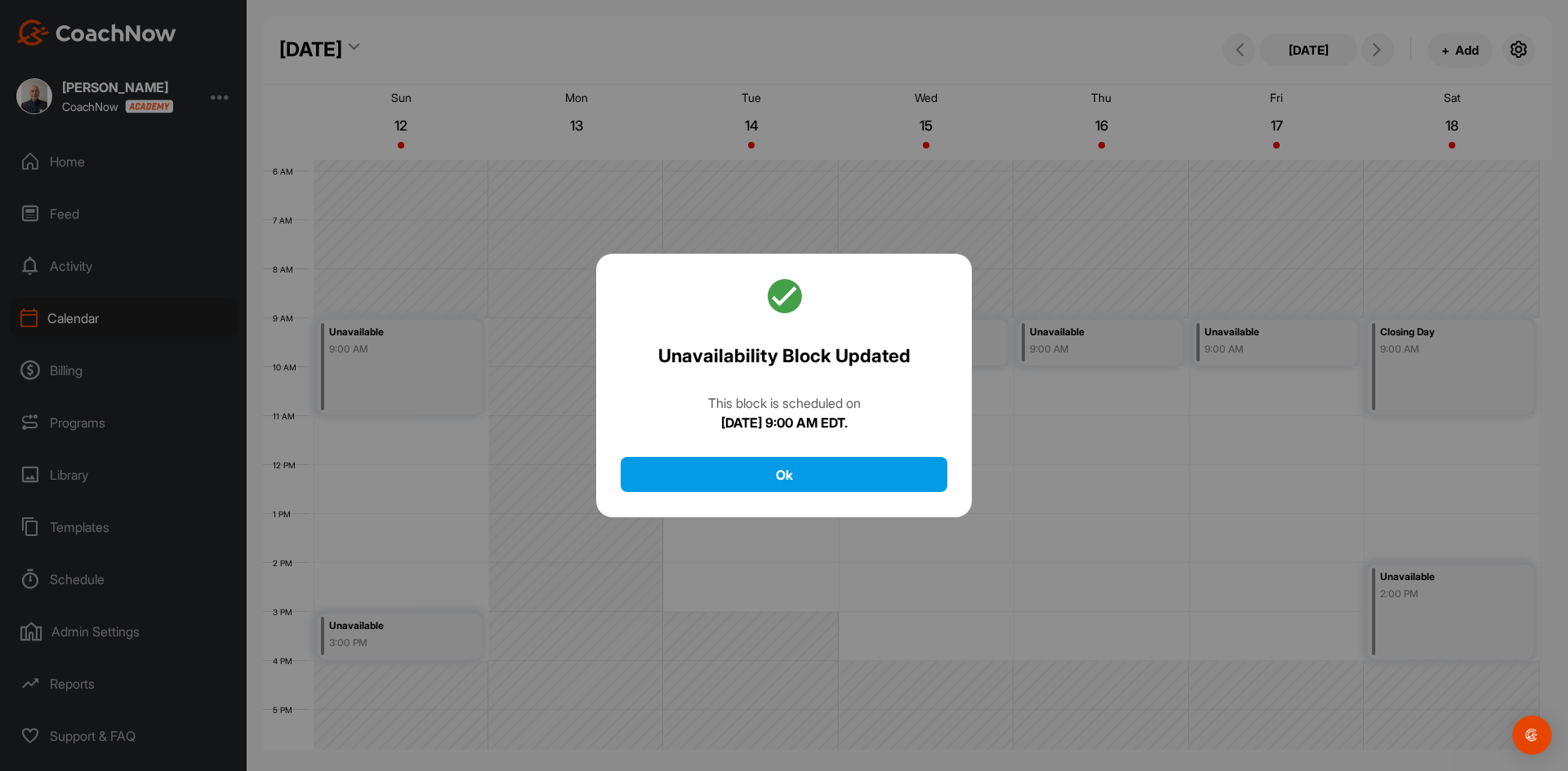
click at [741, 483] on button "Ok" at bounding box center [784, 475] width 326 height 35
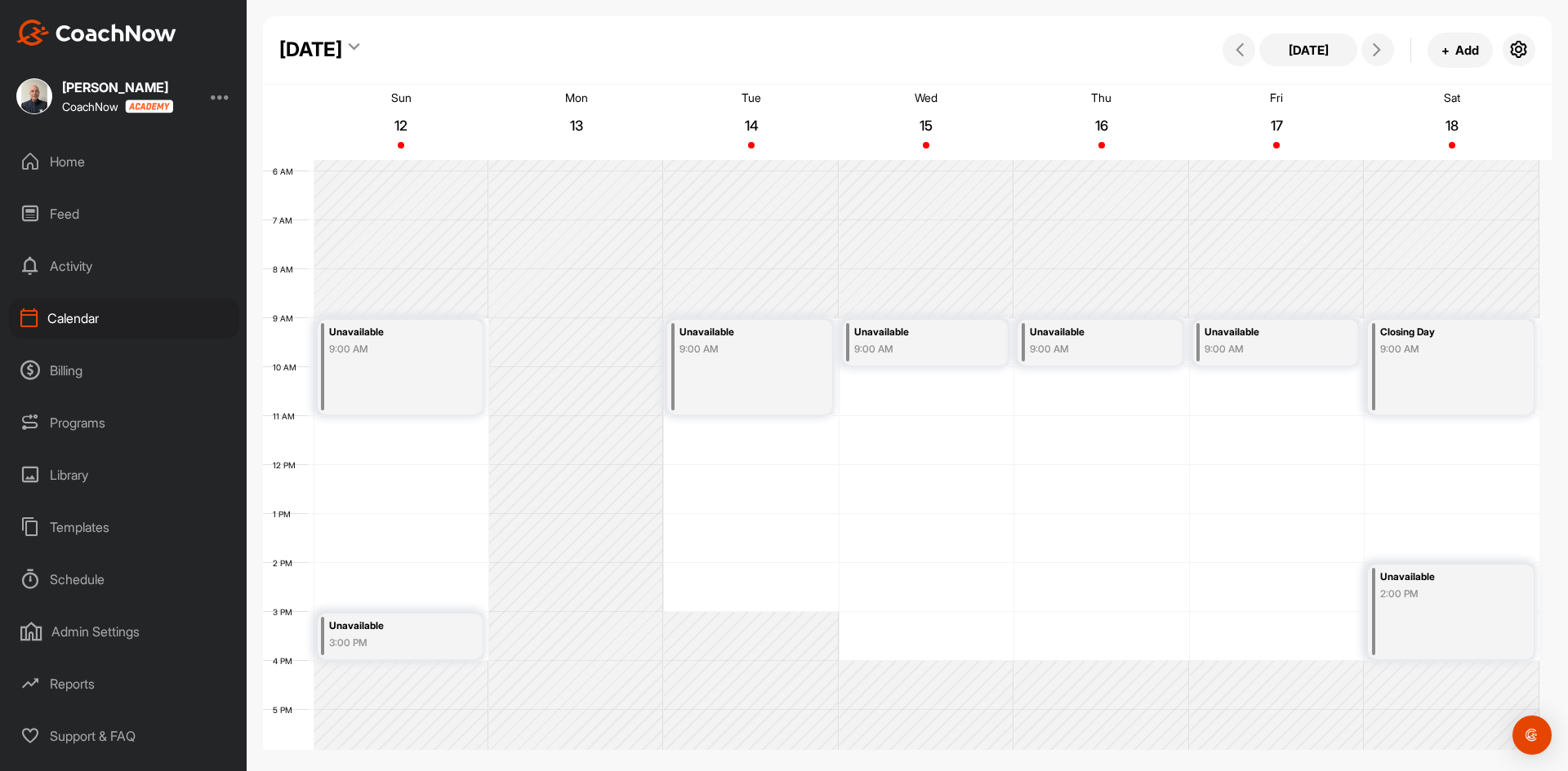
click at [1067, 339] on div "Unavailable" at bounding box center [1092, 332] width 126 height 18
click at [1177, 388] on icon at bounding box center [1175, 393] width 18 height 18
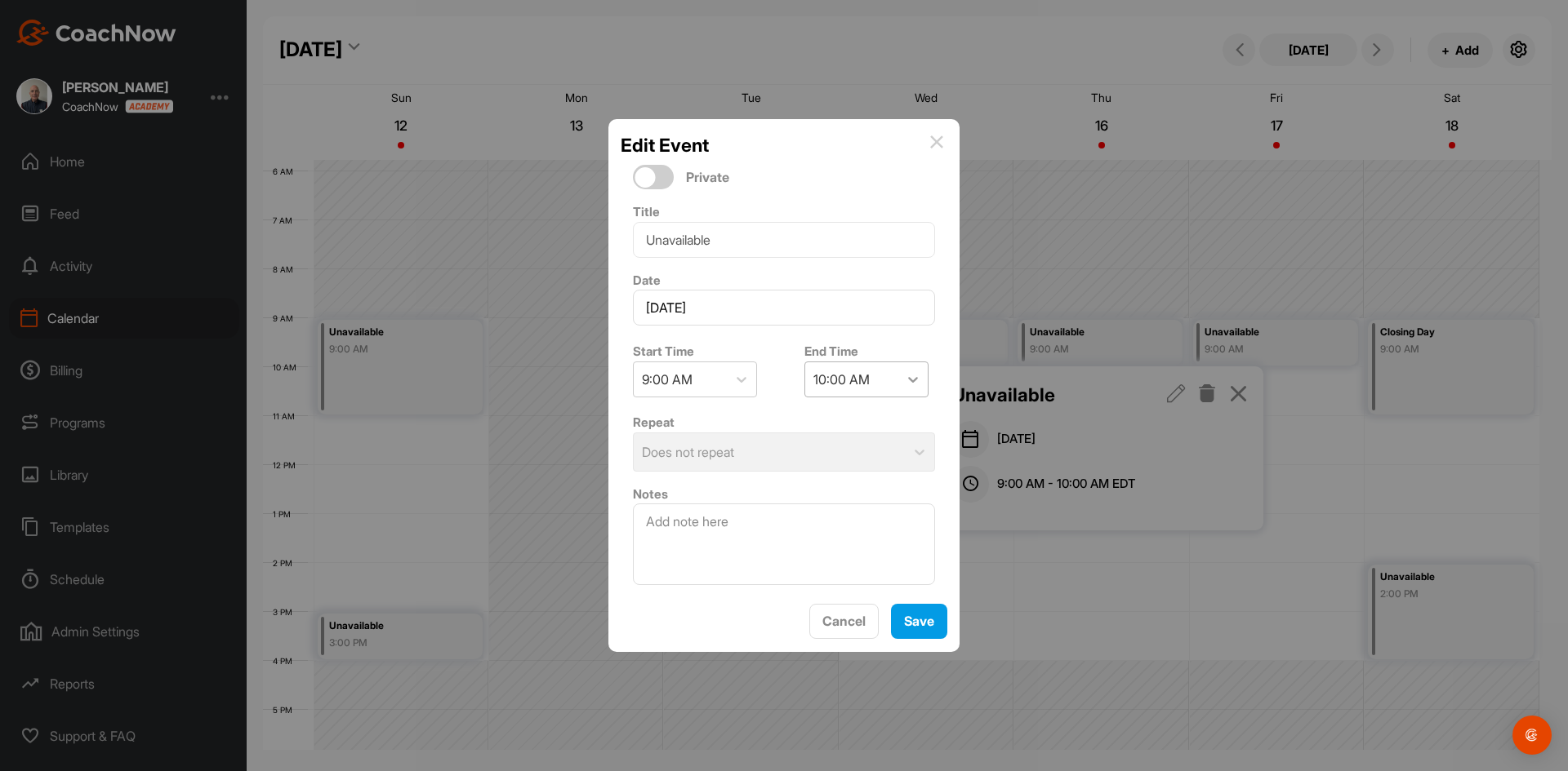
click at [906, 379] on icon at bounding box center [912, 379] width 17 height 17
click at [823, 472] on div "4:00 PM" at bounding box center [860, 471] width 124 height 32
drag, startPoint x: 718, startPoint y: 240, endPoint x: 571, endPoint y: 247, distance: 147.2
click at [571, 247] on div "Edit Event Private Title Unavailable Date [DATE] Start Time 9:00 AM End Time 4:…" at bounding box center [784, 386] width 1568 height 771
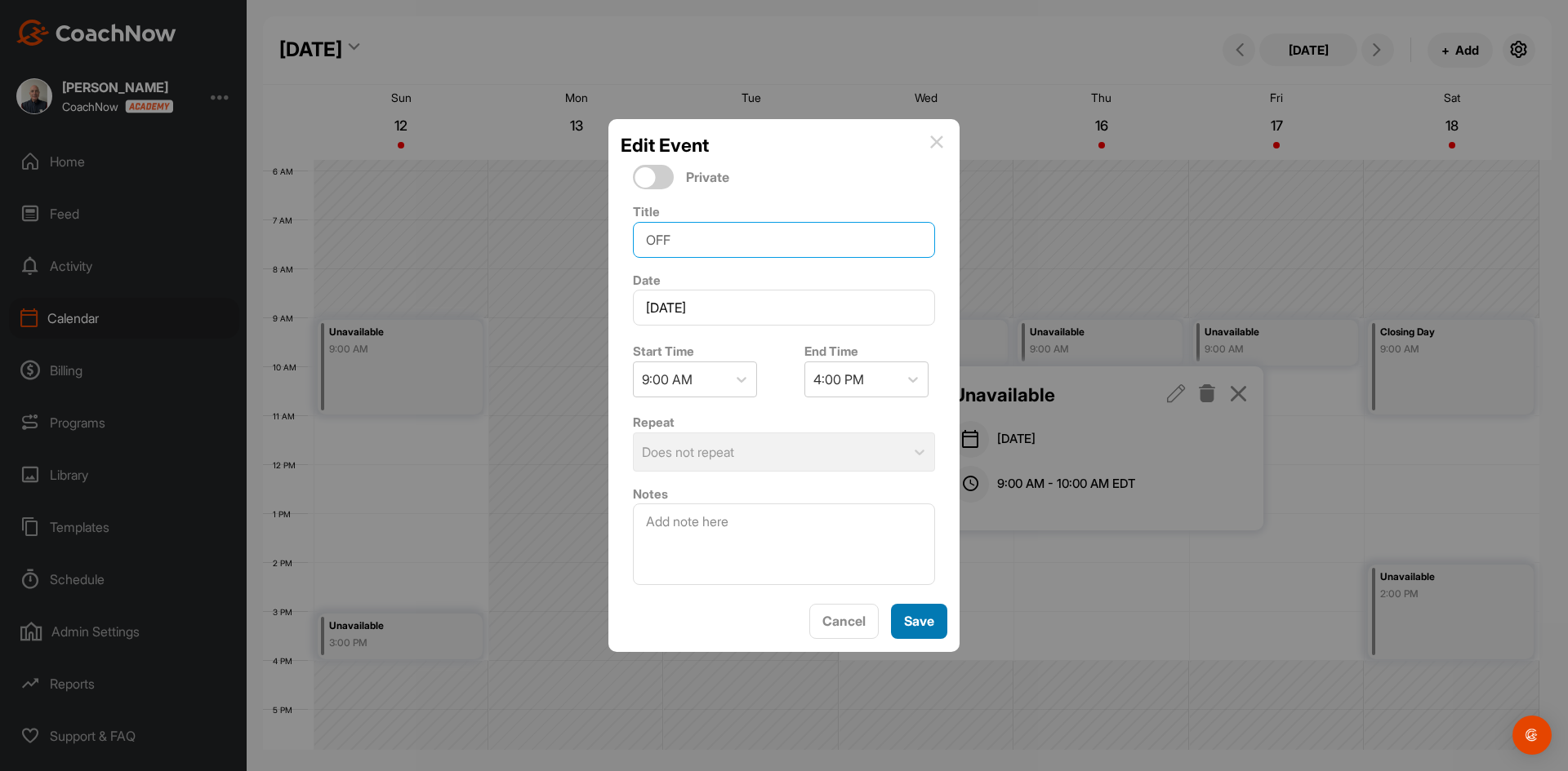
type input "OFF"
click at [923, 615] on span "Save" at bounding box center [918, 621] width 31 height 17
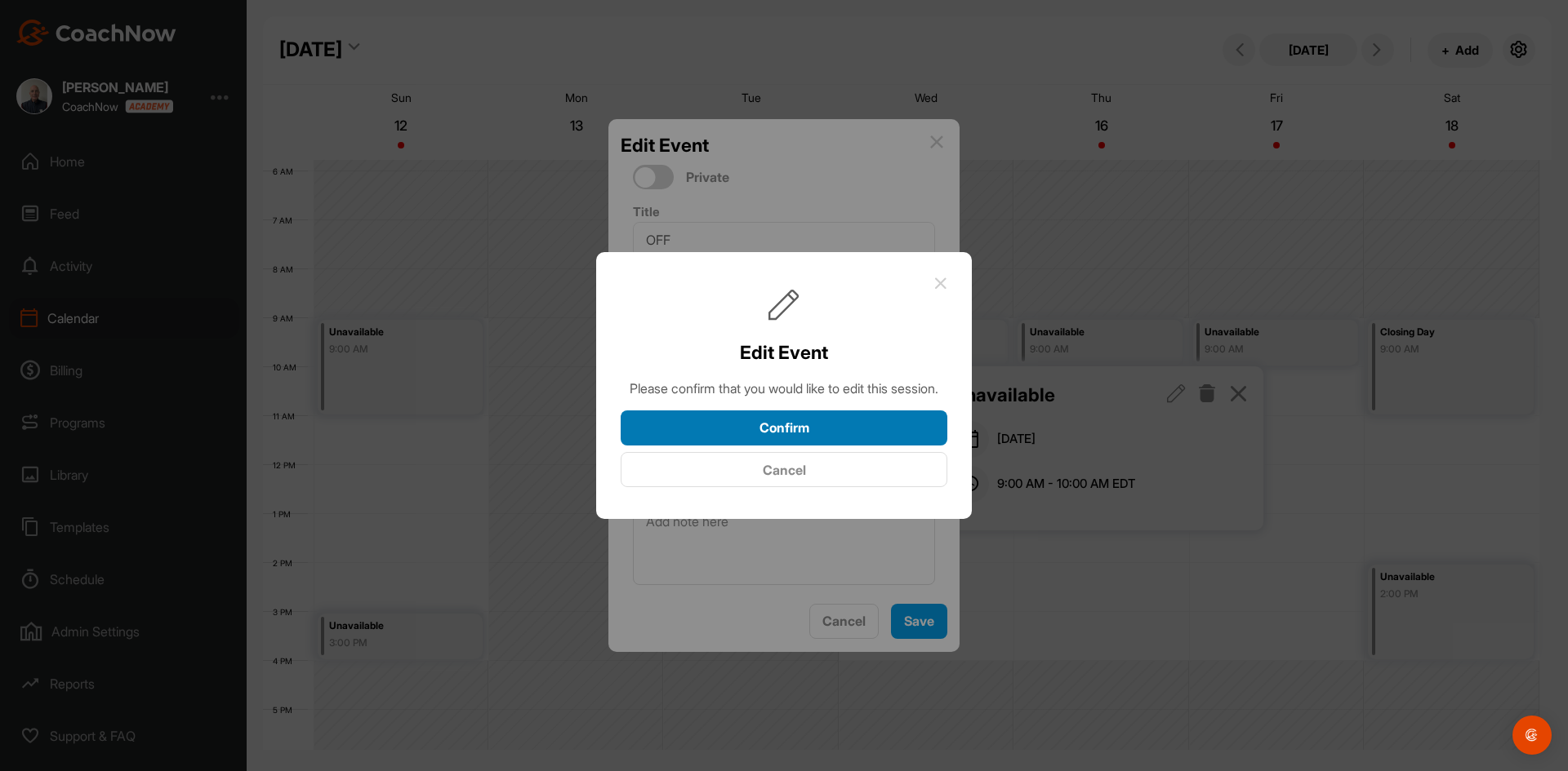
click at [798, 433] on button "Confirm" at bounding box center [784, 428] width 326 height 35
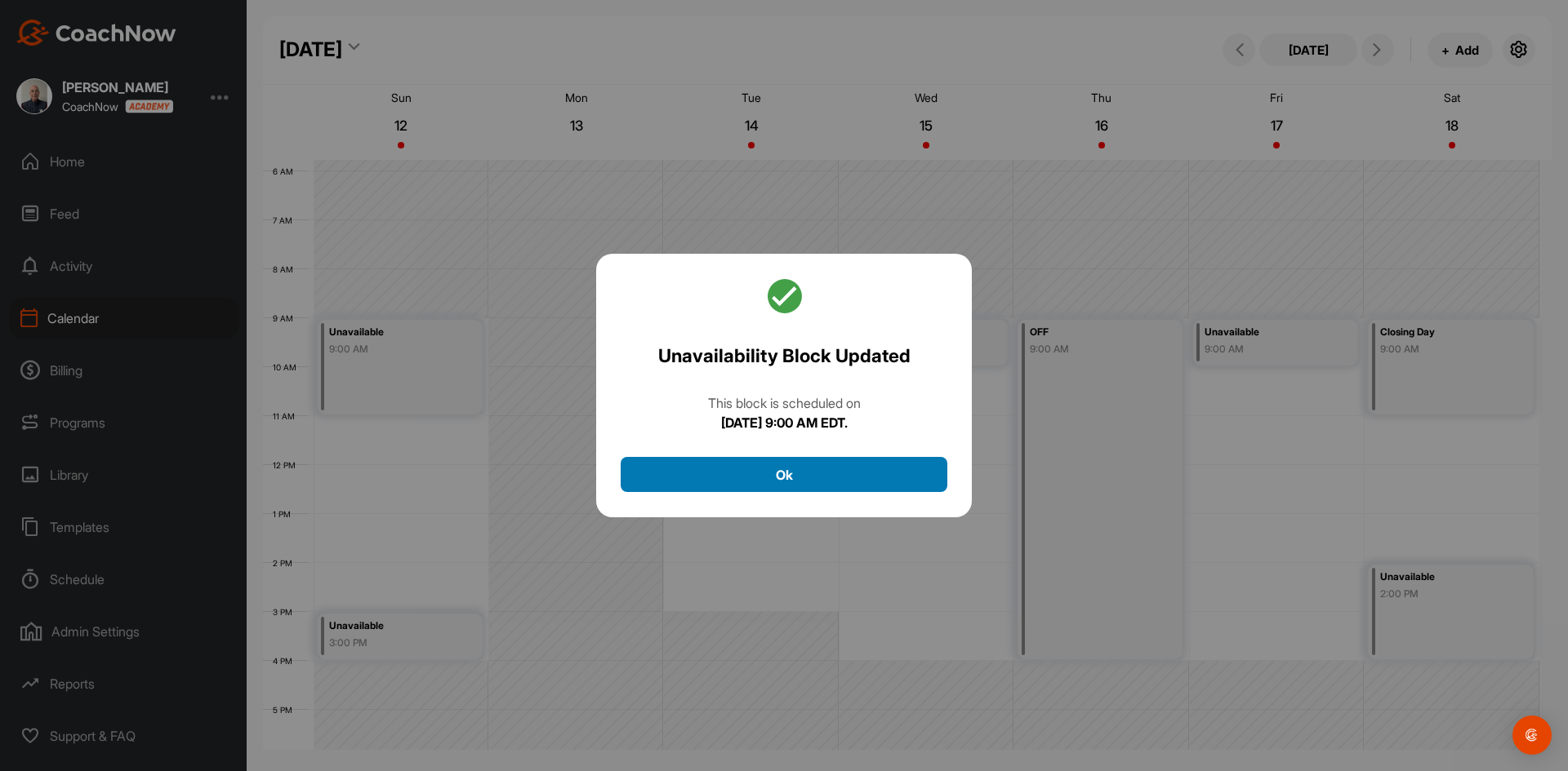
click at [819, 471] on button "Ok" at bounding box center [784, 475] width 326 height 35
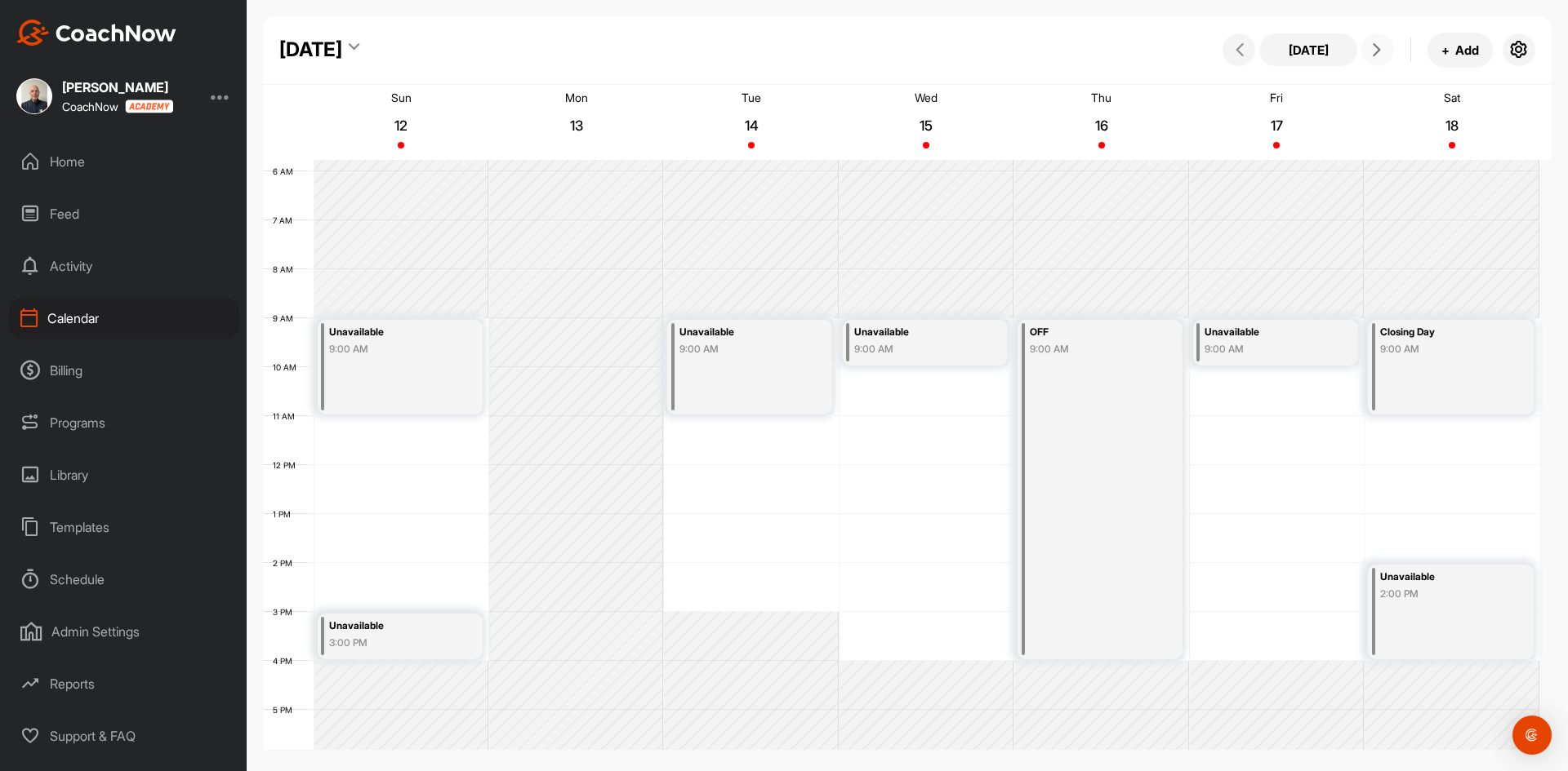
click at [1380, 43] on icon at bounding box center [1376, 49] width 13 height 13
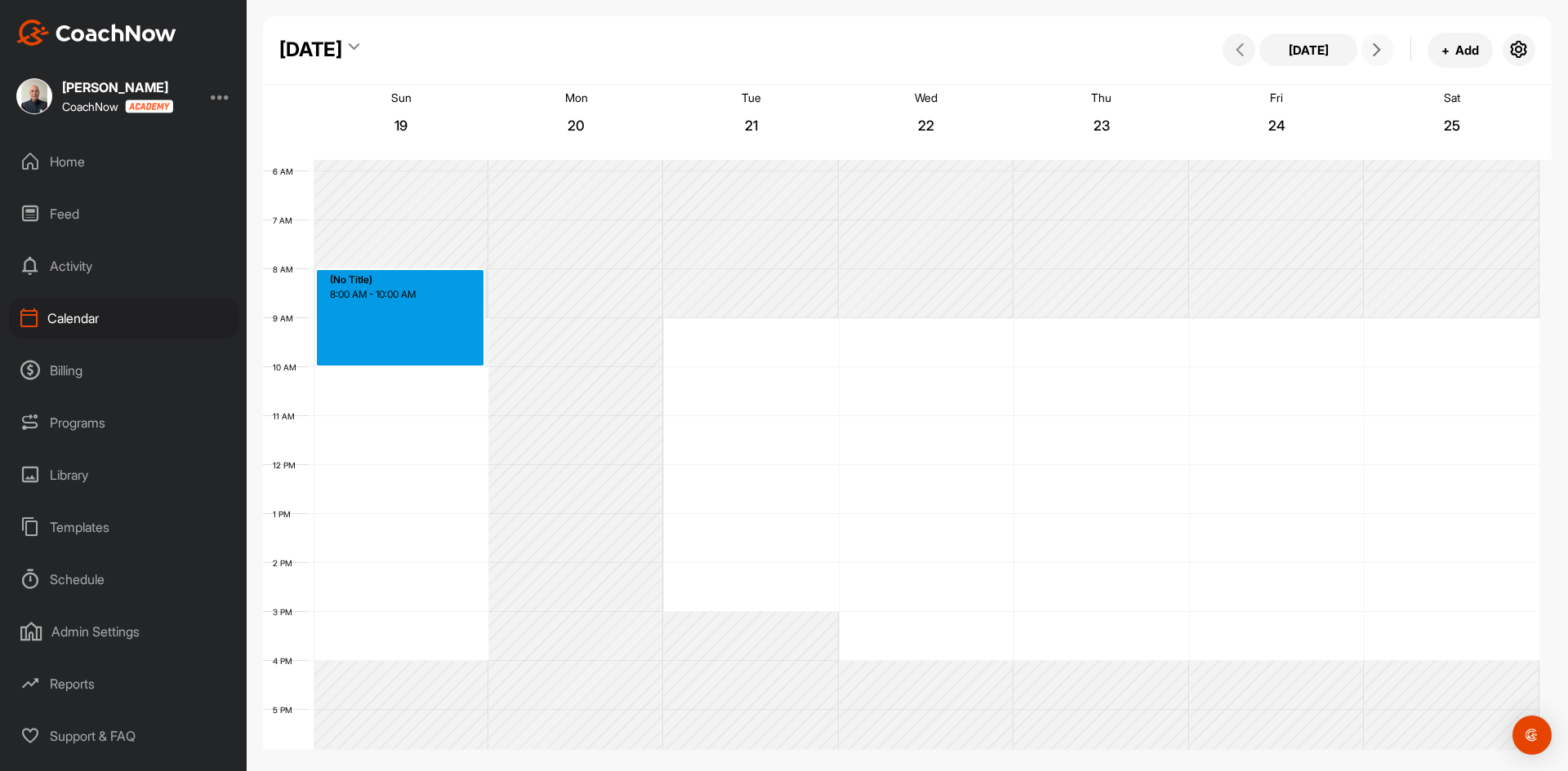
drag, startPoint x: 374, startPoint y: 316, endPoint x: 409, endPoint y: 305, distance: 36.7
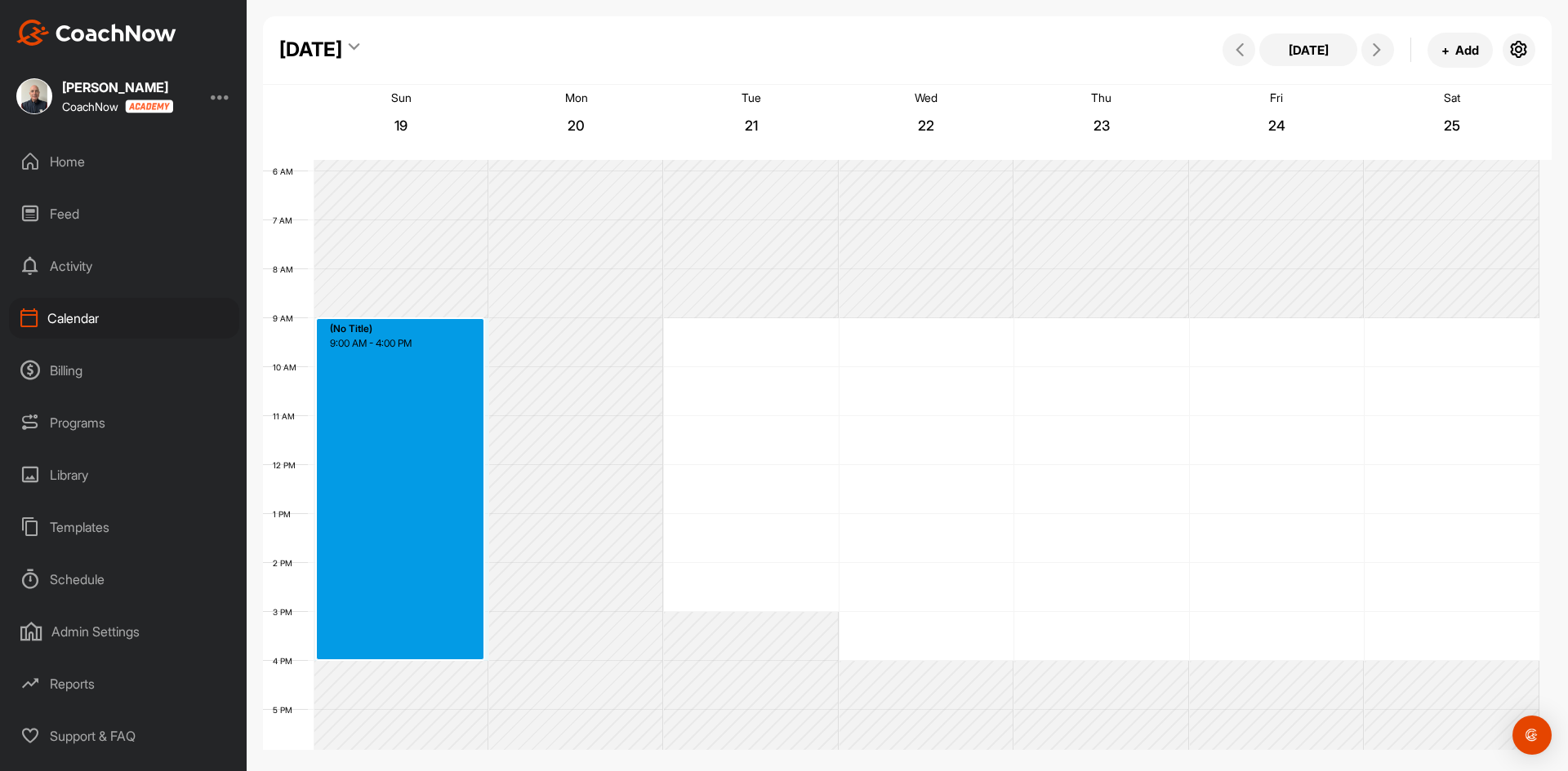
drag, startPoint x: 395, startPoint y: 323, endPoint x: 415, endPoint y: 656, distance: 333.6
click at [415, 656] on div "12 AM 1 AM 2 AM 3 AM 4 AM 5 AM 6 AM 7 AM 8 AM 9 AM 10 AM 11 AM 12 PM 1 PM 2 PM …" at bounding box center [901, 465] width 1276 height 1175
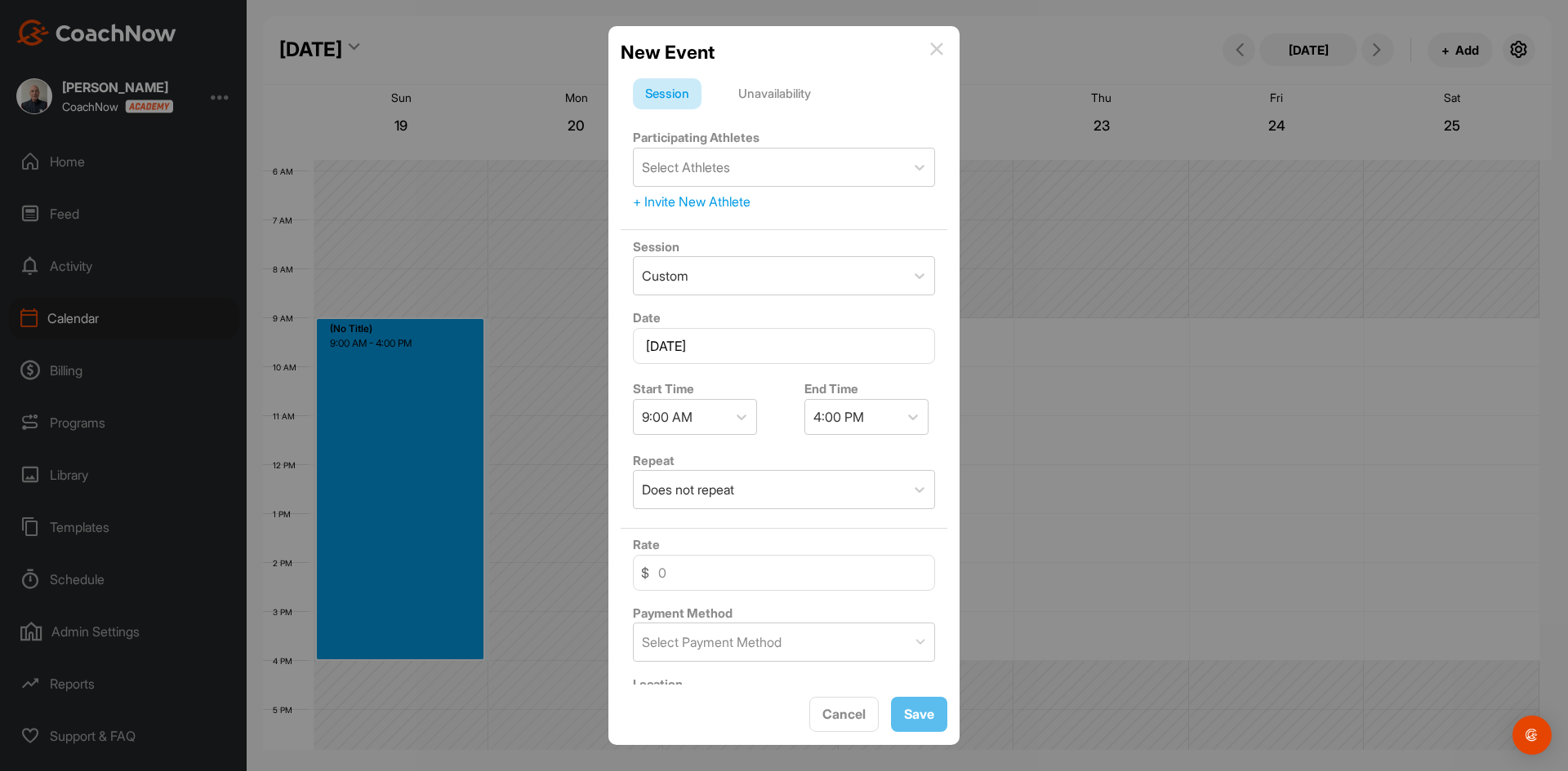
drag, startPoint x: 766, startPoint y: 90, endPoint x: 751, endPoint y: 122, distance: 35.3
click at [766, 92] on div "Unavailability" at bounding box center [774, 94] width 97 height 31
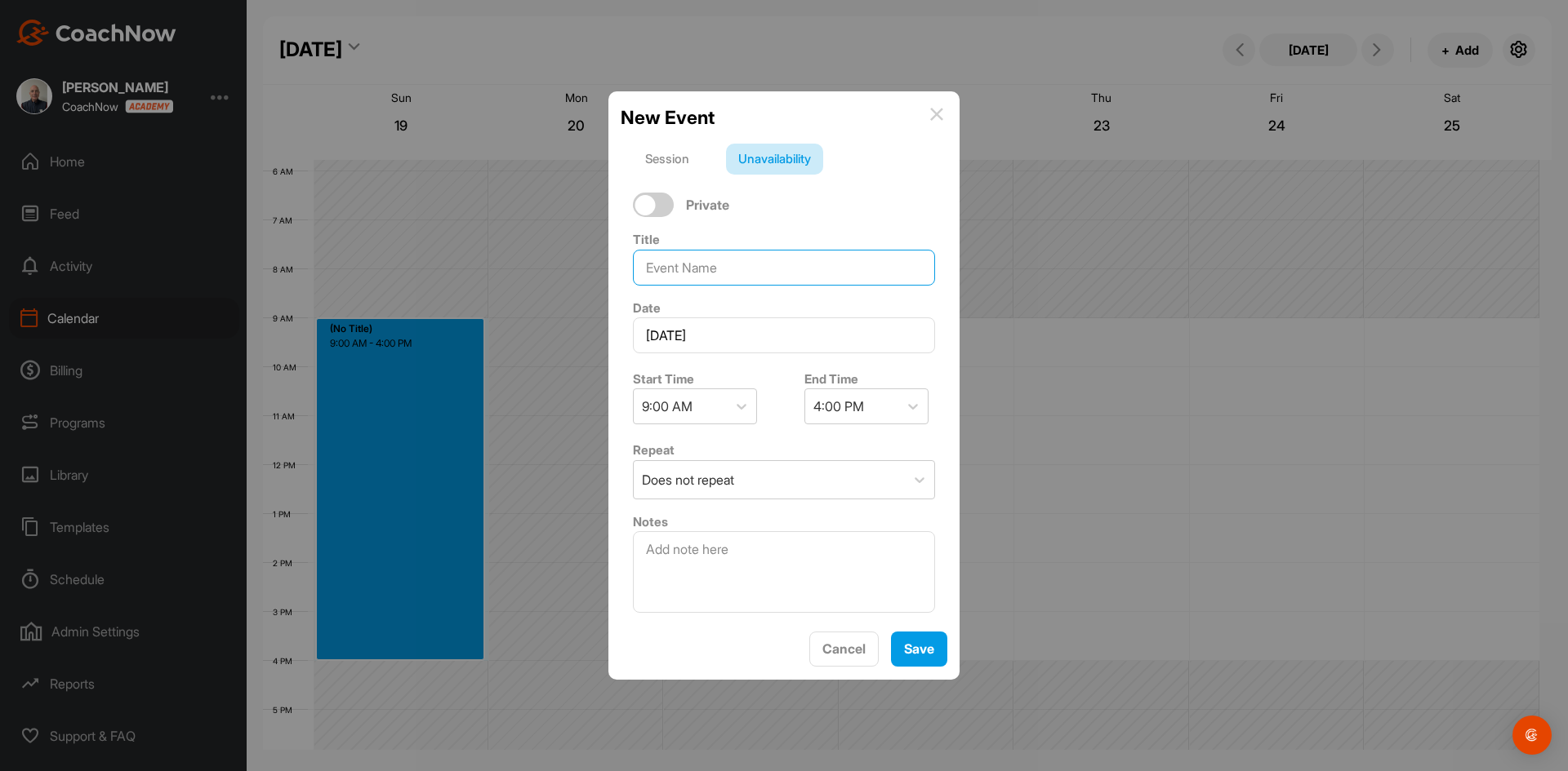
drag, startPoint x: 721, startPoint y: 265, endPoint x: 565, endPoint y: 288, distance: 157.7
click at [565, 288] on div "New Event Session Unavailability Private Title Date [DATE] Start Time 9:00 AM E…" at bounding box center [784, 386] width 1568 height 771
type input "OFF"
click at [912, 651] on span "Save" at bounding box center [918, 649] width 31 height 17
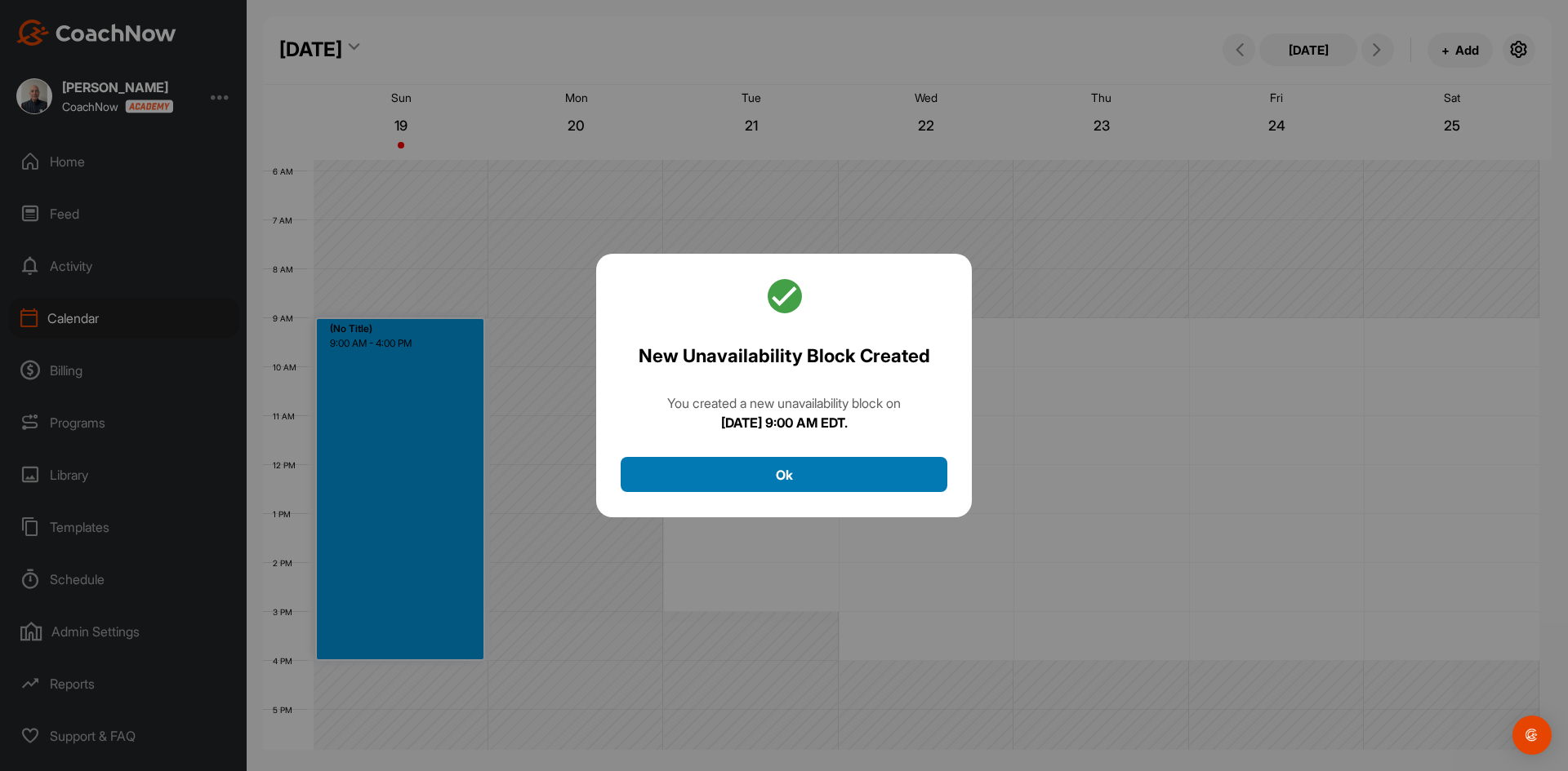
click at [783, 476] on button "Ok" at bounding box center [784, 475] width 326 height 35
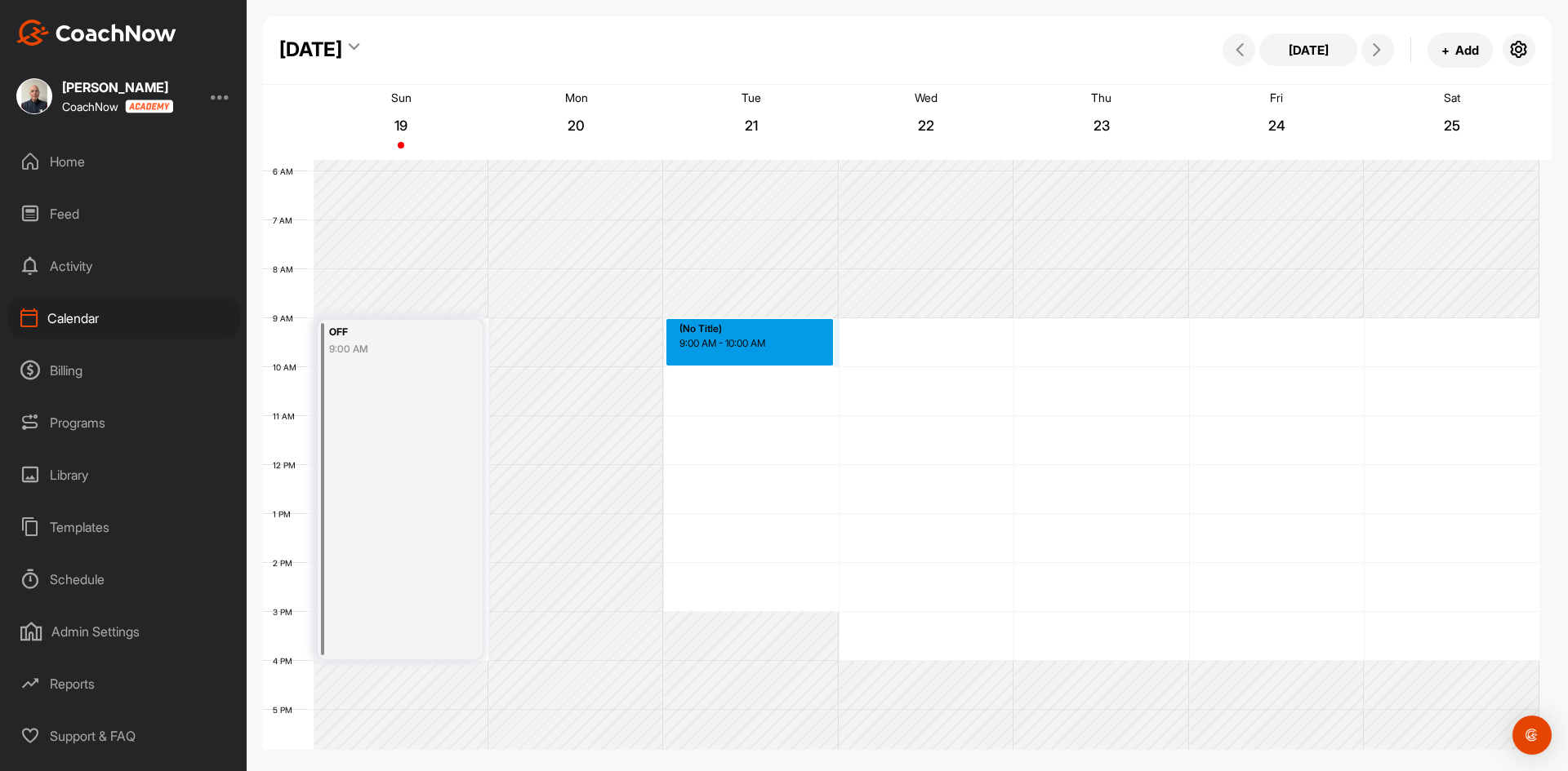
click at [746, 333] on div "12 AM 1 AM 2 AM 3 AM 4 AM 5 AM 6 AM 7 AM 8 AM 9 AM 10 AM 11 AM 12 PM 1 PM 2 PM …" at bounding box center [901, 465] width 1276 height 1175
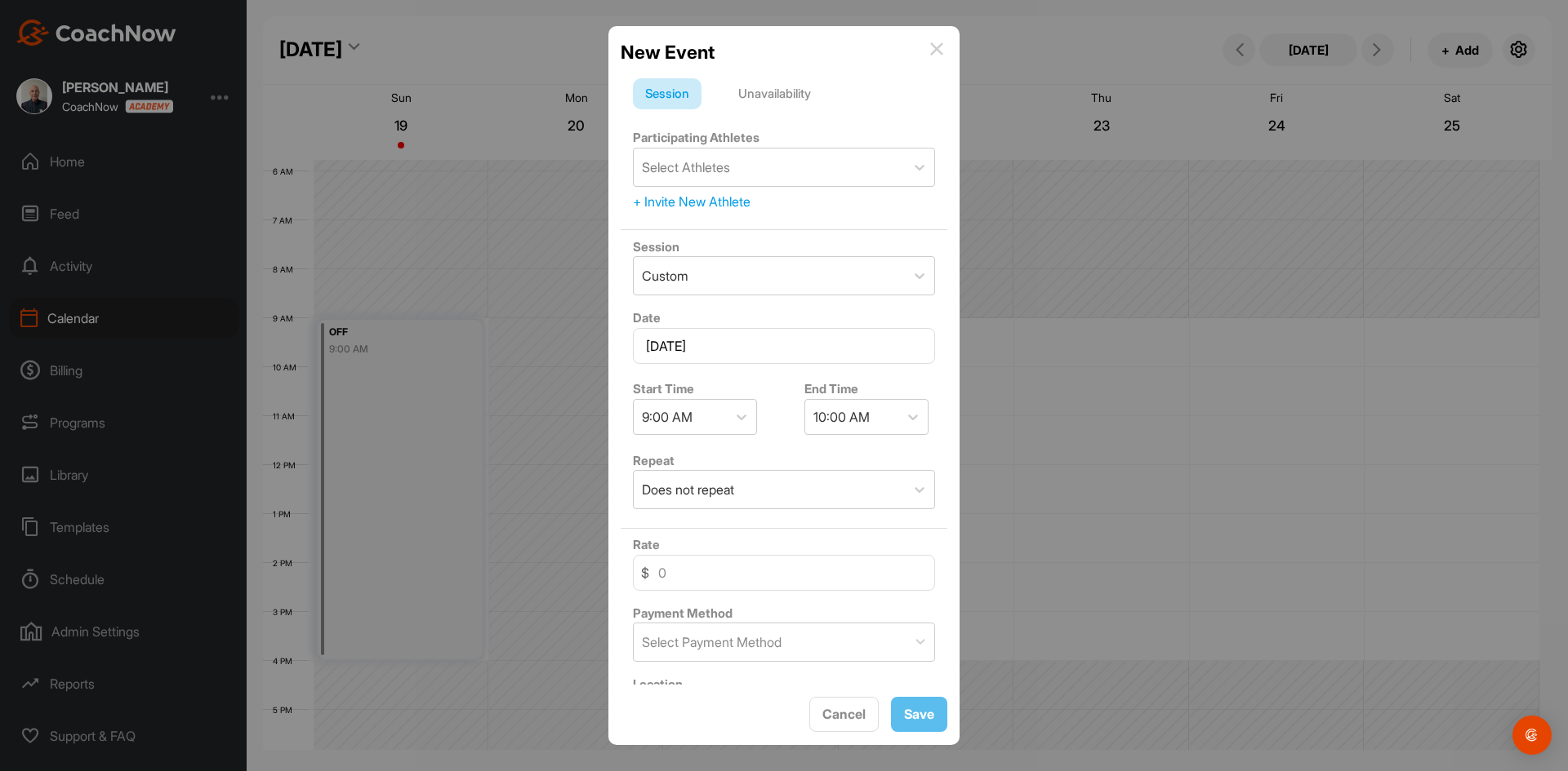
drag, startPoint x: 777, startPoint y: 89, endPoint x: 778, endPoint y: 102, distance: 13.0
click at [777, 93] on div "Unavailability" at bounding box center [774, 94] width 97 height 31
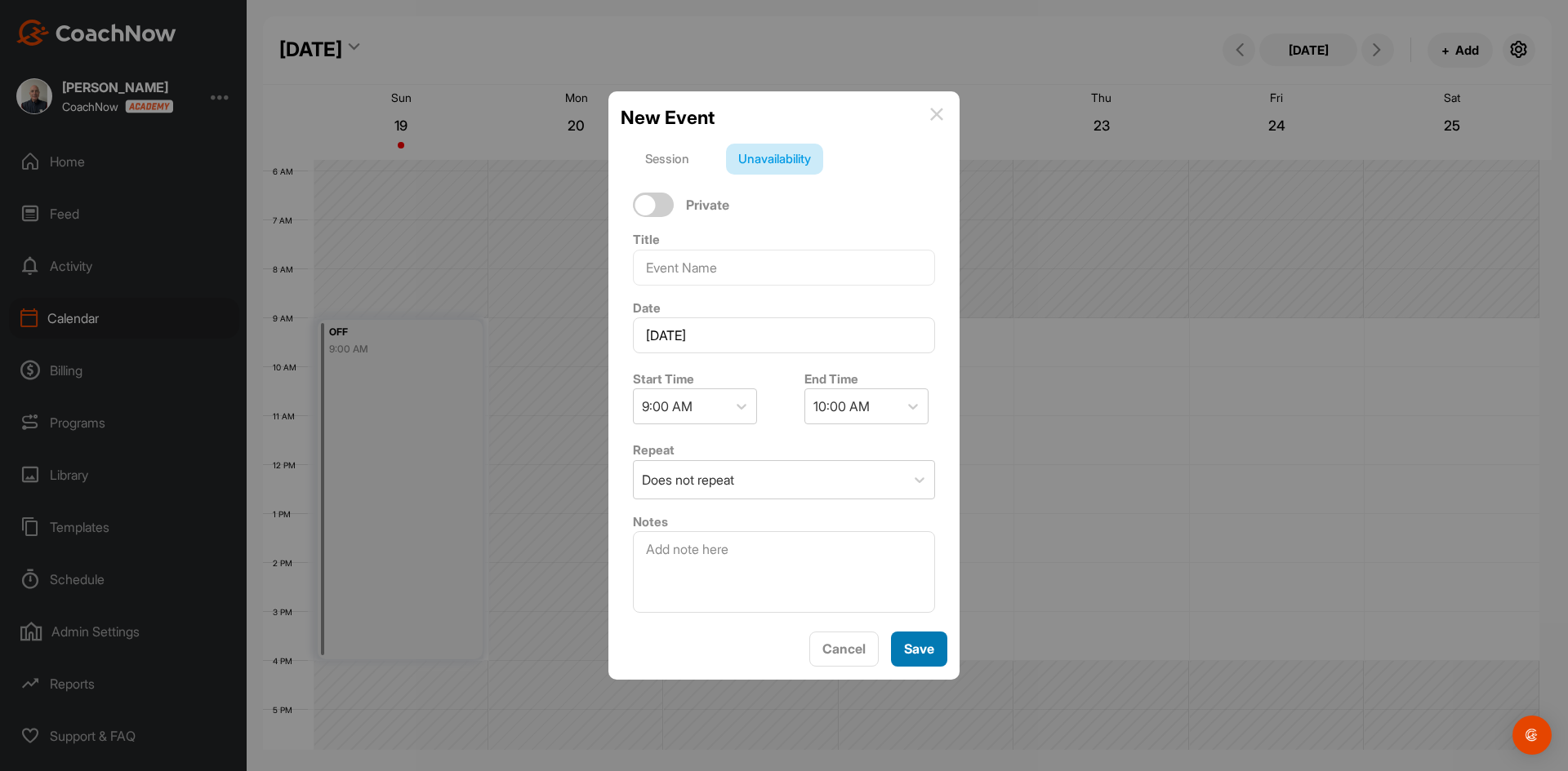
click at [918, 652] on span "Save" at bounding box center [918, 649] width 31 height 17
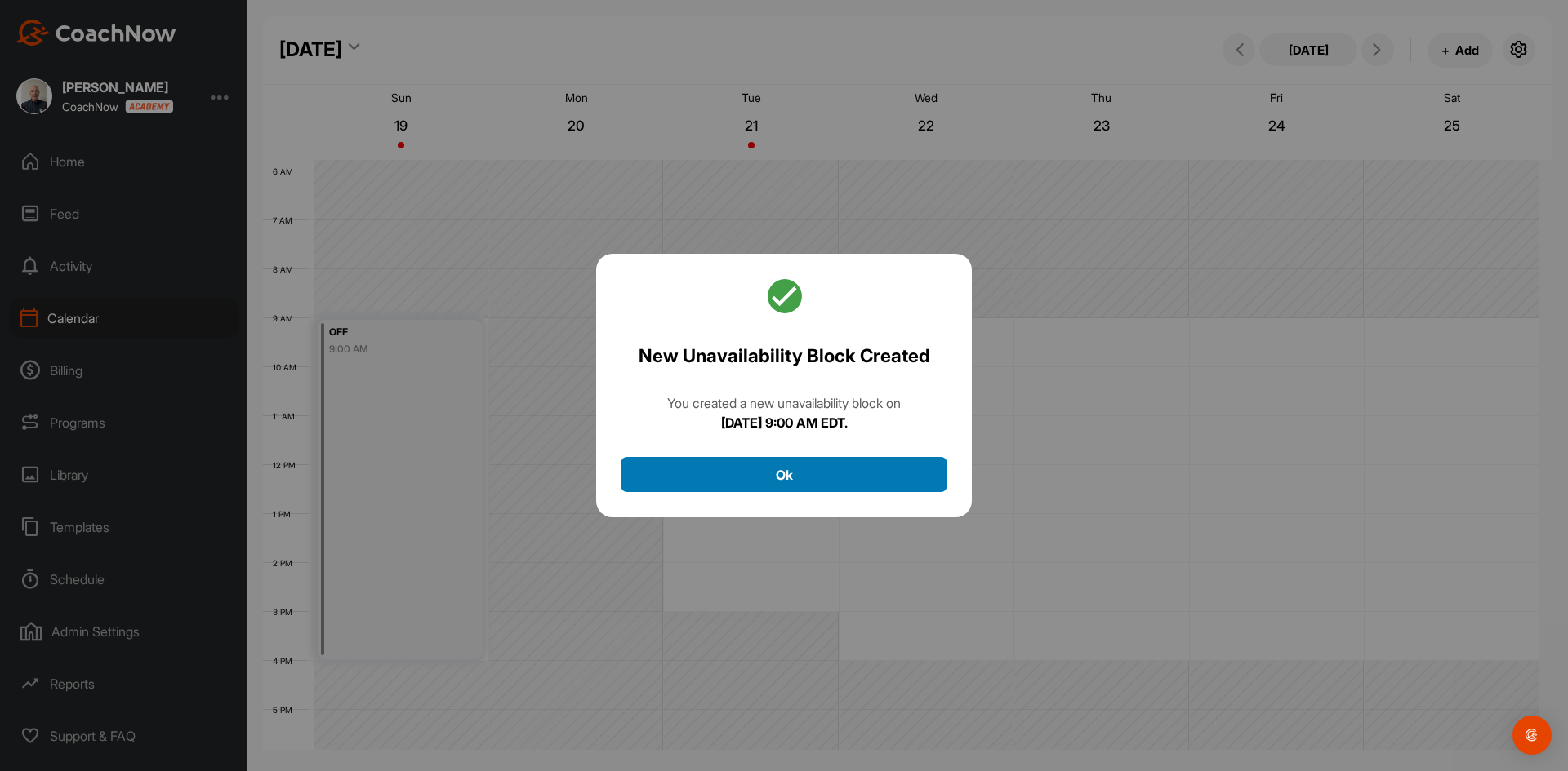
click at [781, 476] on button "Ok" at bounding box center [784, 475] width 326 height 35
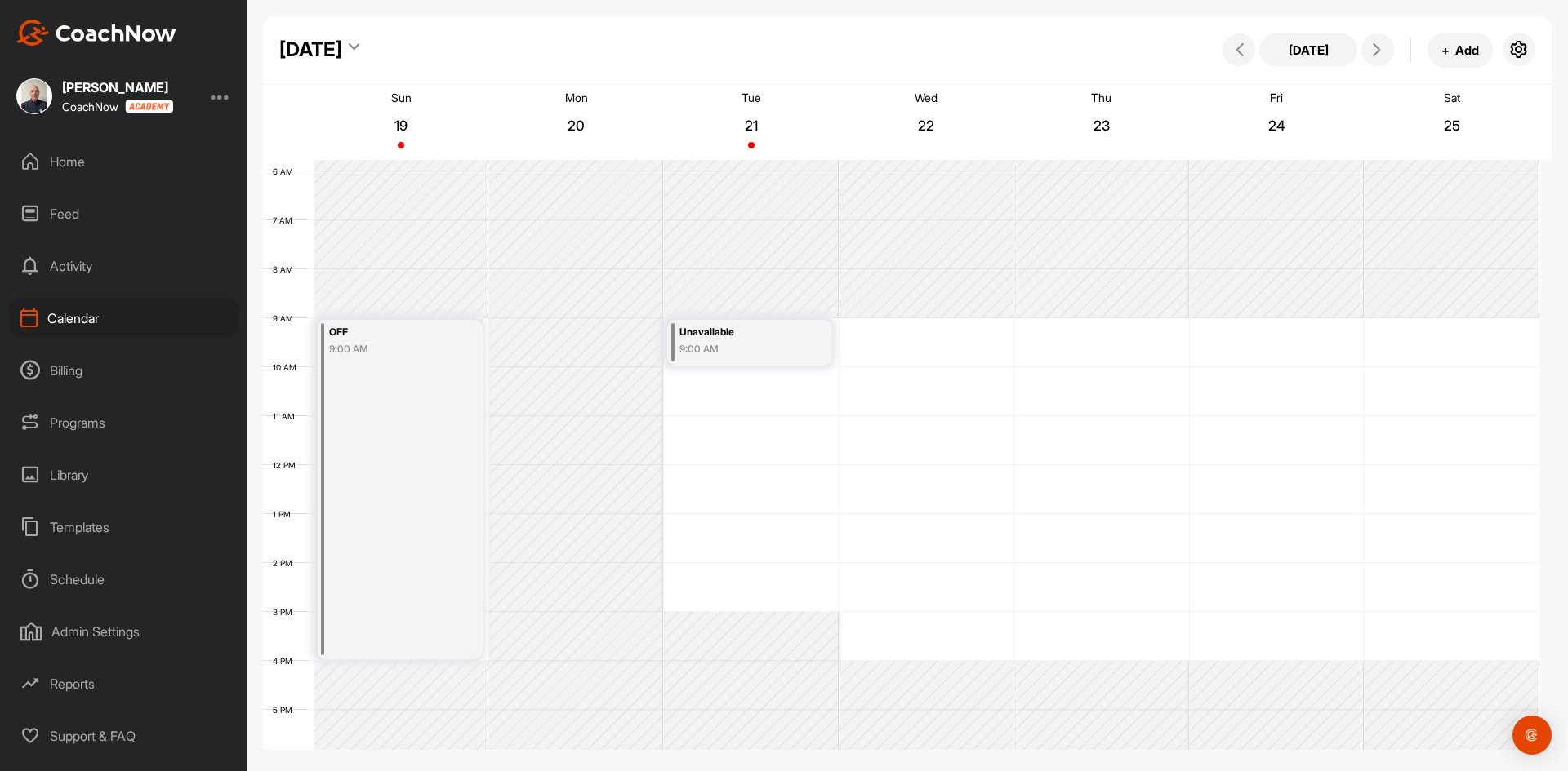
click at [914, 342] on div "12 AM 1 AM 2 AM 3 AM 4 AM 5 AM 6 AM 7 AM 8 AM 9 AM 10 AM 11 AM 12 PM 1 PM 2 PM …" at bounding box center [901, 465] width 1276 height 1175
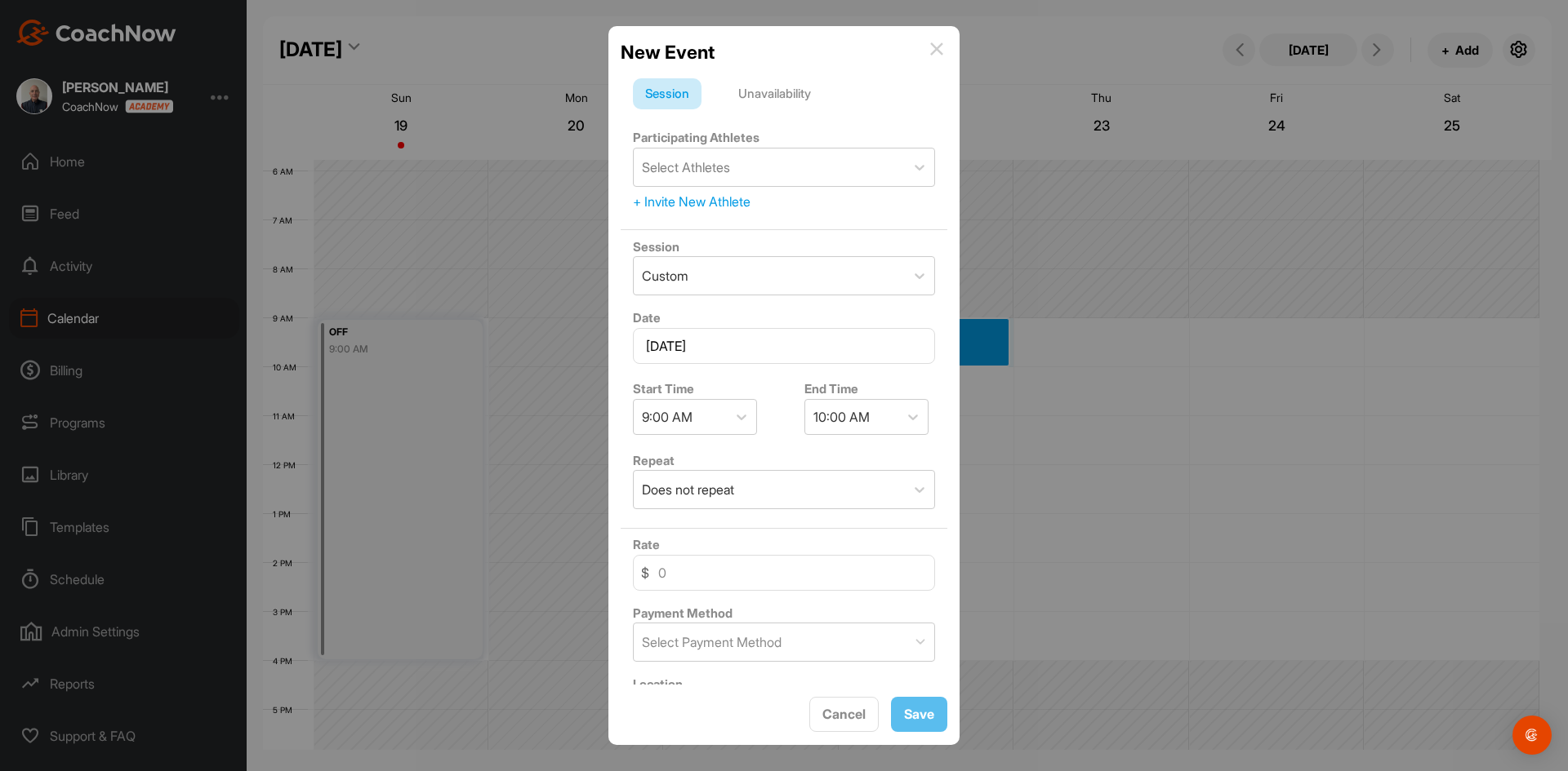
drag, startPoint x: 785, startPoint y: 92, endPoint x: 801, endPoint y: 155, distance: 65.0
click at [785, 92] on div "Unavailability" at bounding box center [774, 94] width 97 height 31
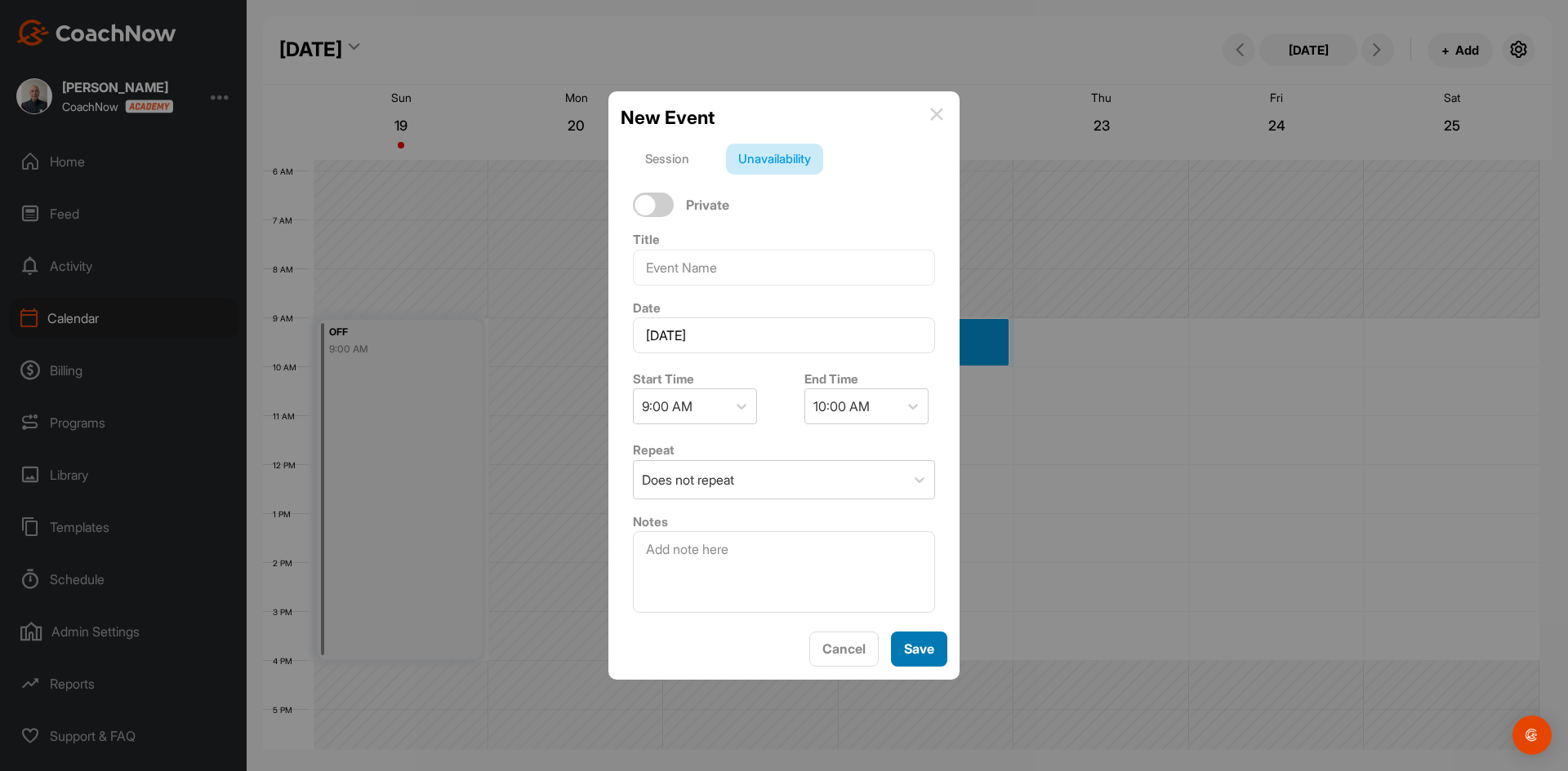
click at [916, 645] on span "Save" at bounding box center [918, 649] width 31 height 17
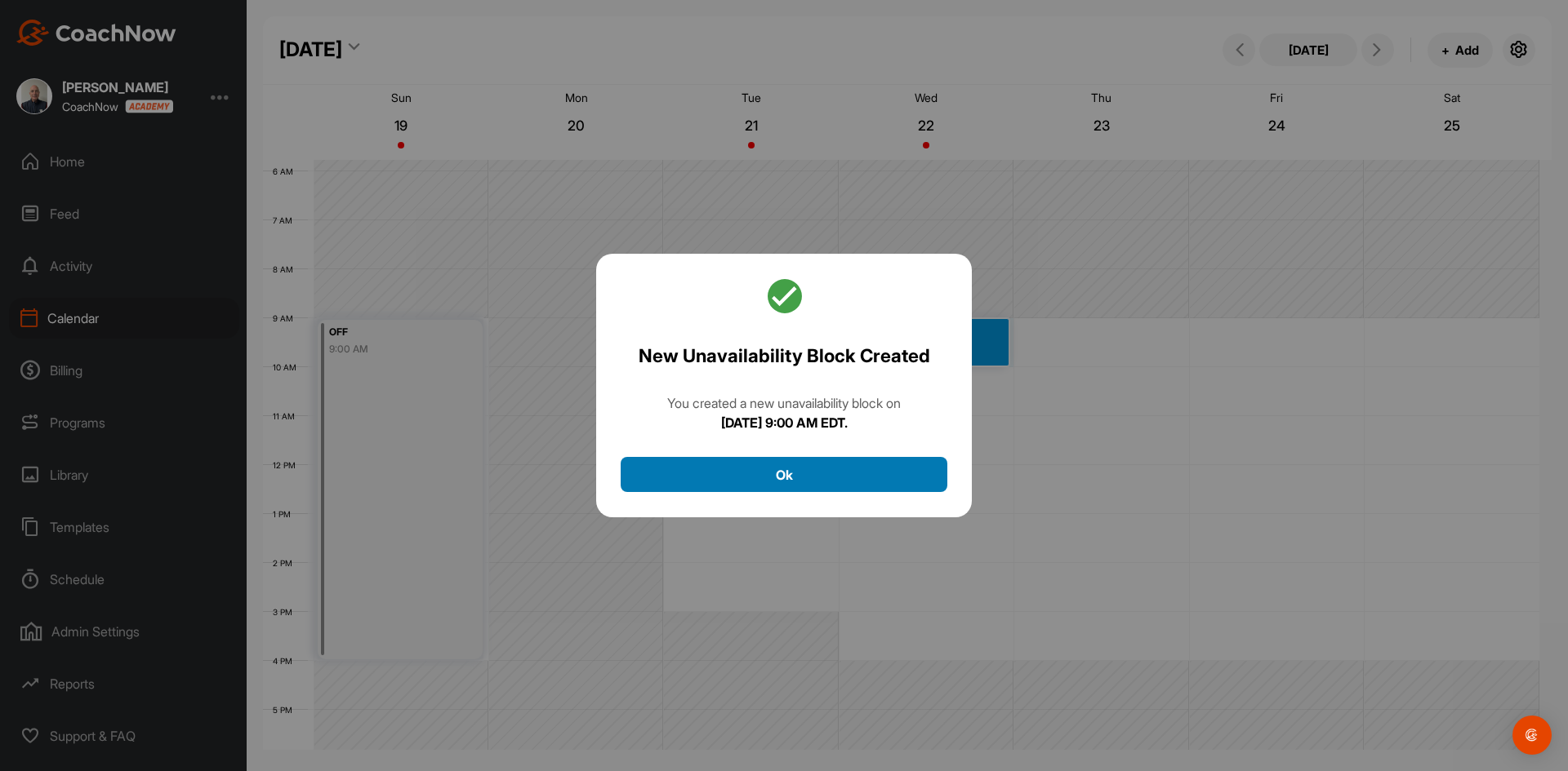
click at [805, 467] on button "Ok" at bounding box center [784, 475] width 326 height 35
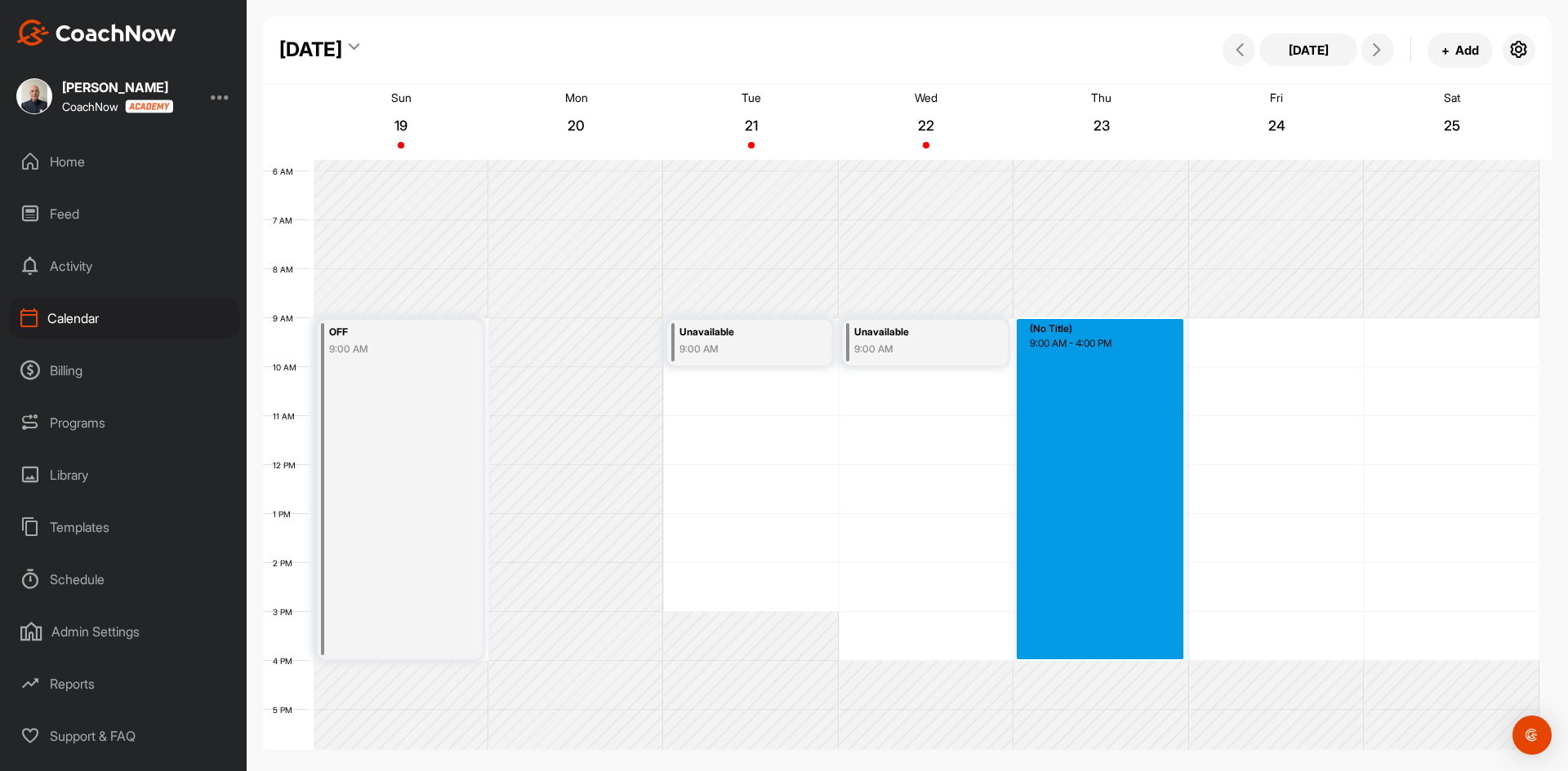
drag, startPoint x: 1111, startPoint y: 319, endPoint x: 1121, endPoint y: 656, distance: 337.1
click at [1121, 656] on div "12 AM 1 AM 2 AM 3 AM 4 AM 5 AM 6 AM 7 AM 8 AM 9 AM 10 AM 11 AM 12 PM 1 PM 2 PM …" at bounding box center [901, 465] width 1276 height 1175
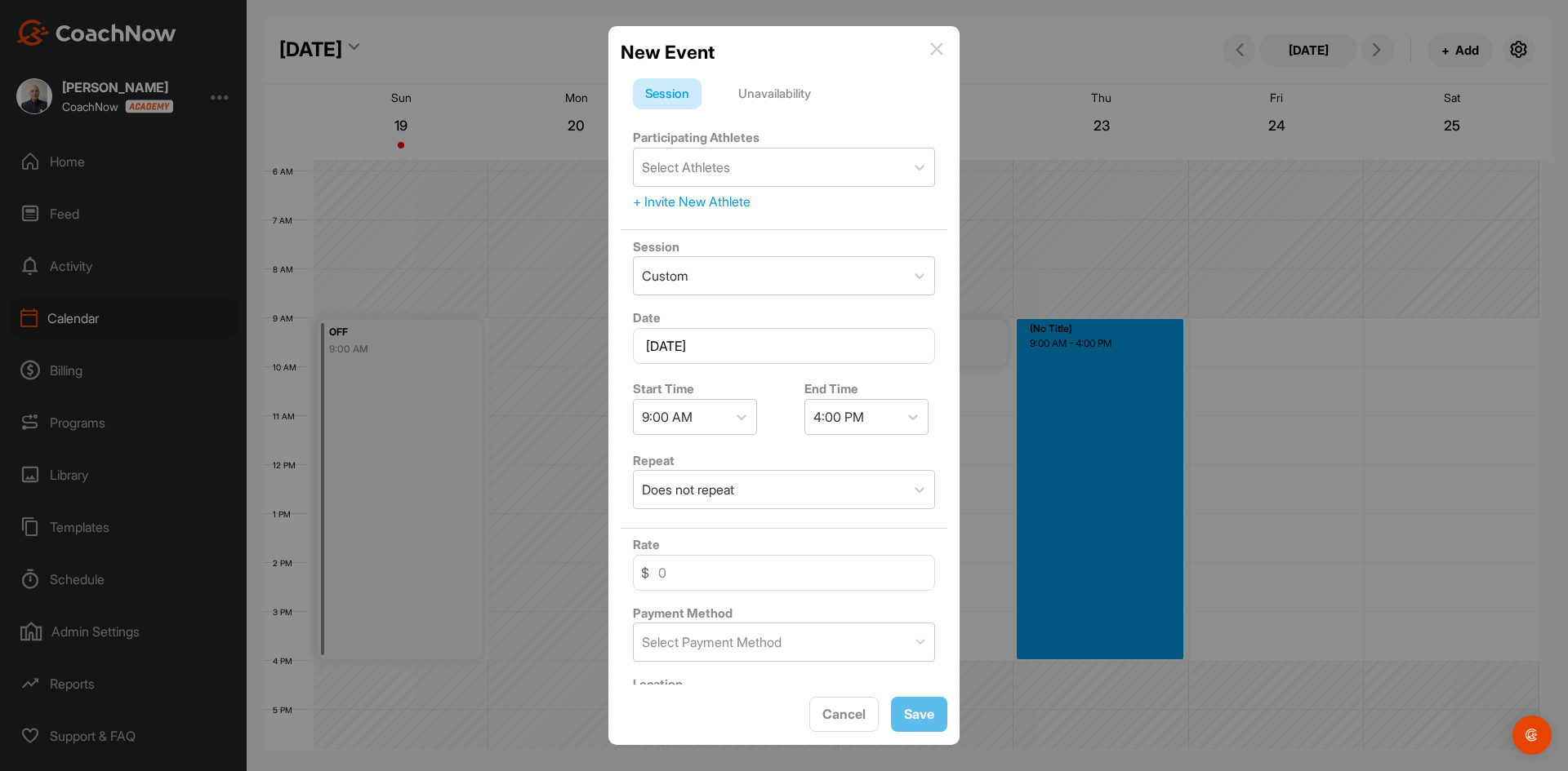
click at [792, 89] on div "Unavailability" at bounding box center [774, 94] width 97 height 31
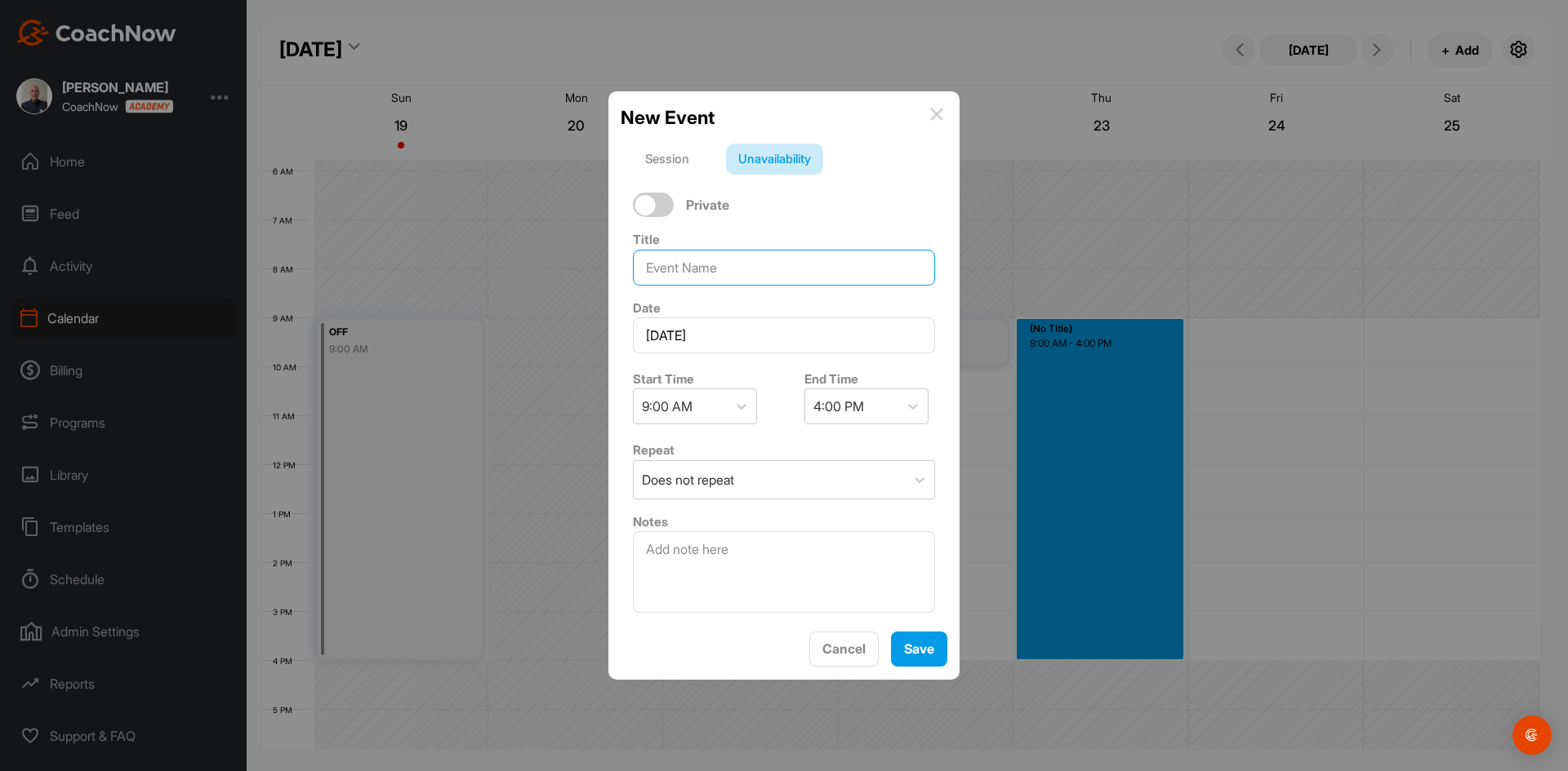
click at [693, 273] on input at bounding box center [784, 267] width 302 height 36
type input "Playing"
click at [907, 646] on span "Save" at bounding box center [918, 649] width 31 height 17
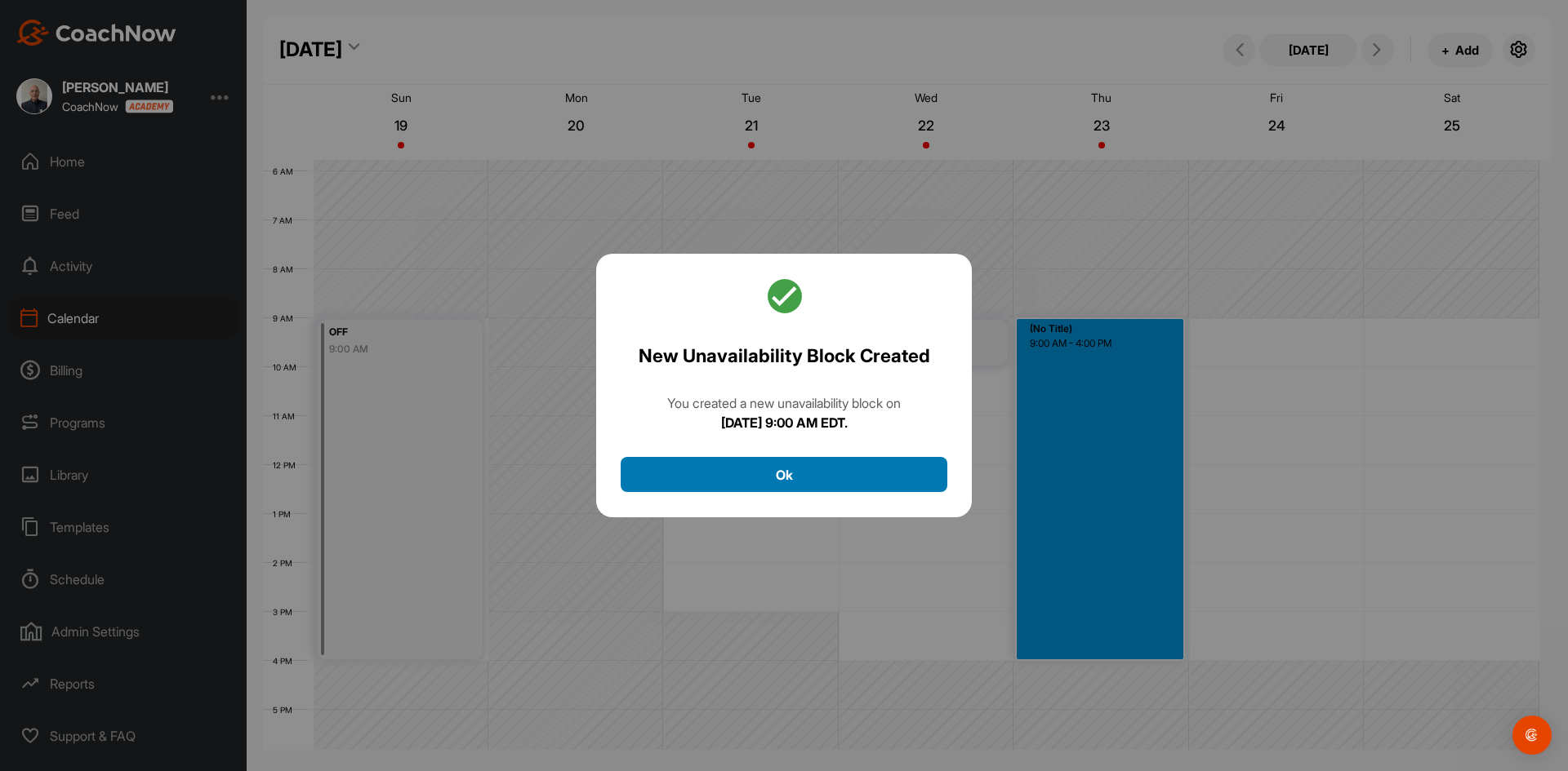
click at [775, 472] on button "Ok" at bounding box center [784, 475] width 326 height 35
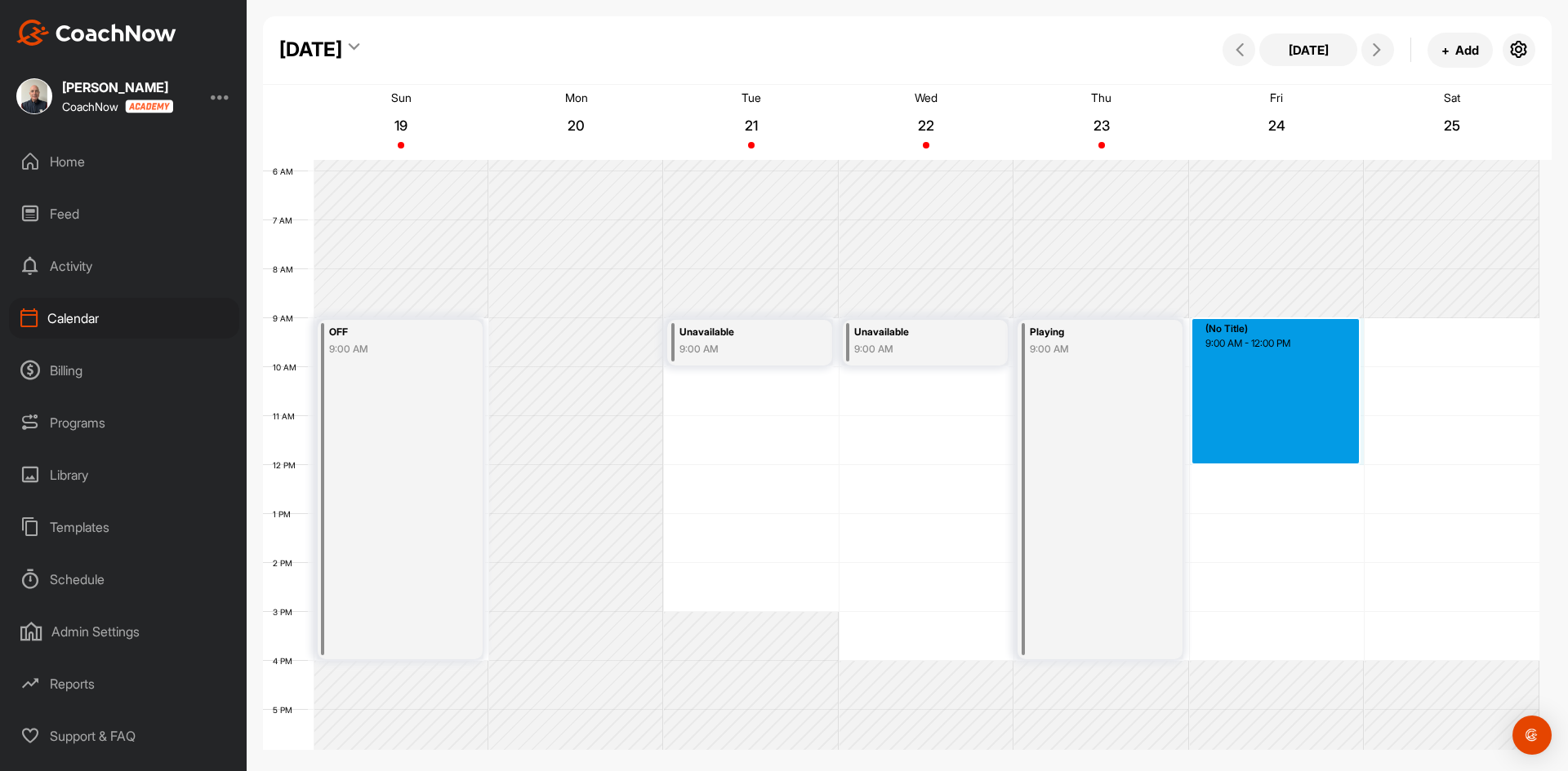
drag, startPoint x: 1271, startPoint y: 318, endPoint x: 1272, endPoint y: 456, distance: 138.0
click at [1272, 456] on div "12 AM 1 AM 2 AM 3 AM 4 AM 5 AM 6 AM 7 AM 8 AM 9 AM 10 AM 11 AM 12 PM 1 PM 2 PM …" at bounding box center [901, 465] width 1276 height 1175
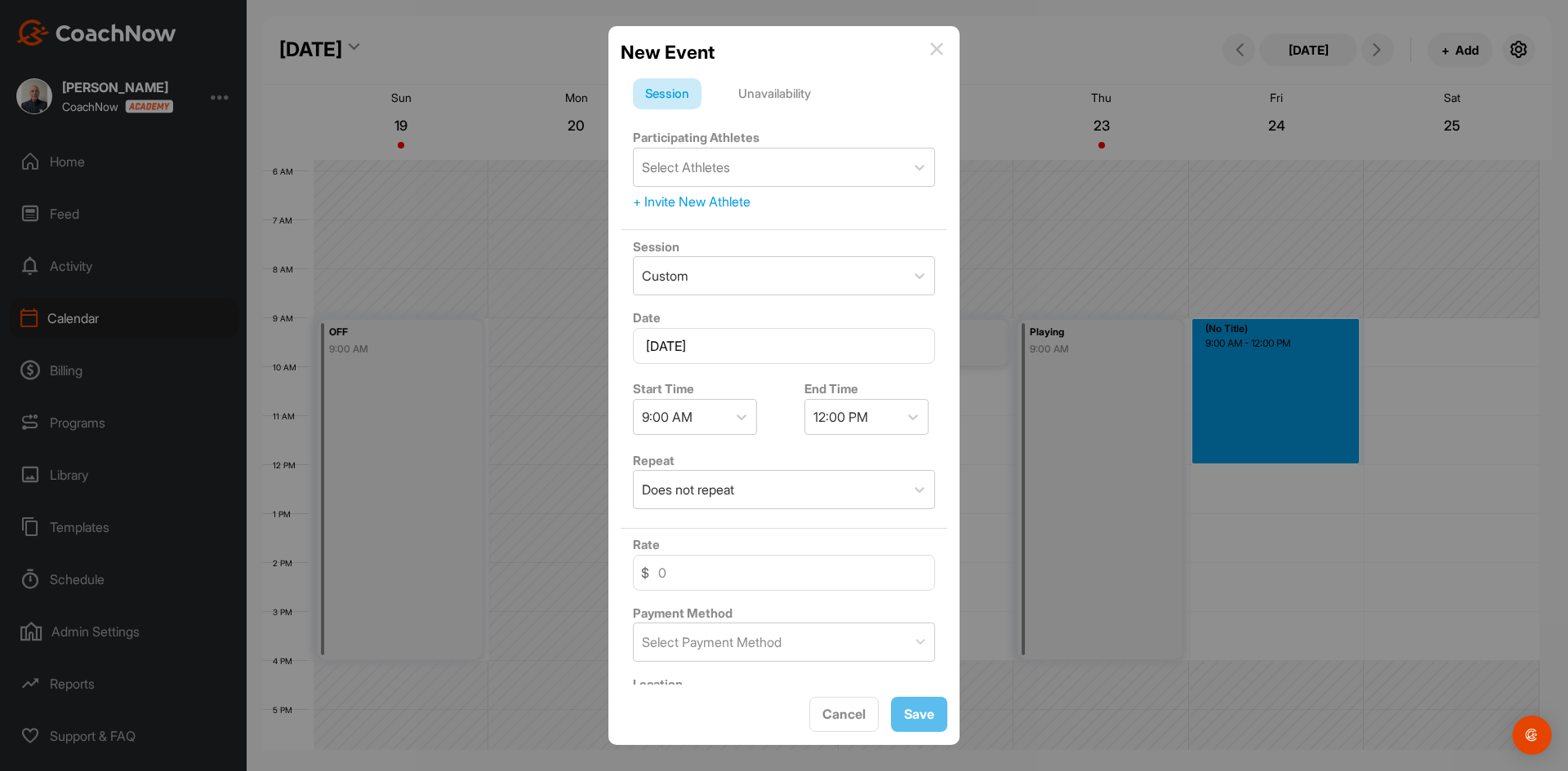
click at [794, 92] on div "Unavailability" at bounding box center [774, 94] width 97 height 31
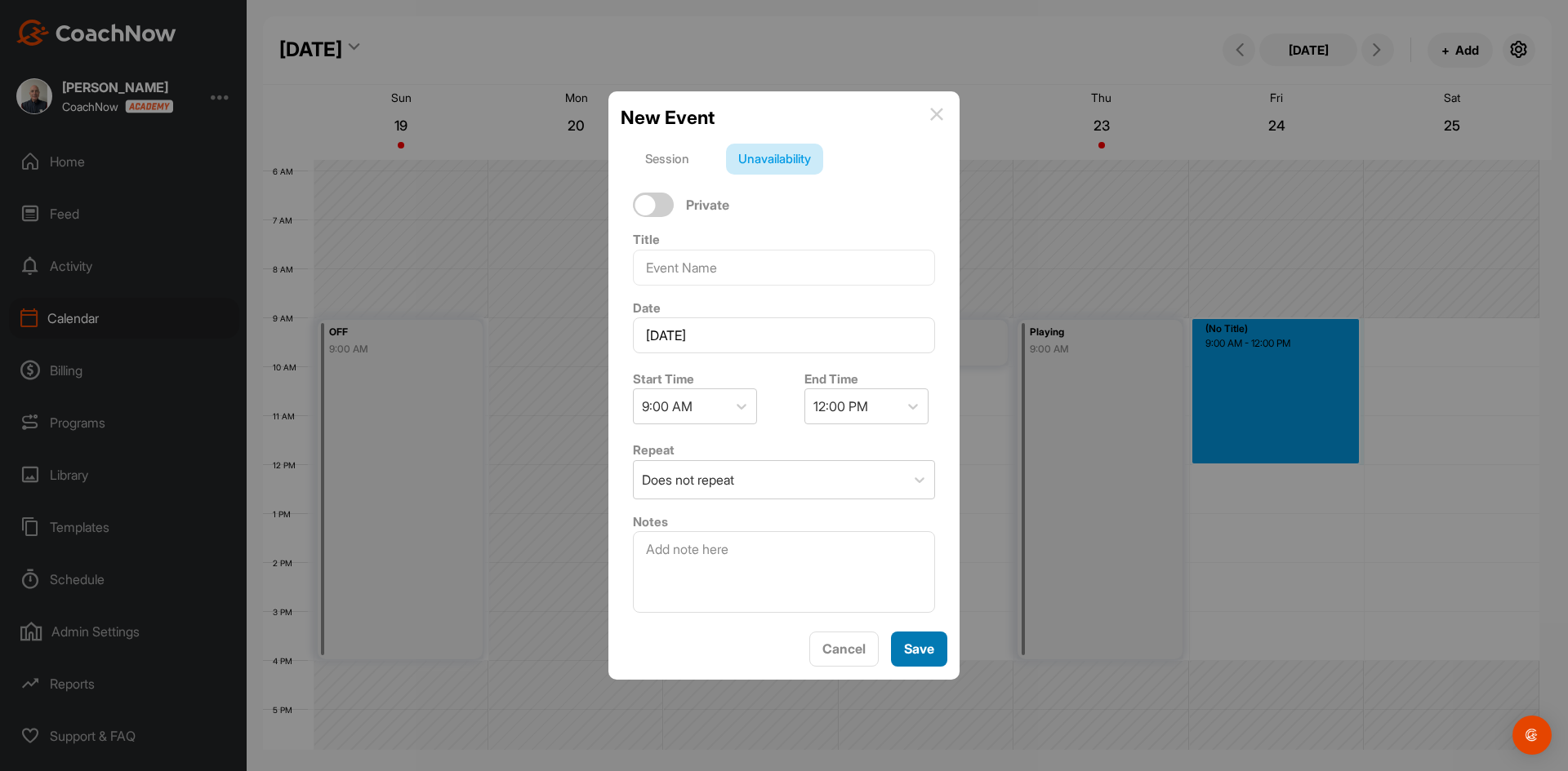
click at [920, 645] on span "Save" at bounding box center [918, 649] width 31 height 17
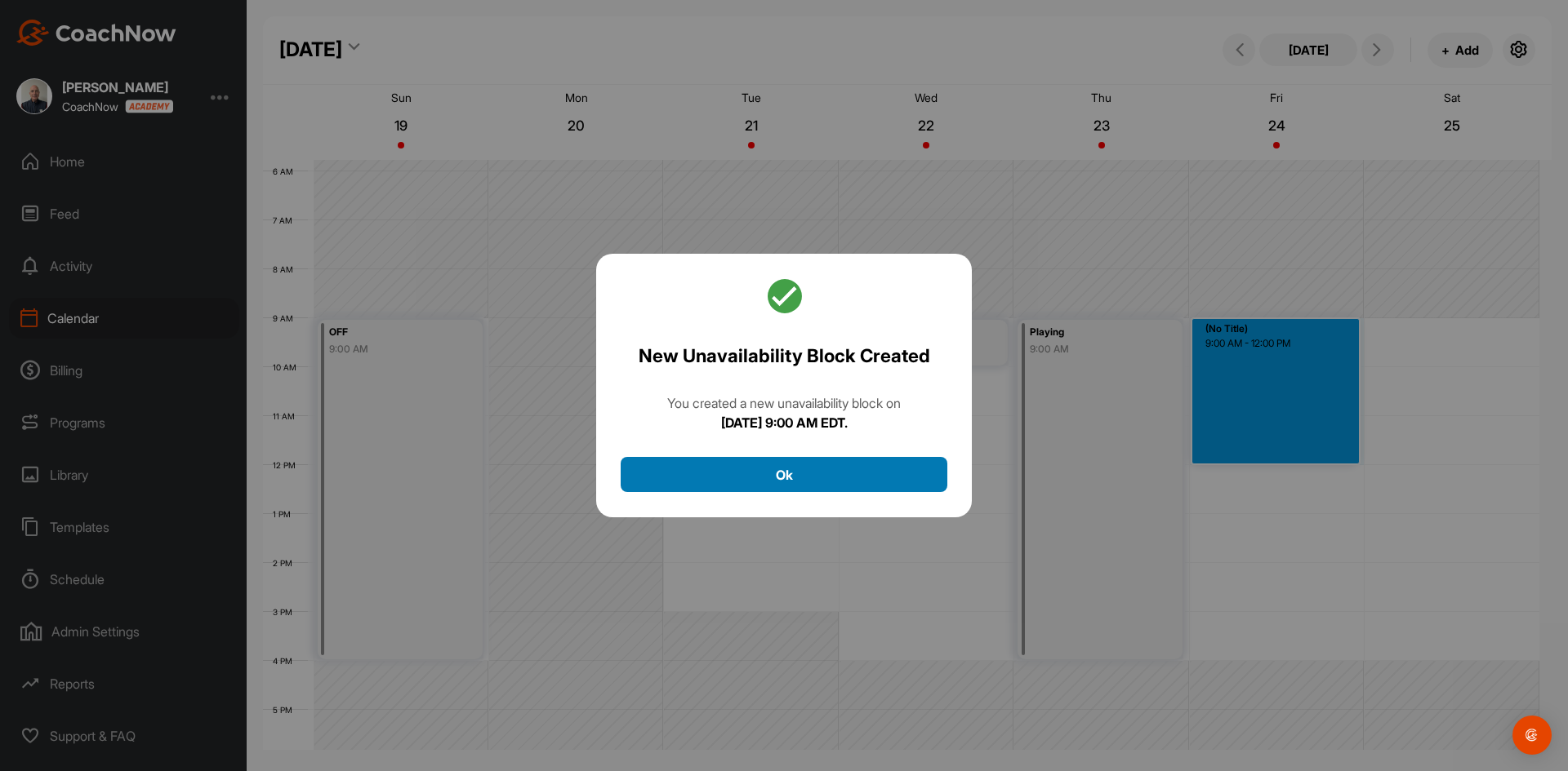
click at [811, 464] on button "Ok" at bounding box center [784, 475] width 326 height 35
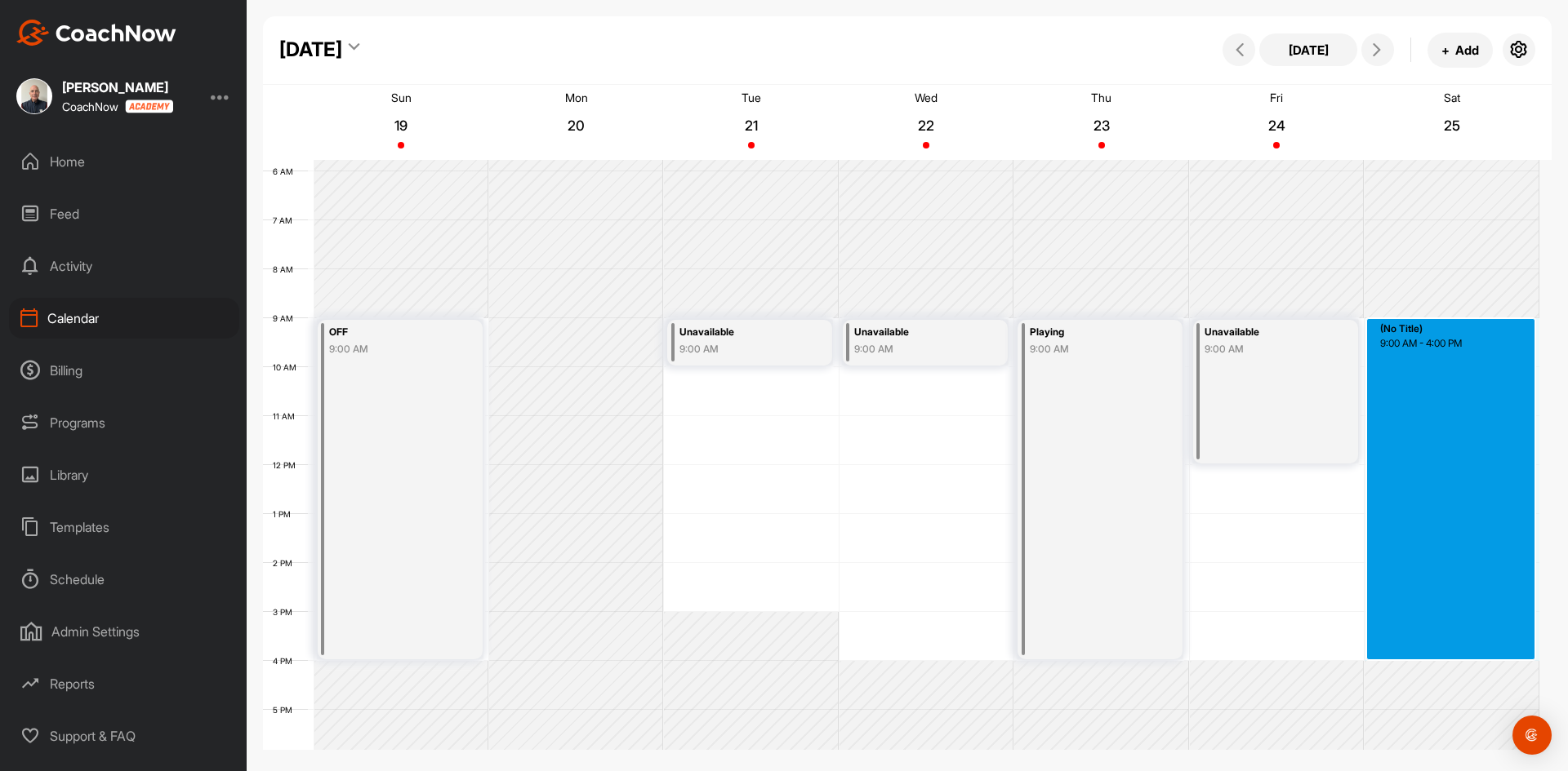
drag, startPoint x: 1431, startPoint y: 319, endPoint x: 1448, endPoint y: 650, distance: 331.4
click at [1448, 650] on div "12 AM 1 AM 2 AM 3 AM 4 AM 5 AM 6 AM 7 AM 8 AM 9 AM 10 AM 11 AM 12 PM 1 PM 2 PM …" at bounding box center [901, 465] width 1276 height 1175
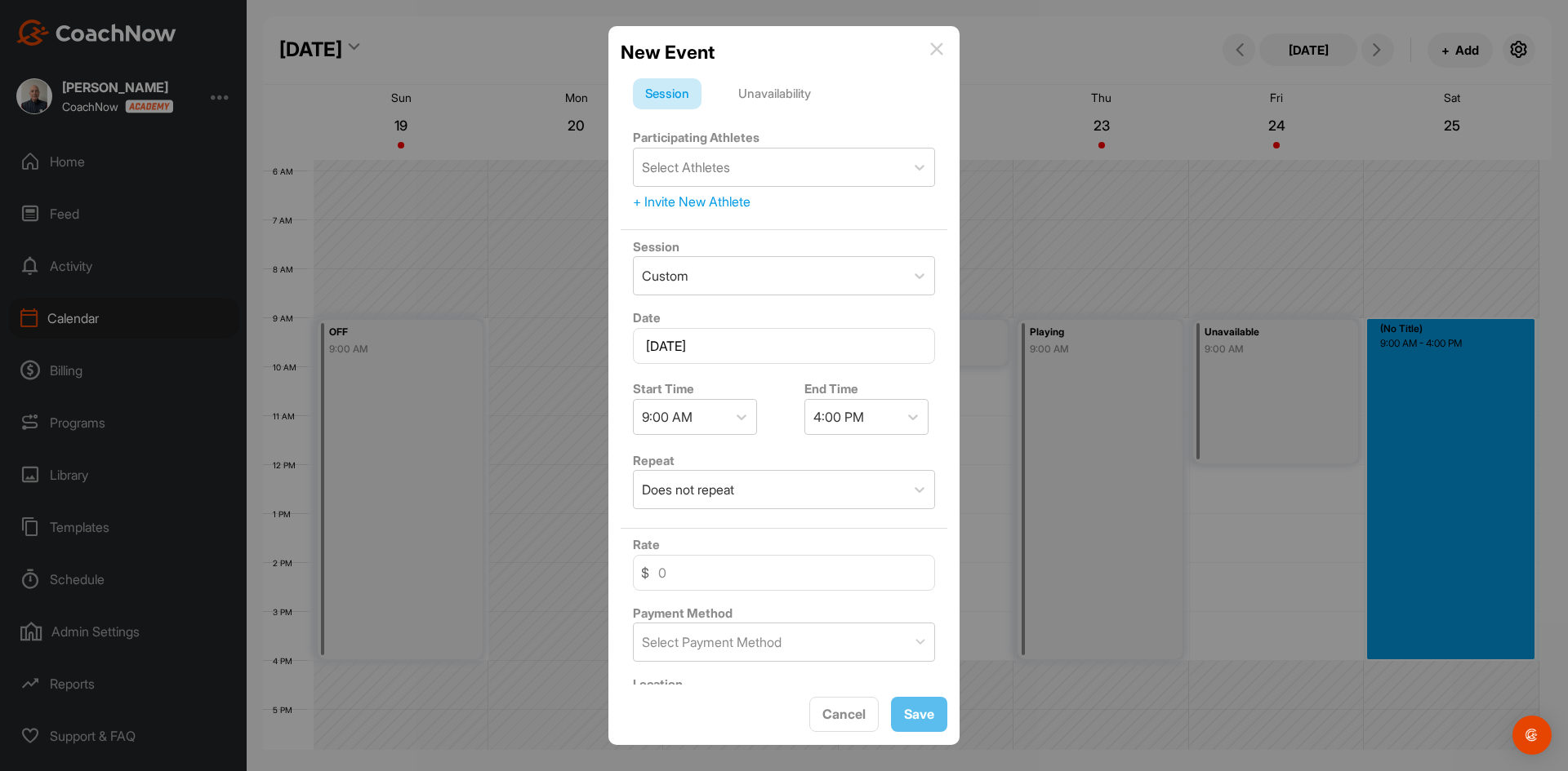
click at [752, 97] on div "Unavailability" at bounding box center [774, 94] width 97 height 31
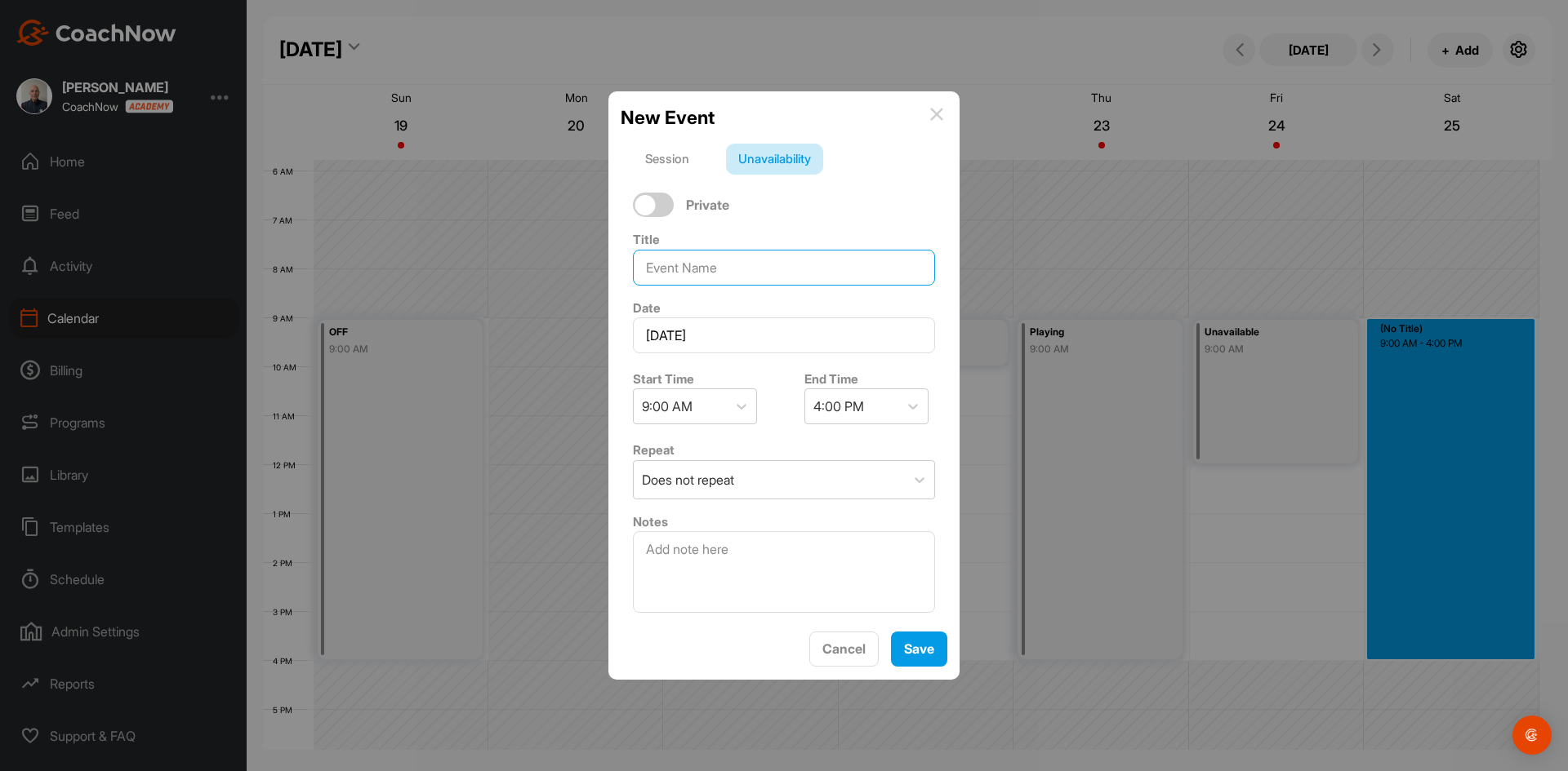
click at [698, 264] on input at bounding box center [784, 267] width 302 height 36
type input "OFF"
click at [922, 645] on span "Save" at bounding box center [918, 649] width 31 height 17
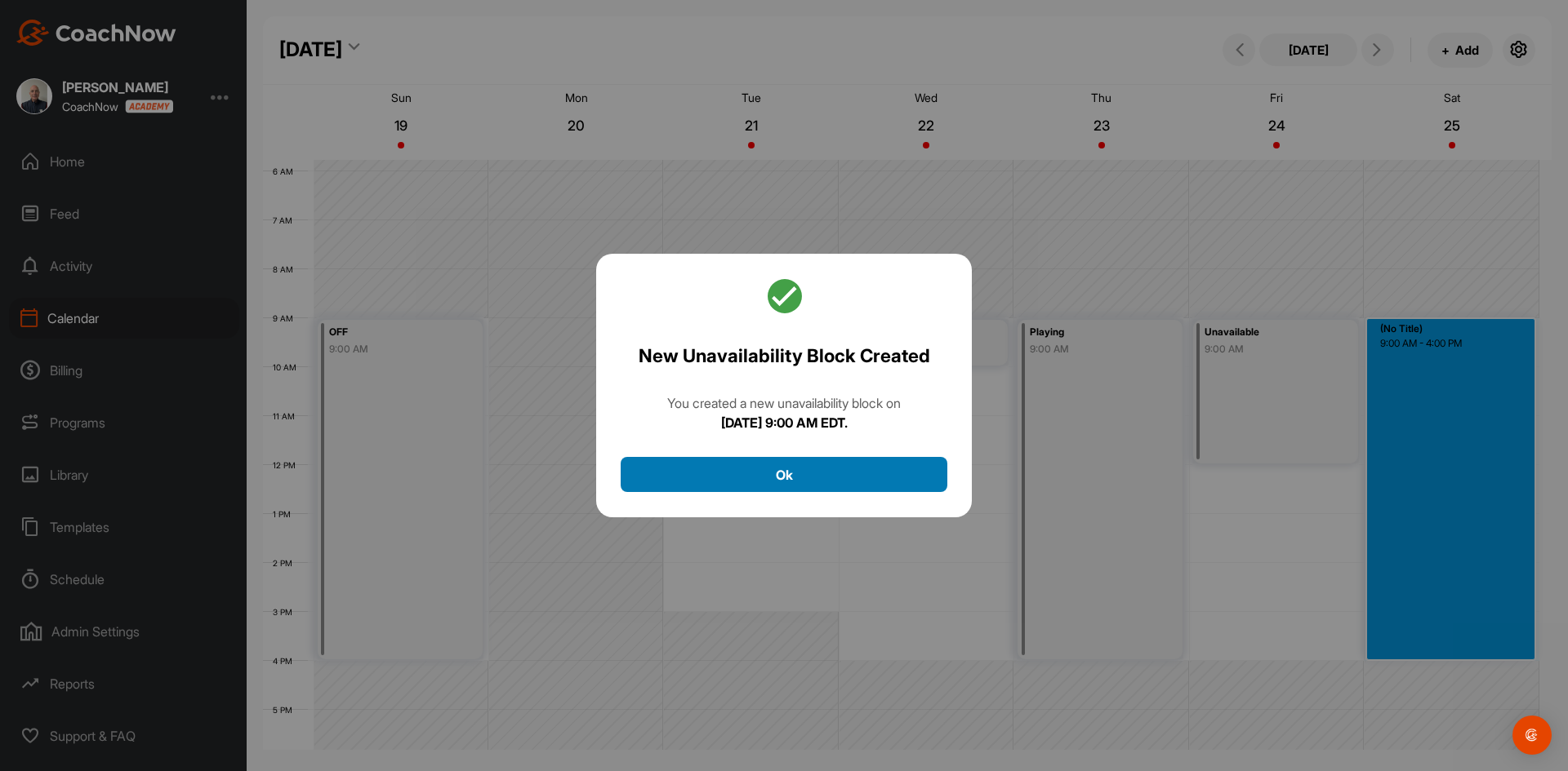
click at [800, 464] on button "Ok" at bounding box center [784, 475] width 326 height 35
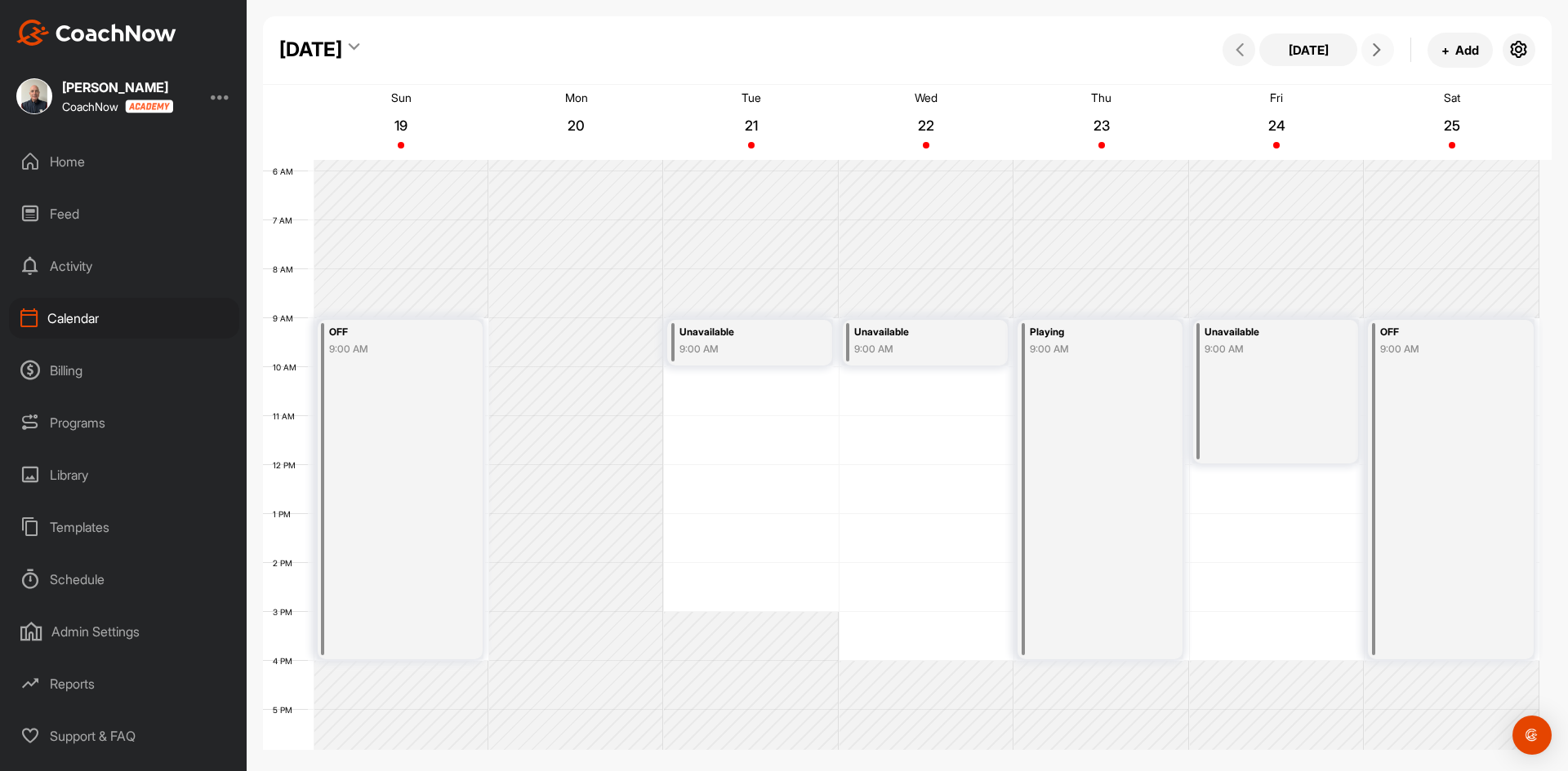
click at [1376, 38] on button at bounding box center [1376, 49] width 32 height 32
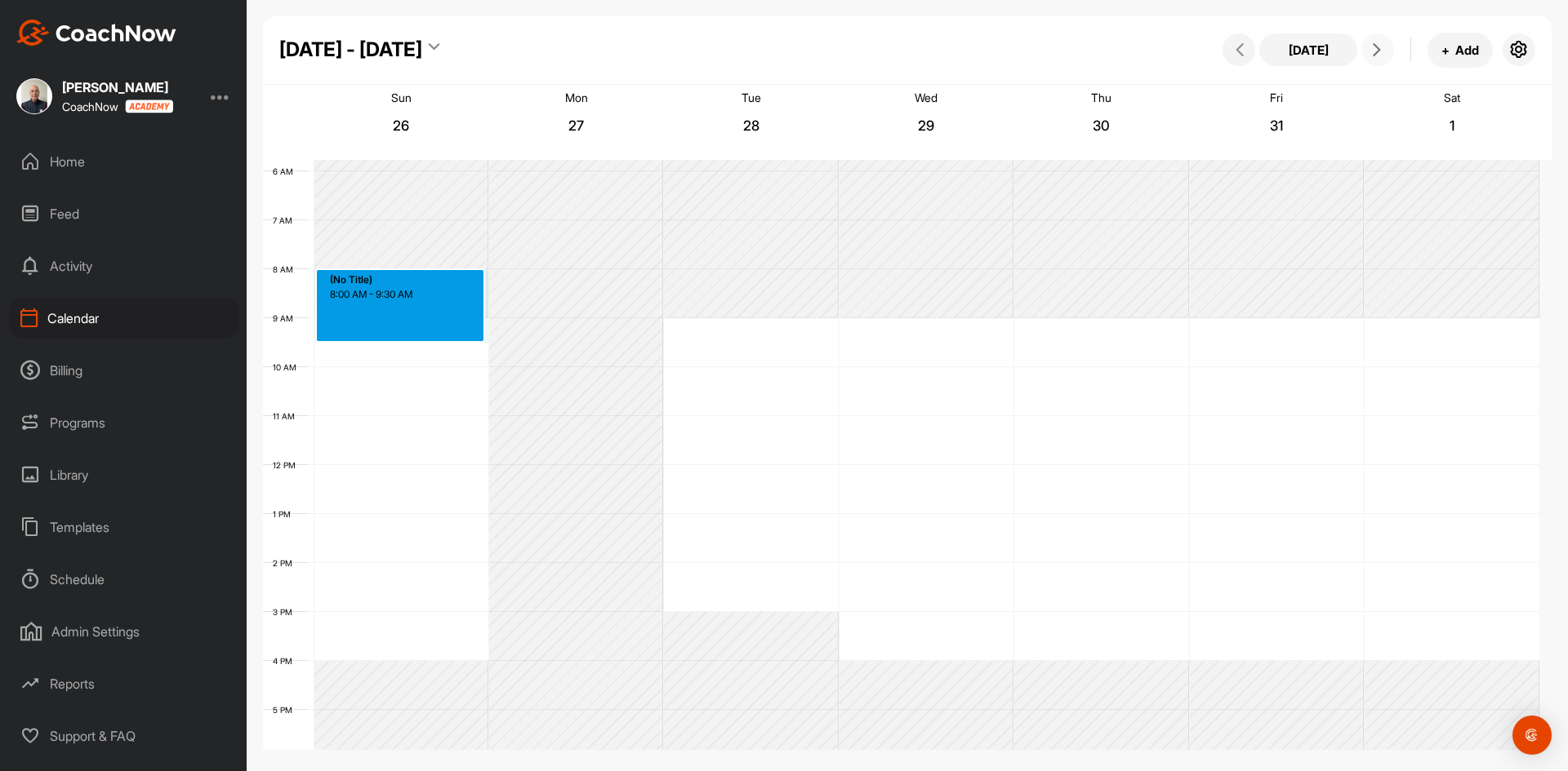
drag, startPoint x: 397, startPoint y: 316, endPoint x: 396, endPoint y: 340, distance: 24.0
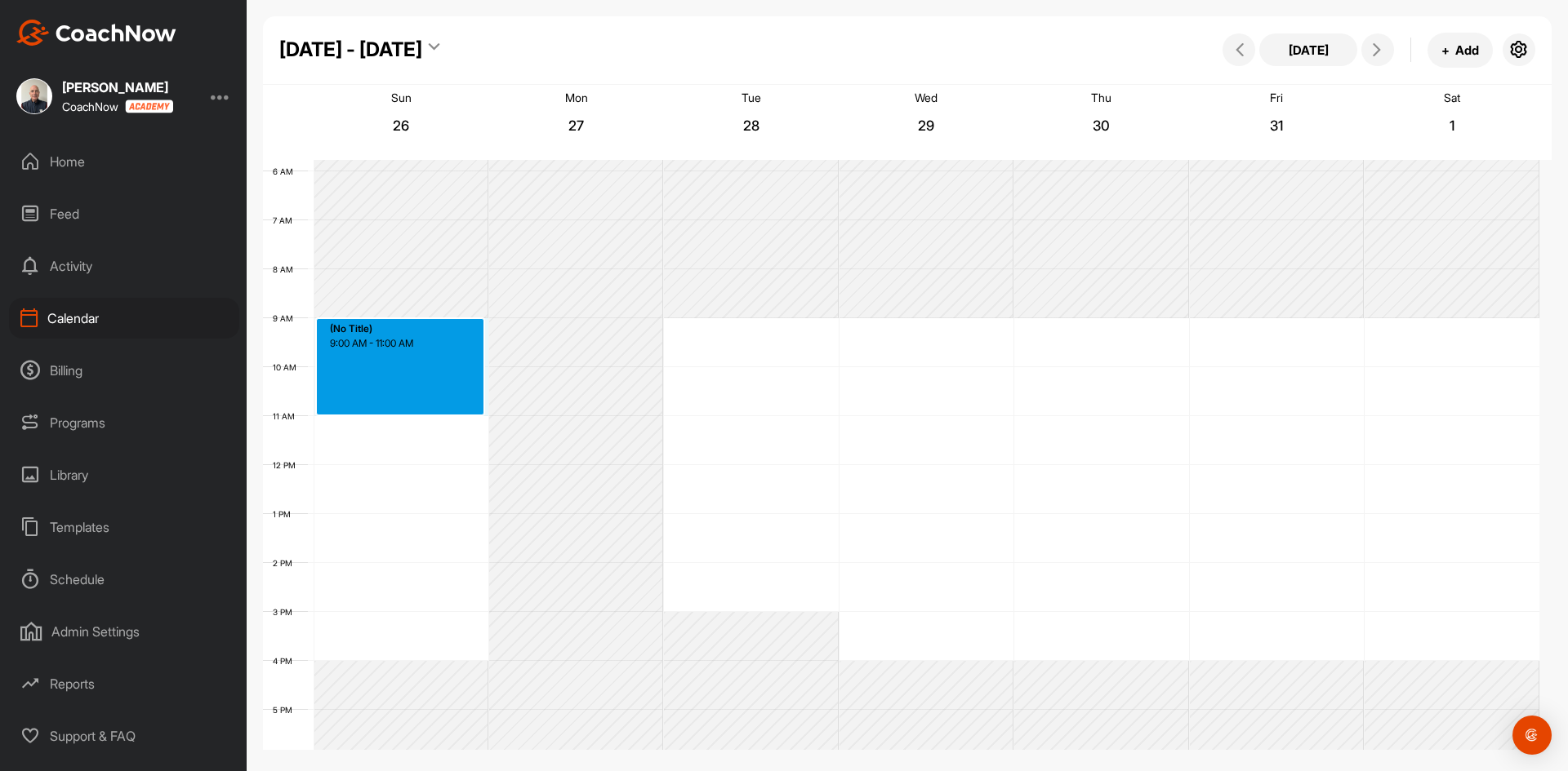
drag, startPoint x: 393, startPoint y: 322, endPoint x: 401, endPoint y: 408, distance: 86.4
click at [401, 408] on div "12 AM 1 AM 2 AM 3 AM 4 AM 5 AM 6 AM 7 AM 8 AM 9 AM 10 AM 11 AM 12 PM 1 PM 2 PM …" at bounding box center [901, 465] width 1276 height 1175
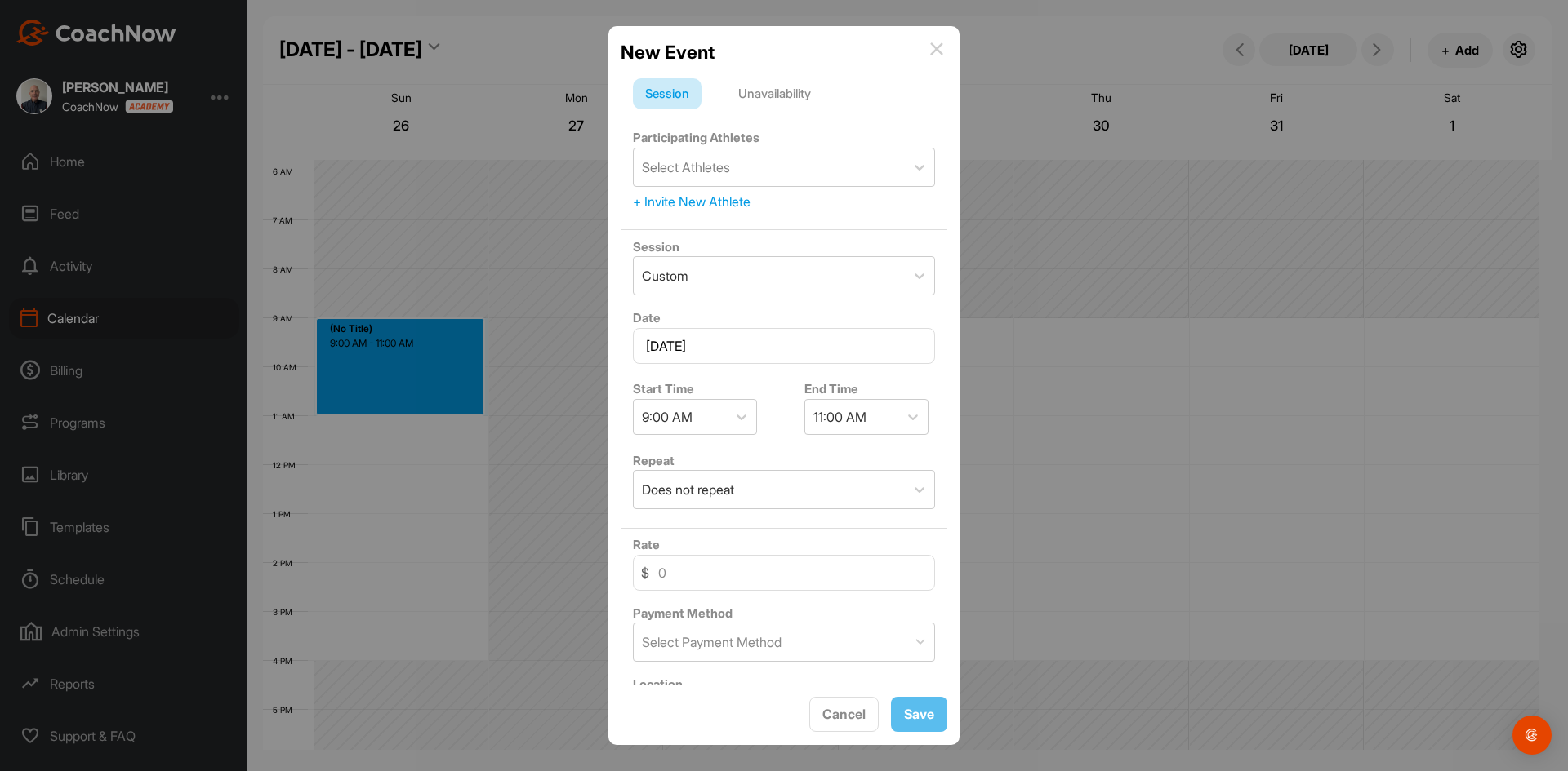
drag, startPoint x: 764, startPoint y: 94, endPoint x: 764, endPoint y: 128, distance: 34.0
click at [764, 97] on div "Unavailability" at bounding box center [774, 94] width 97 height 31
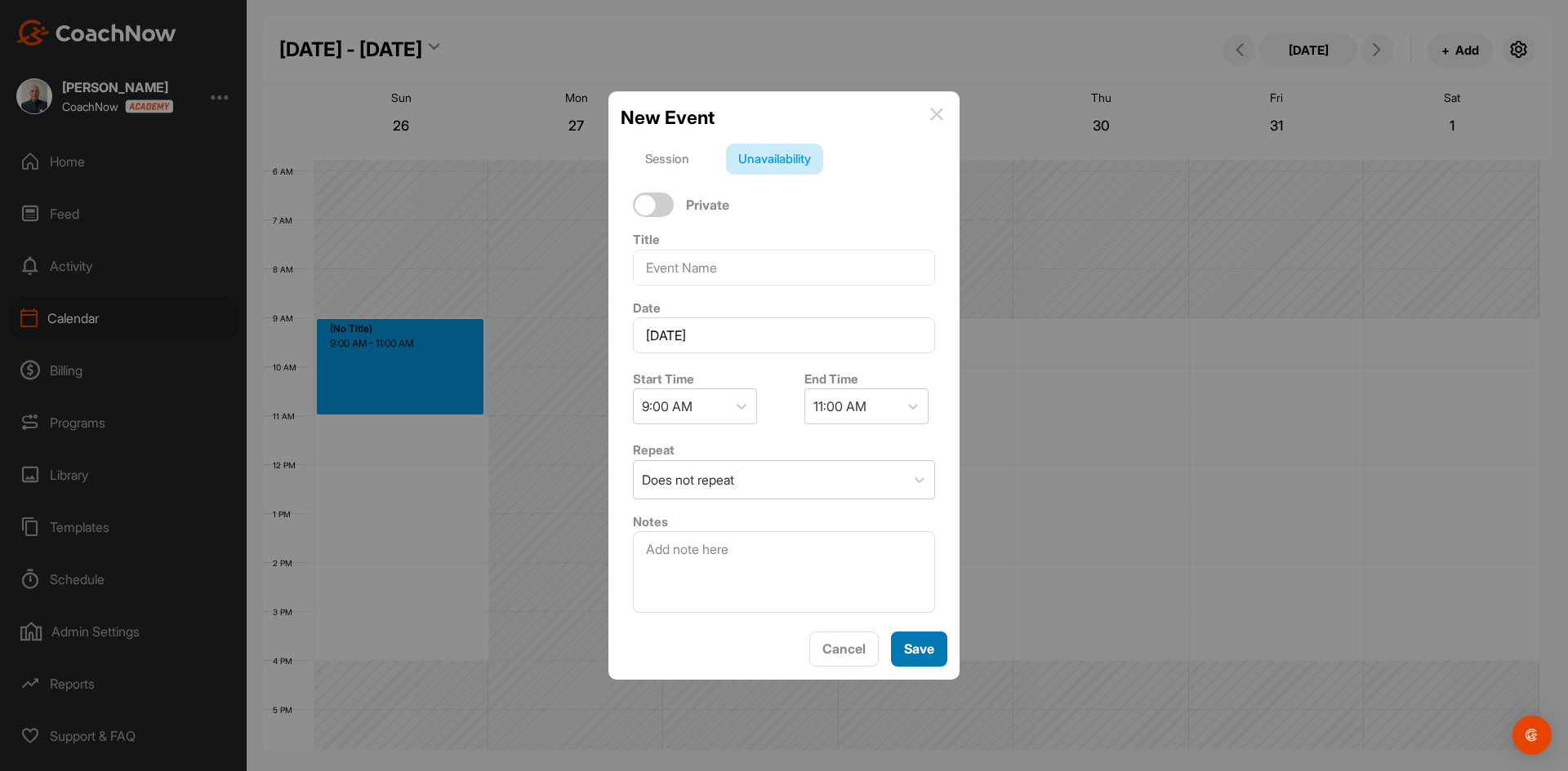
click at [915, 645] on span "Save" at bounding box center [918, 649] width 31 height 17
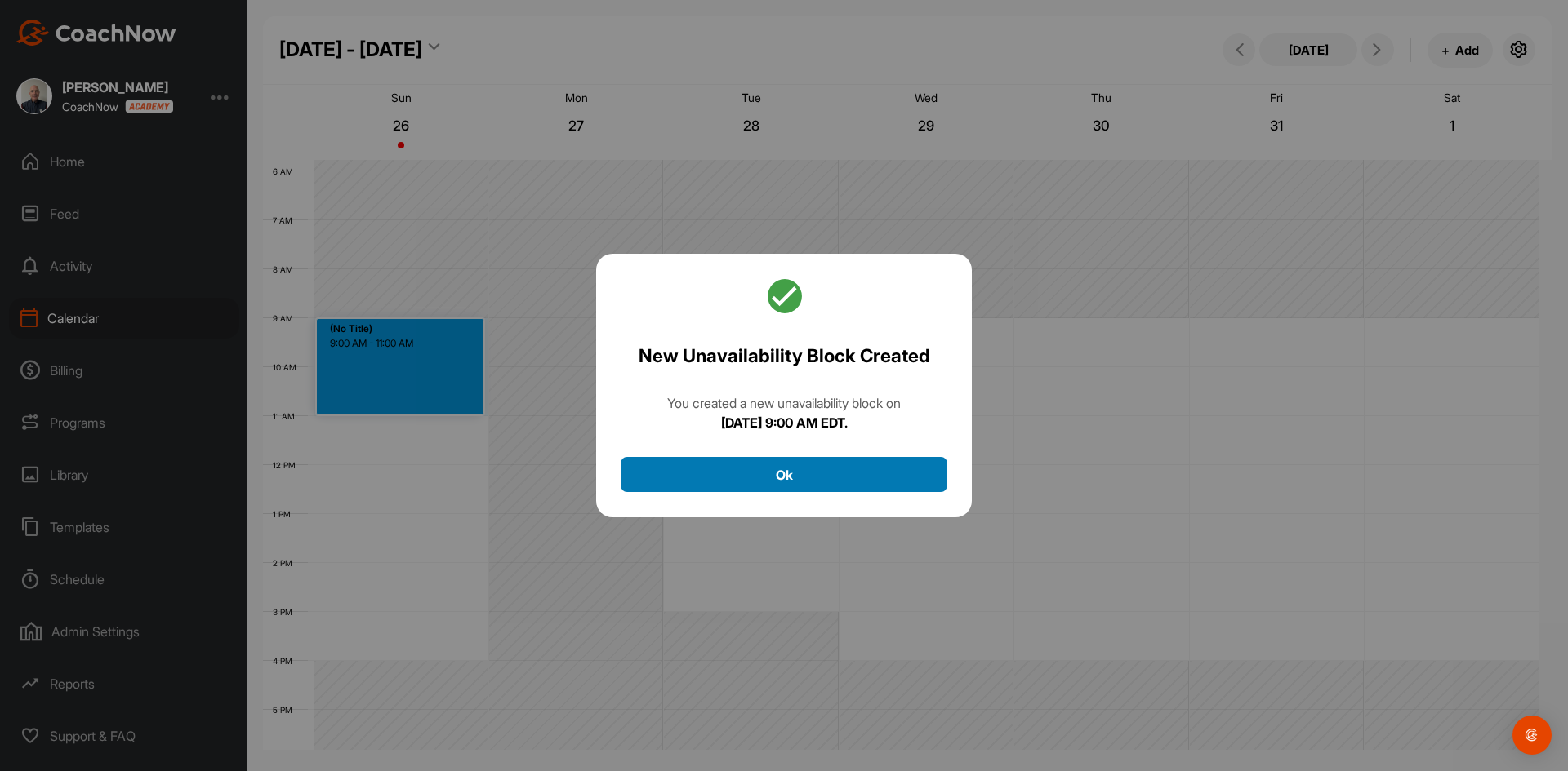
click at [762, 472] on button "Ok" at bounding box center [784, 475] width 326 height 35
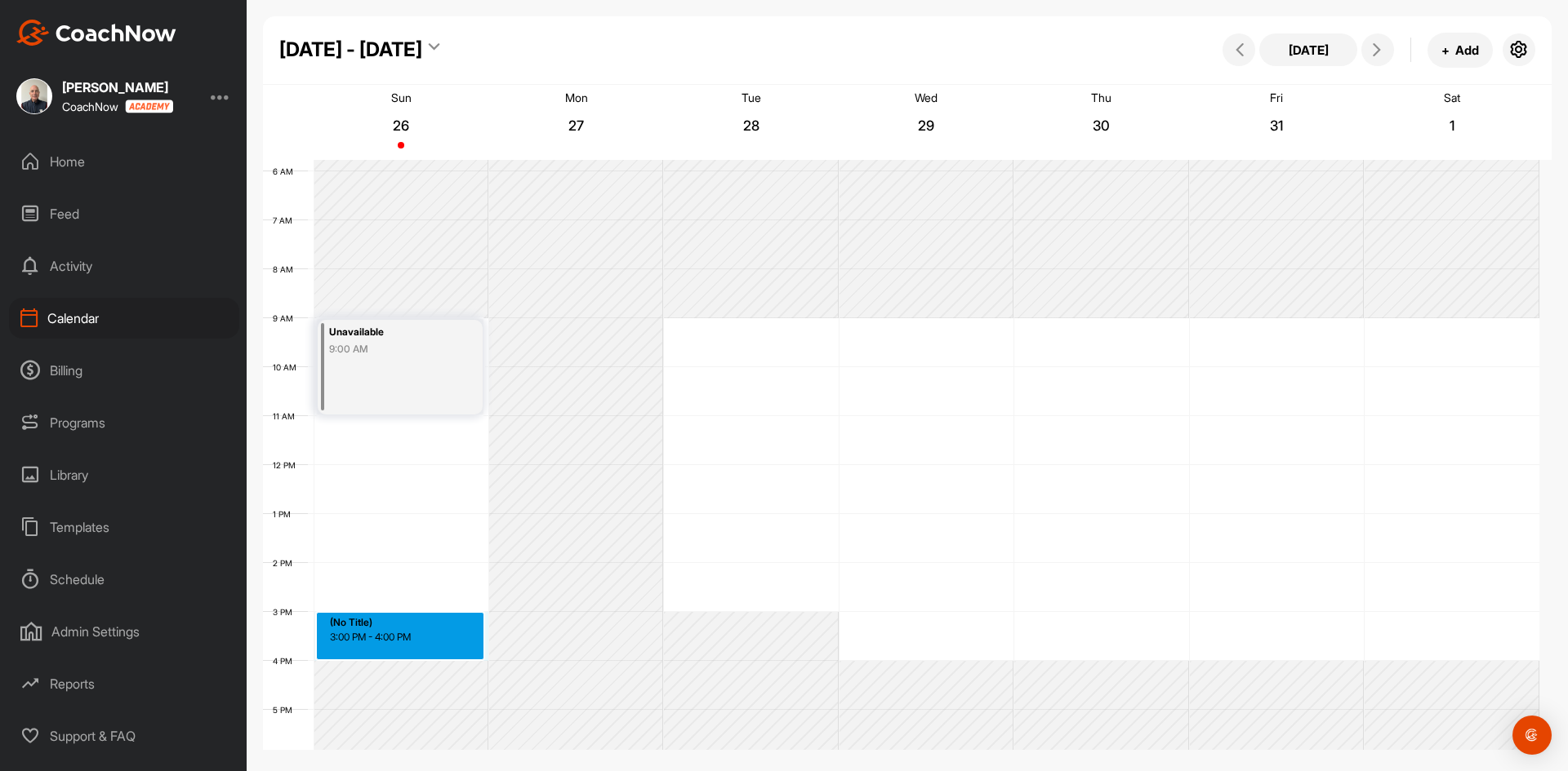
click at [363, 616] on div "12 AM 1 AM 2 AM 3 AM 4 AM 5 AM 6 AM 7 AM 8 AM 9 AM 10 AM 11 AM 12 PM 1 PM 2 PM …" at bounding box center [901, 465] width 1276 height 1175
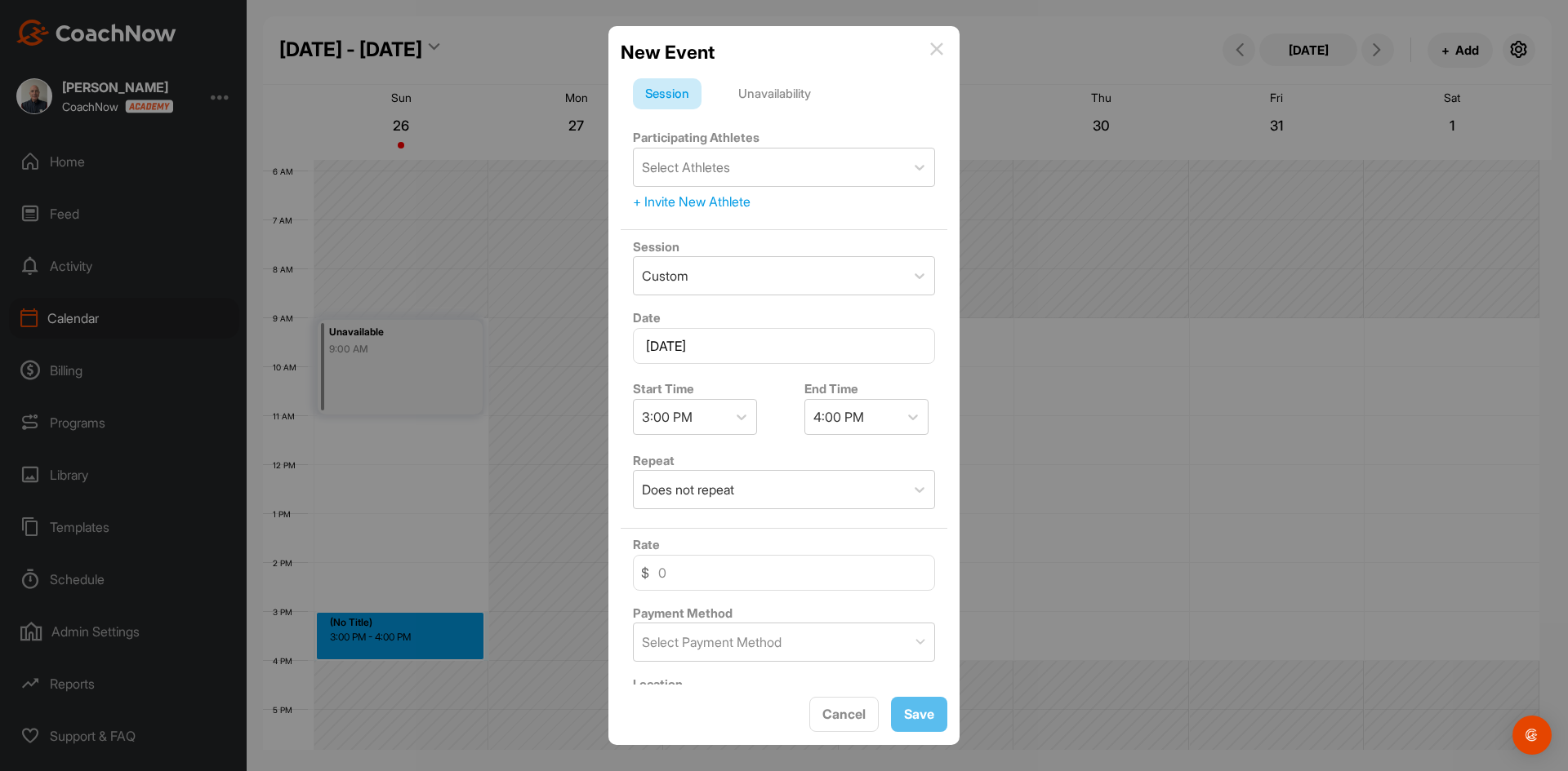
drag, startPoint x: 767, startPoint y: 91, endPoint x: 768, endPoint y: 103, distance: 12.0
click at [767, 98] on div "Unavailability" at bounding box center [774, 94] width 97 height 31
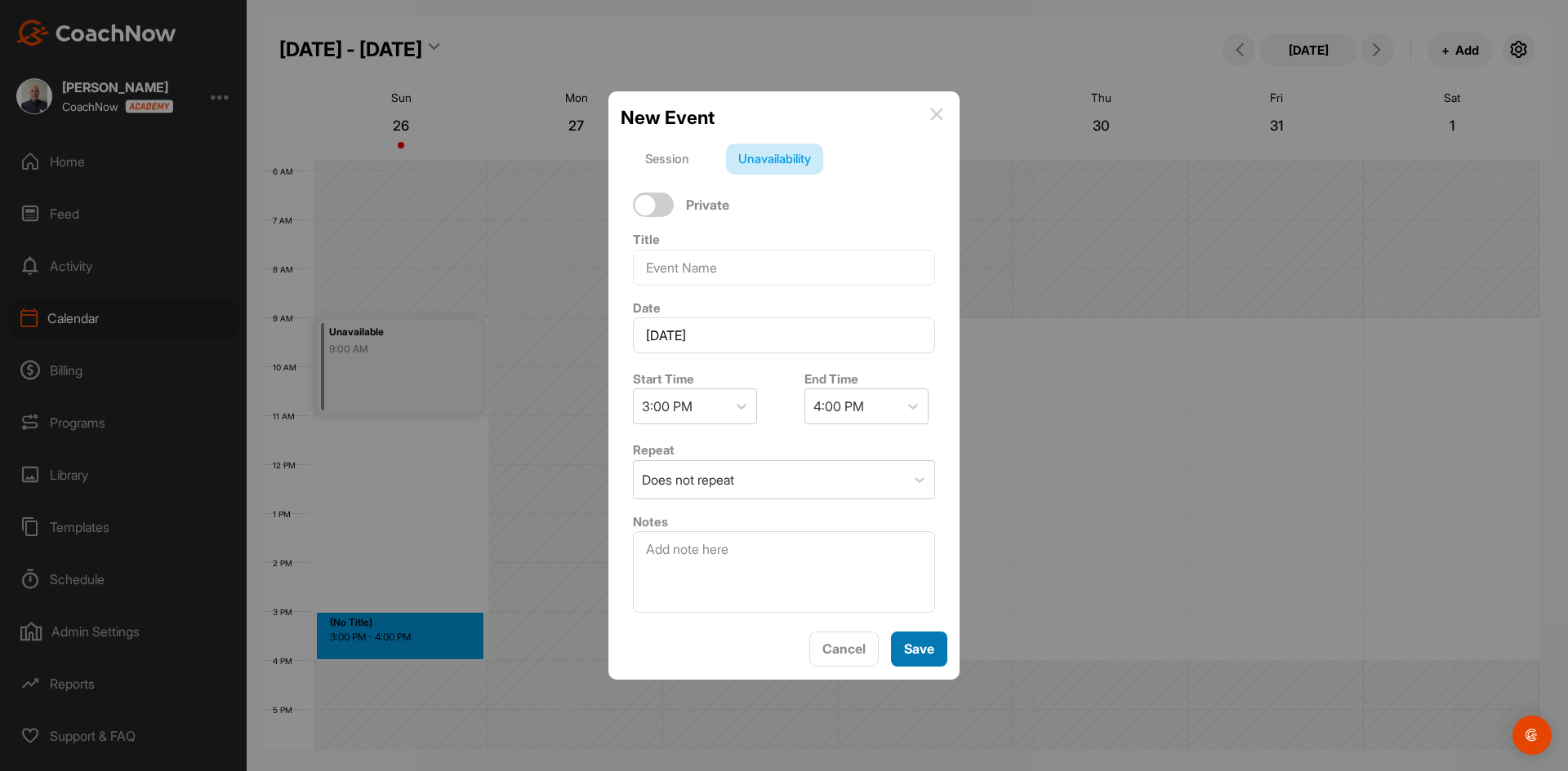
click at [904, 644] on span "Save" at bounding box center [918, 649] width 31 height 17
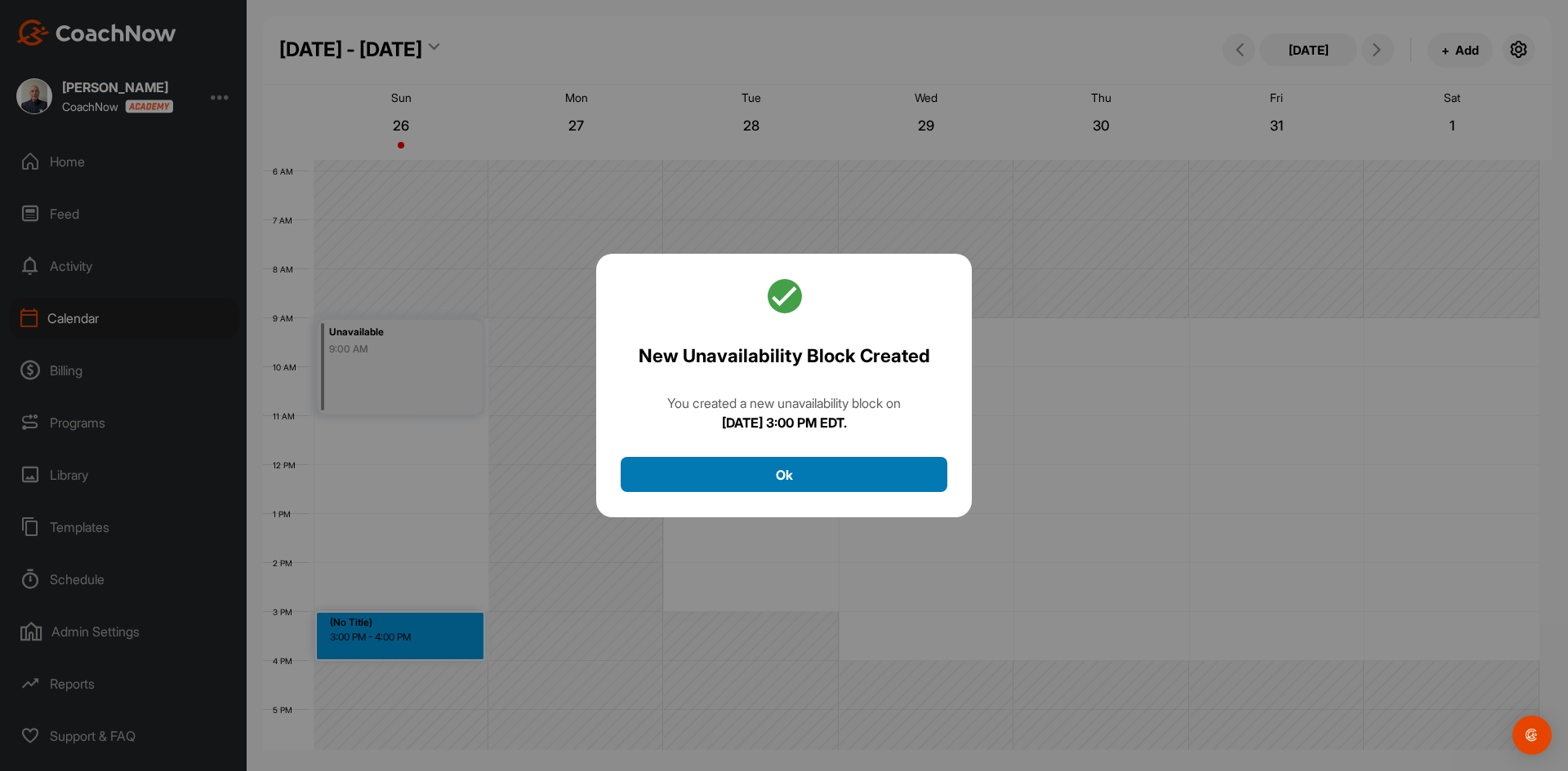
click at [805, 477] on button "Ok" at bounding box center [784, 475] width 326 height 35
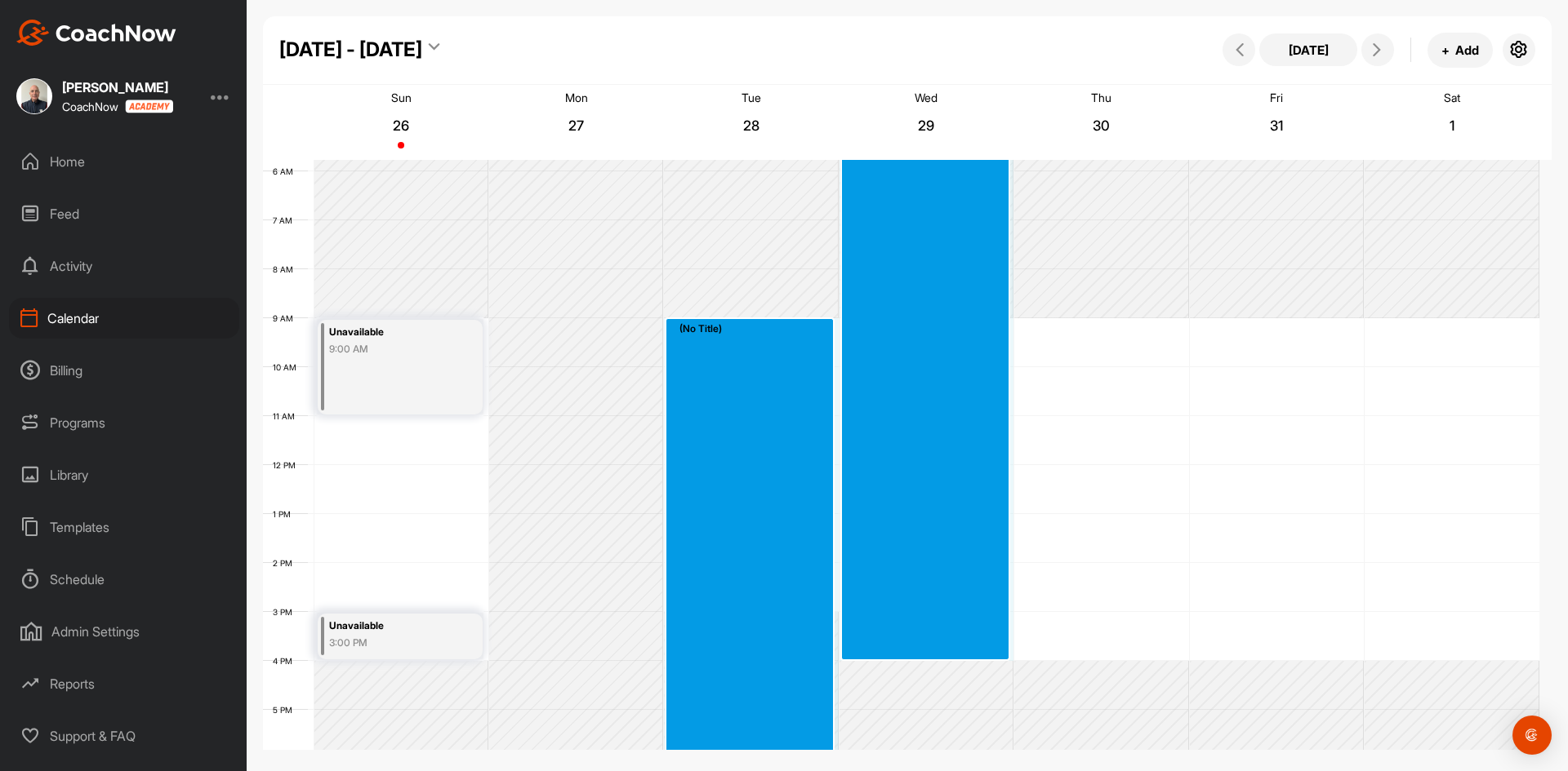
drag, startPoint x: 764, startPoint y: 319, endPoint x: 890, endPoint y: 651, distance: 355.1
click at [890, 651] on div "12 AM 1 AM 2 AM 3 AM 4 AM 5 AM 6 AM 7 AM 8 AM 9 AM 10 AM 11 AM 12 PM 1 PM 2 PM …" at bounding box center [901, 465] width 1276 height 1175
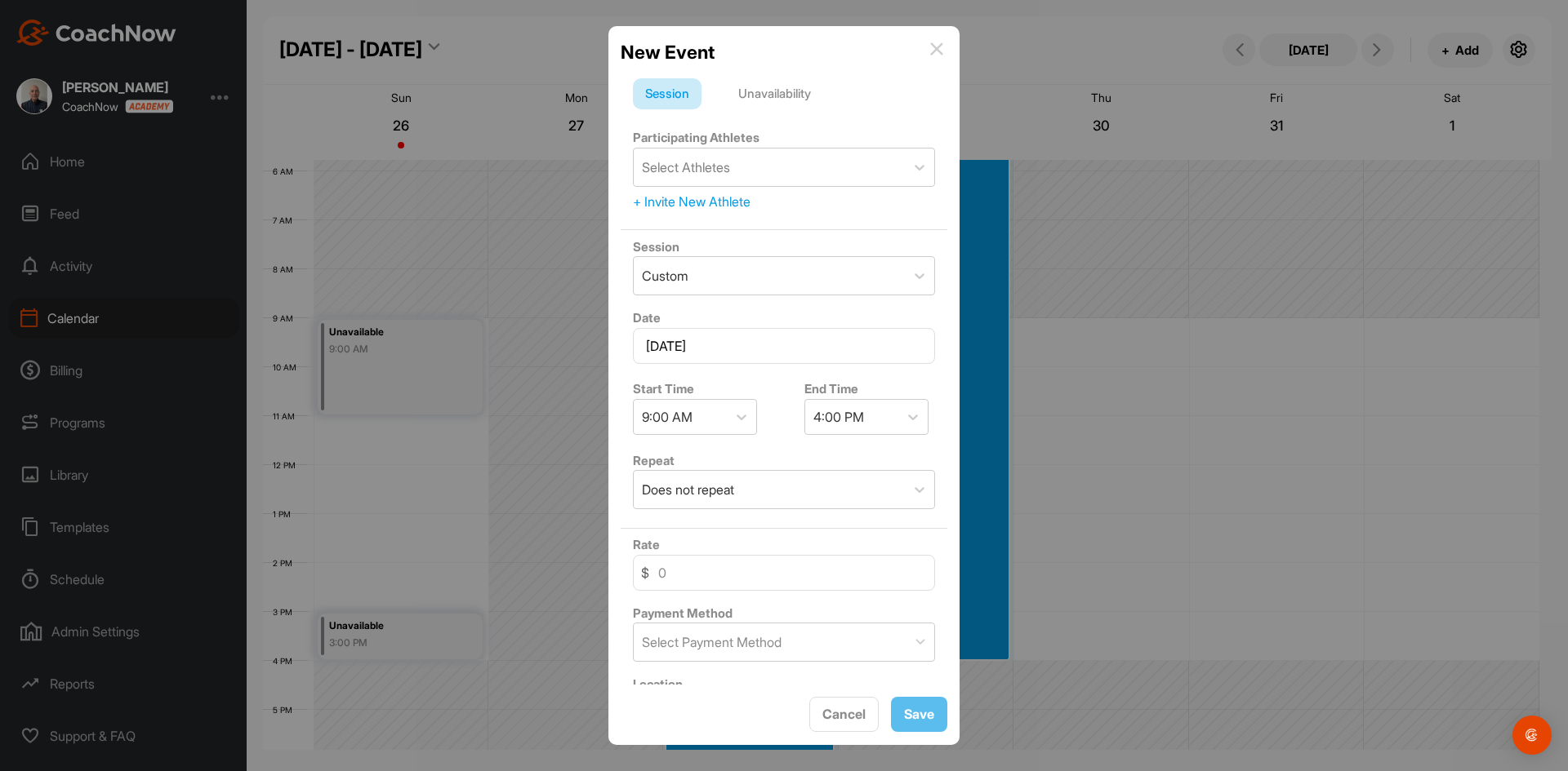
click at [765, 94] on div "Unavailability" at bounding box center [774, 94] width 97 height 31
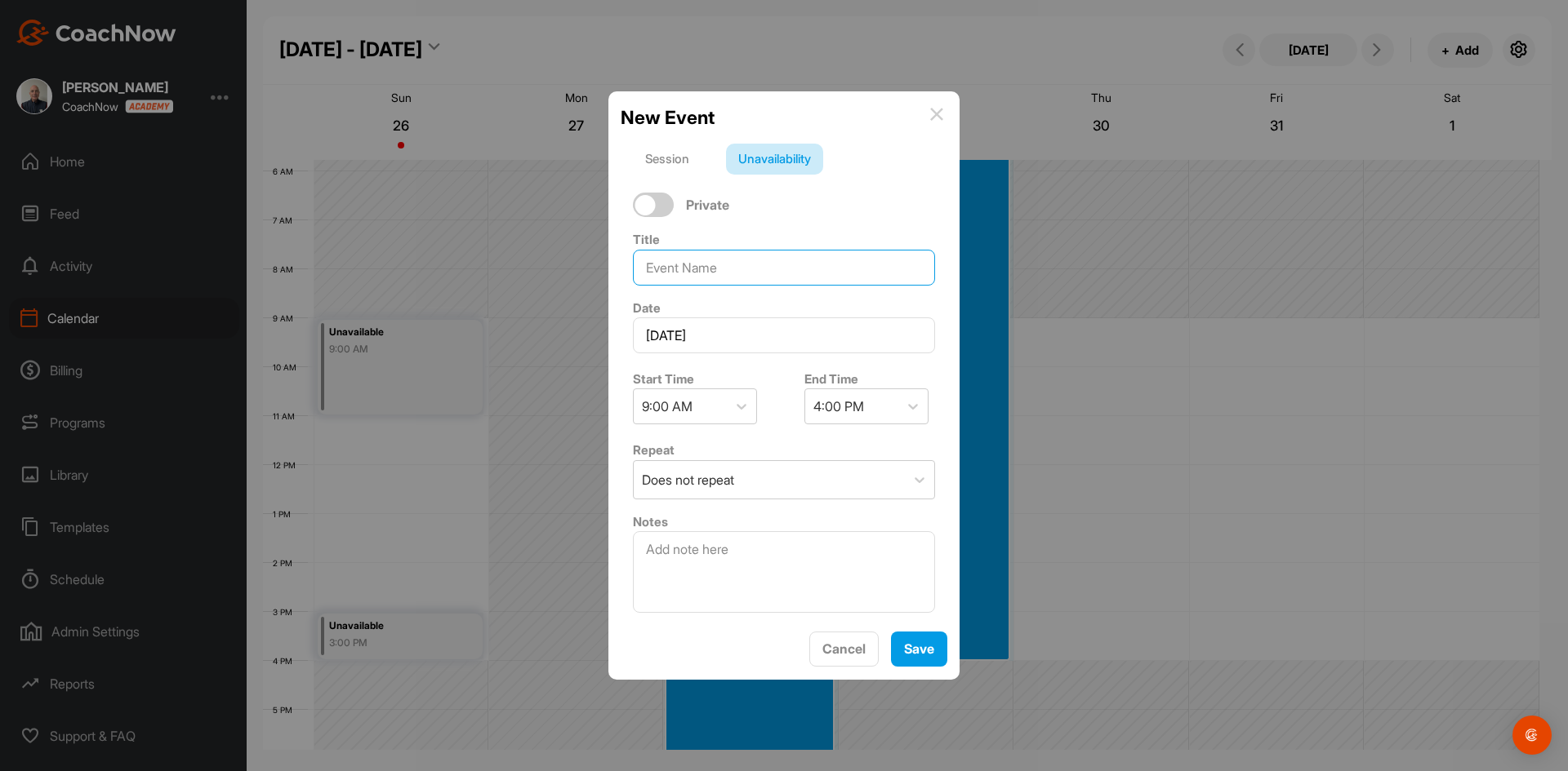
click at [700, 276] on input at bounding box center [784, 267] width 302 height 36
type input "Closed"
click at [914, 640] on div "Save" at bounding box center [918, 649] width 31 height 19
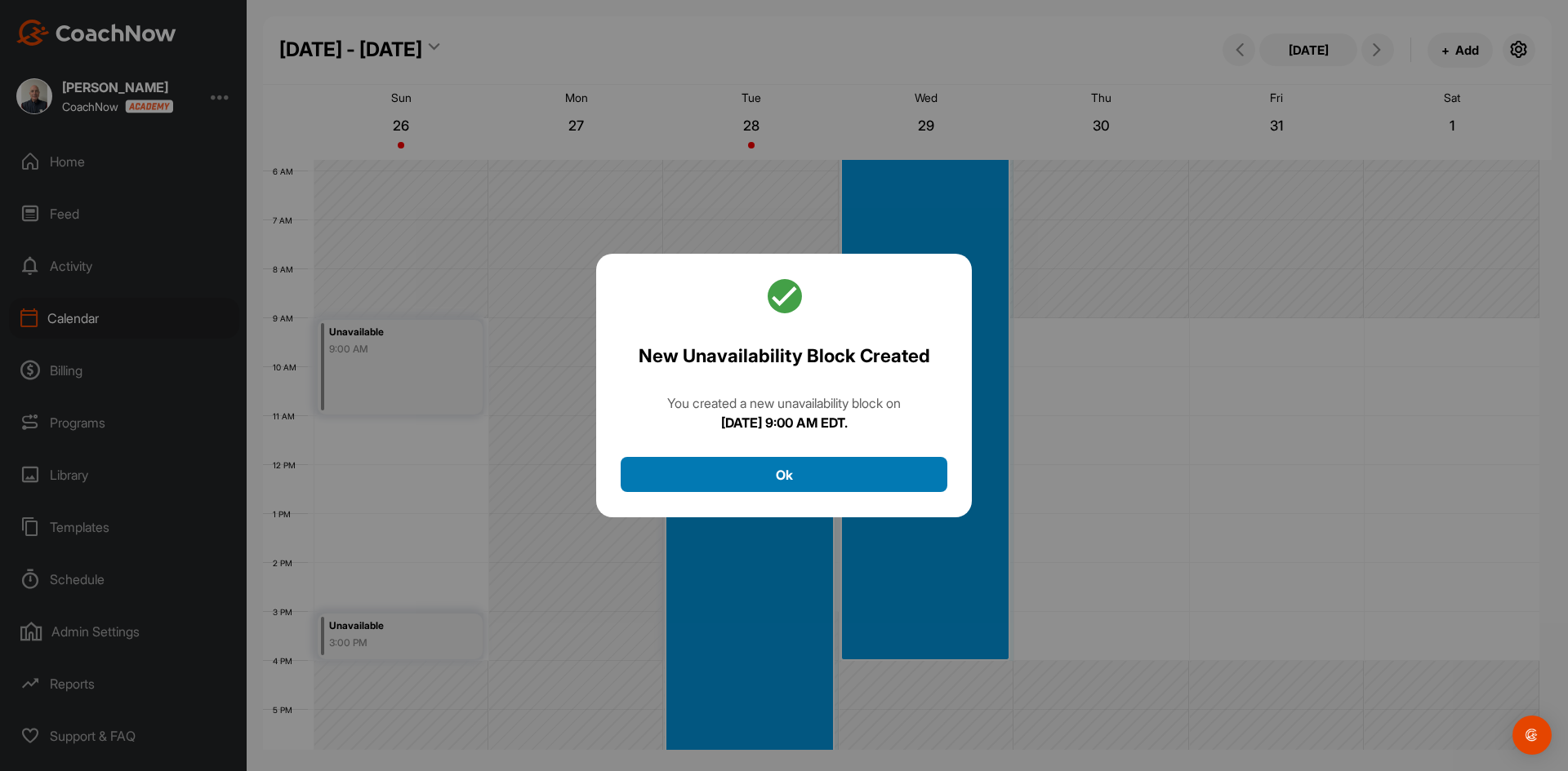
click at [794, 464] on button "Ok" at bounding box center [784, 475] width 326 height 35
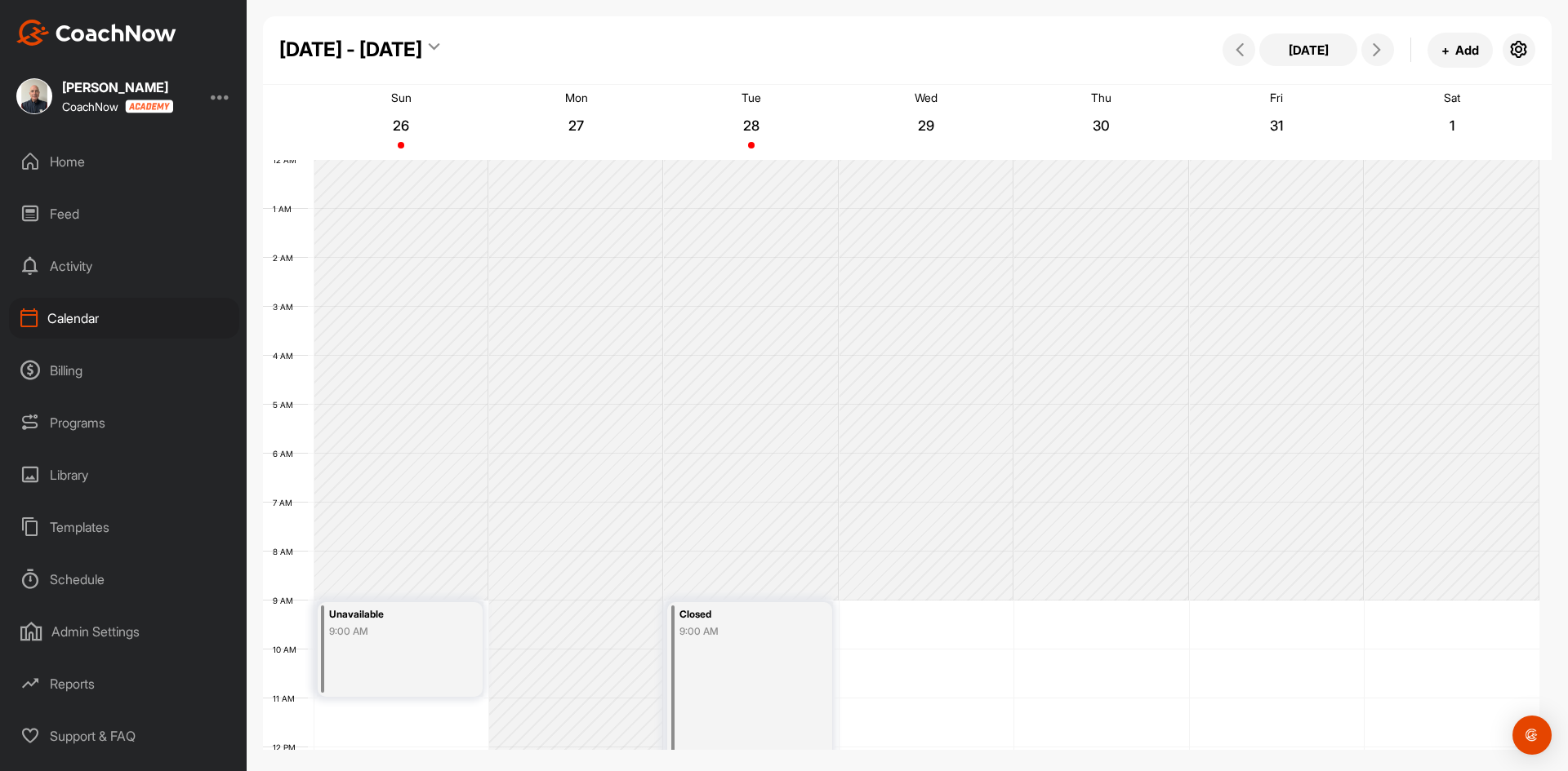
scroll to position [517, 0]
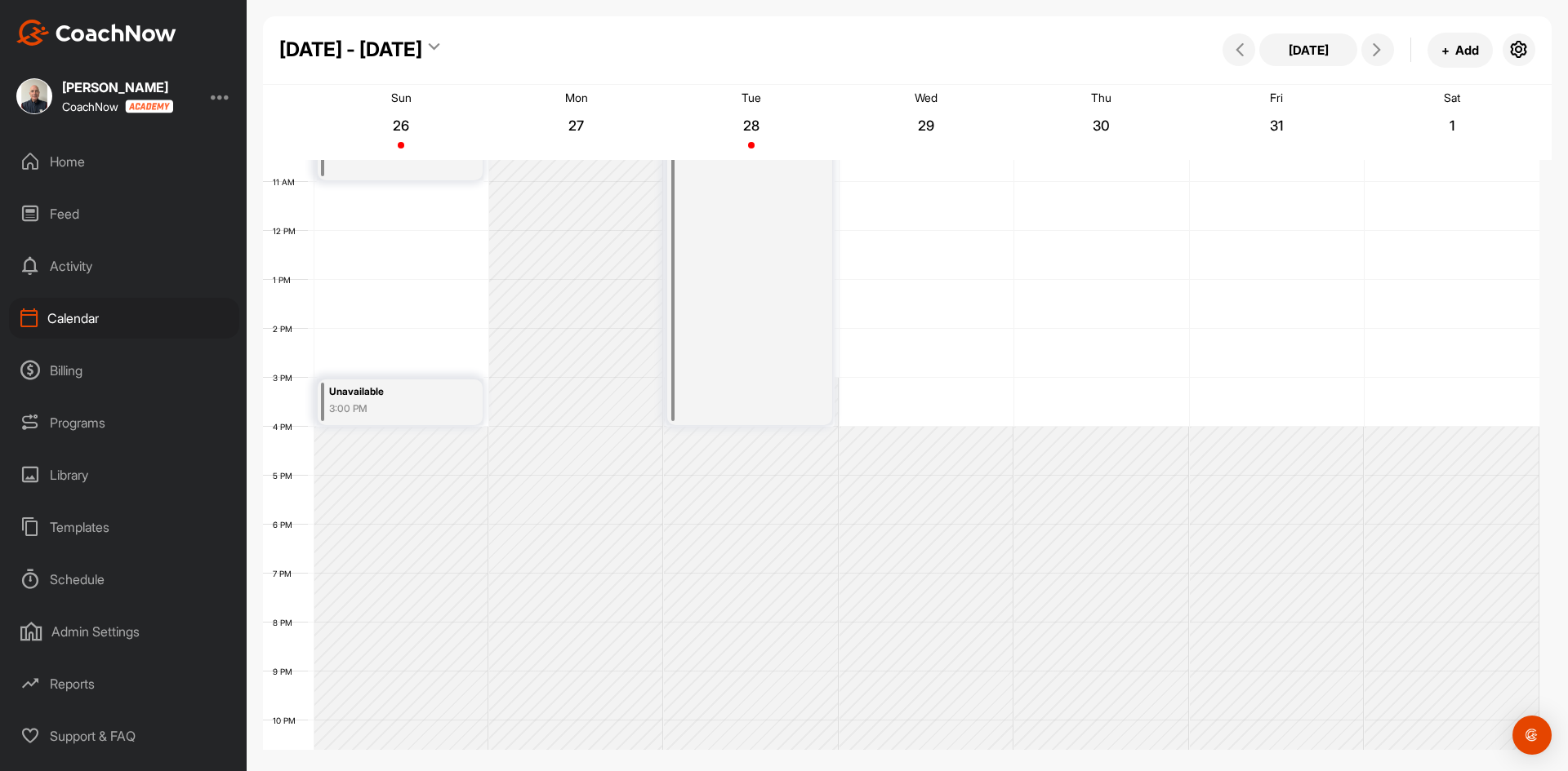
click at [743, 336] on div "Closed 9:00 AM" at bounding box center [749, 255] width 165 height 339
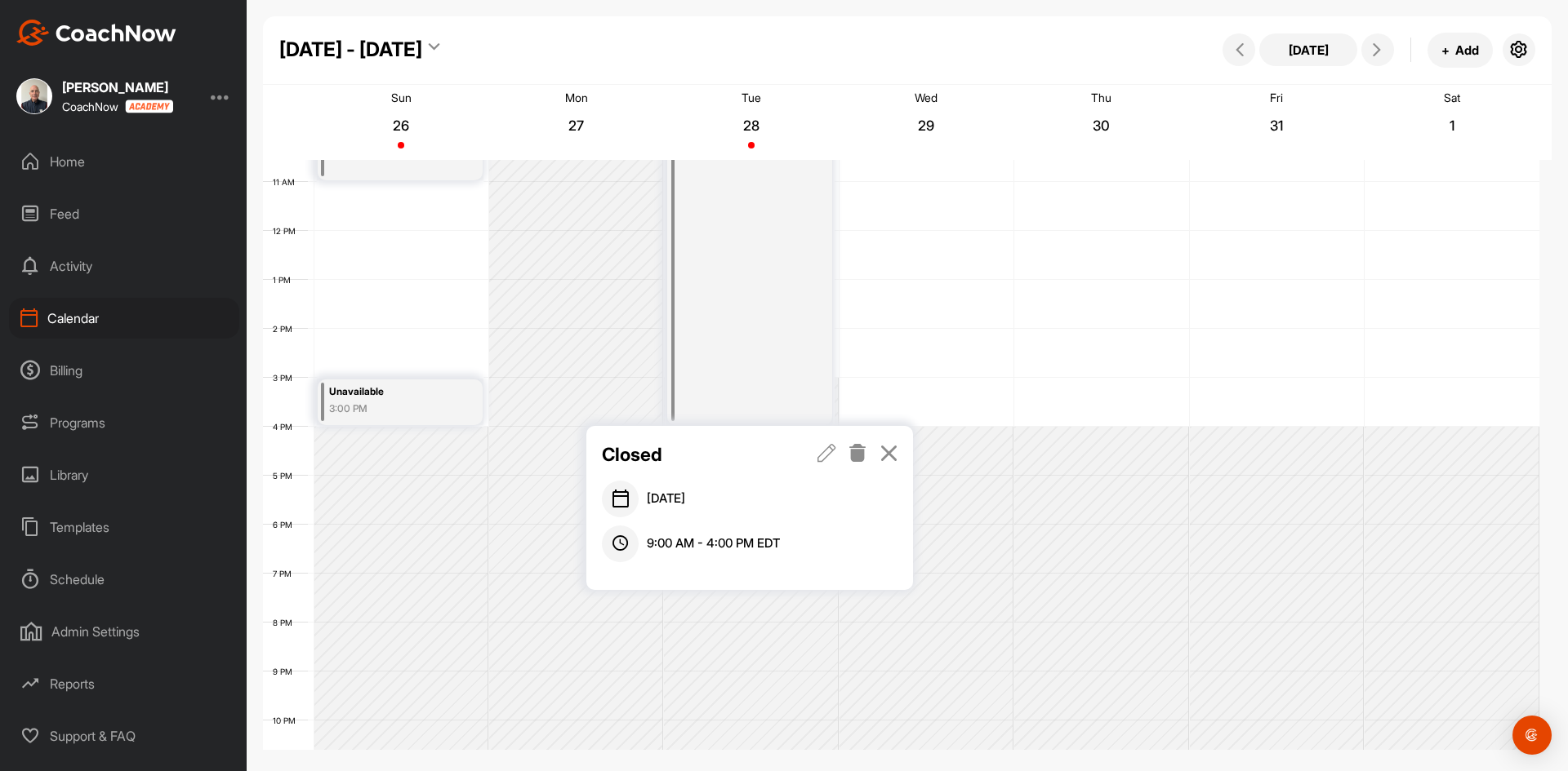
click at [826, 451] on icon at bounding box center [826, 453] width 18 height 18
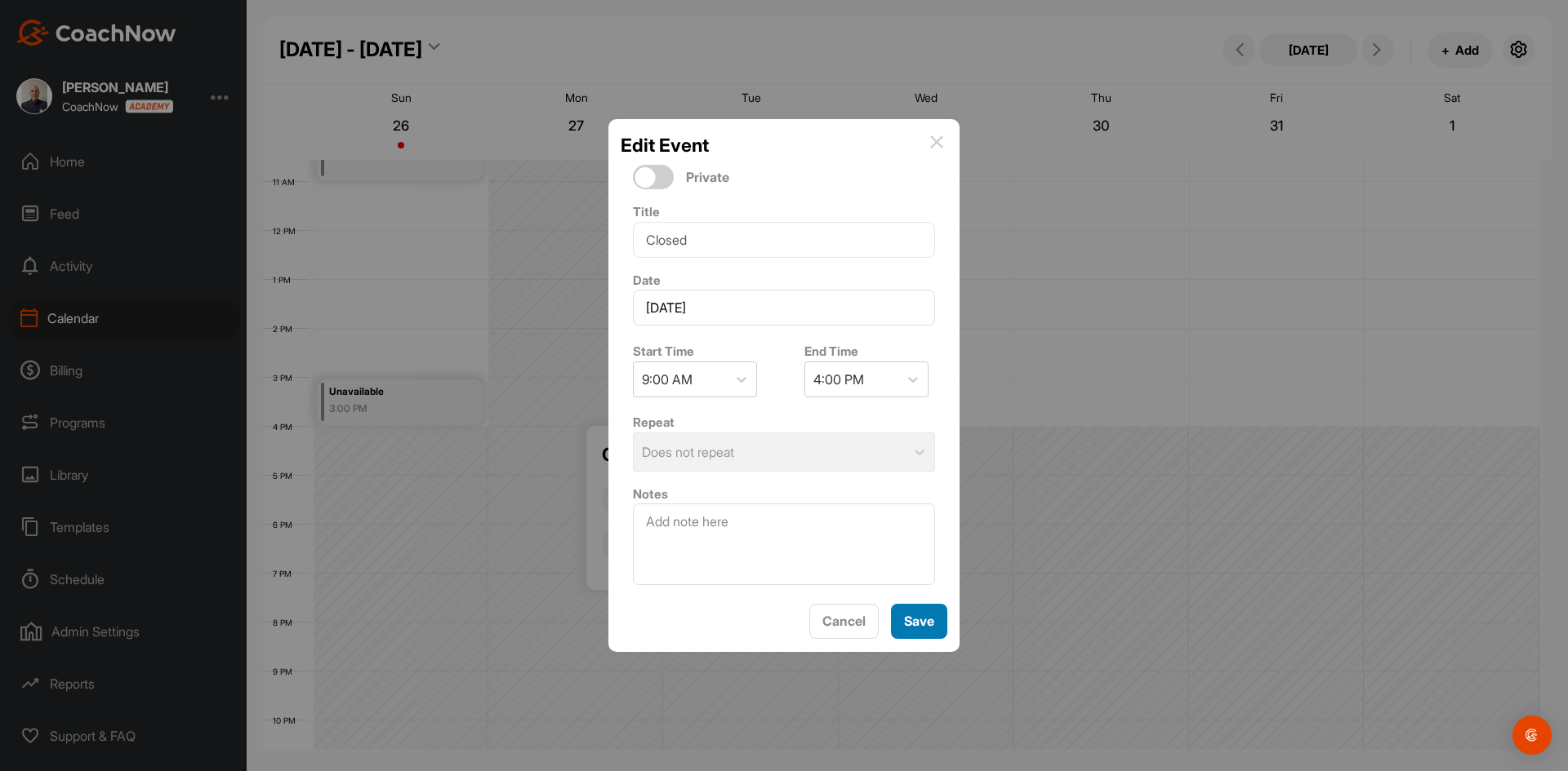
click at [909, 625] on span "Save" at bounding box center [918, 621] width 31 height 17
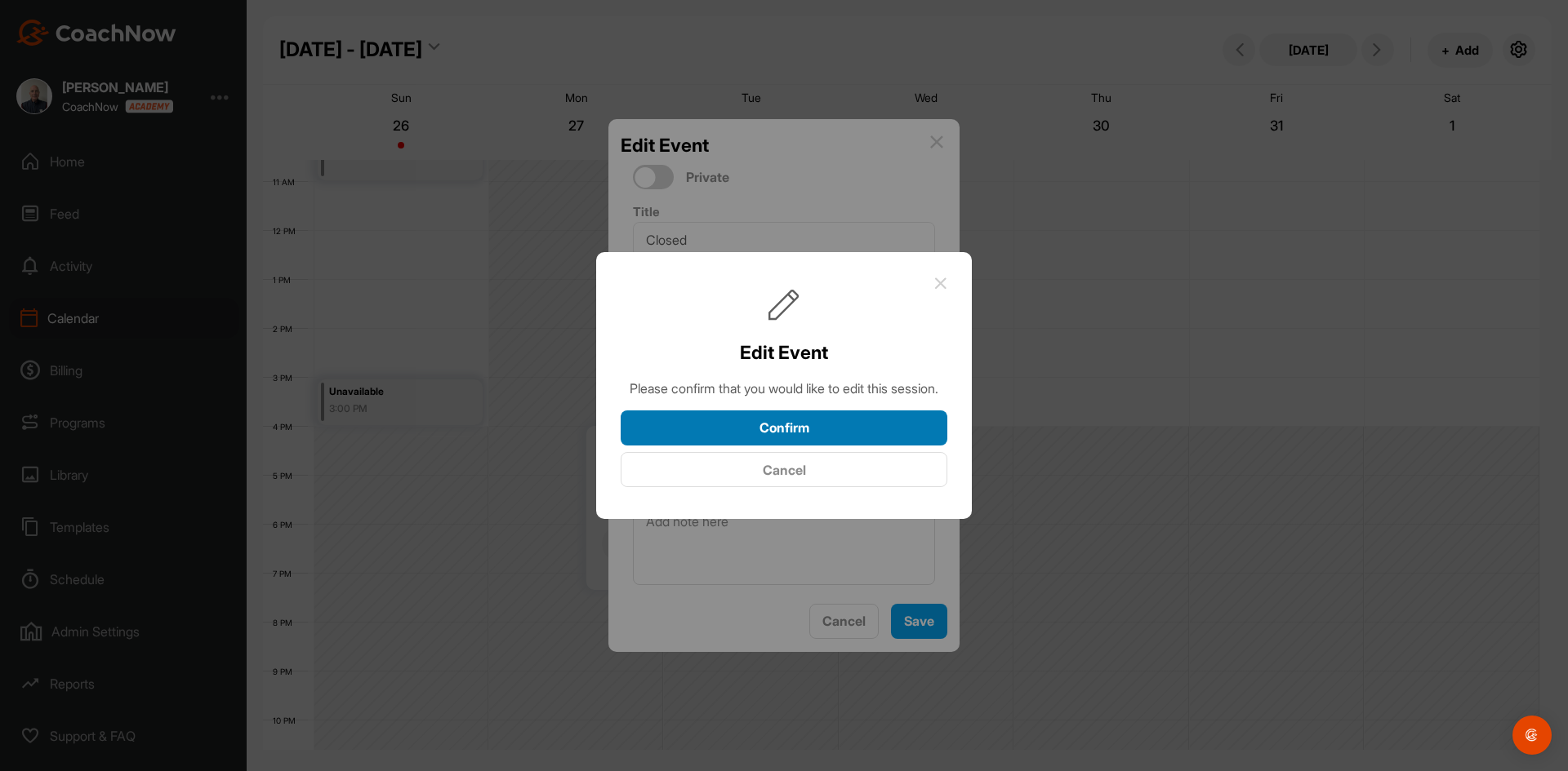
click at [801, 427] on button "Confirm" at bounding box center [784, 428] width 326 height 35
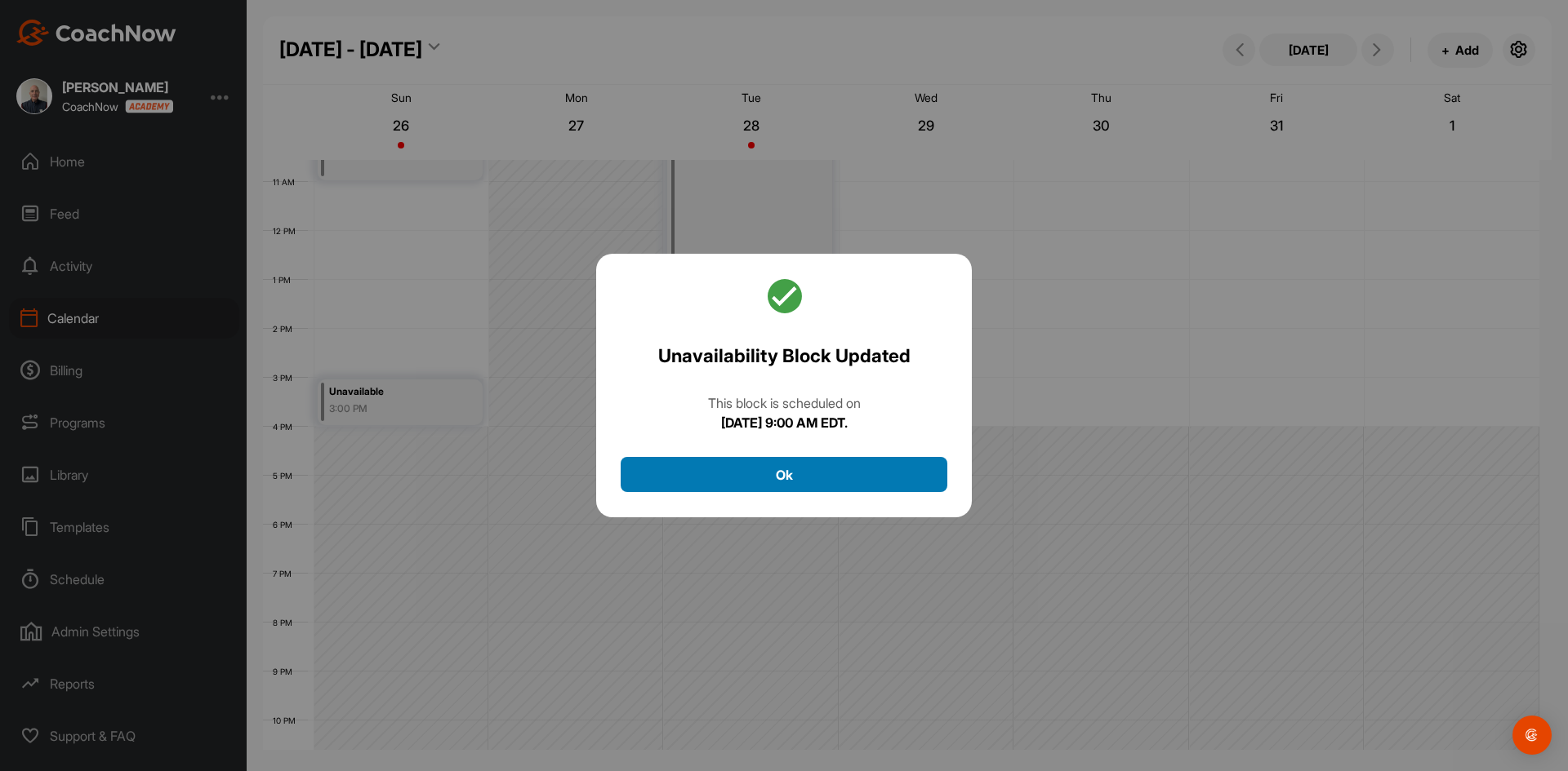
click at [824, 462] on button "Ok" at bounding box center [784, 475] width 326 height 35
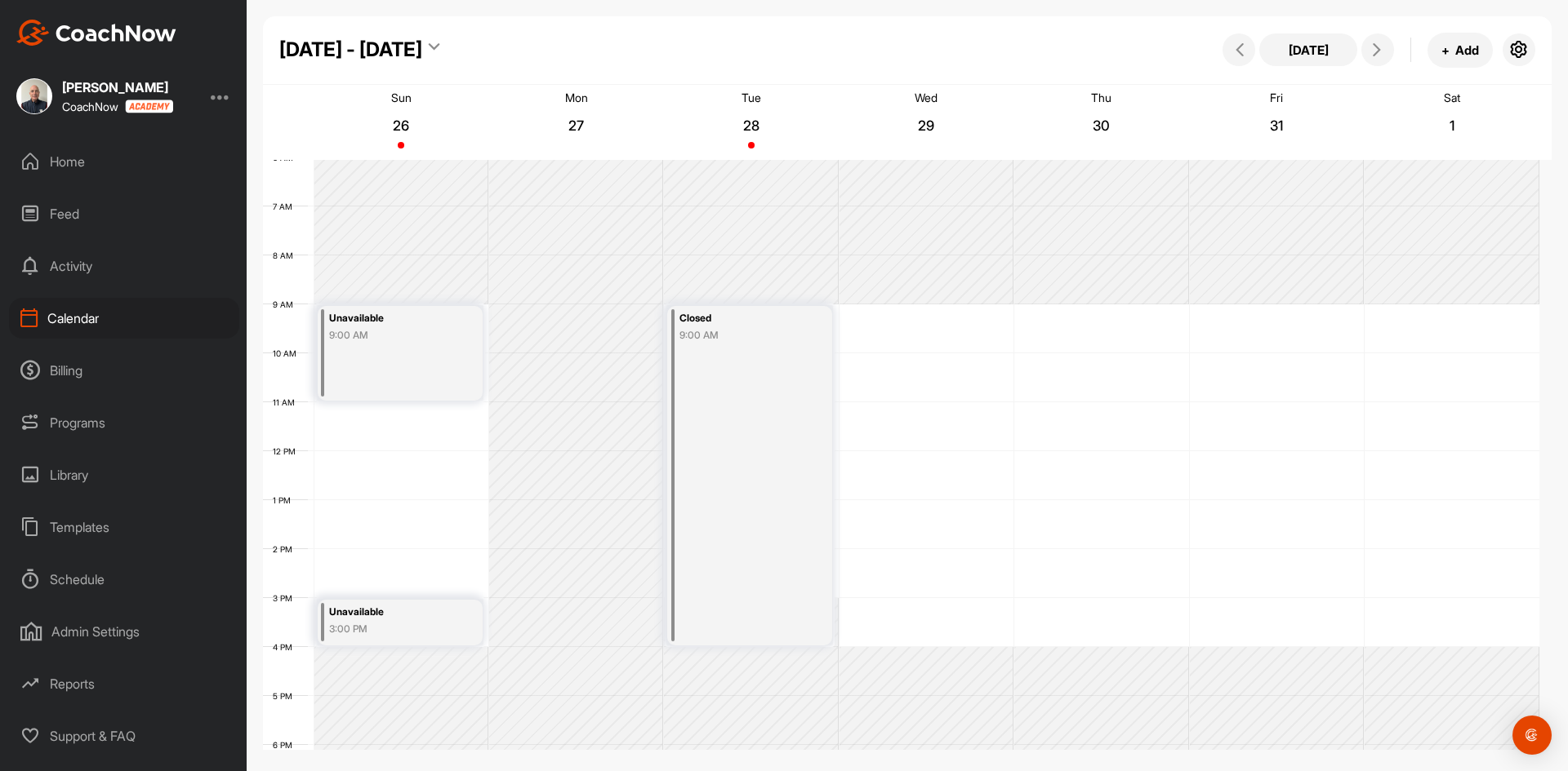
scroll to position [298, 0]
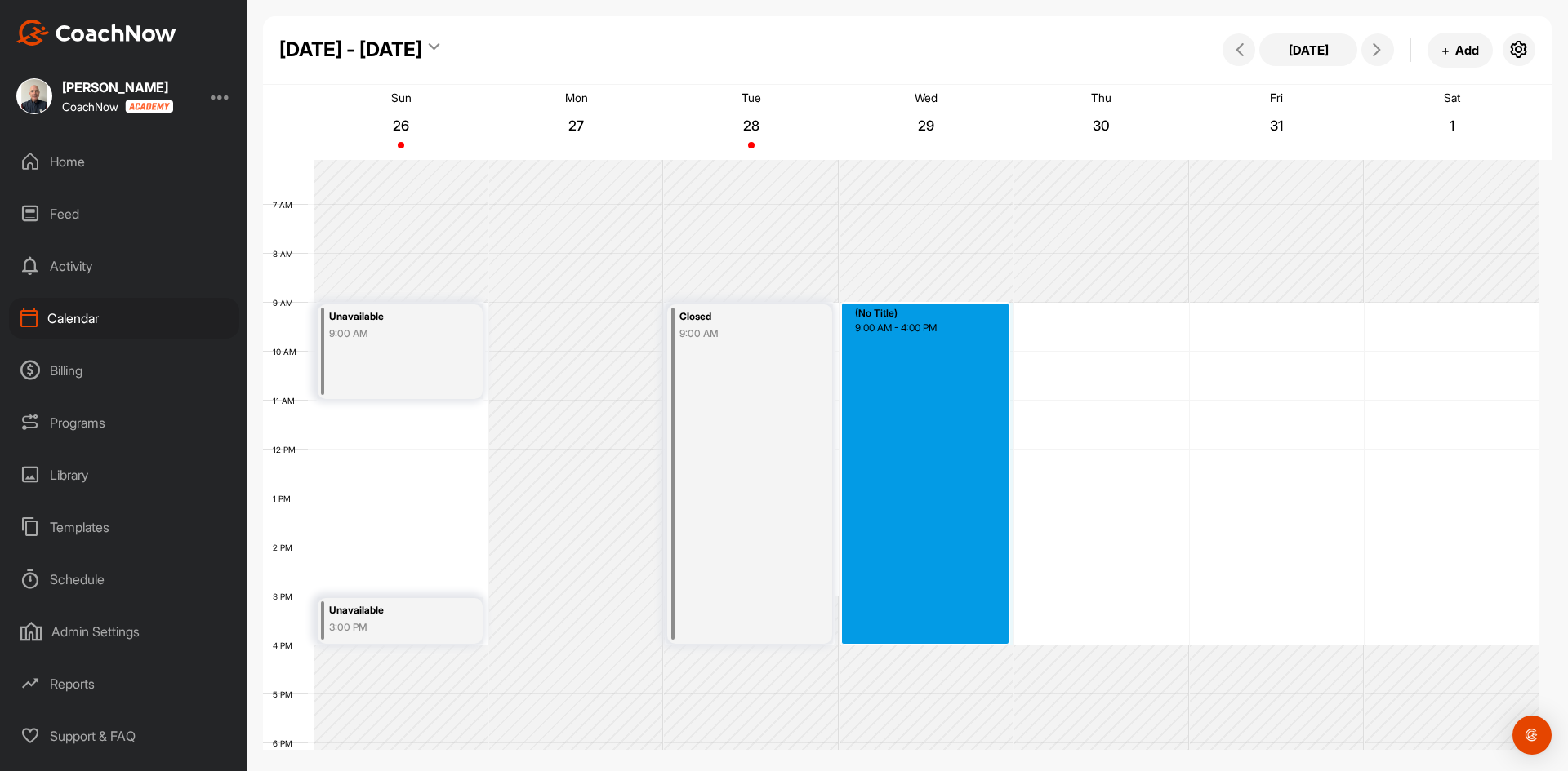
drag, startPoint x: 911, startPoint y: 311, endPoint x: 933, endPoint y: 640, distance: 329.7
click at [933, 640] on div "12 AM 1 AM 2 AM 3 AM 4 AM 5 AM 6 AM 7 AM 8 AM 9 AM 10 AM 11 AM 12 PM 1 PM 2 PM …" at bounding box center [901, 449] width 1276 height 1175
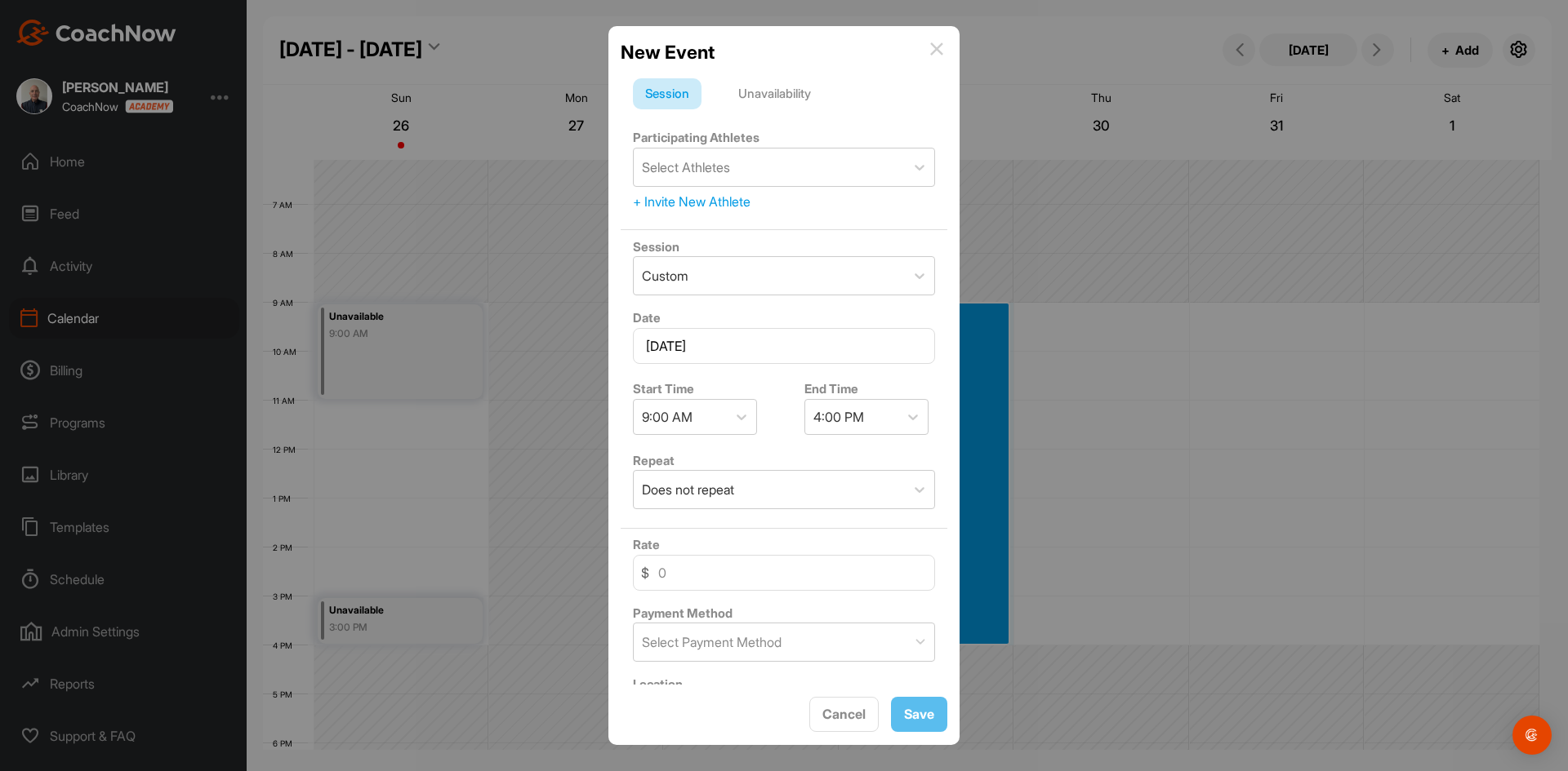
click at [784, 92] on div "Unavailability" at bounding box center [774, 94] width 97 height 31
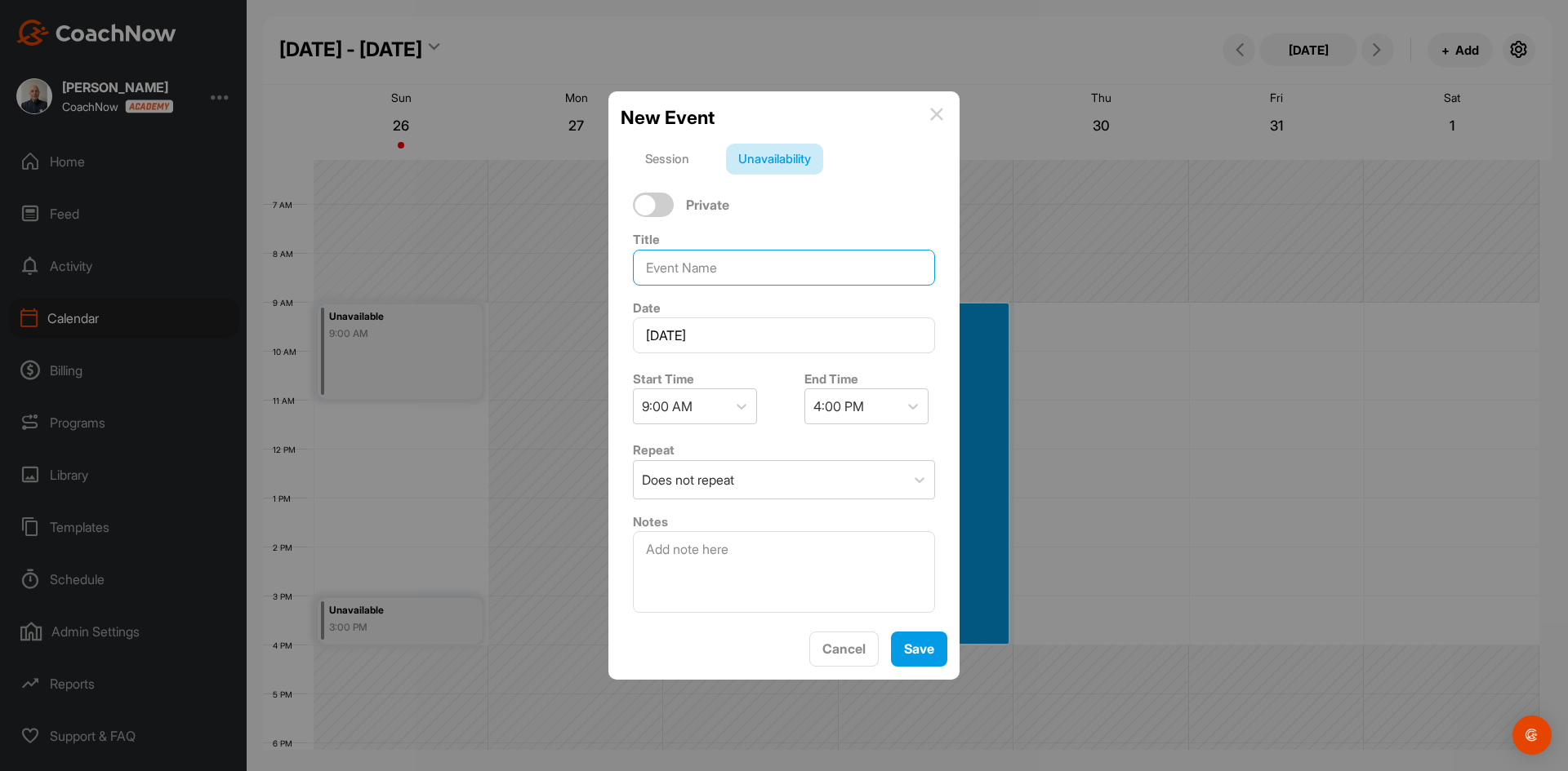
click at [698, 263] on input at bounding box center [784, 267] width 302 height 36
type input "Closed"
click at [915, 652] on span "Save" at bounding box center [918, 649] width 31 height 17
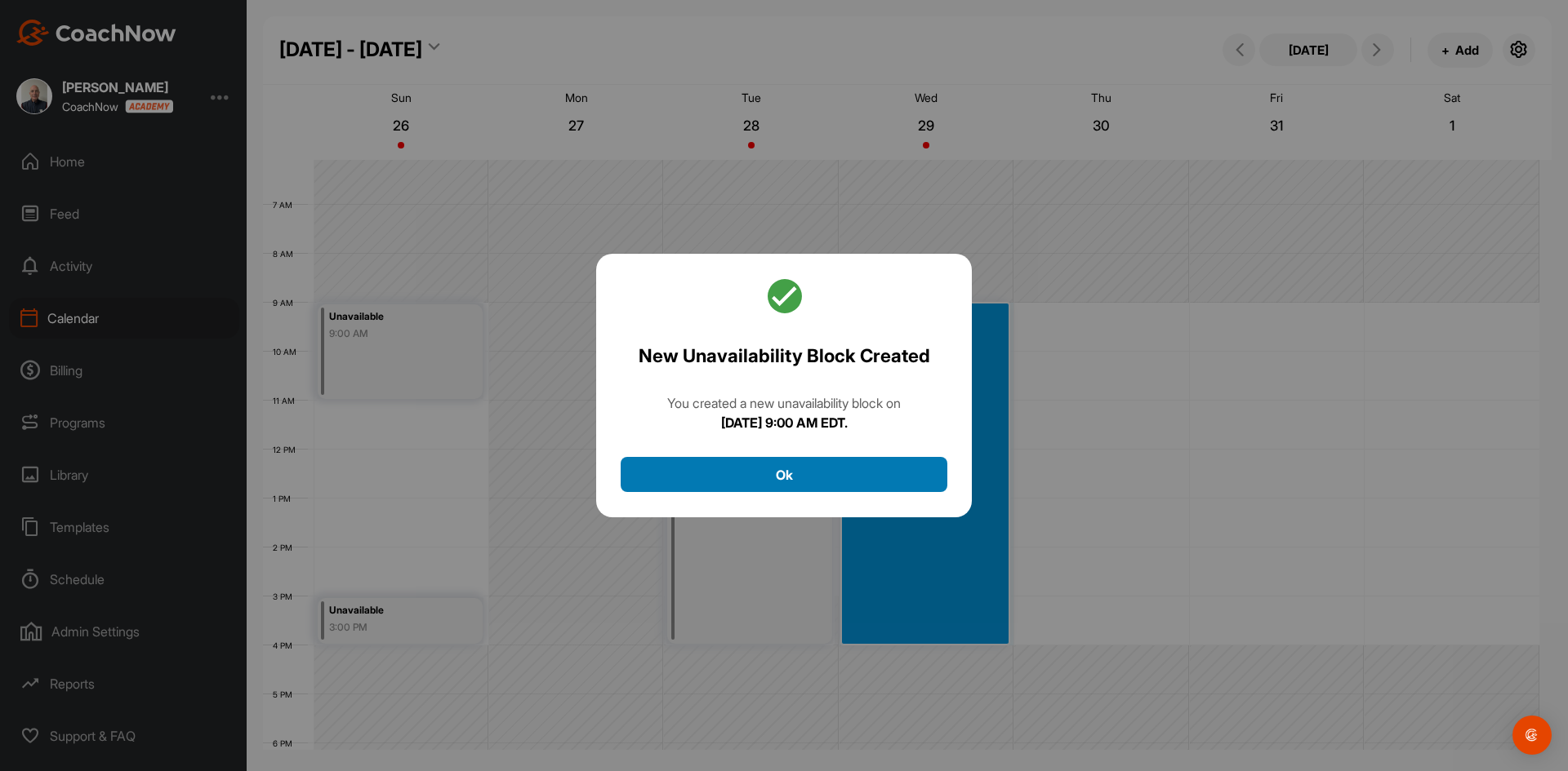
click at [772, 465] on button "Ok" at bounding box center [784, 475] width 326 height 35
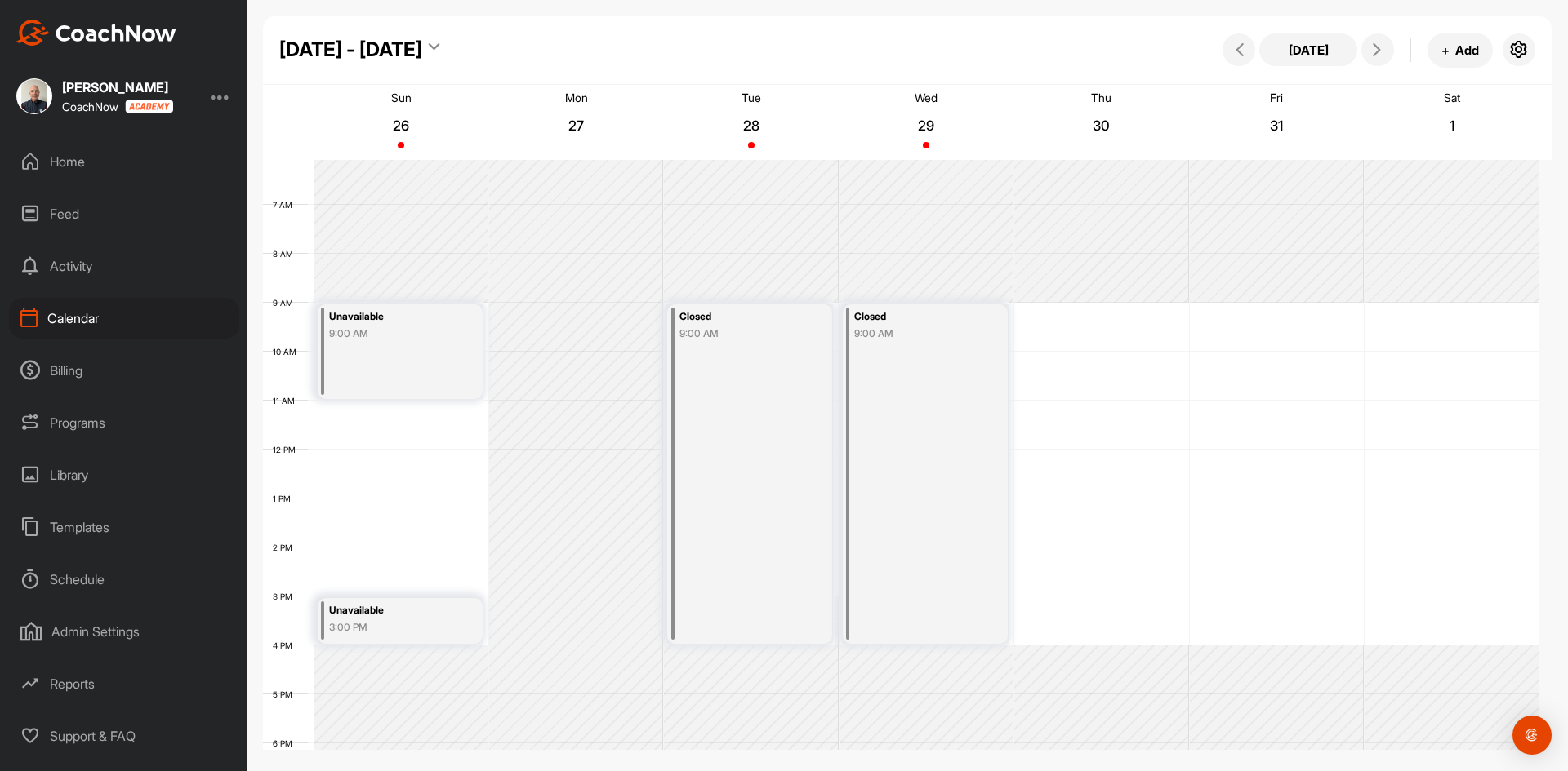
click at [1097, 323] on div "12 AM 1 AM 2 AM 3 AM 4 AM 5 AM 6 AM 7 AM 8 AM 9 AM 10 AM 11 AM 12 PM 1 PM 2 PM …" at bounding box center [901, 449] width 1276 height 1175
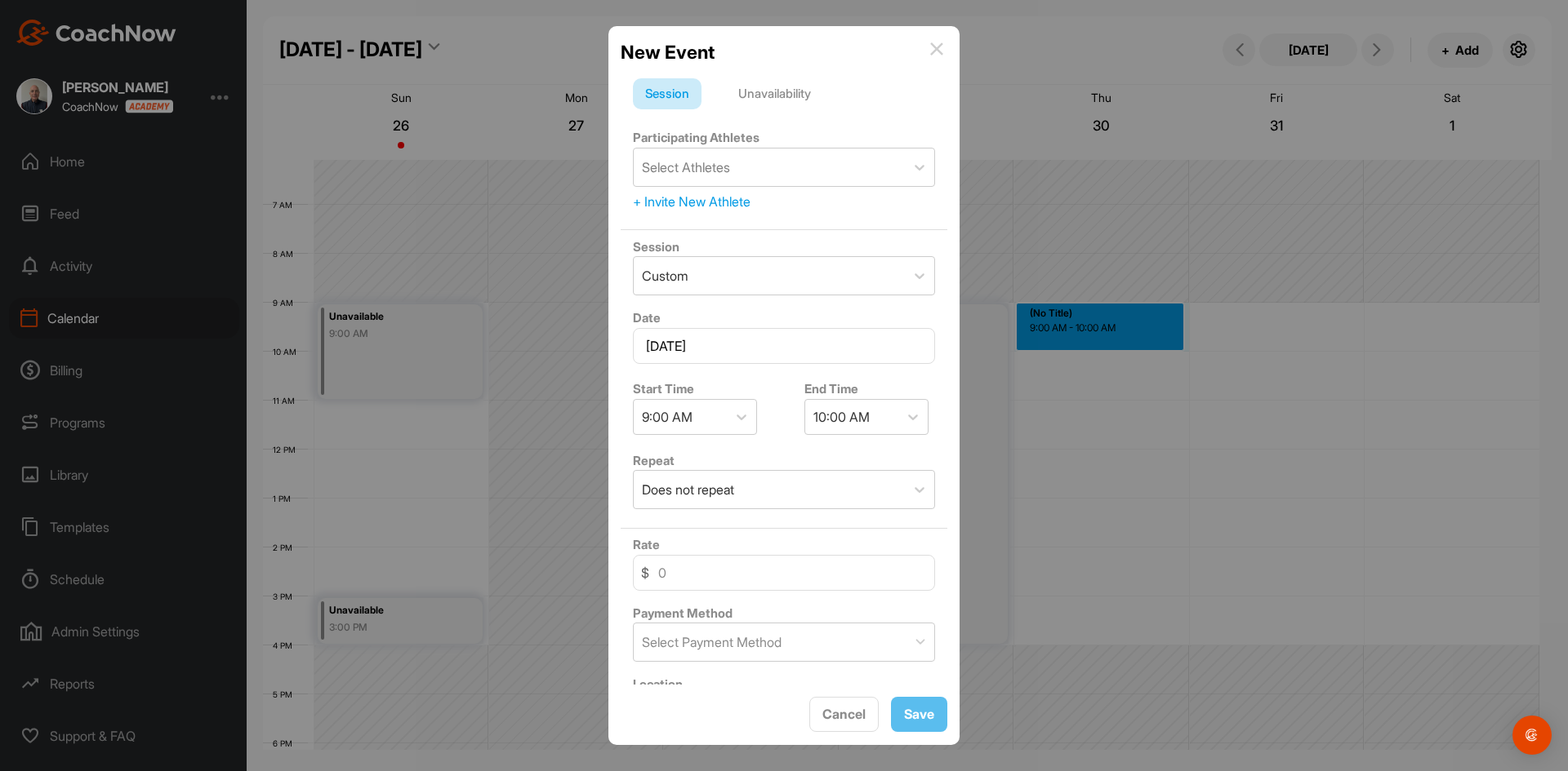
click at [790, 90] on div "Unavailability" at bounding box center [774, 94] width 97 height 31
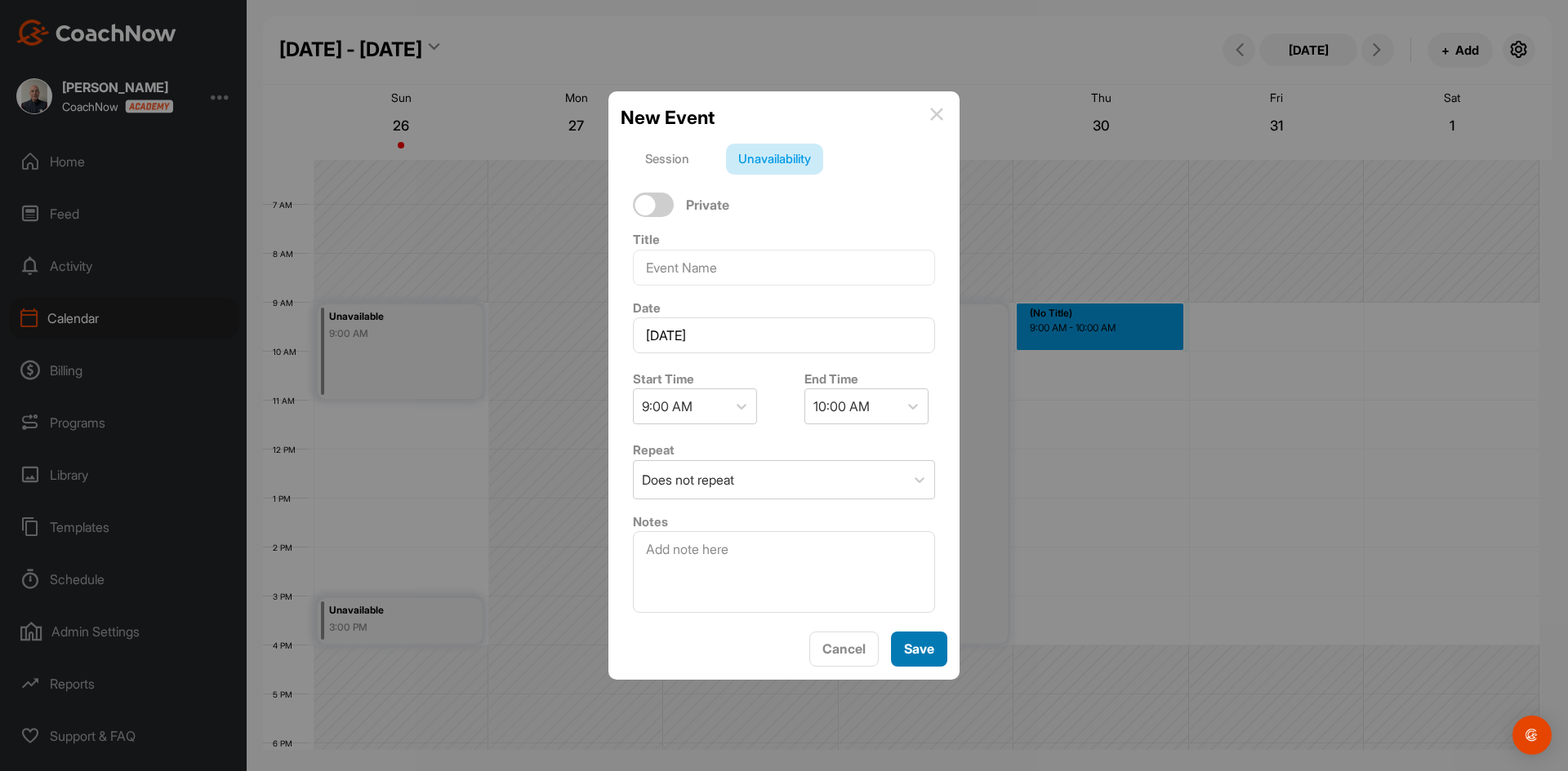
click at [914, 647] on span "Save" at bounding box center [918, 649] width 31 height 17
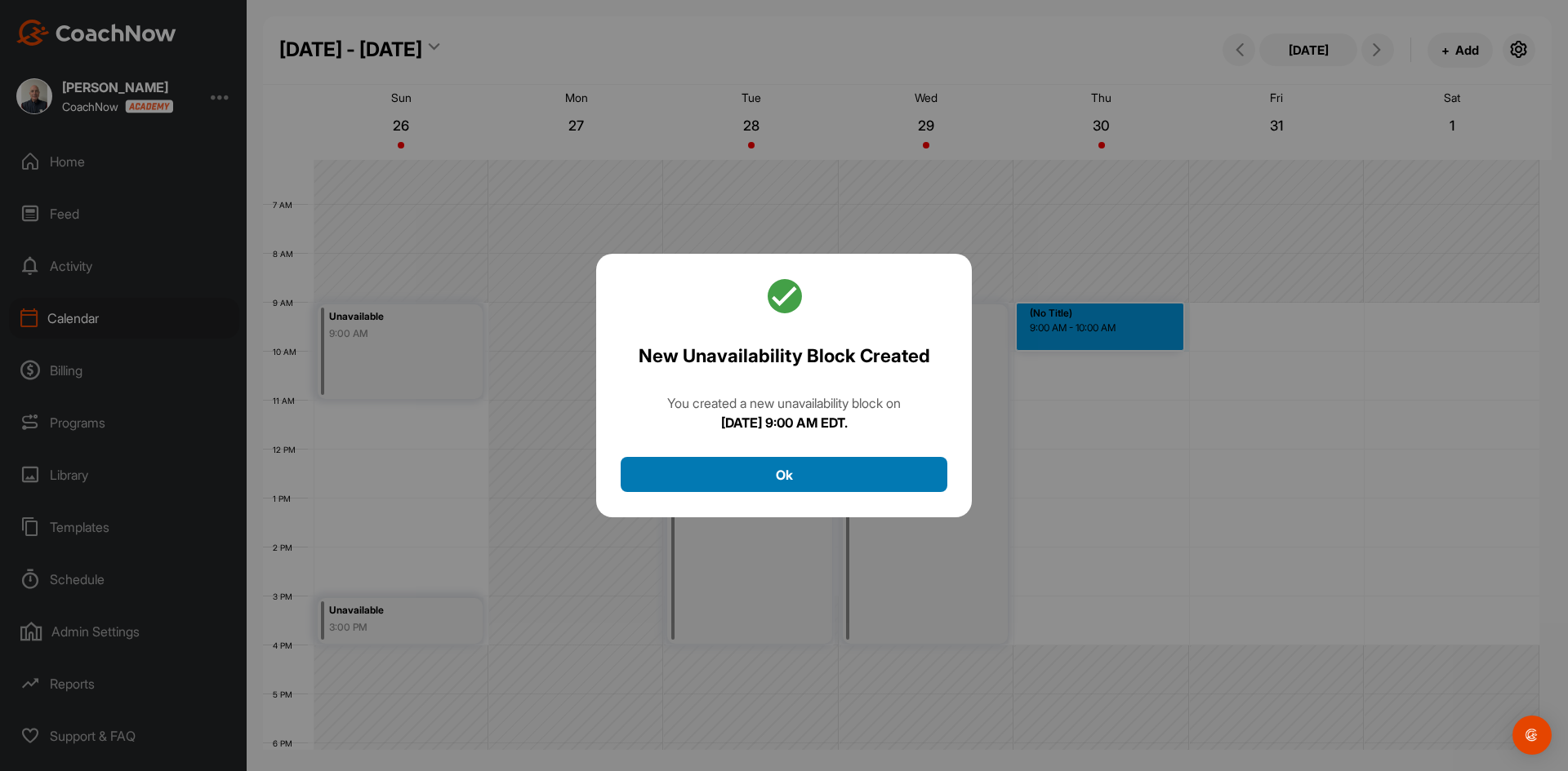
click at [798, 462] on button "Ok" at bounding box center [784, 475] width 326 height 35
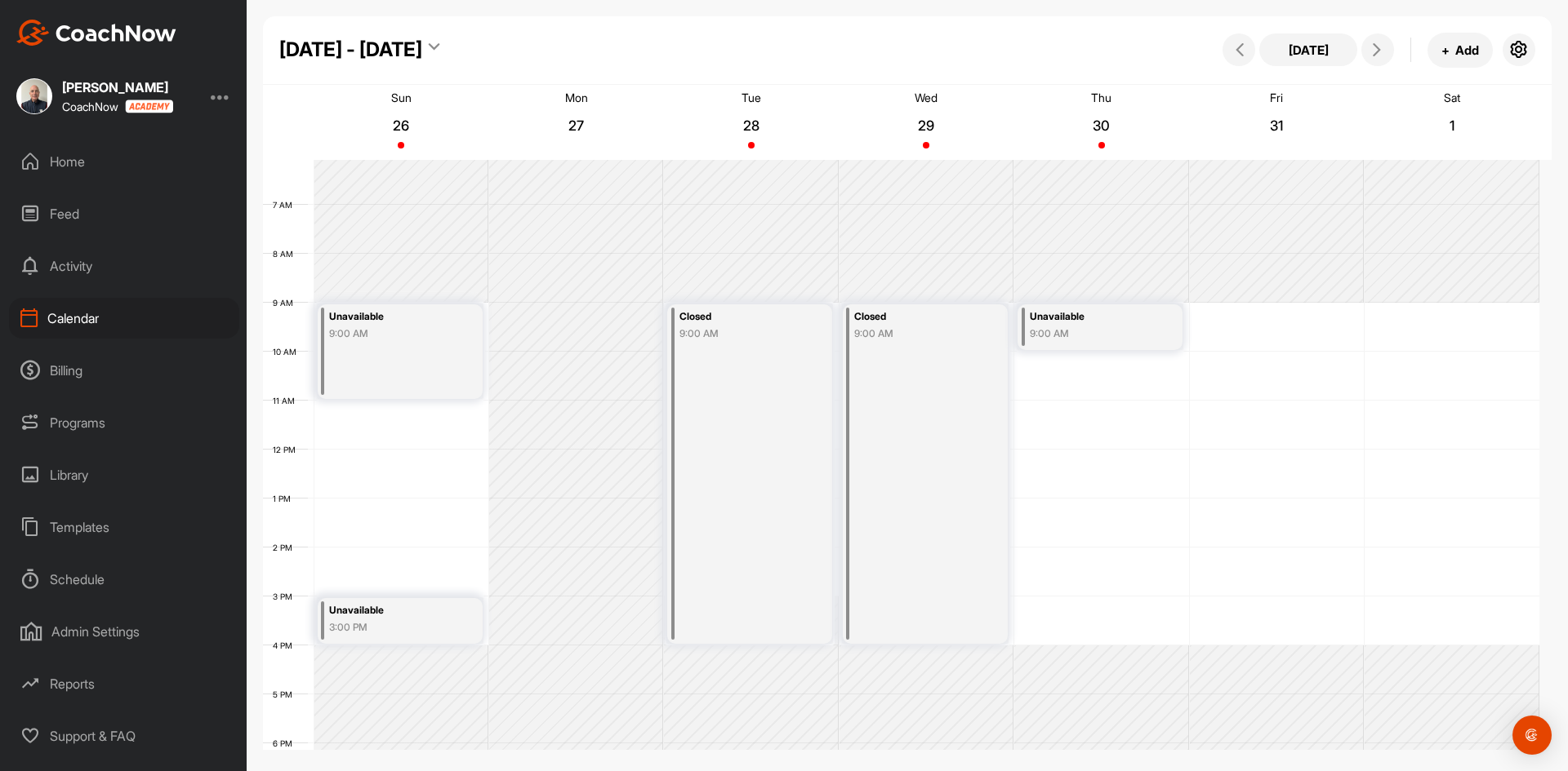
click at [1275, 326] on div "12 AM 1 AM 2 AM 3 AM 4 AM 5 AM 6 AM 7 AM 8 AM 9 AM 10 AM 11 AM 12 PM 1 PM 2 PM …" at bounding box center [901, 449] width 1276 height 1175
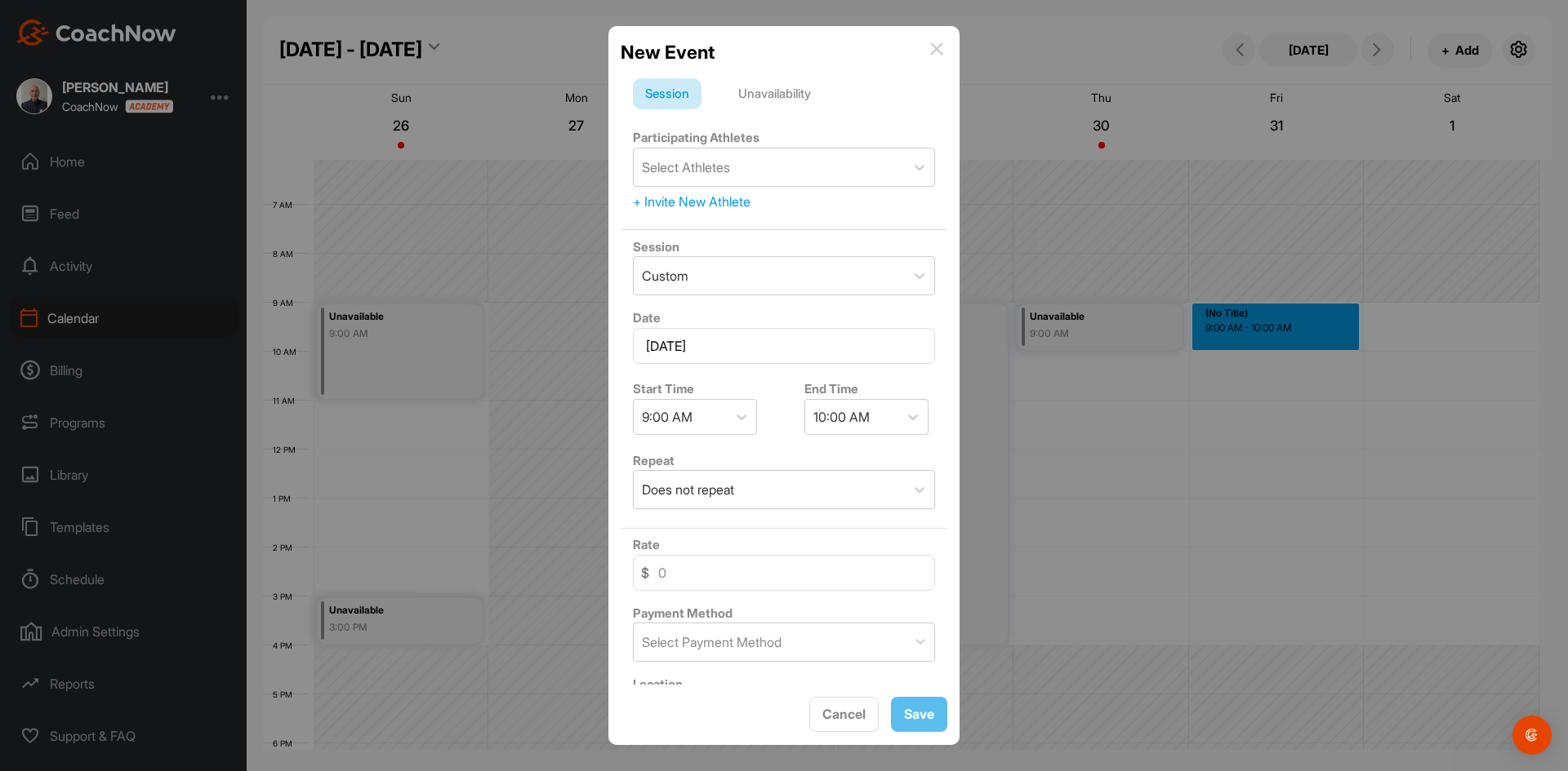
click at [779, 86] on div "Unavailability" at bounding box center [774, 94] width 97 height 31
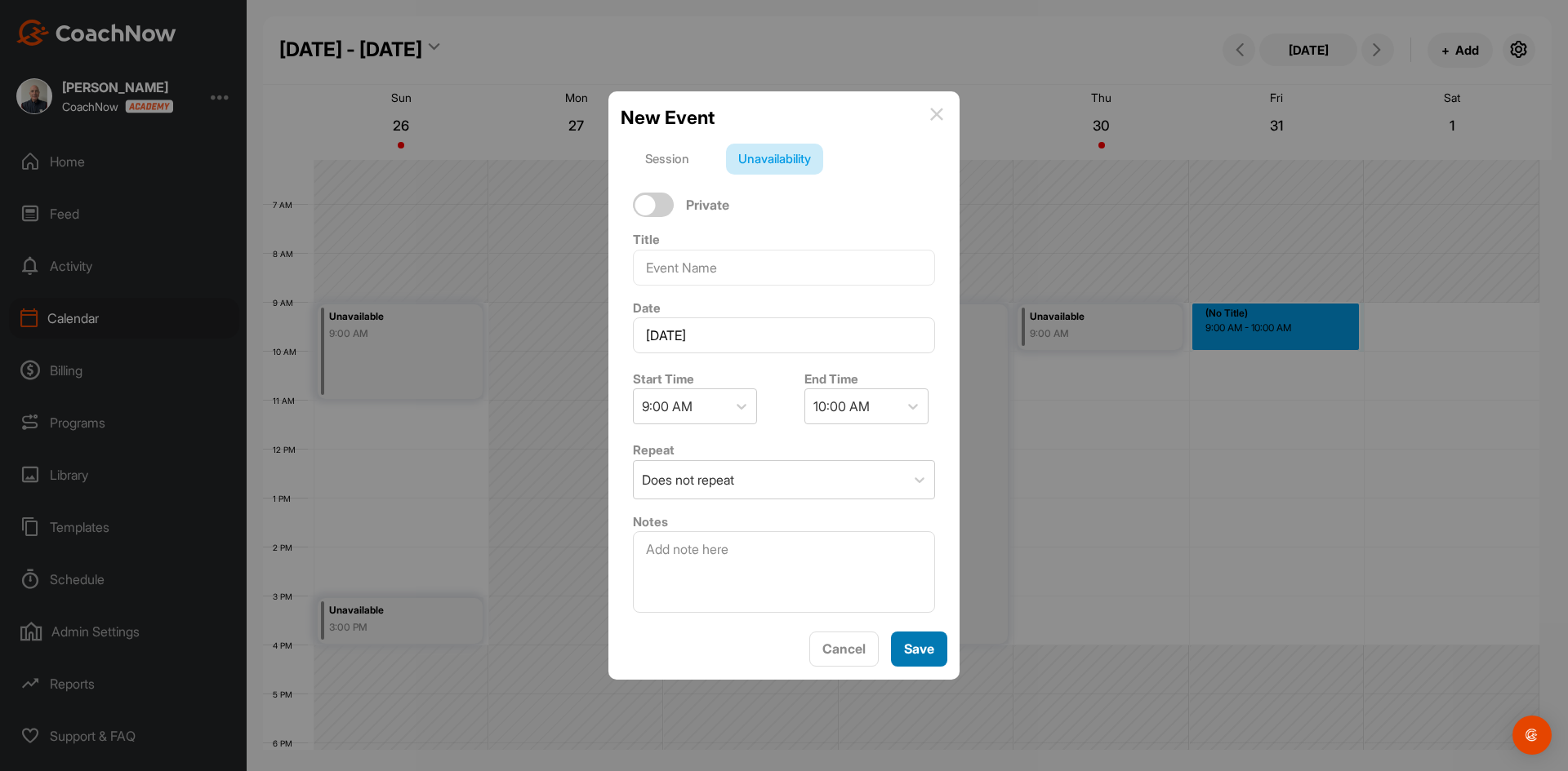
click at [912, 649] on span "Save" at bounding box center [918, 649] width 31 height 17
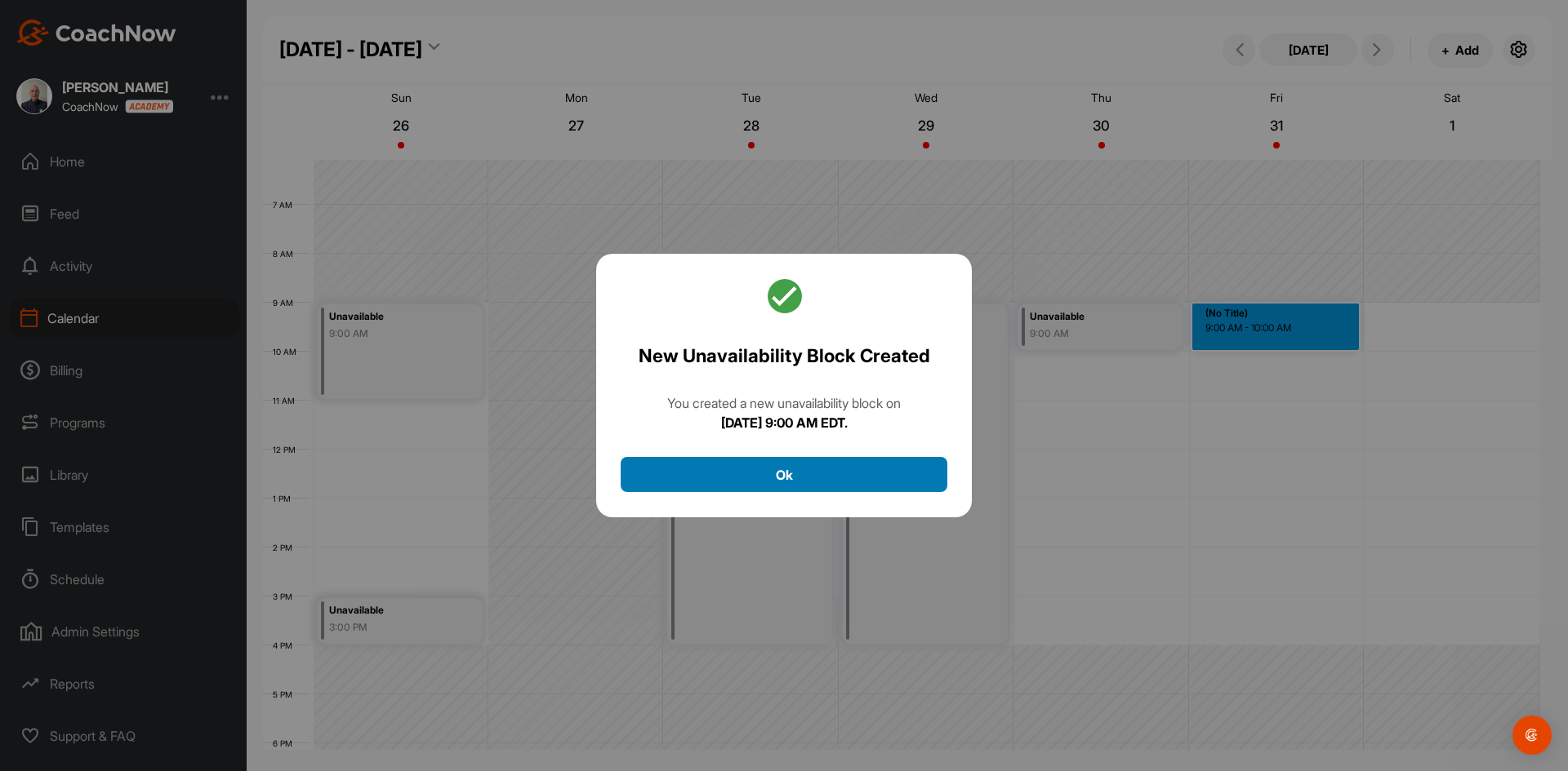
click at [856, 469] on button "Ok" at bounding box center [784, 475] width 326 height 35
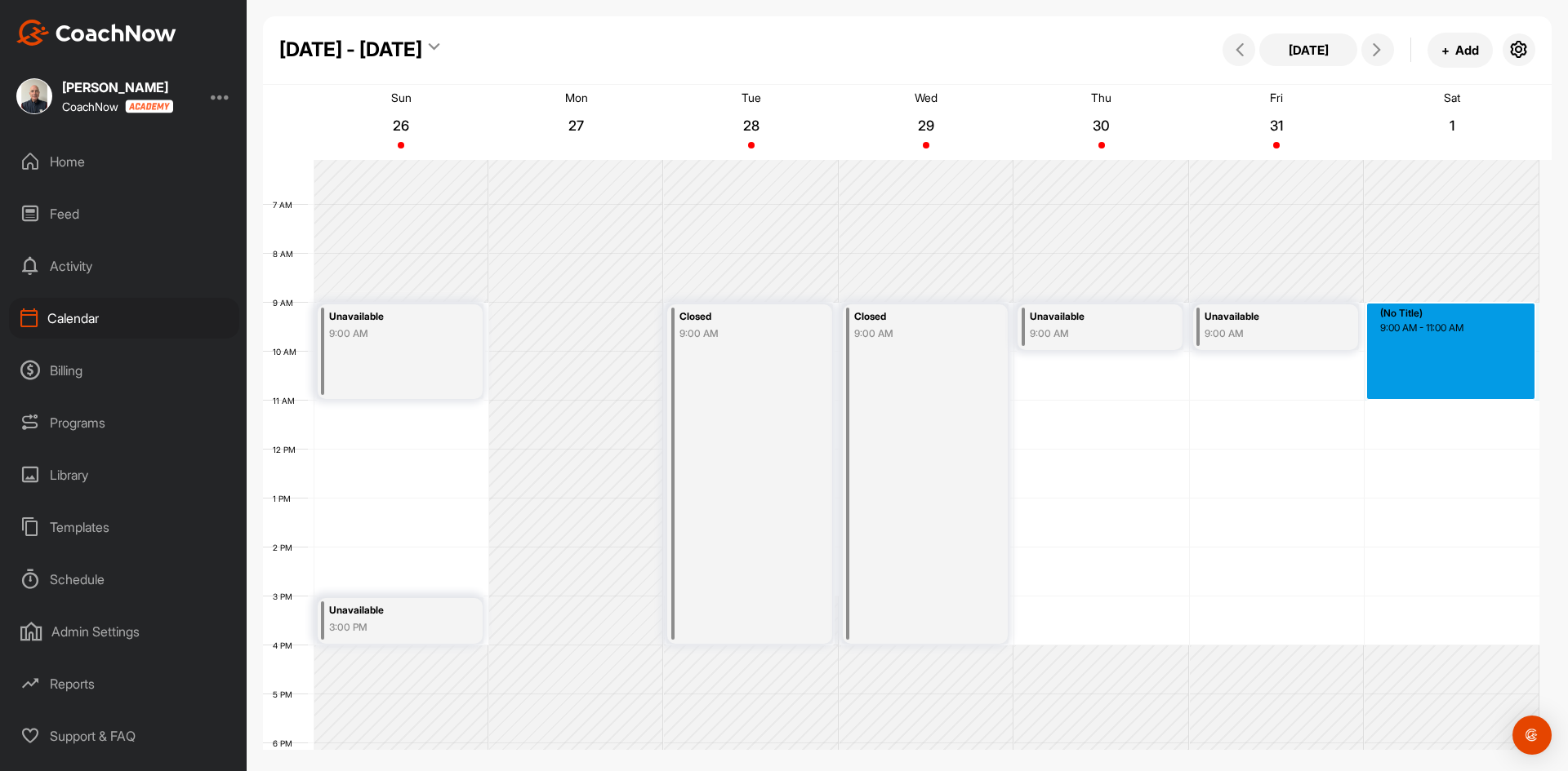
drag, startPoint x: 1458, startPoint y: 313, endPoint x: 1464, endPoint y: 391, distance: 78.2
click at [1464, 391] on div "12 AM 1 AM 2 AM 3 AM 4 AM 5 AM 6 AM 7 AM 8 AM 9 AM 10 AM 11 AM 12 PM 1 PM 2 PM …" at bounding box center [901, 449] width 1276 height 1175
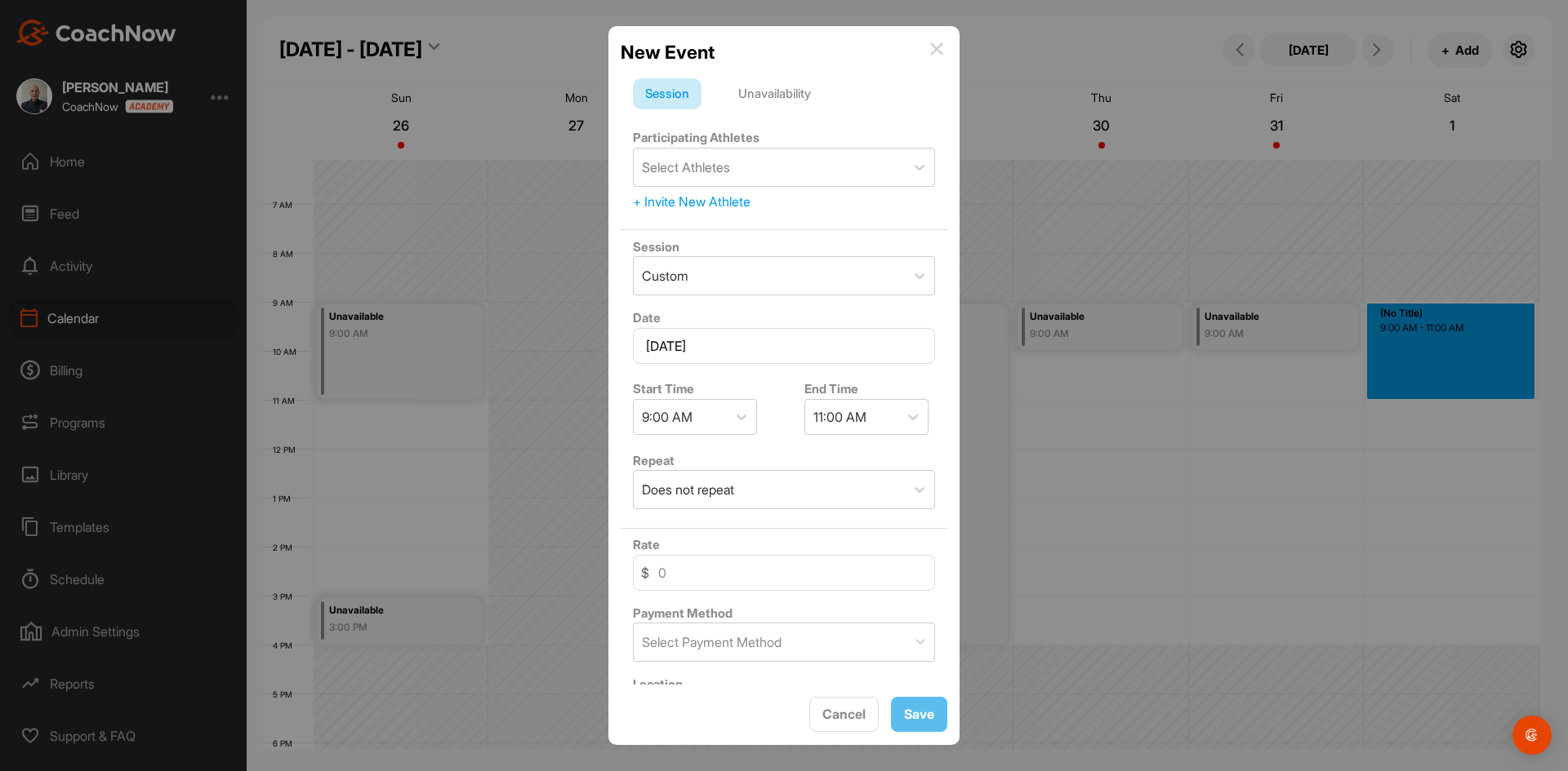
click at [790, 93] on div "Unavailability" at bounding box center [774, 94] width 97 height 31
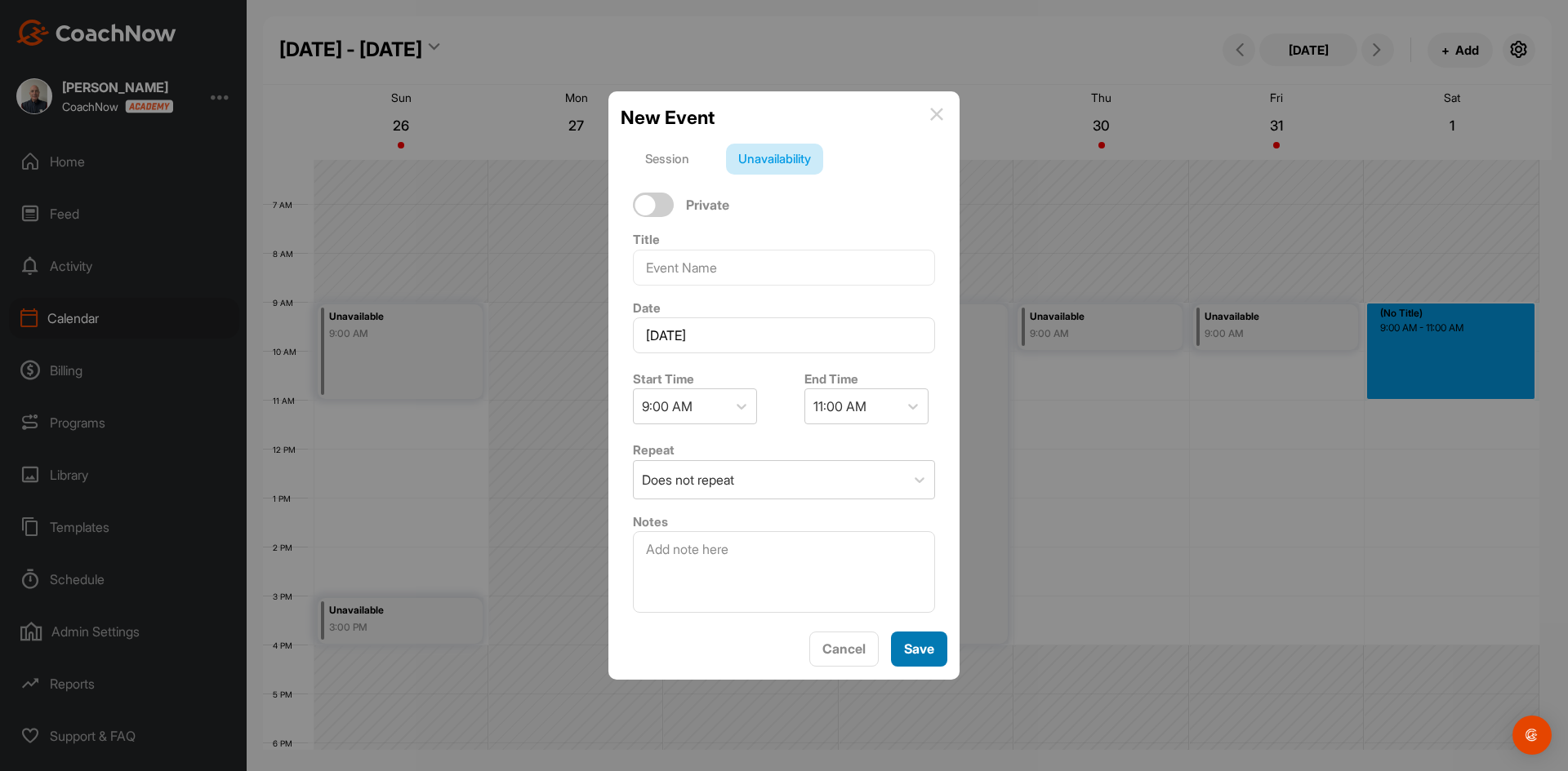
click at [919, 645] on span "Save" at bounding box center [918, 649] width 31 height 17
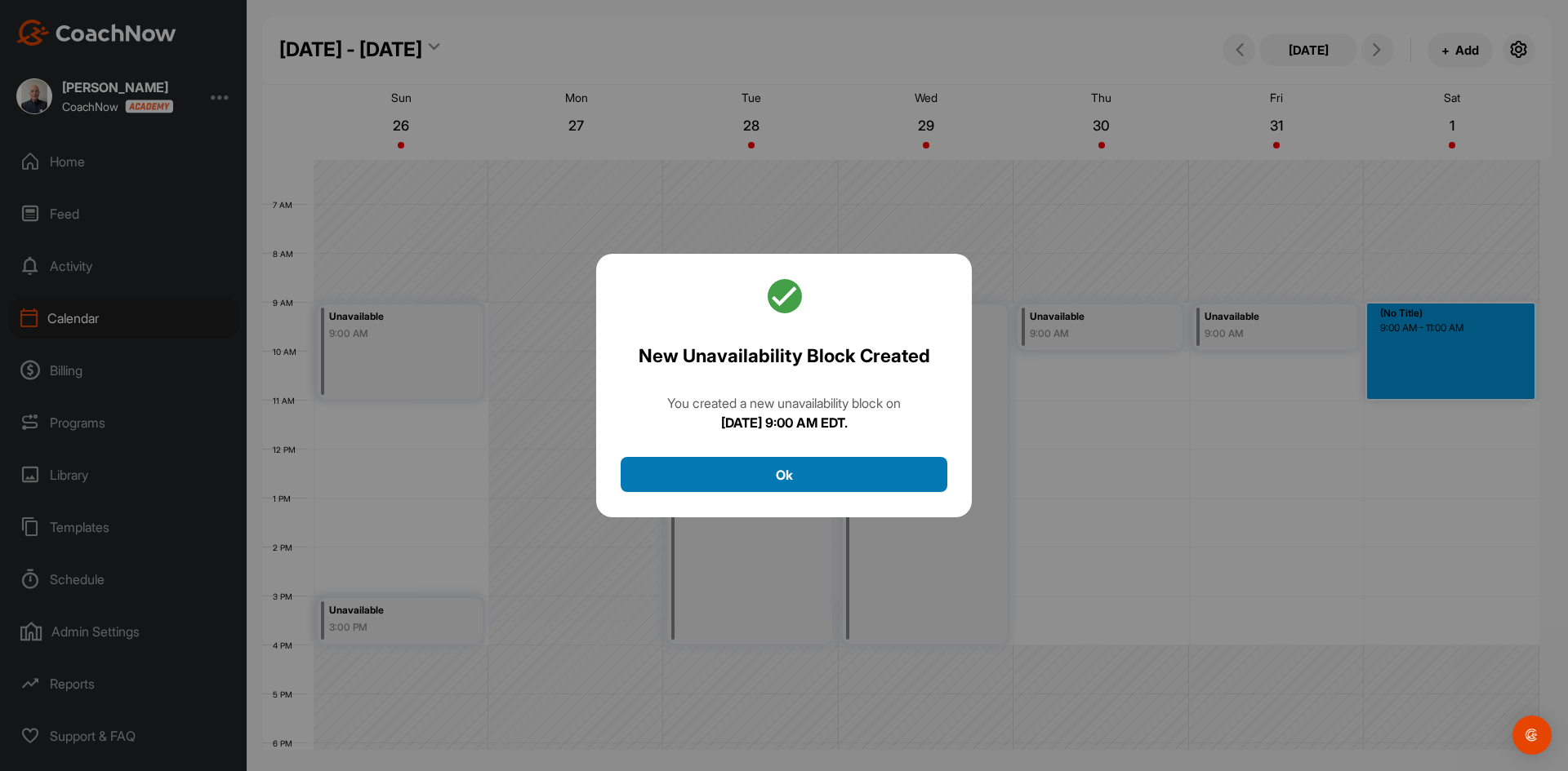
click at [873, 473] on button "Ok" at bounding box center [784, 475] width 326 height 35
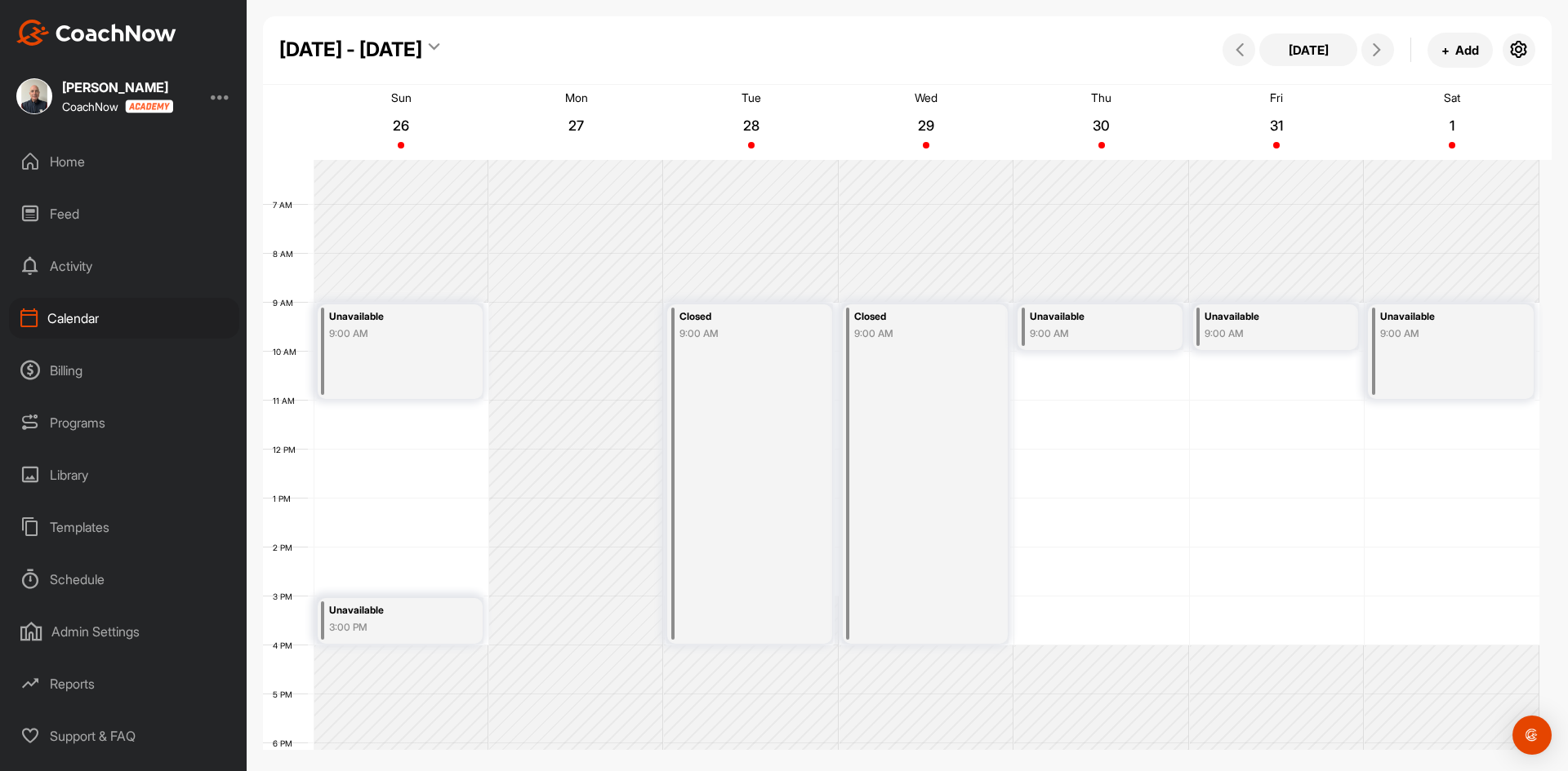
click at [1434, 622] on div "12 AM 1 AM 2 AM 3 AM 4 AM 5 AM 6 AM 7 AM 8 AM 9 AM 10 AM 11 AM 12 PM 1 PM 2 PM …" at bounding box center [901, 449] width 1276 height 1175
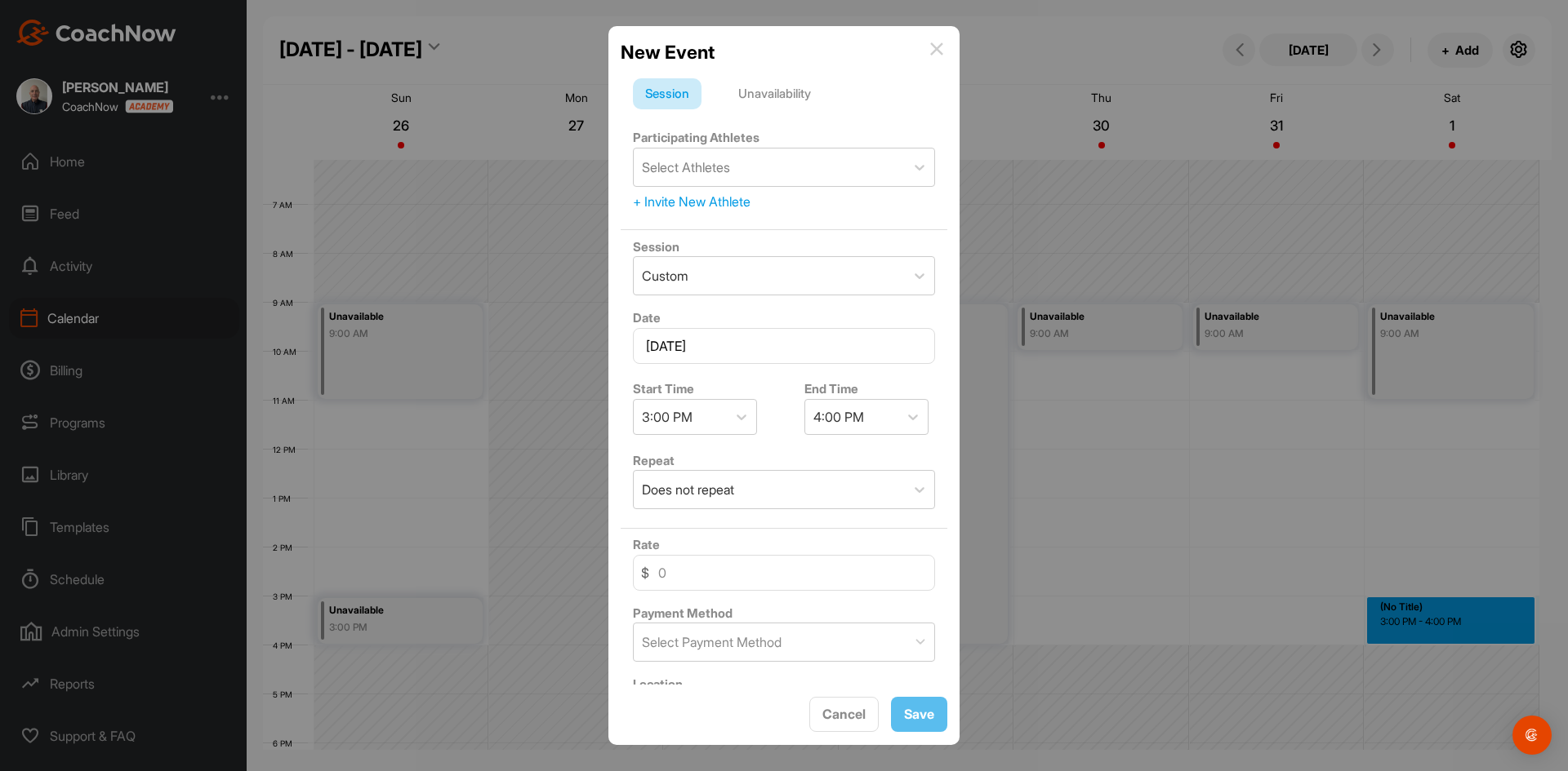
drag, startPoint x: 778, startPoint y: 89, endPoint x: 791, endPoint y: 110, distance: 24.7
click at [780, 94] on div "Unavailability" at bounding box center [774, 94] width 97 height 31
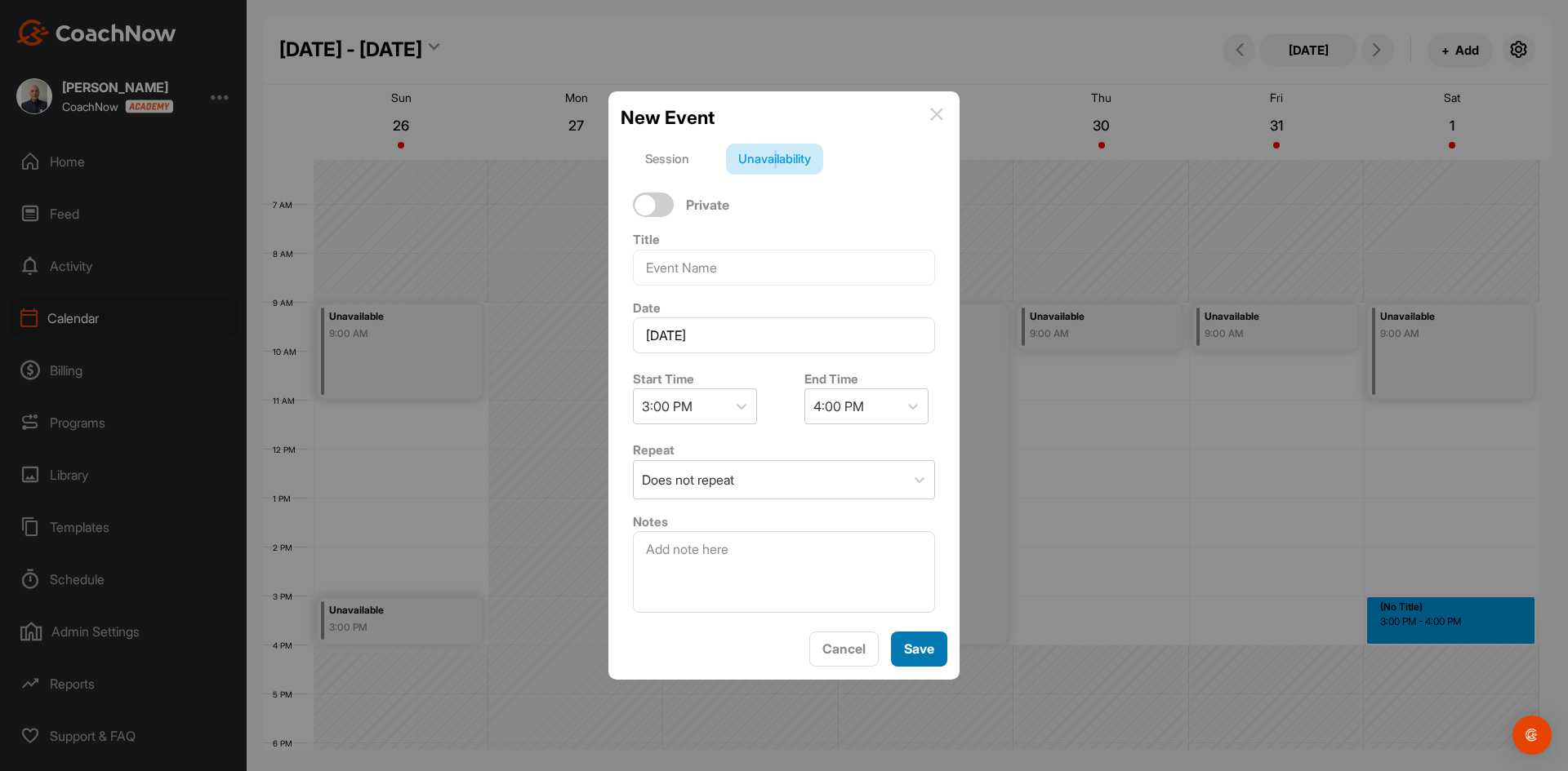
click at [913, 647] on span "Save" at bounding box center [918, 649] width 31 height 17
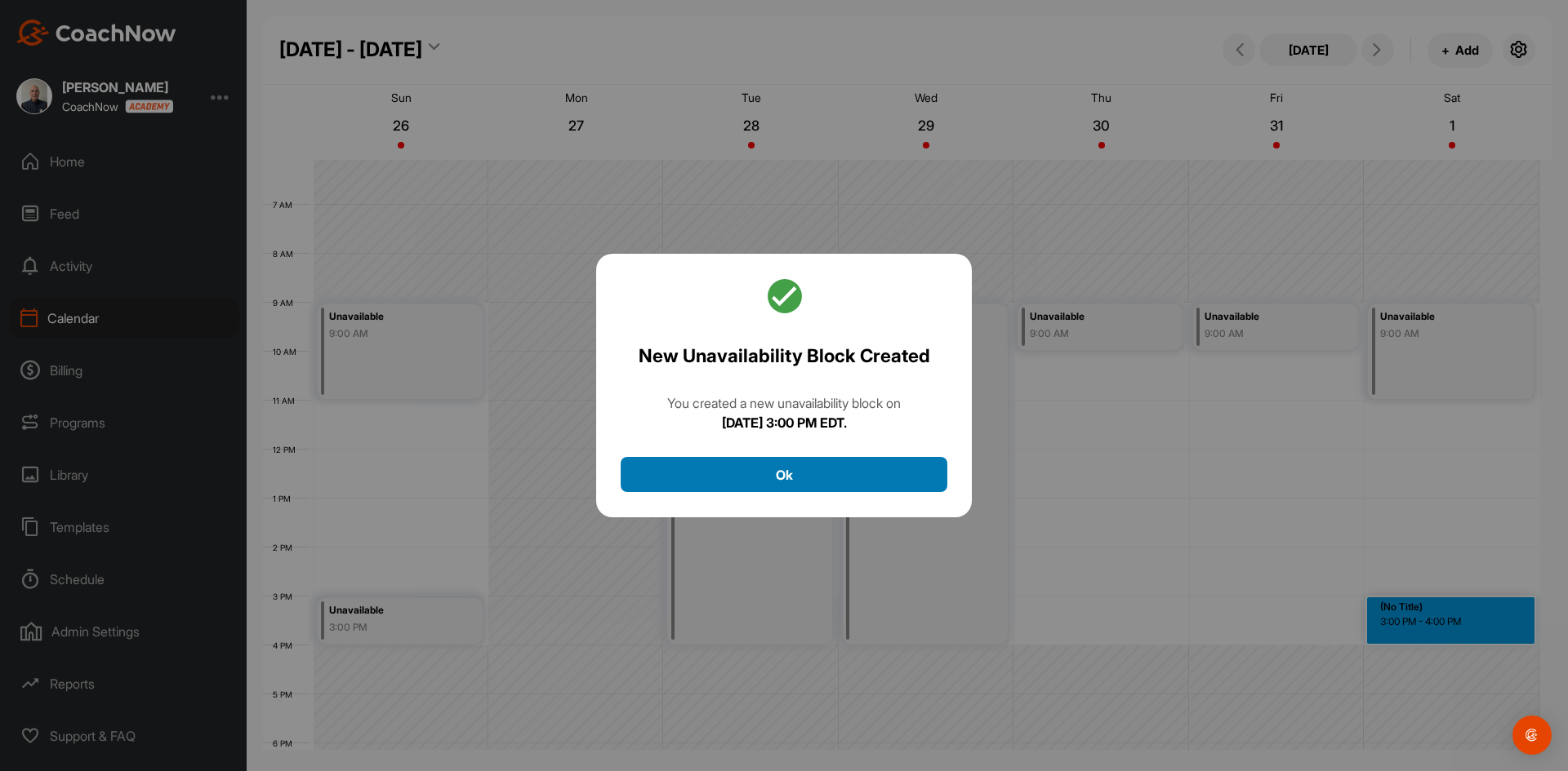
click at [854, 469] on button "Ok" at bounding box center [784, 475] width 326 height 35
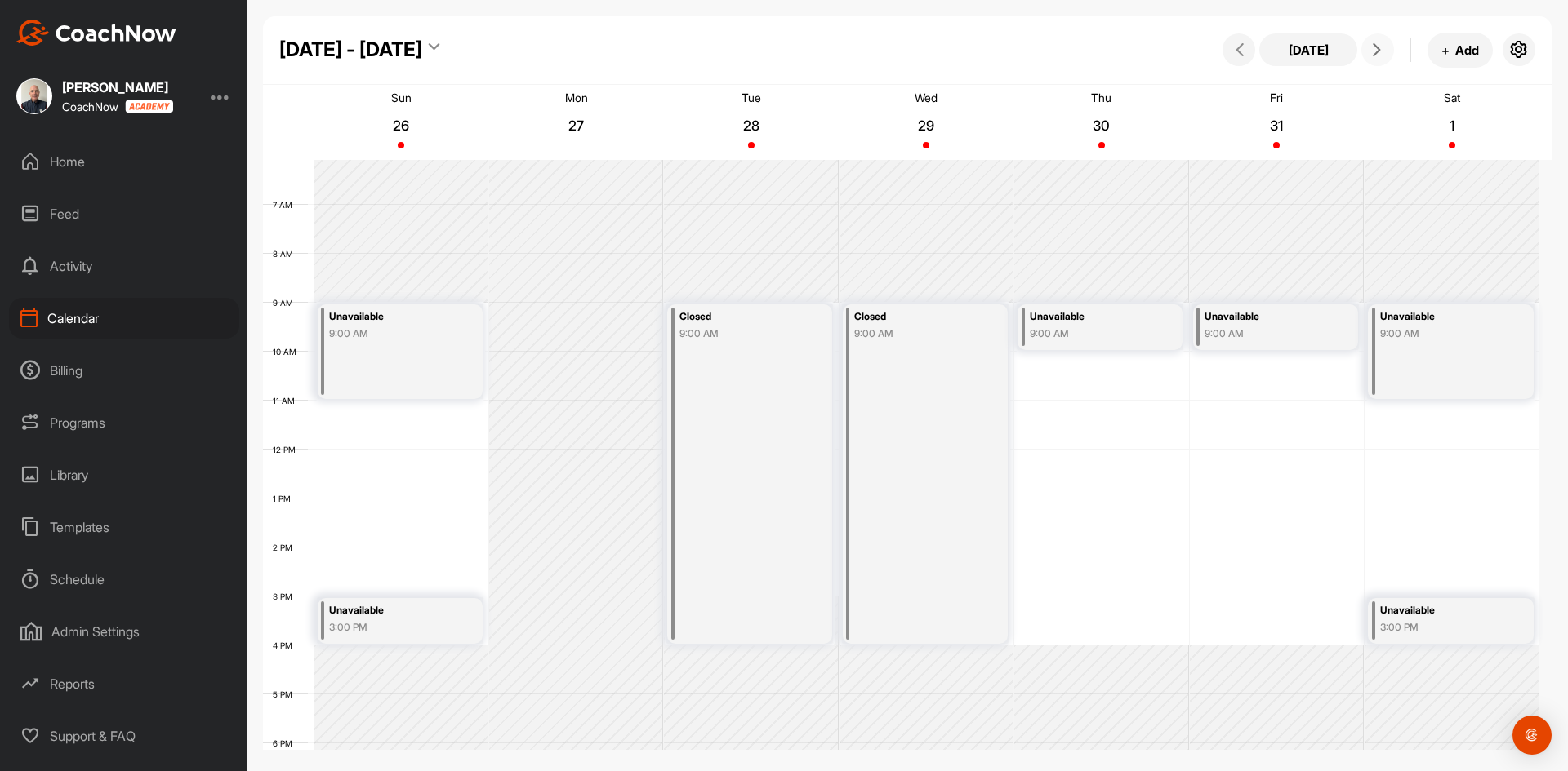
click at [1370, 43] on button at bounding box center [1376, 49] width 32 height 32
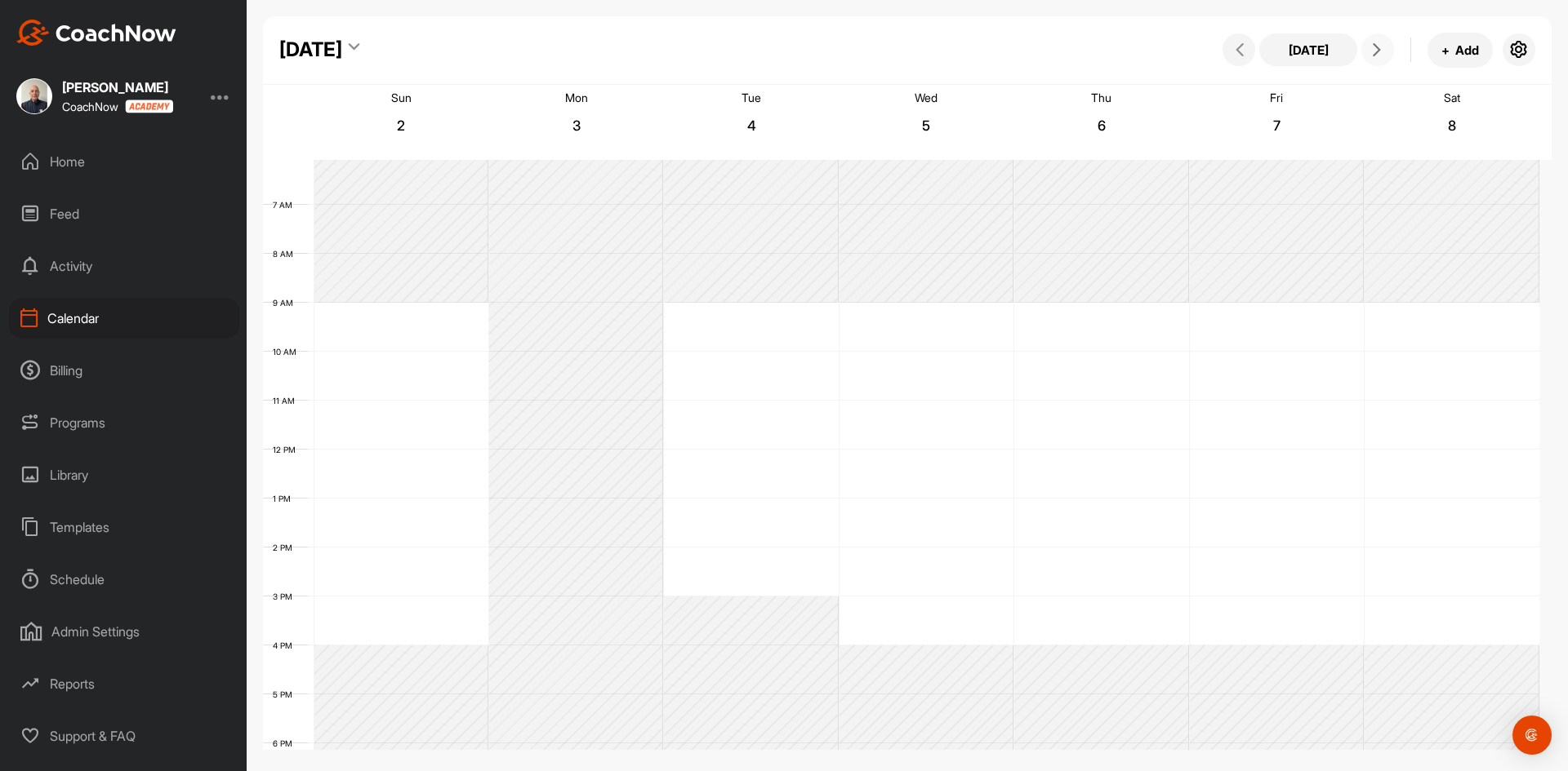
scroll to position [282, 0]
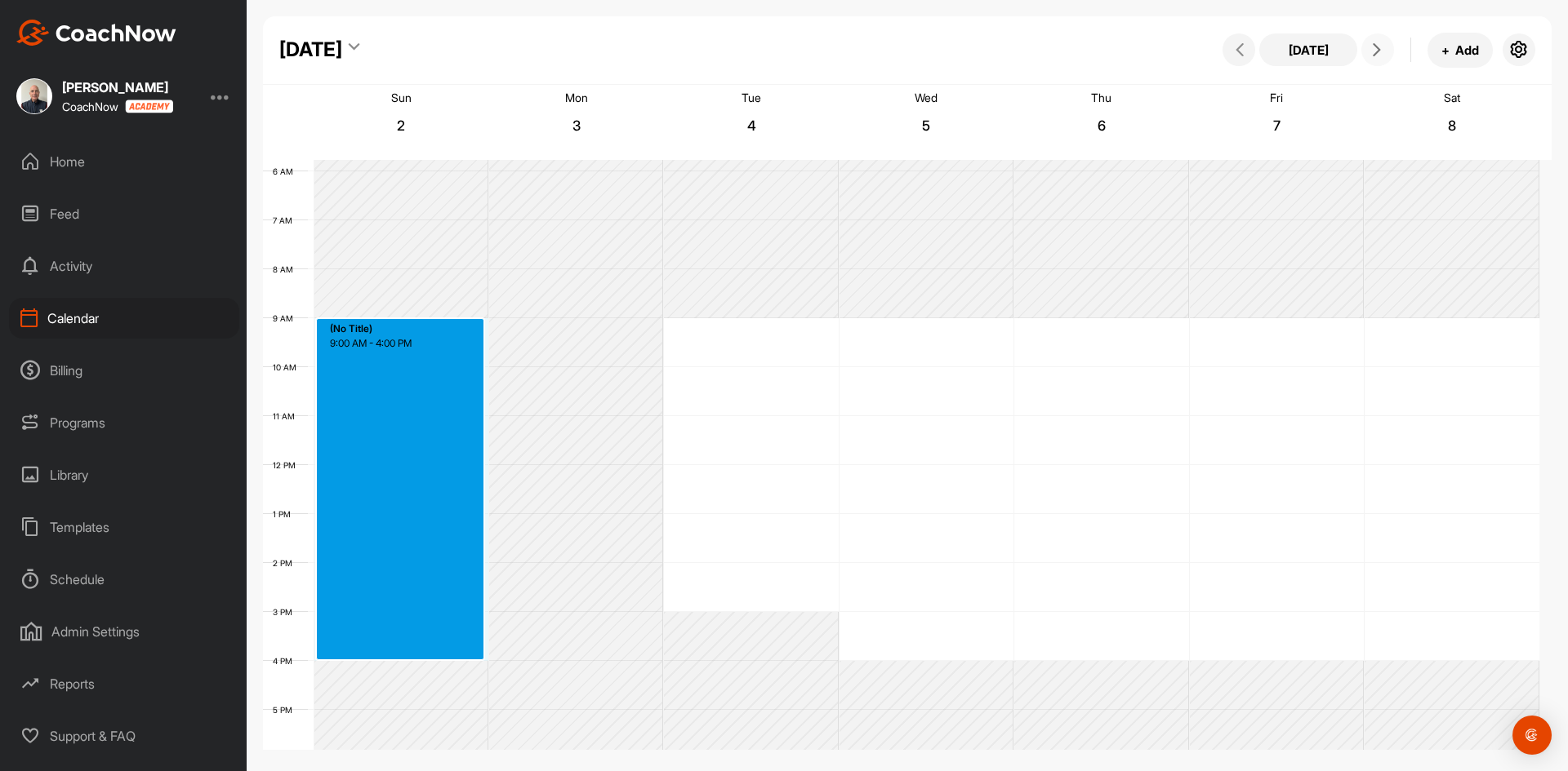
drag, startPoint x: 413, startPoint y: 320, endPoint x: 422, endPoint y: 647, distance: 327.1
click at [422, 647] on div "12 AM 1 AM 2 AM 3 AM 4 AM 5 AM 6 AM 7 AM 8 AM 9 AM 10 AM 11 AM 12 PM 1 PM 2 PM …" at bounding box center [901, 465] width 1276 height 1175
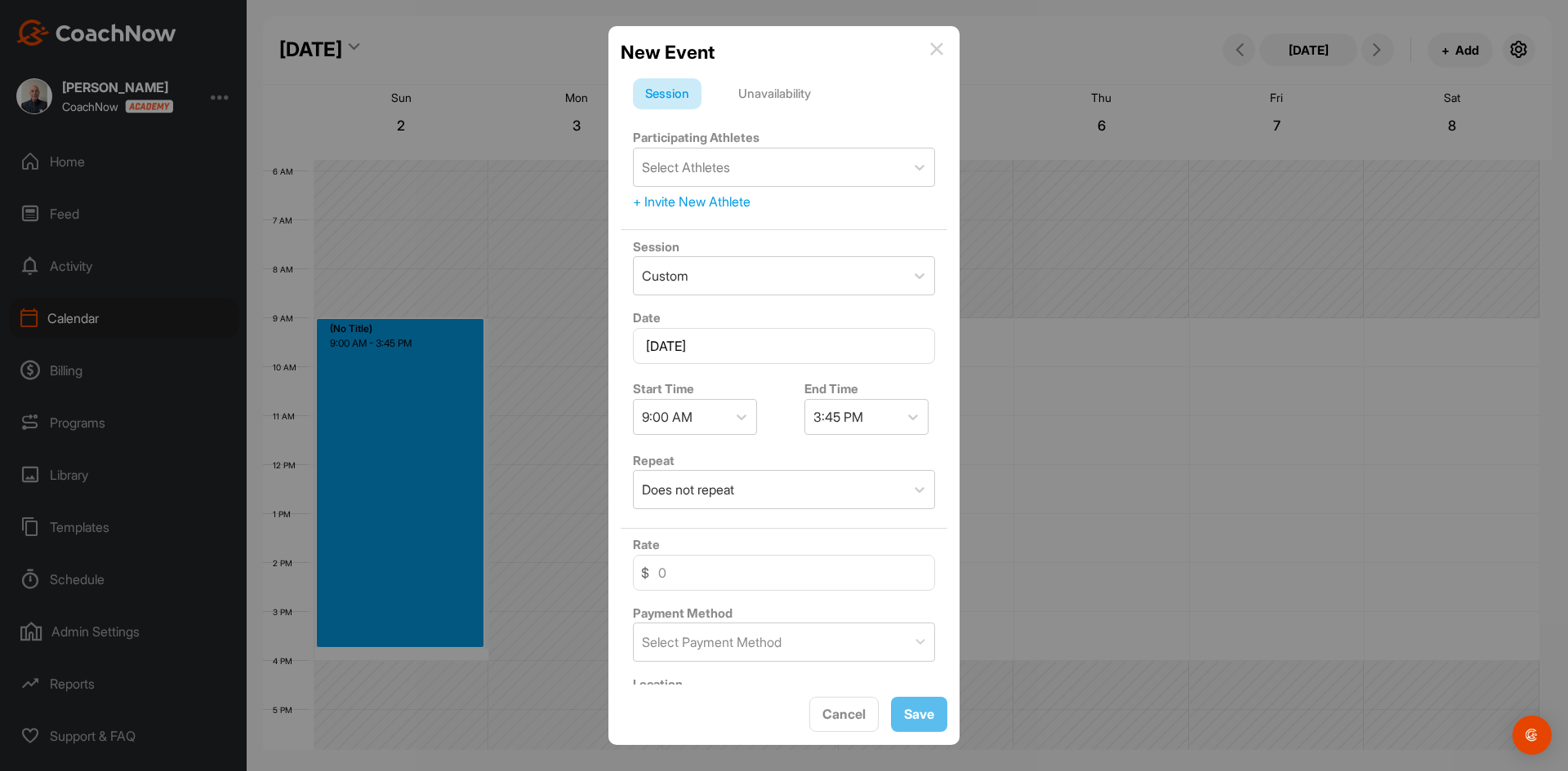
click at [783, 93] on div "Unavailability" at bounding box center [774, 94] width 97 height 31
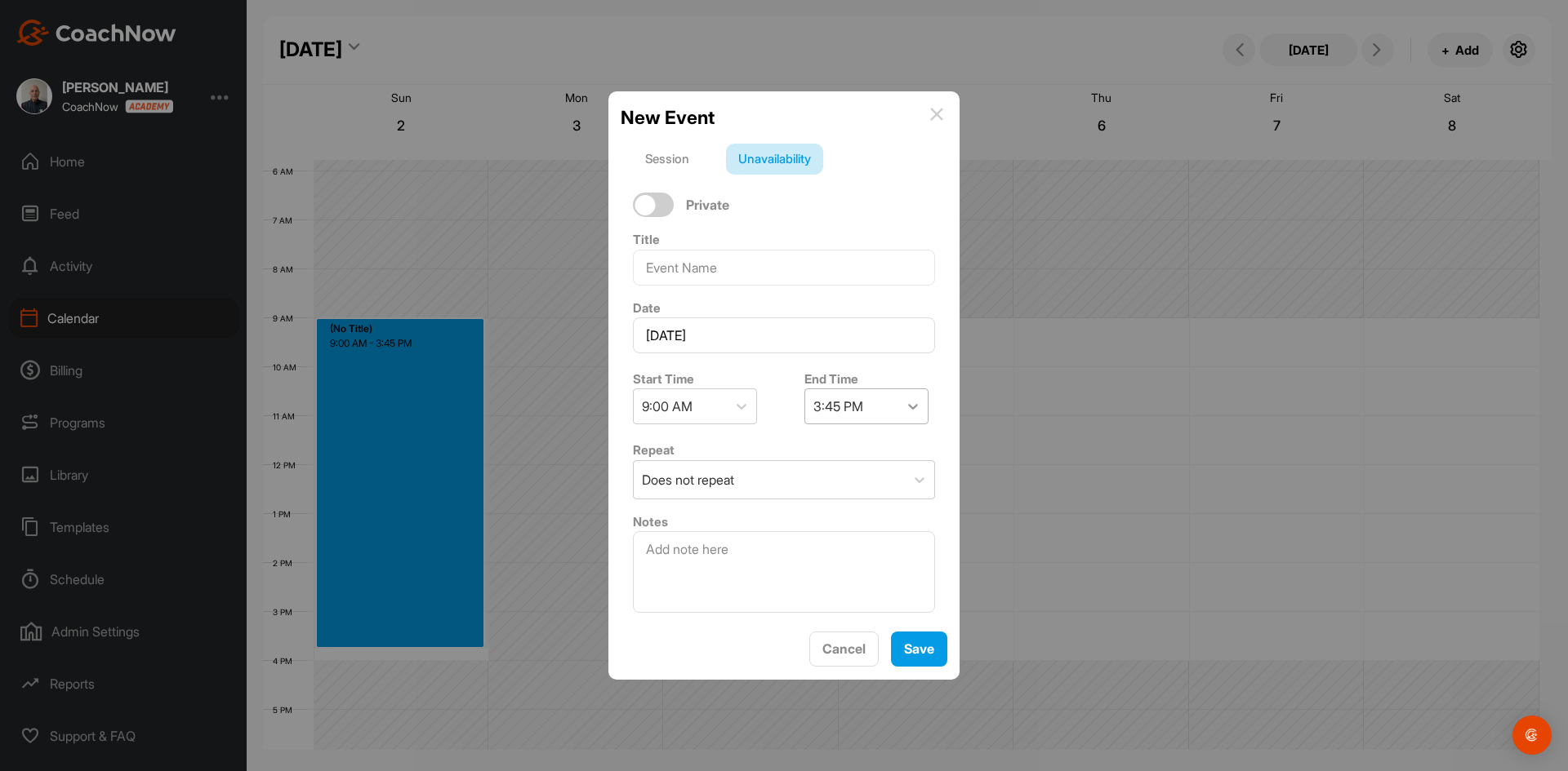
drag, startPoint x: 904, startPoint y: 404, endPoint x: 906, endPoint y: 413, distance: 9.2
click at [904, 409] on icon at bounding box center [912, 406] width 17 height 17
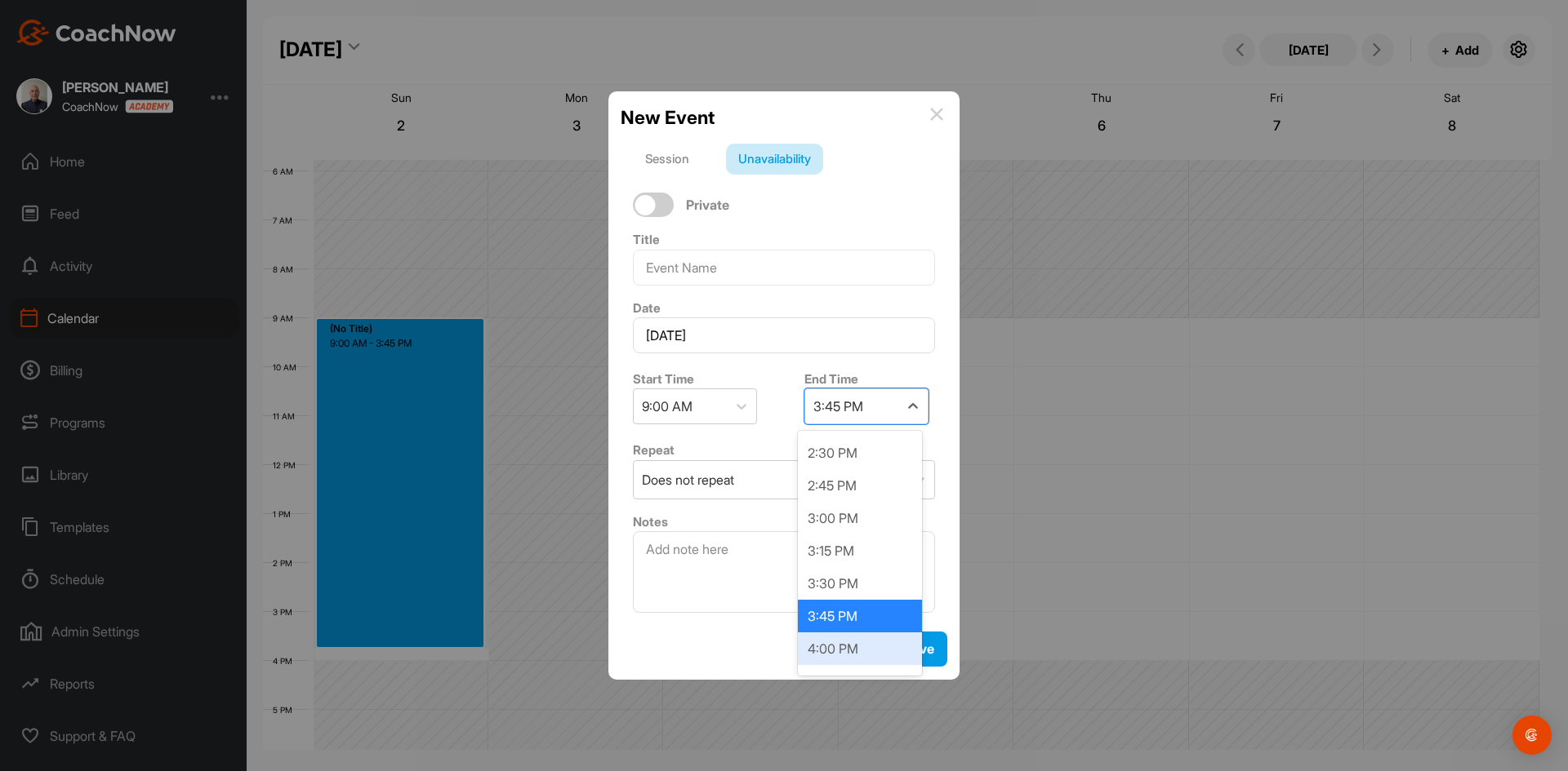
click at [847, 643] on div "4:00 PM" at bounding box center [860, 649] width 124 height 32
click at [703, 266] on input at bounding box center [784, 267] width 302 height 36
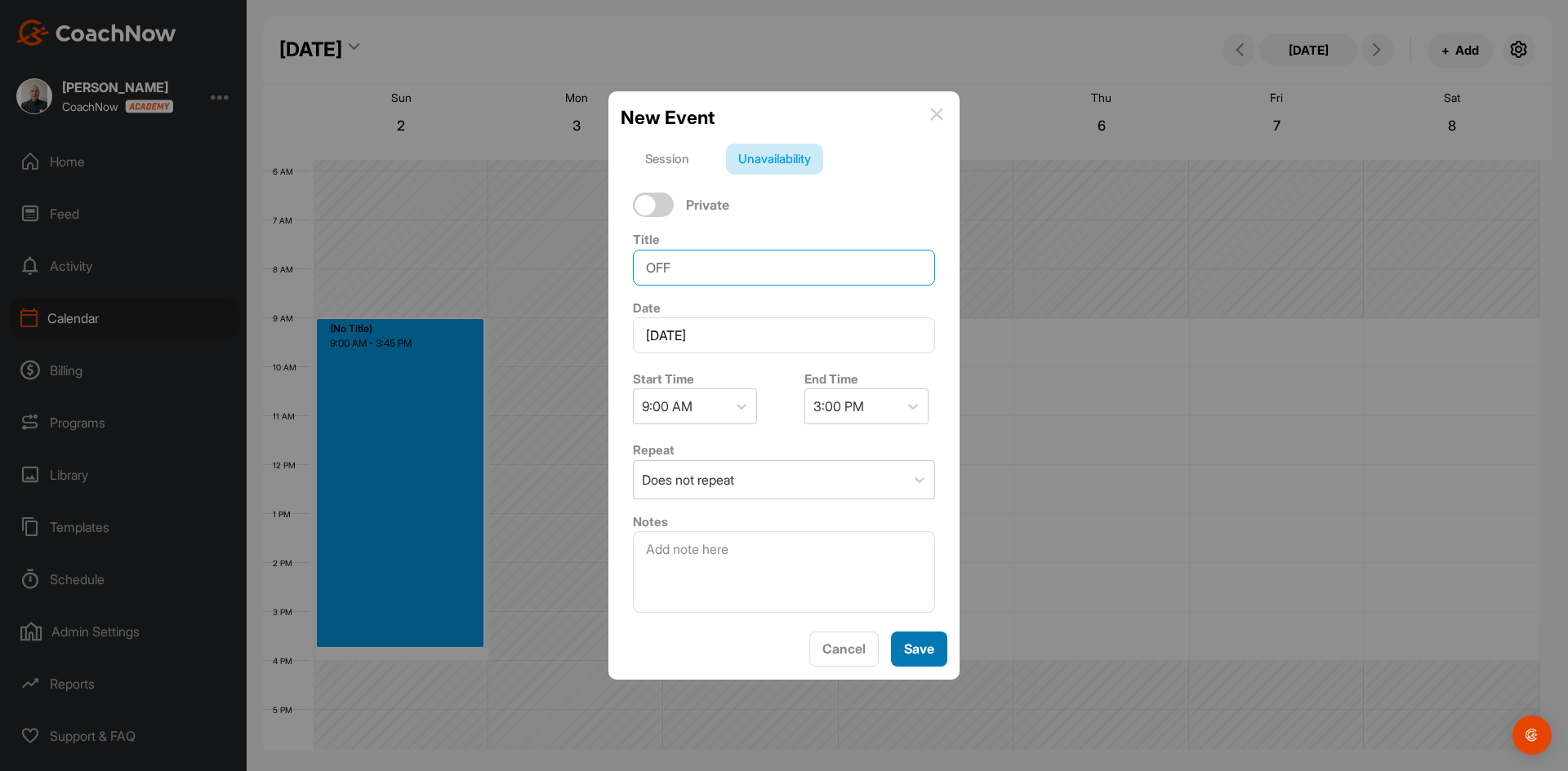
type input "OFF"
click at [906, 650] on span "Save" at bounding box center [918, 649] width 31 height 17
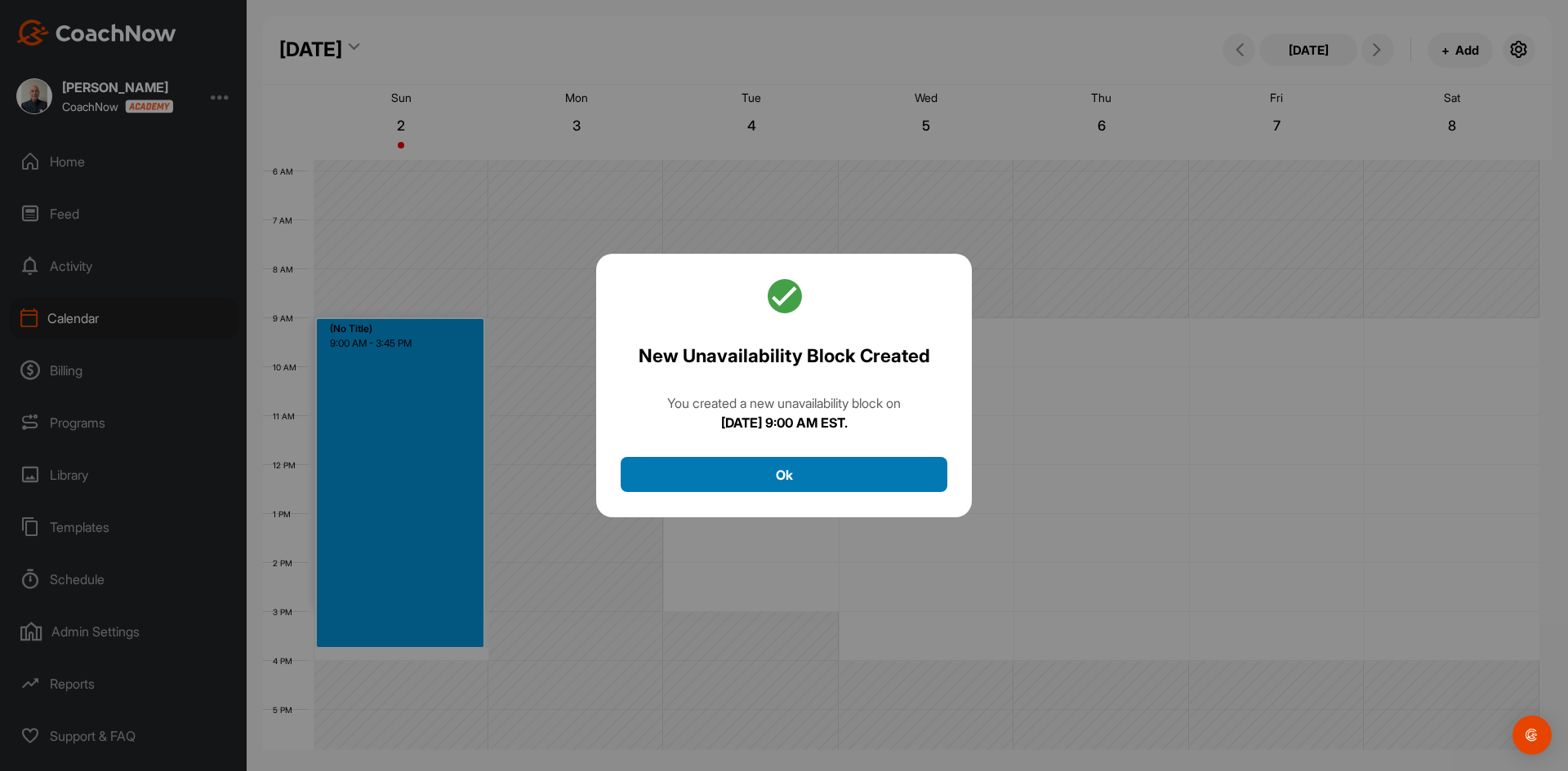
click at [784, 480] on button "Ok" at bounding box center [784, 475] width 326 height 35
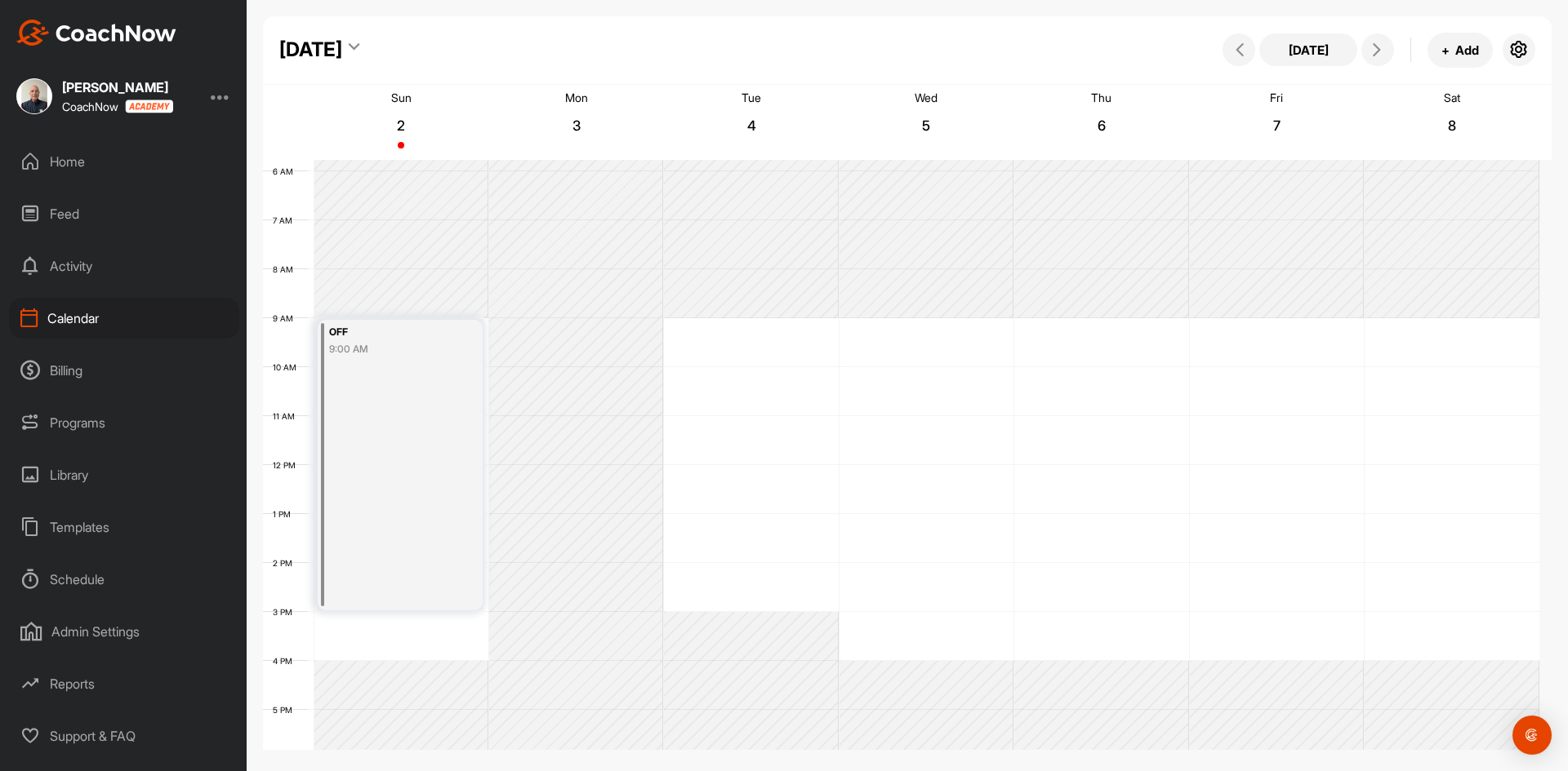
click at [458, 469] on div "OFF 9:00 AM" at bounding box center [400, 465] width 165 height 290
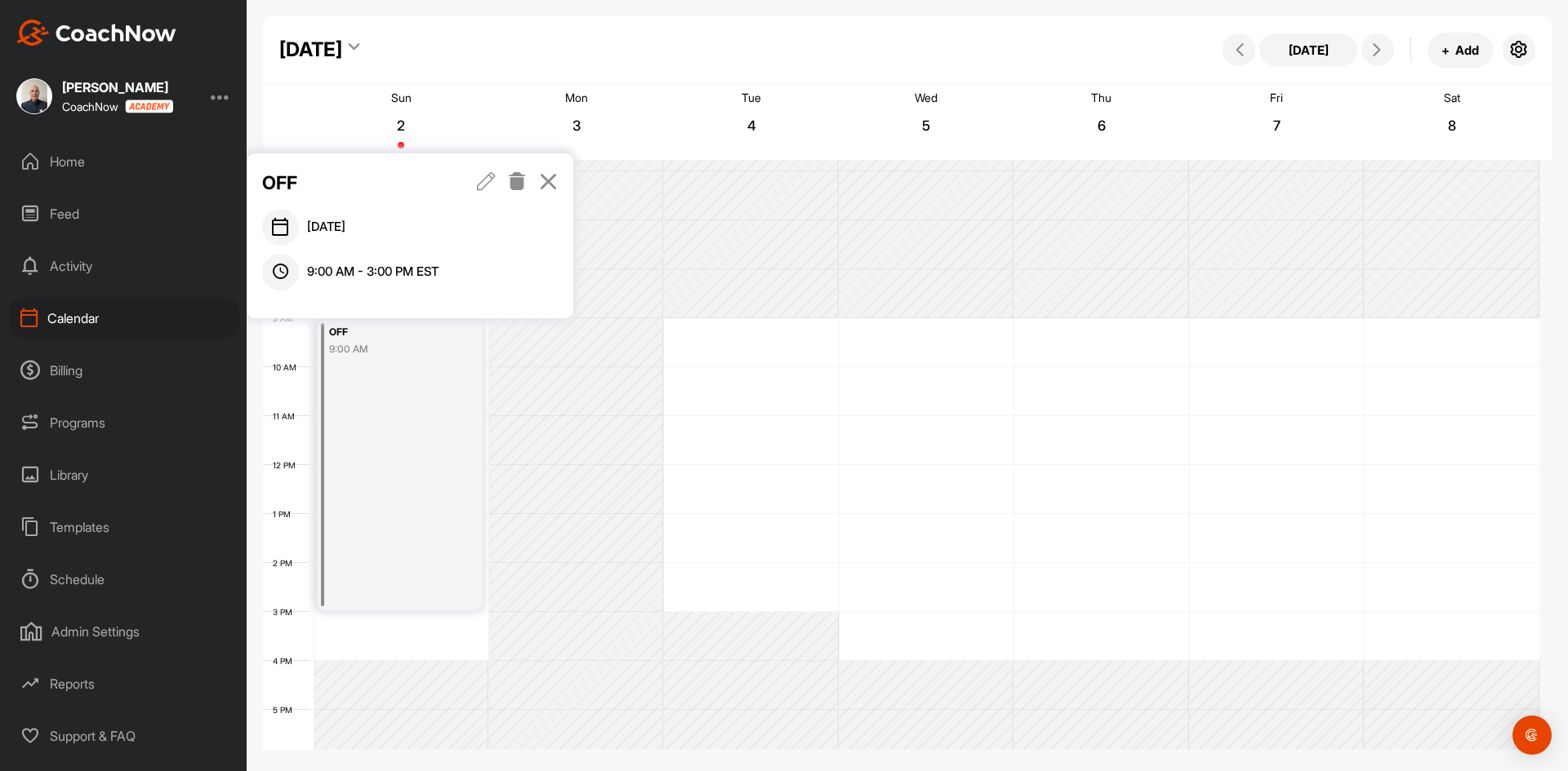
click at [486, 177] on icon at bounding box center [485, 181] width 18 height 18
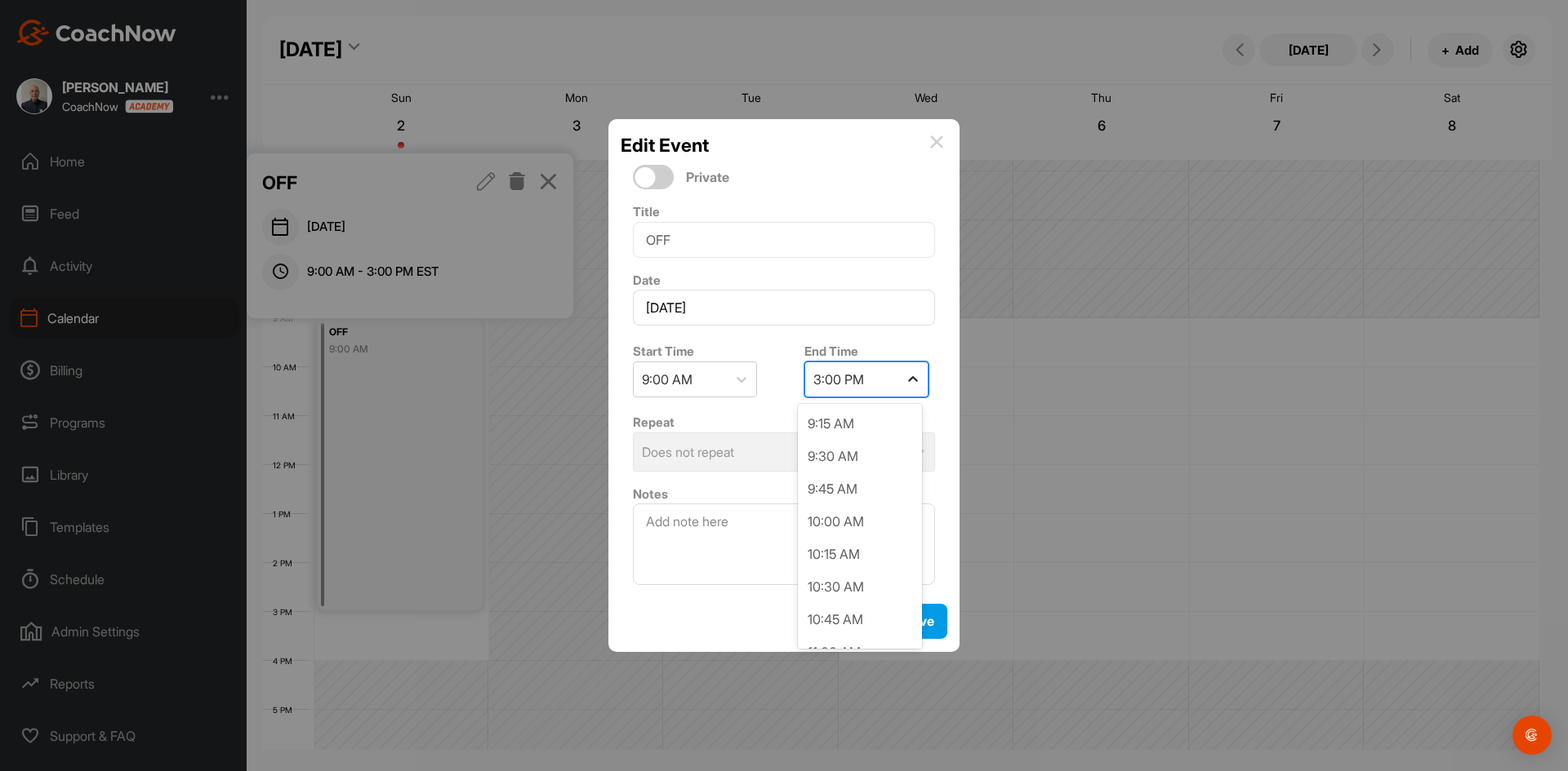
click at [904, 376] on icon at bounding box center [912, 379] width 17 height 17
click at [841, 618] on div "4:00 PM" at bounding box center [860, 622] width 124 height 32
click at [922, 614] on span "Save" at bounding box center [918, 621] width 31 height 17
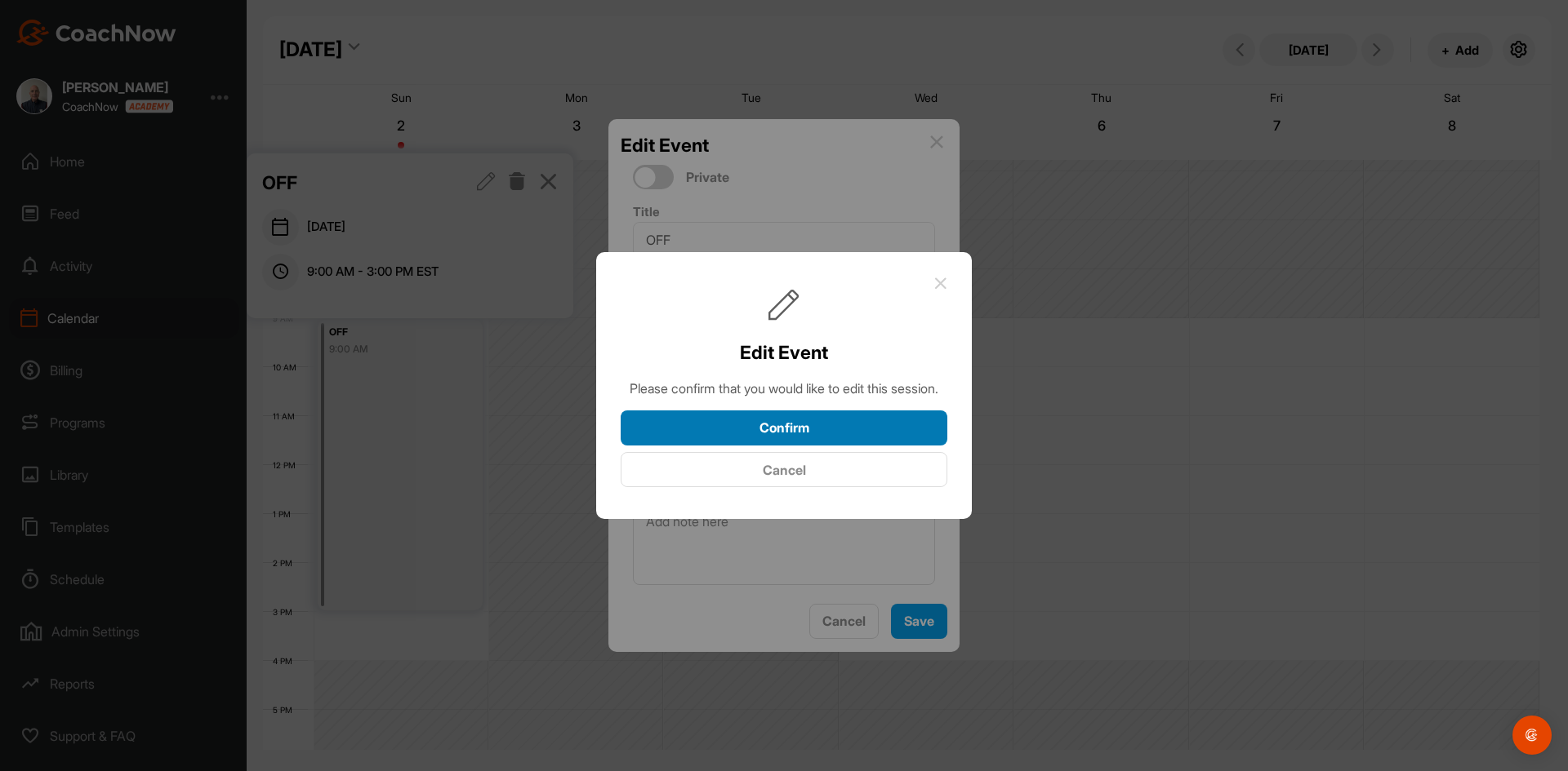
click at [787, 438] on button "Confirm" at bounding box center [784, 428] width 326 height 35
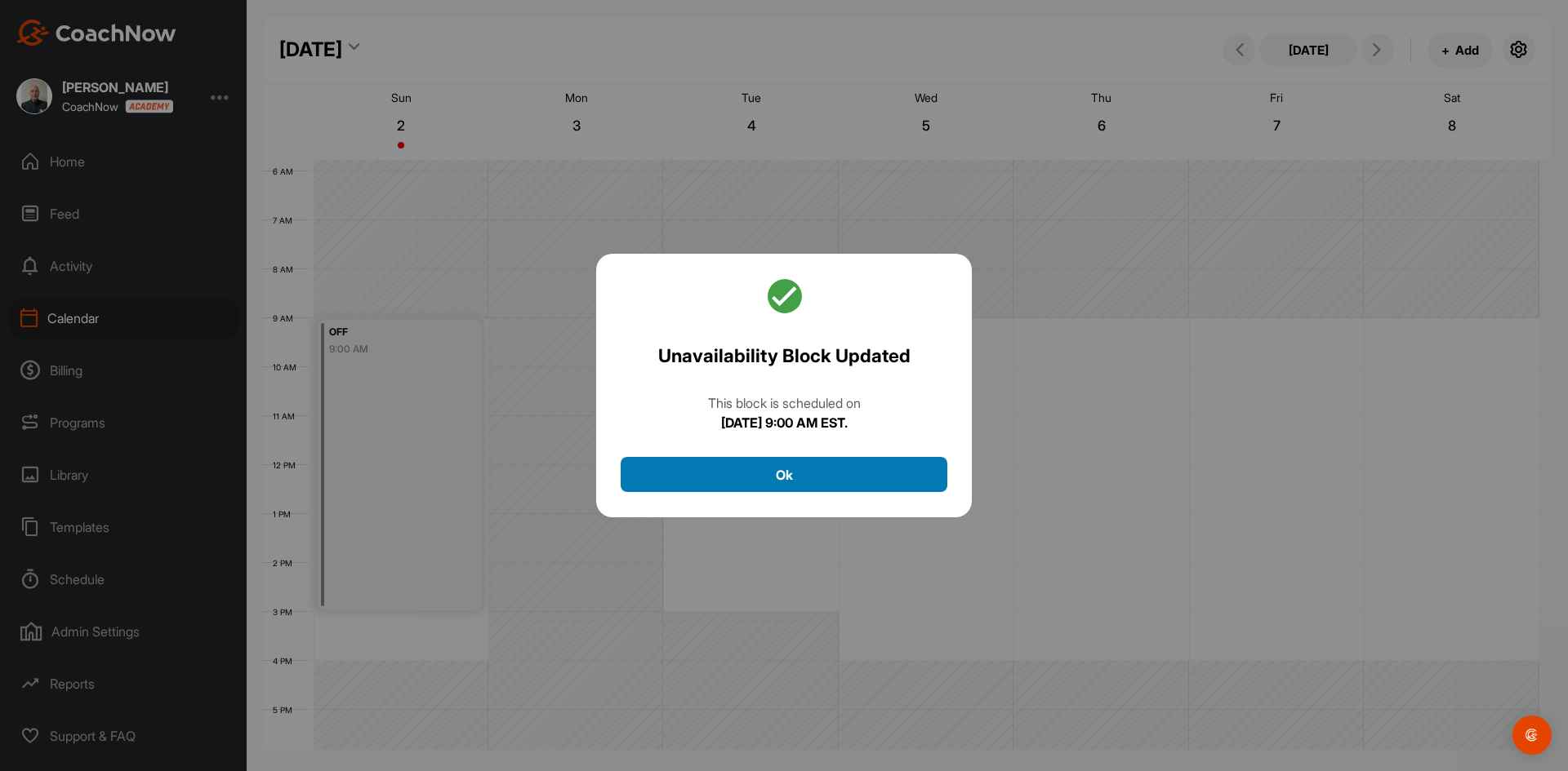
click at [794, 472] on button "Ok" at bounding box center [784, 475] width 326 height 35
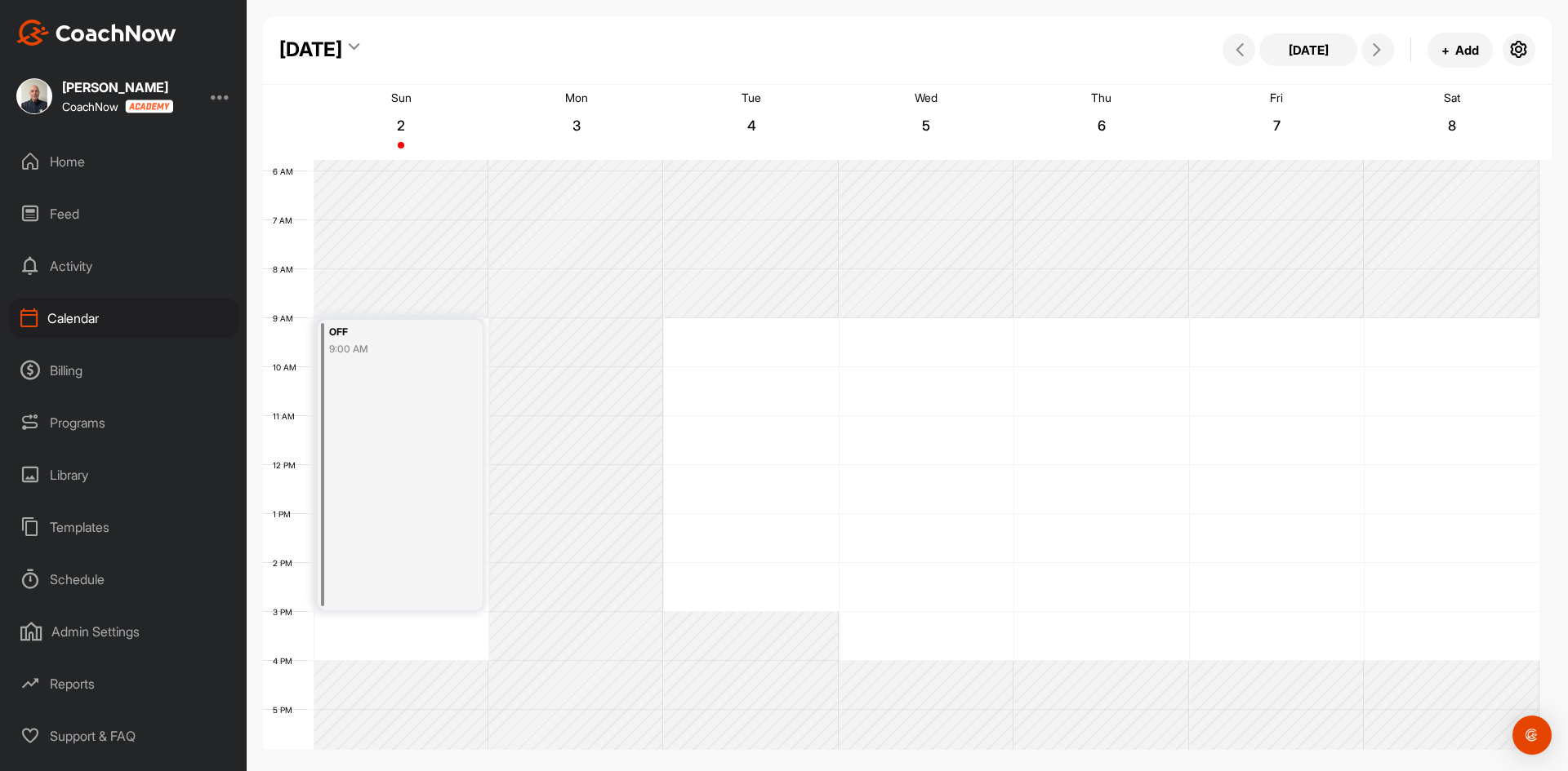
click at [395, 427] on div "OFF 9:00 AM" at bounding box center [400, 465] width 165 height 290
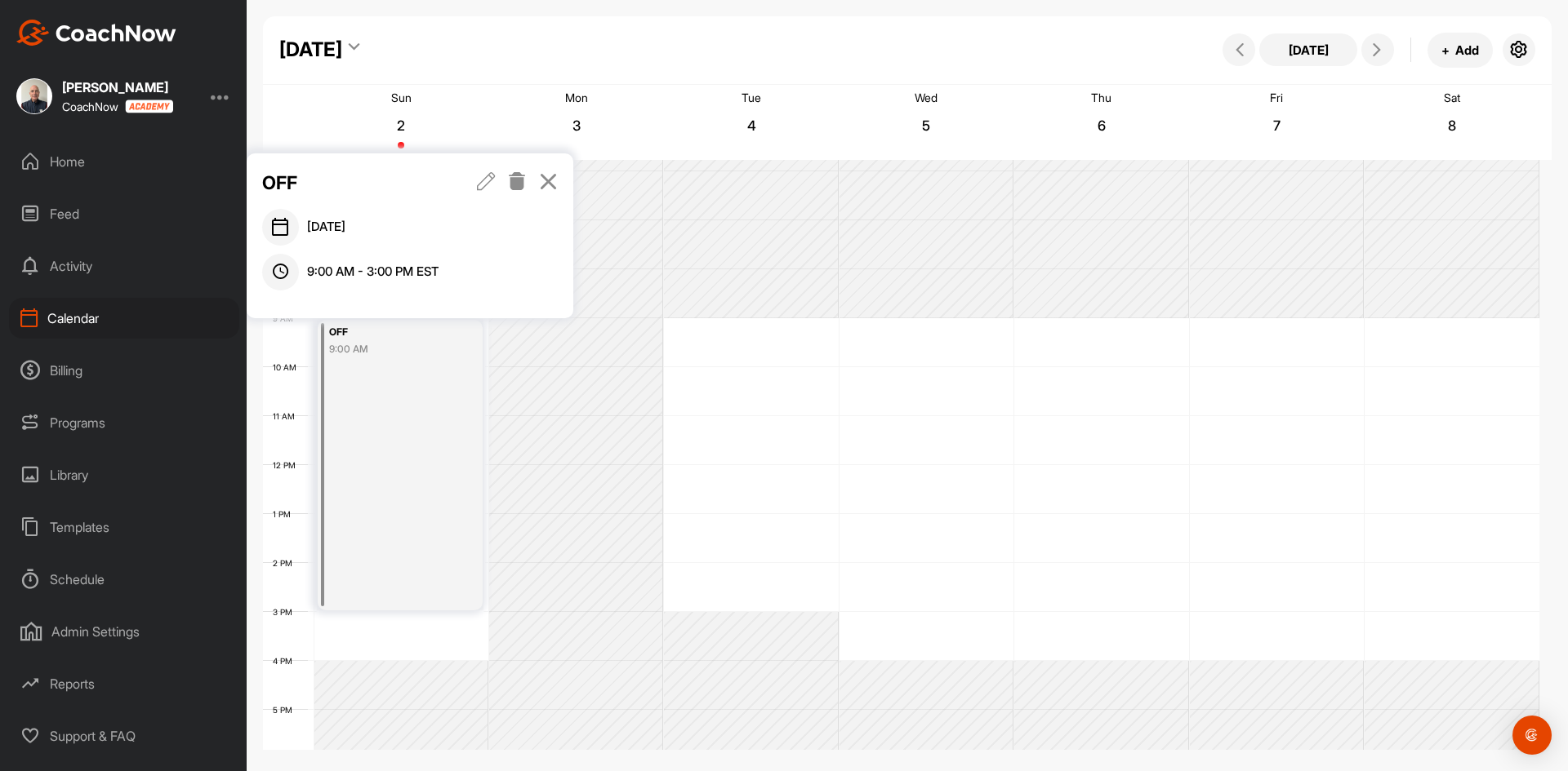
click at [485, 182] on icon at bounding box center [485, 181] width 18 height 18
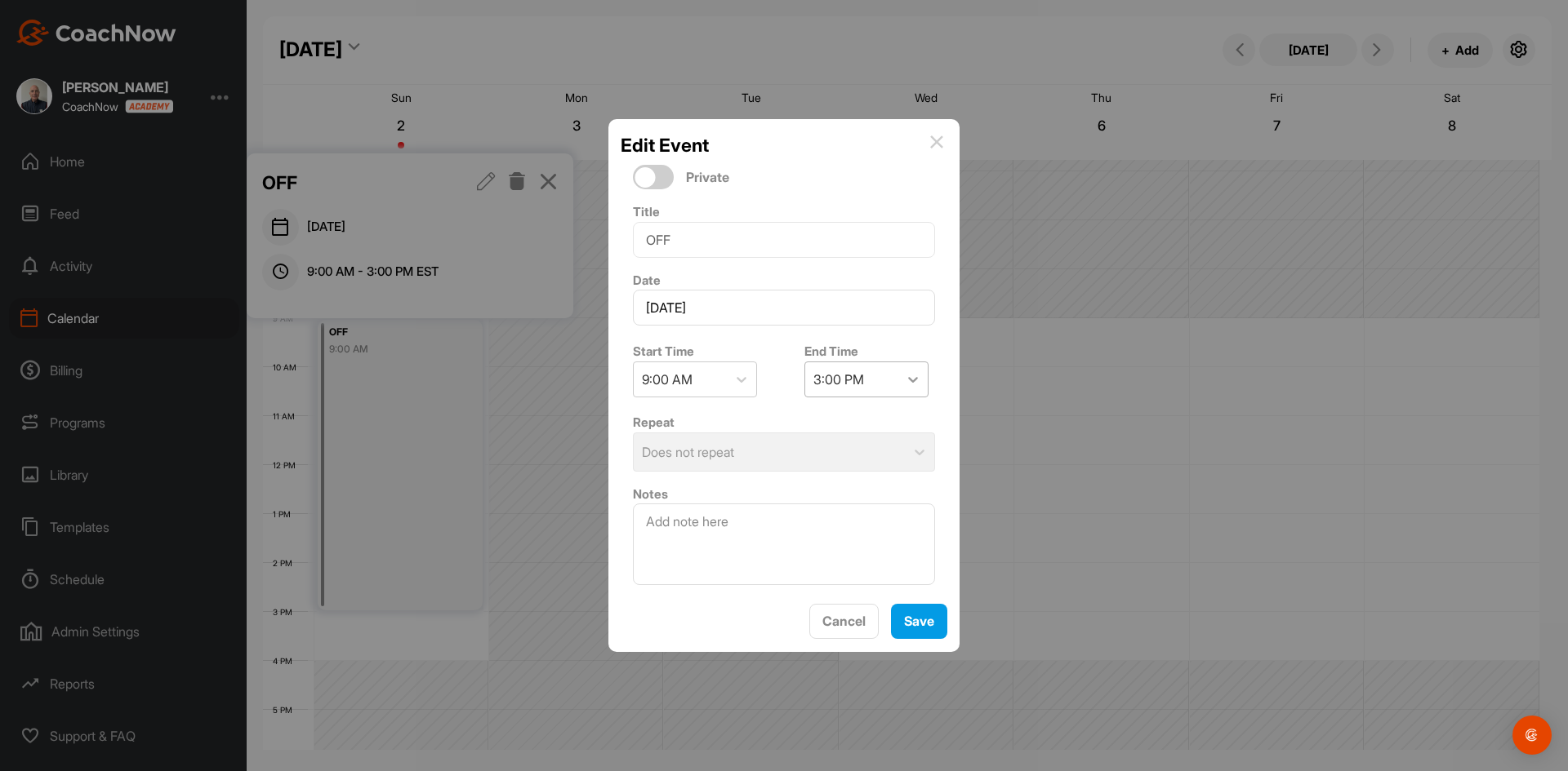
click at [904, 383] on icon at bounding box center [912, 379] width 17 height 17
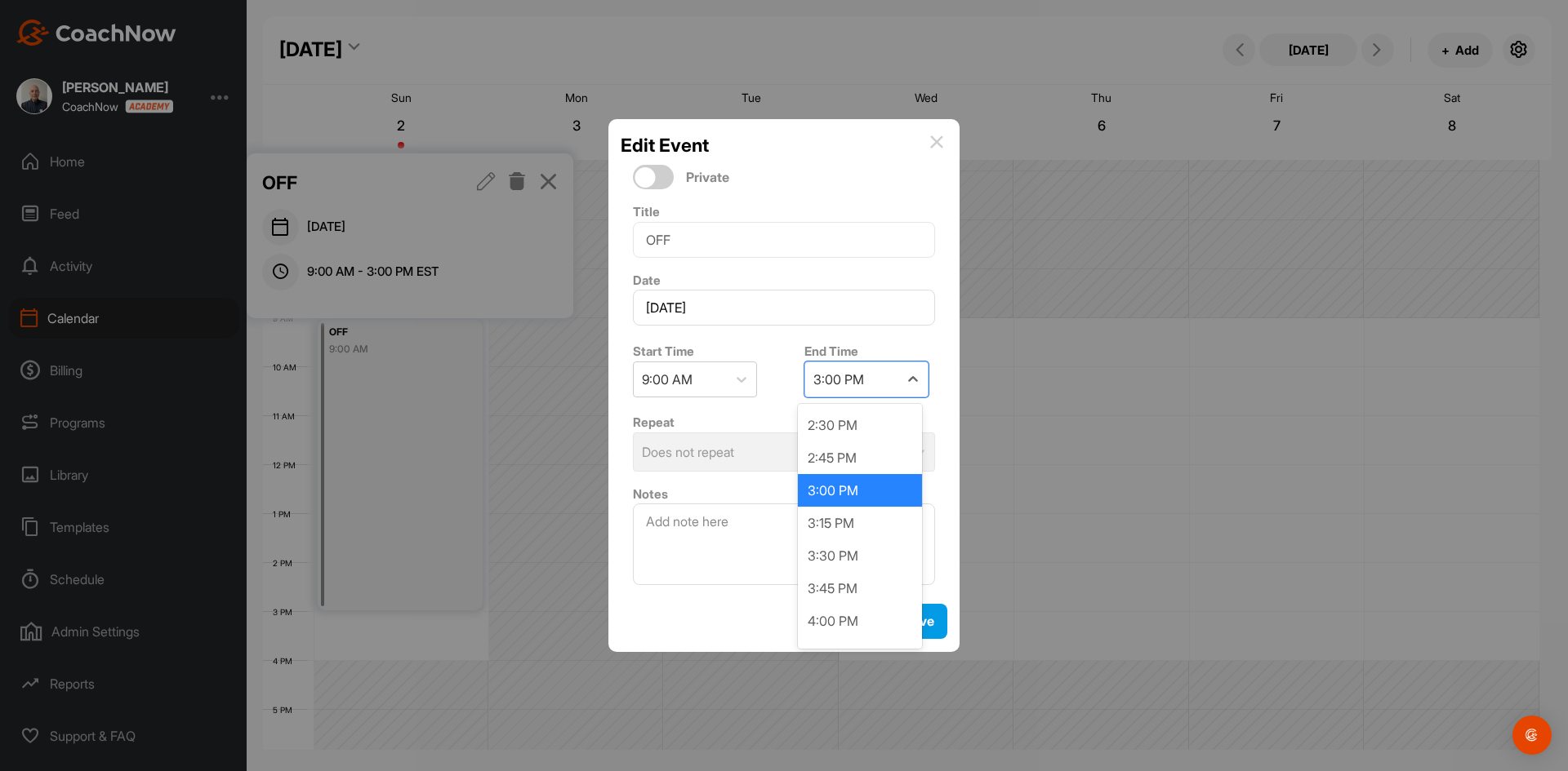
scroll to position [716, 0]
click at [820, 583] on div "4:00 PM" at bounding box center [860, 588] width 124 height 32
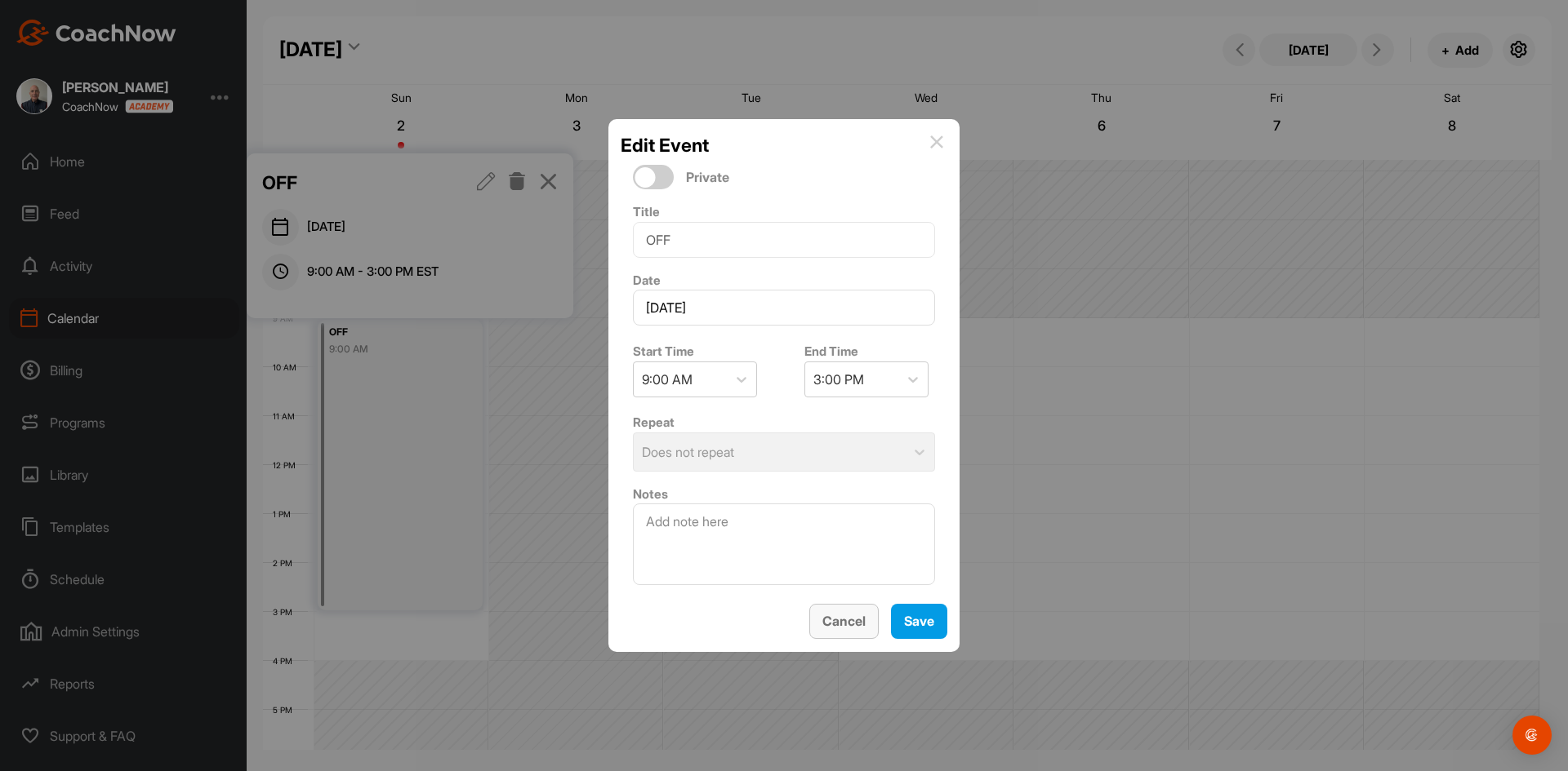
drag, startPoint x: 845, startPoint y: 621, endPoint x: 833, endPoint y: 596, distance: 27.7
click at [844, 621] on span "Cancel" at bounding box center [843, 621] width 43 height 17
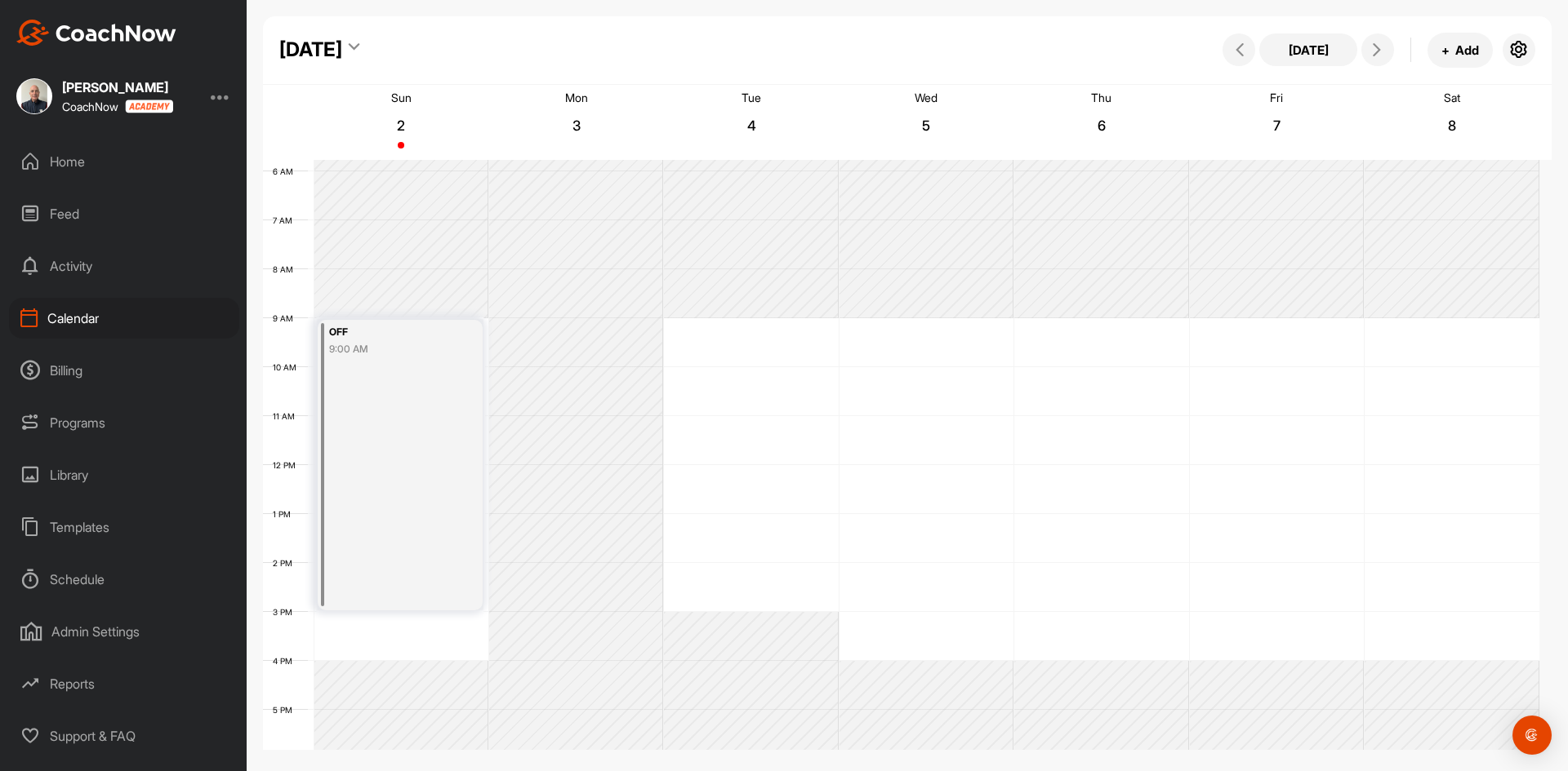
click at [399, 410] on div "OFF 9:00 AM" at bounding box center [400, 465] width 165 height 290
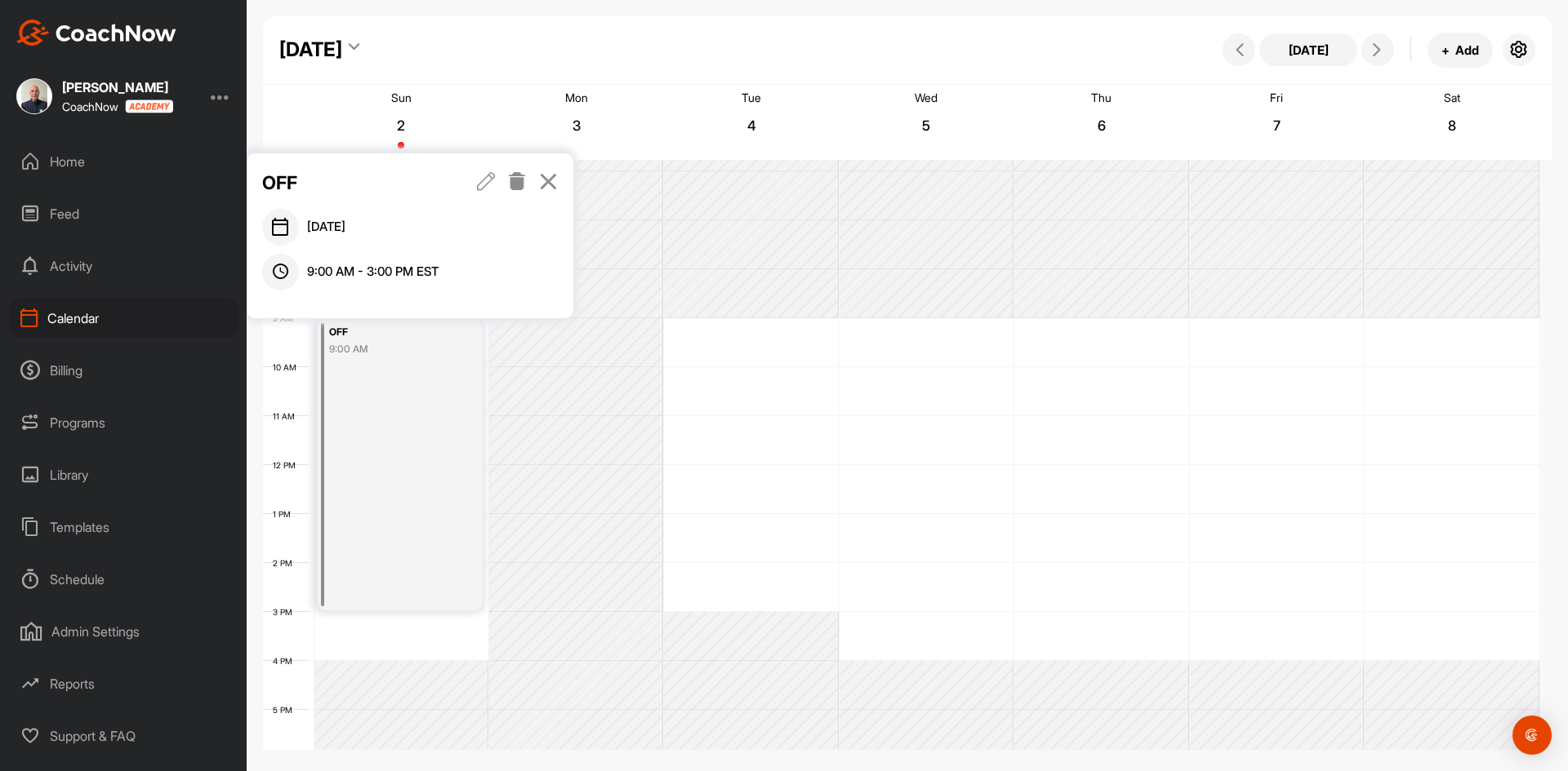
click at [521, 174] on icon at bounding box center [517, 181] width 18 height 18
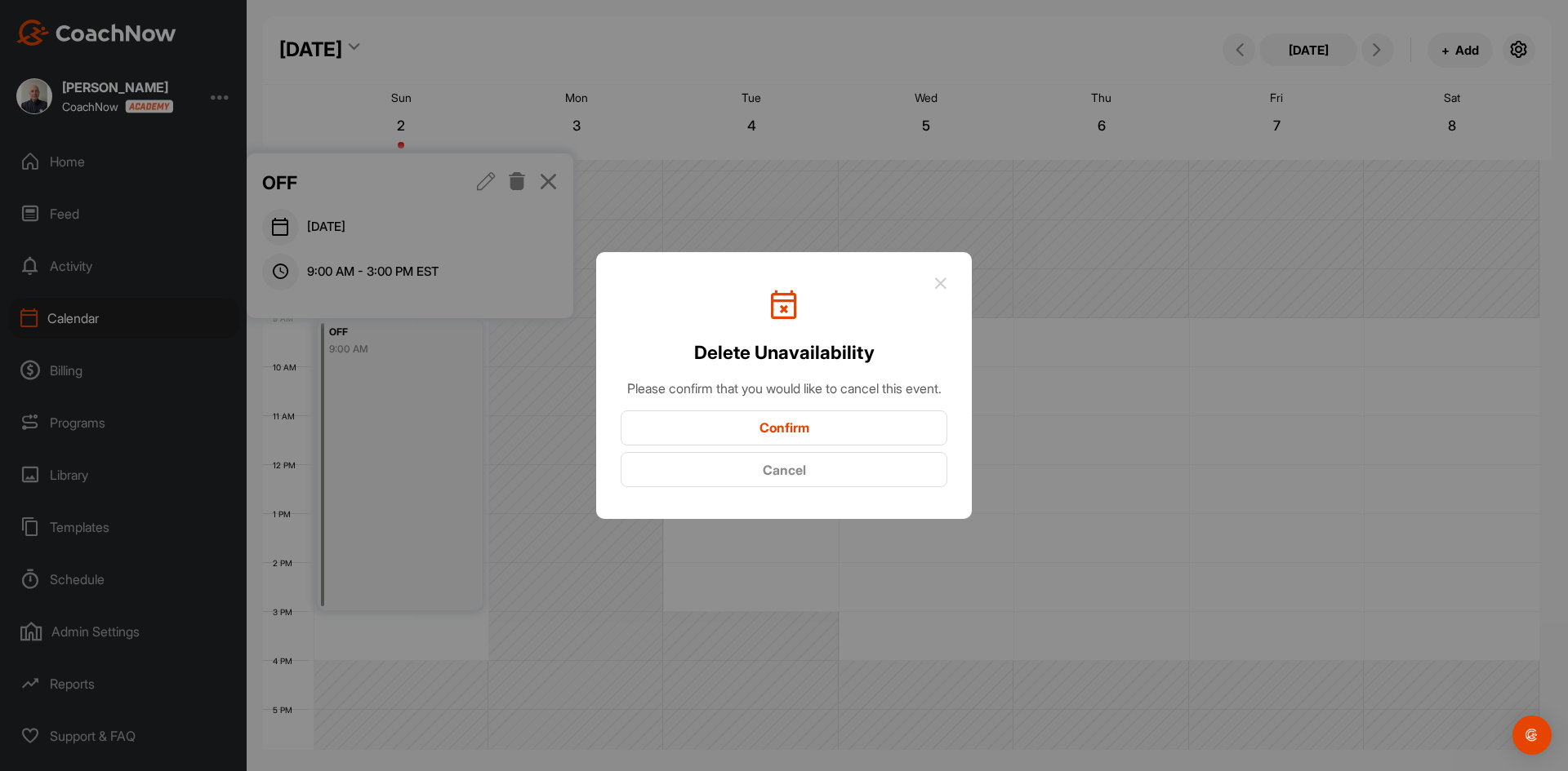
click at [759, 436] on button "Confirm" at bounding box center [784, 428] width 326 height 35
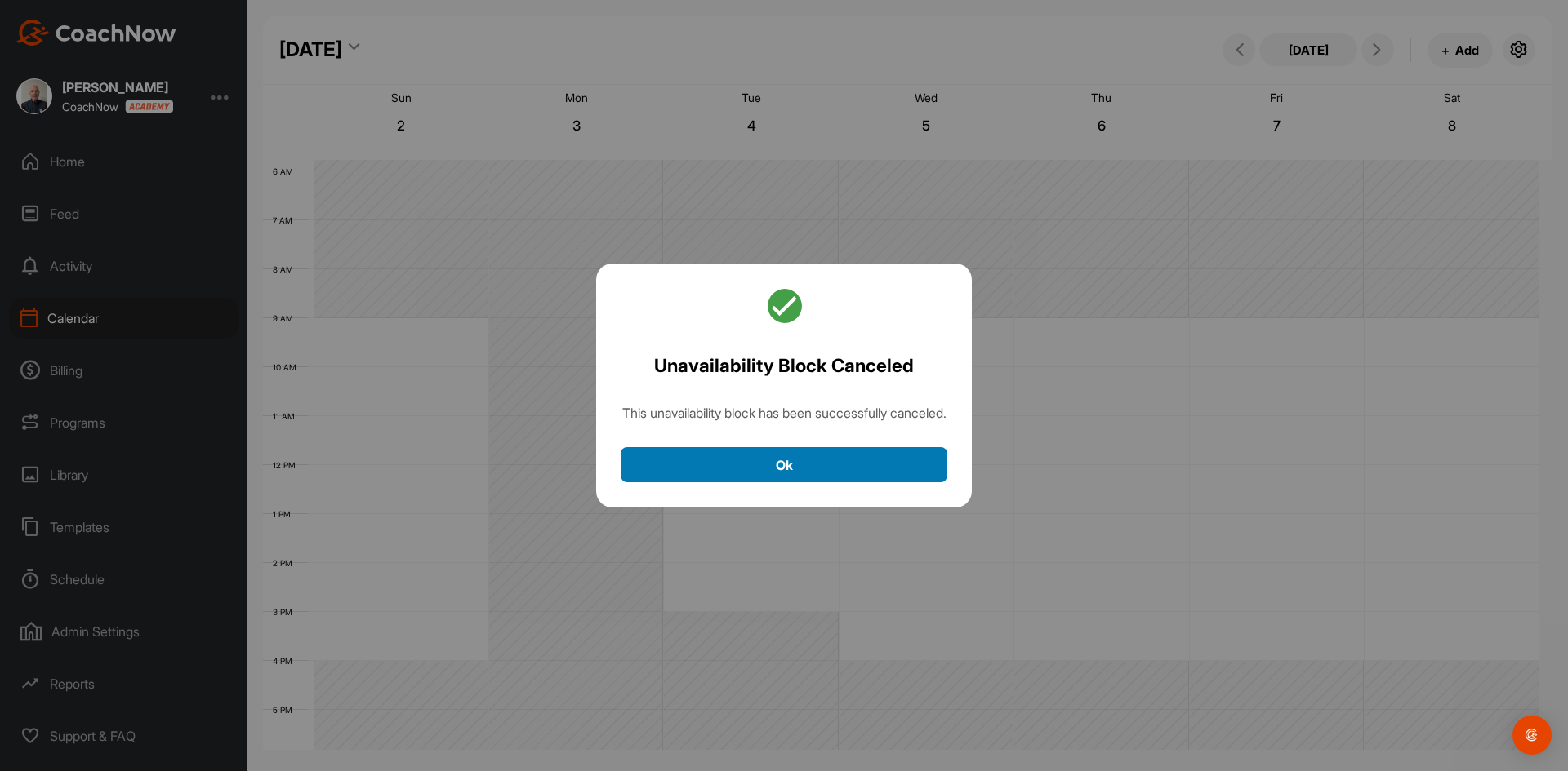
click at [701, 472] on button "Ok" at bounding box center [784, 465] width 326 height 35
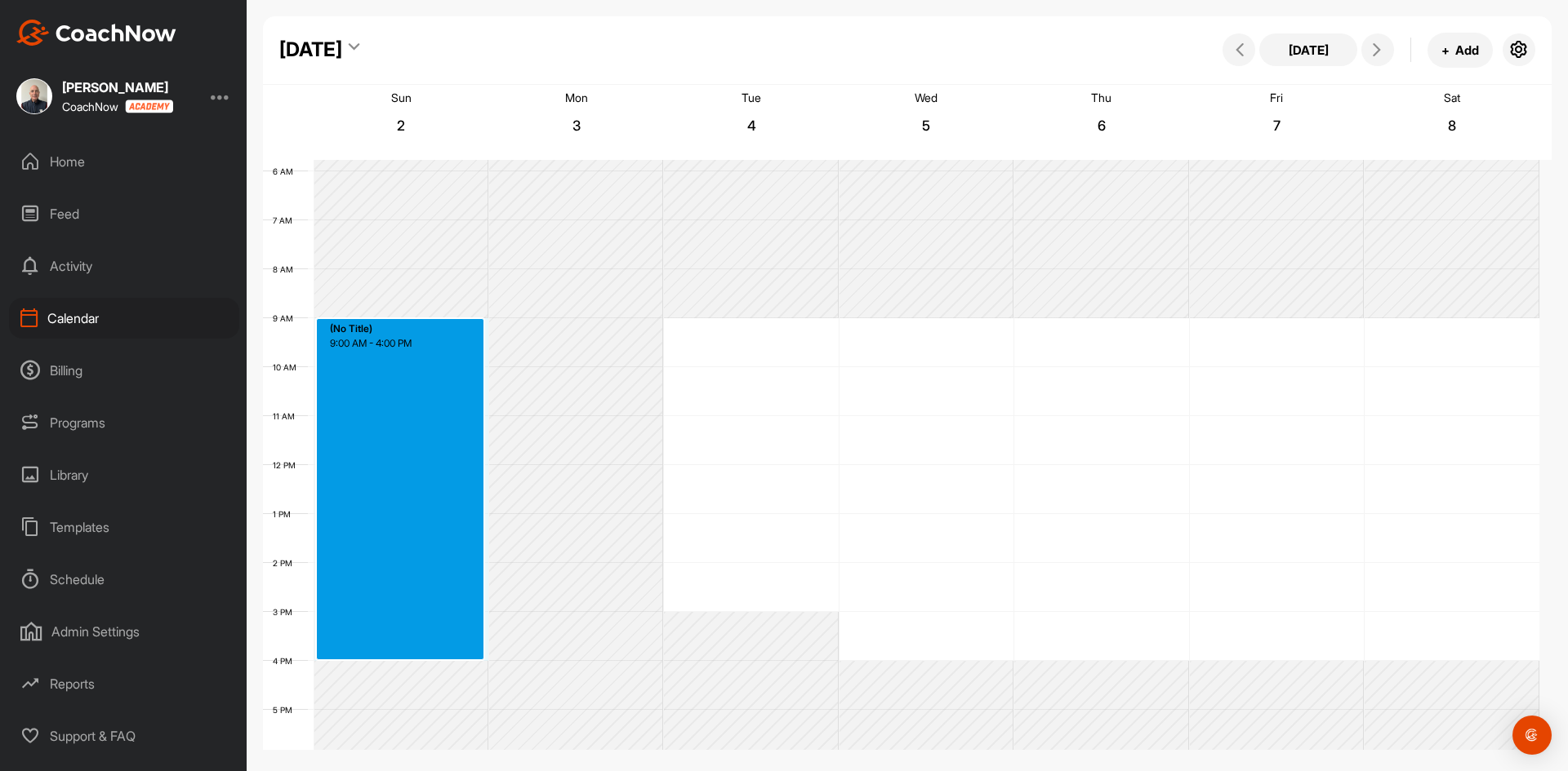
drag, startPoint x: 374, startPoint y: 320, endPoint x: 375, endPoint y: 654, distance: 334.0
click at [375, 654] on div "12 AM 1 AM 2 AM 3 AM 4 AM 5 AM 6 AM 7 AM 8 AM 9 AM 10 AM 11 AM 12 PM 1 PM 2 PM …" at bounding box center [901, 465] width 1276 height 1175
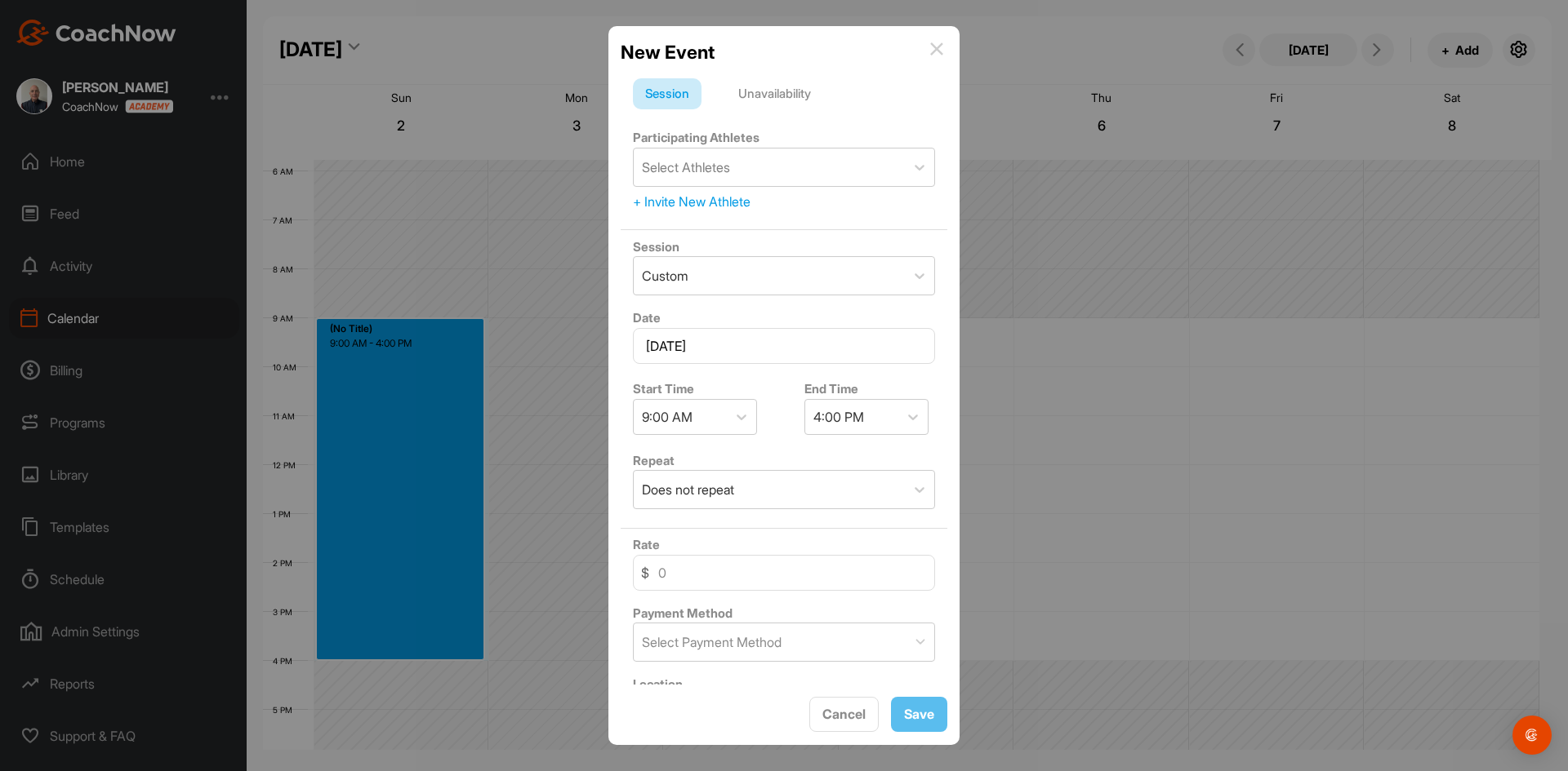
drag, startPoint x: 776, startPoint y: 94, endPoint x: 774, endPoint y: 115, distance: 21.1
click at [776, 94] on div "Unavailability" at bounding box center [774, 94] width 97 height 31
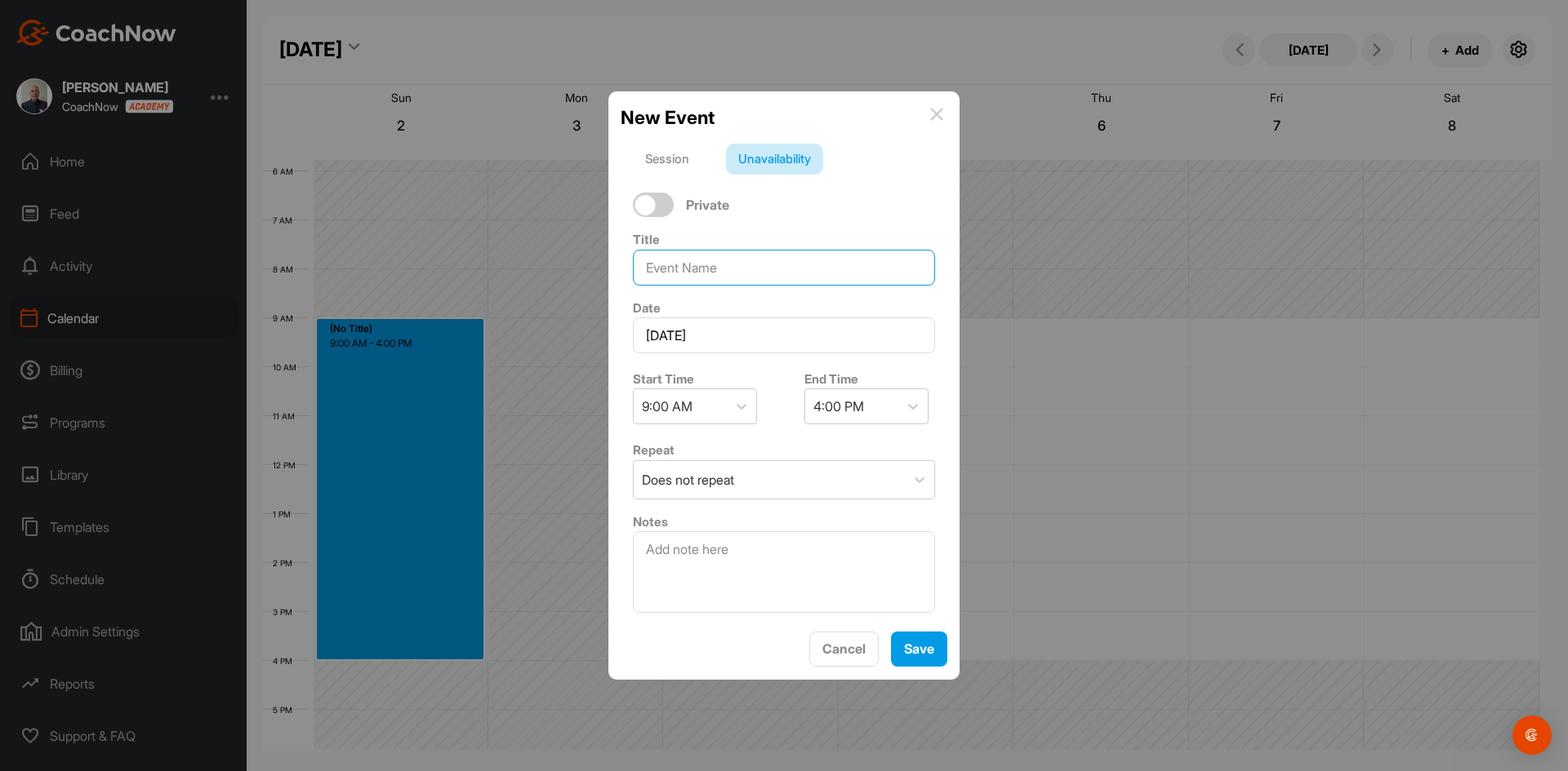
click at [709, 269] on input at bounding box center [784, 267] width 302 height 36
type input "OFF"
click at [916, 647] on span "Save" at bounding box center [918, 649] width 31 height 17
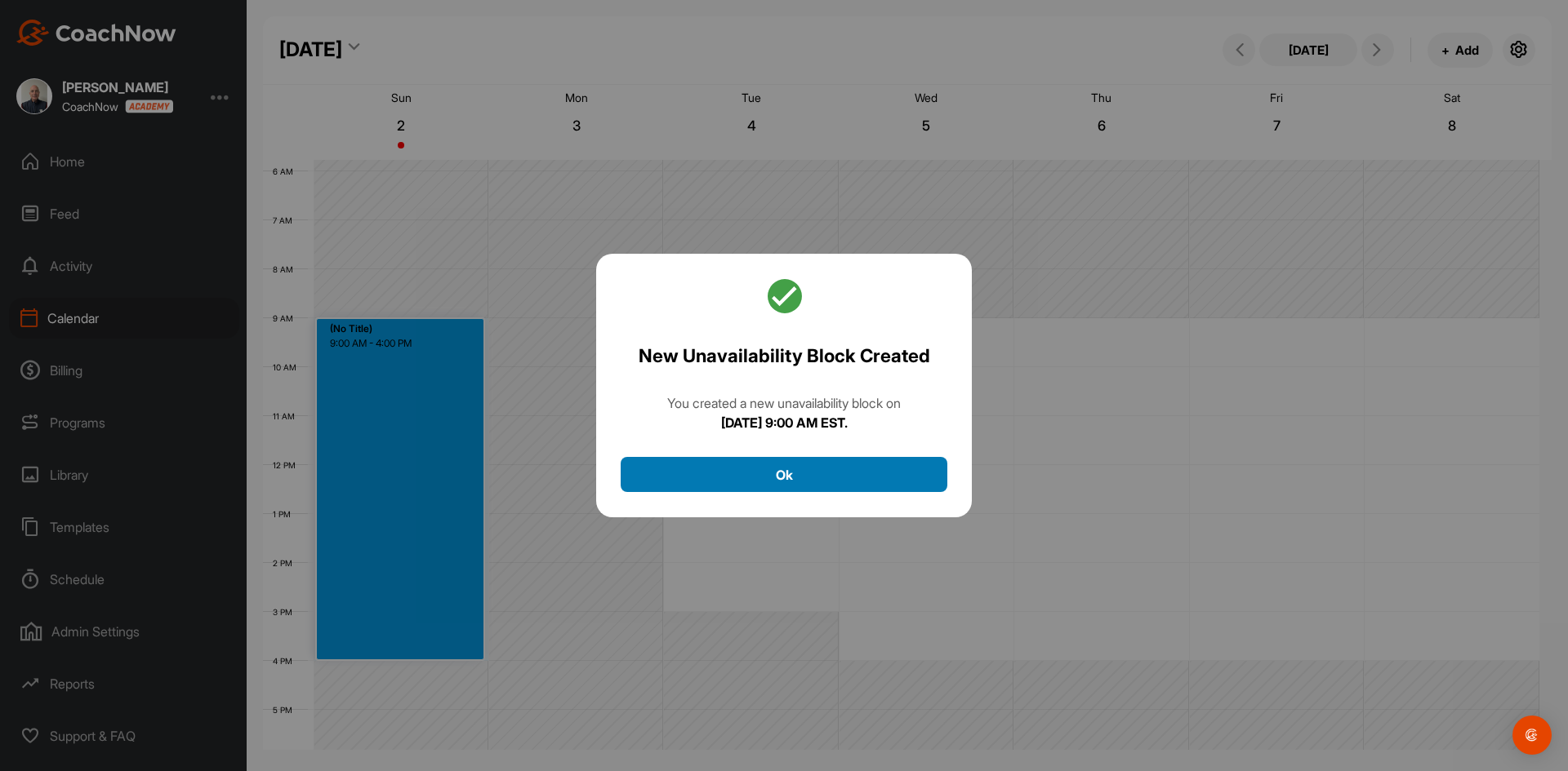
click at [784, 476] on button "Ok" at bounding box center [784, 475] width 326 height 35
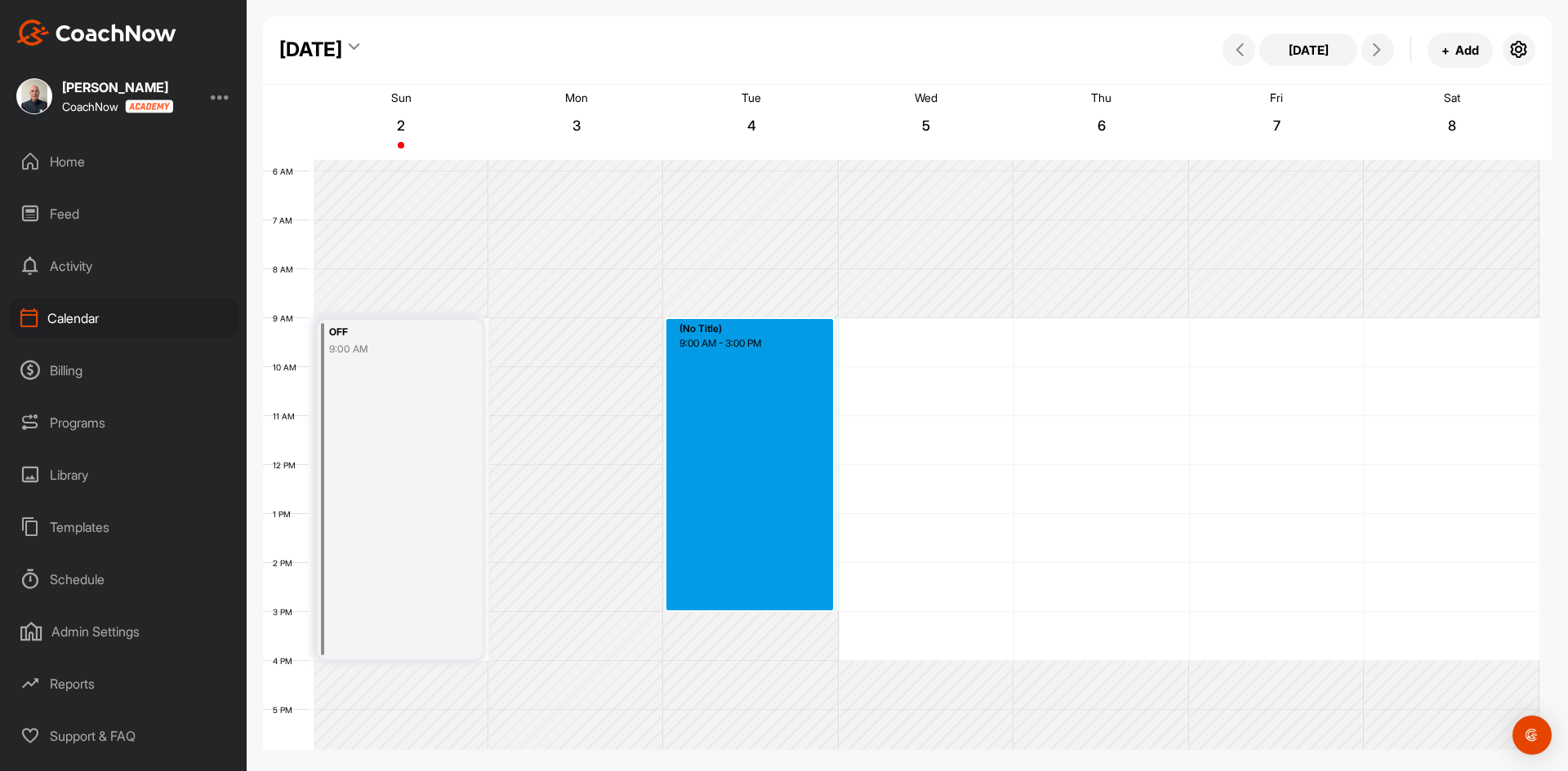
drag, startPoint x: 775, startPoint y: 322, endPoint x: 781, endPoint y: 602, distance: 280.1
click at [781, 602] on div "12 AM 1 AM 2 AM 3 AM 4 AM 5 AM 6 AM 7 AM 8 AM 9 AM 10 AM 11 AM 12 PM 1 PM 2 PM …" at bounding box center [901, 465] width 1276 height 1175
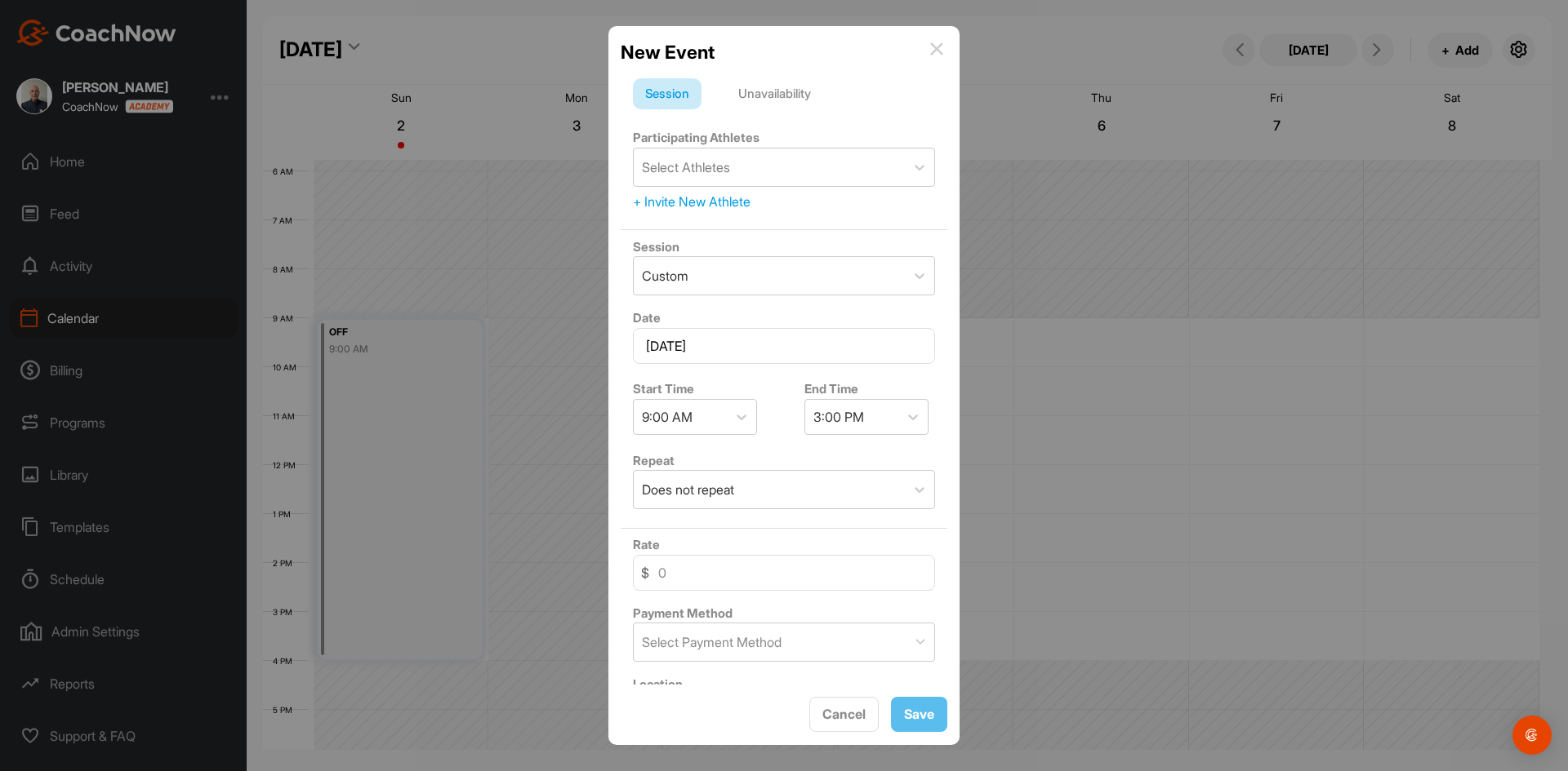
click at [785, 95] on div "Unavailability" at bounding box center [774, 94] width 97 height 31
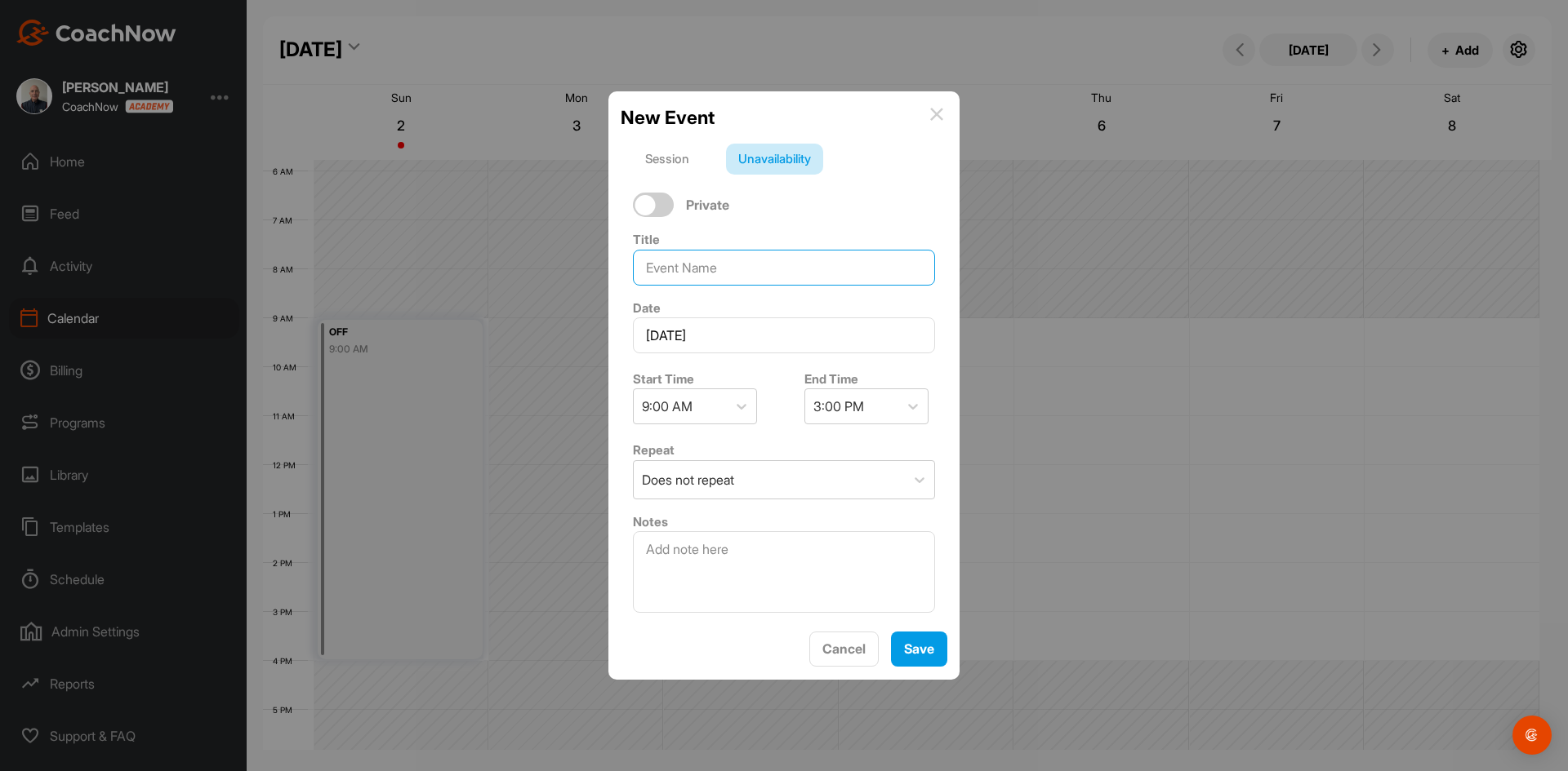
click at [704, 274] on input at bounding box center [784, 267] width 302 height 36
type input "AWAY"
click at [913, 645] on span "Save" at bounding box center [918, 649] width 31 height 17
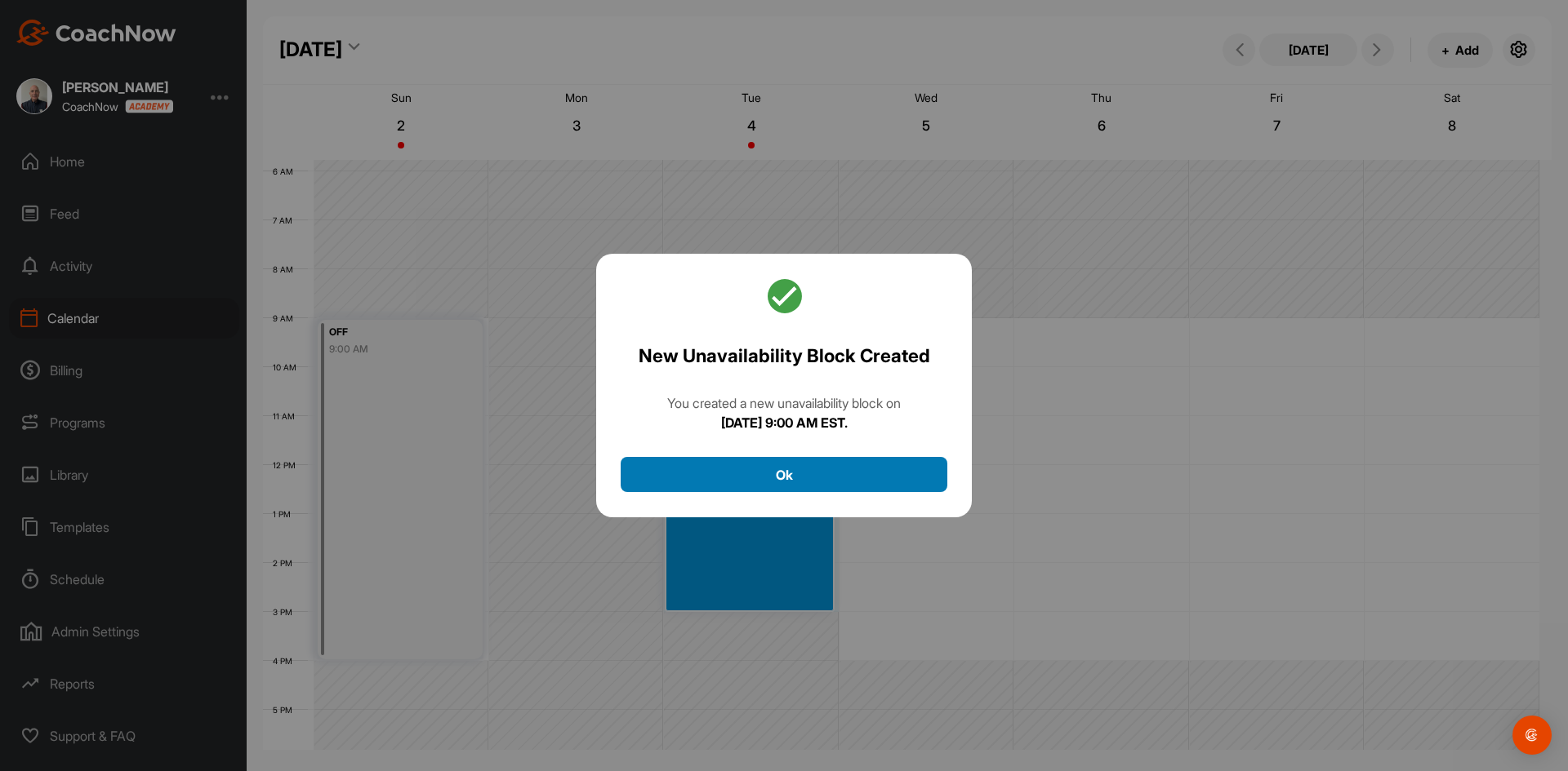
click at [807, 476] on button "Ok" at bounding box center [784, 475] width 326 height 35
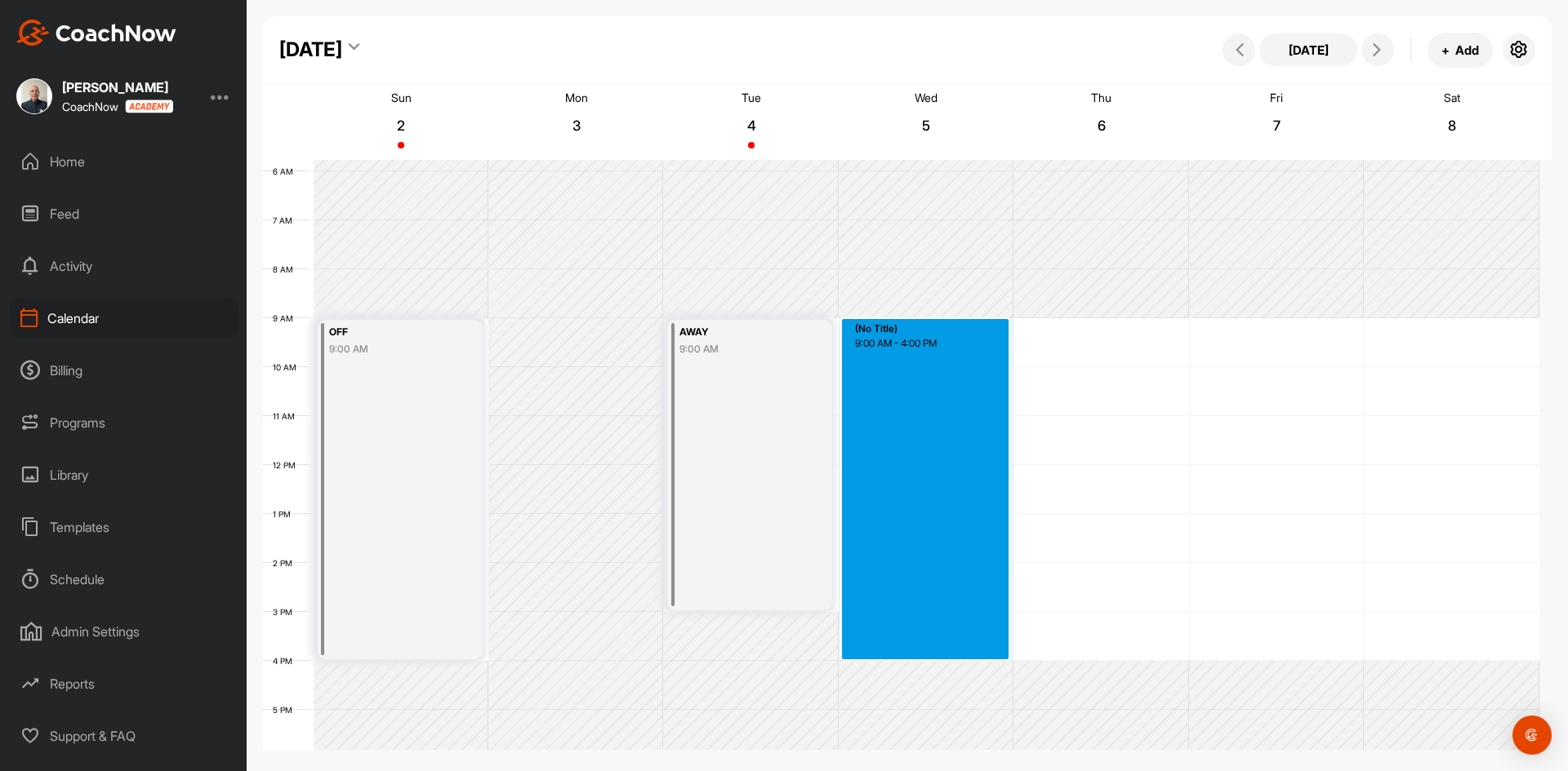
drag, startPoint x: 920, startPoint y: 321, endPoint x: 929, endPoint y: 656, distance: 335.1
click at [929, 656] on div "12 AM 1 AM 2 AM 3 AM 4 AM 5 AM 6 AM 7 AM 8 AM 9 AM 10 AM 11 AM 12 PM 1 PM 2 PM …" at bounding box center [901, 465] width 1276 height 1175
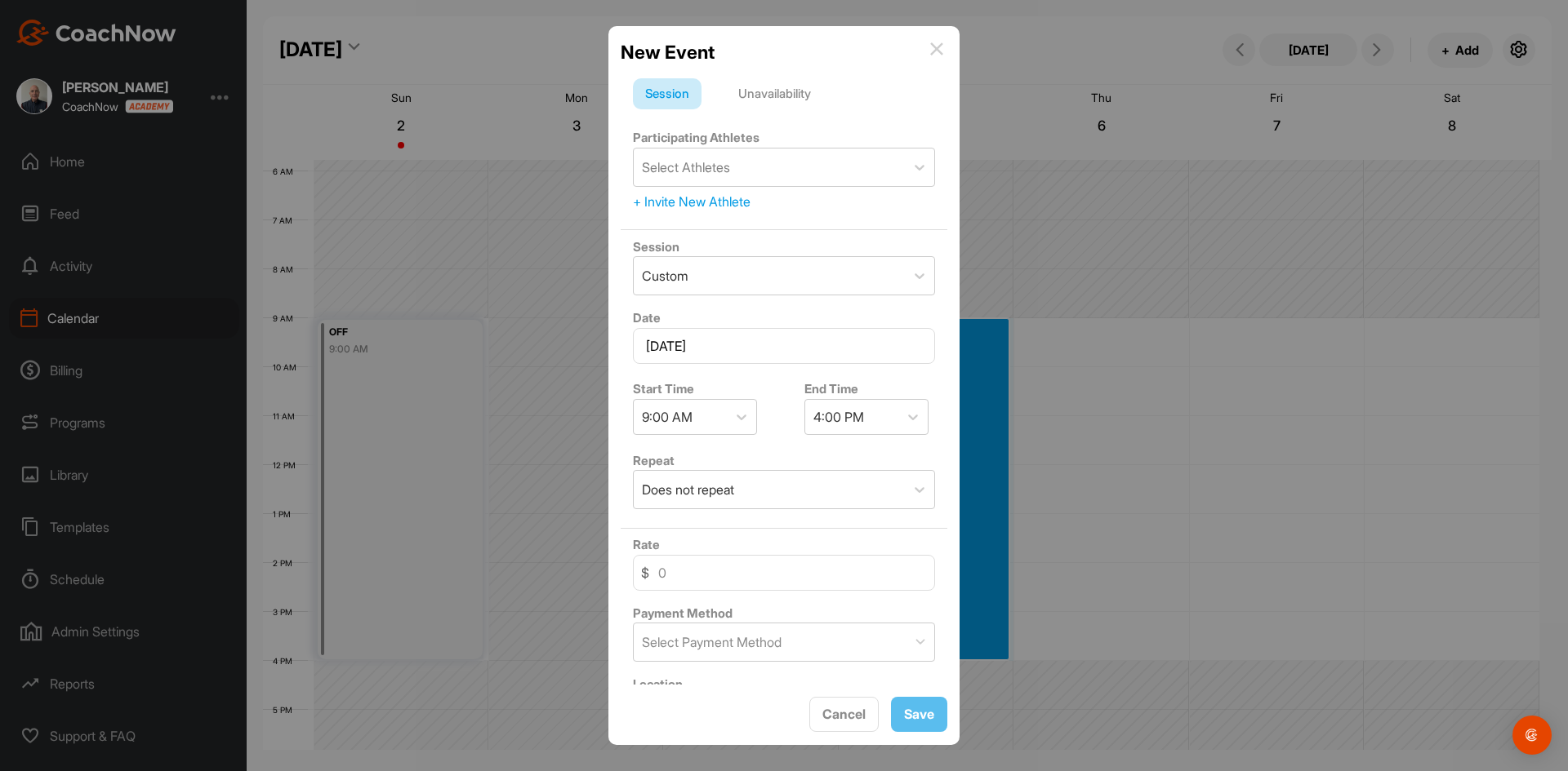
click at [781, 91] on div "Unavailability" at bounding box center [774, 94] width 97 height 31
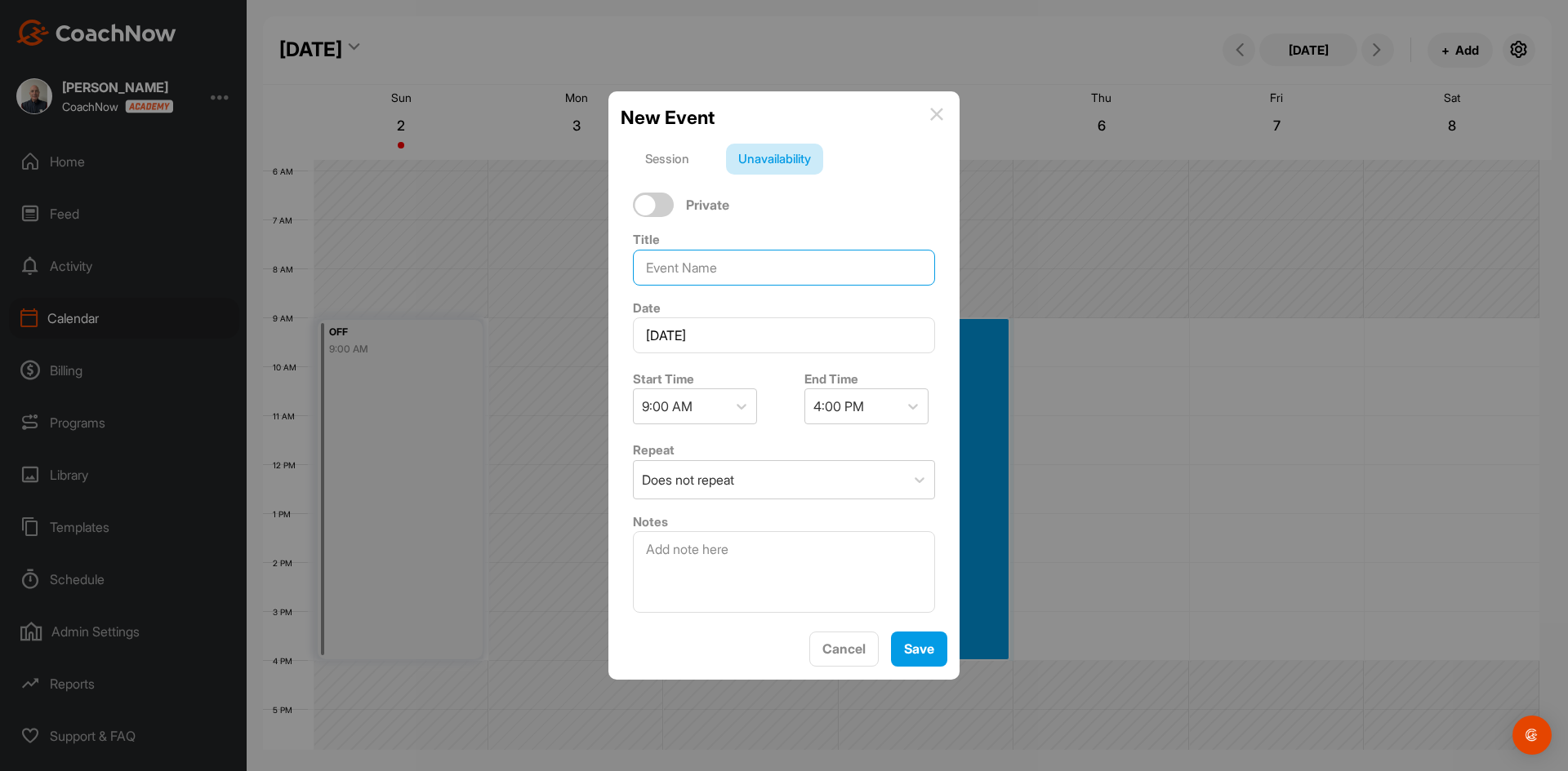
click at [679, 277] on input at bounding box center [784, 267] width 302 height 36
type input "AWAY"
click at [916, 642] on span "Save" at bounding box center [918, 649] width 31 height 17
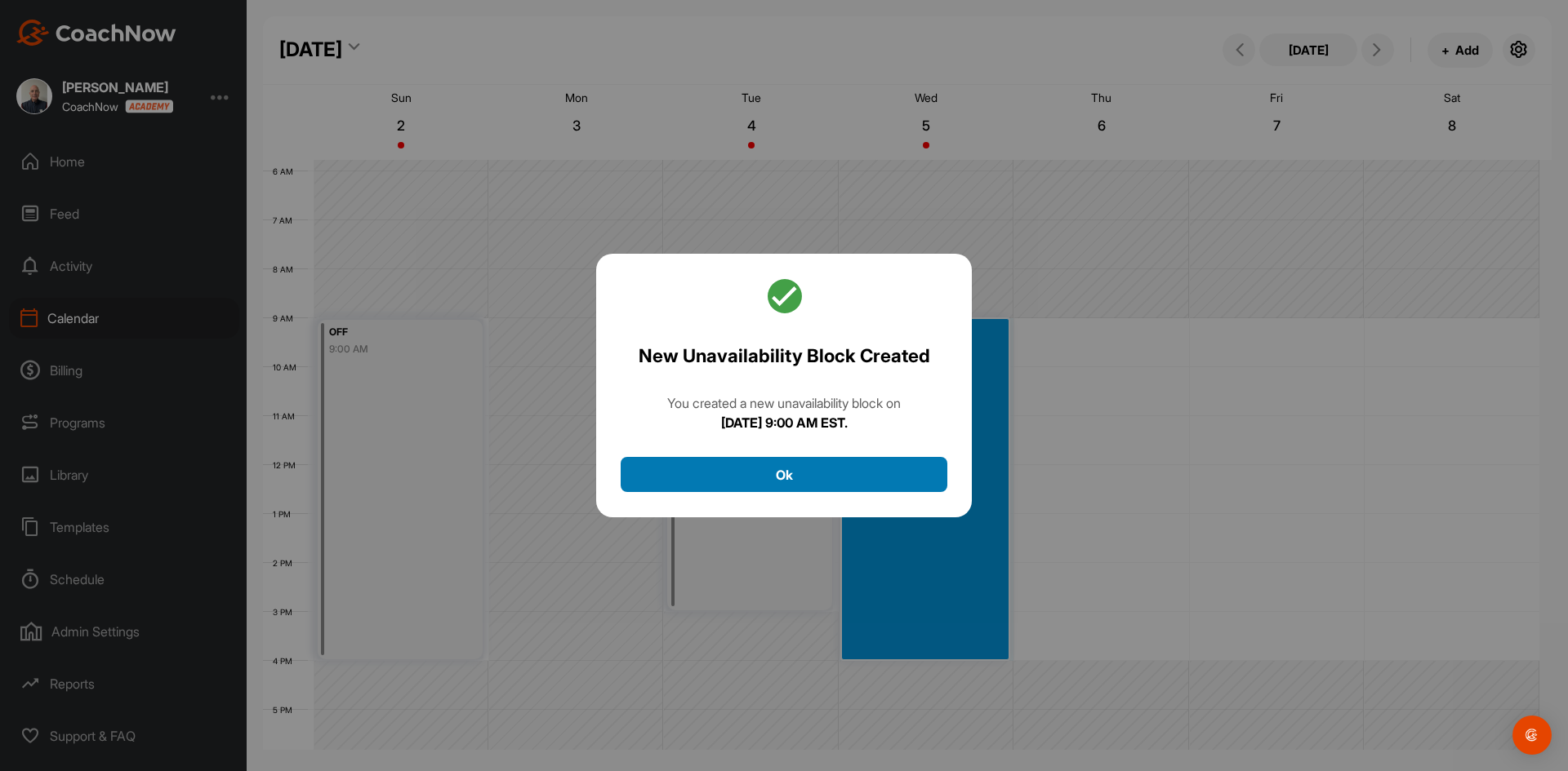
click at [815, 472] on button "Ok" at bounding box center [784, 475] width 326 height 35
